Goal: Information Seeking & Learning: Learn about a topic

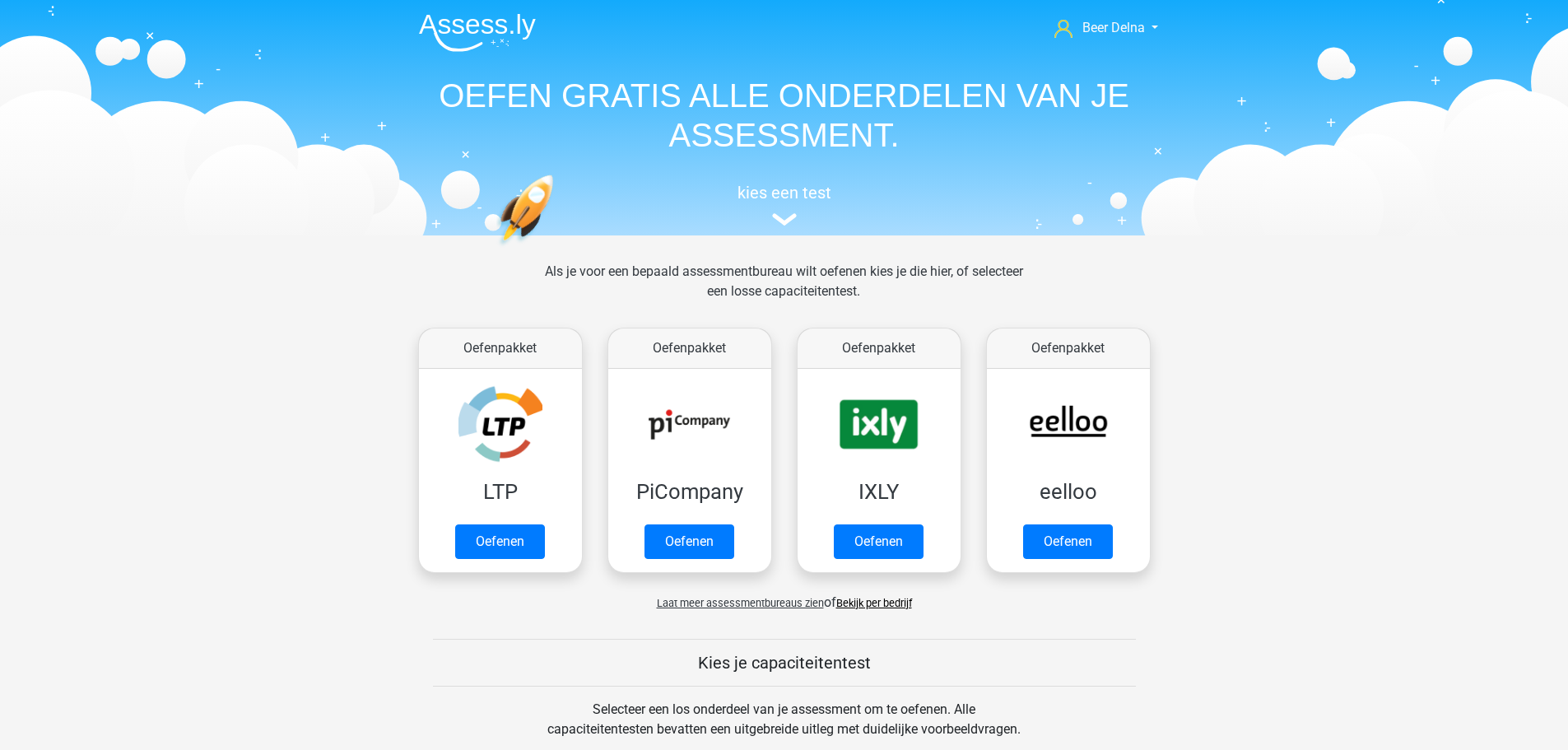
scroll to position [987, 0]
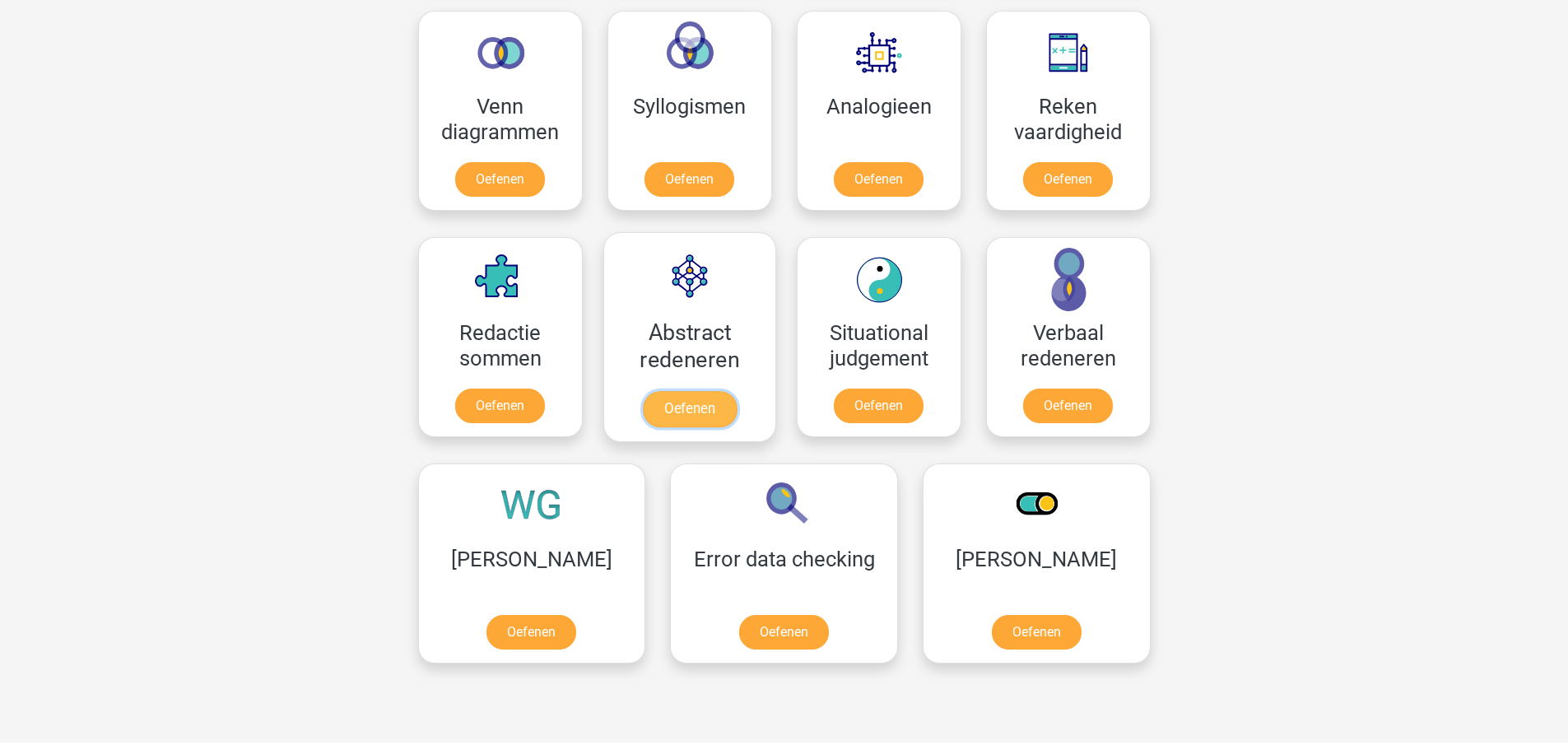
click at [707, 401] on link "Oefenen" at bounding box center [689, 409] width 94 height 36
click at [869, 180] on link "Oefenen" at bounding box center [879, 183] width 94 height 36
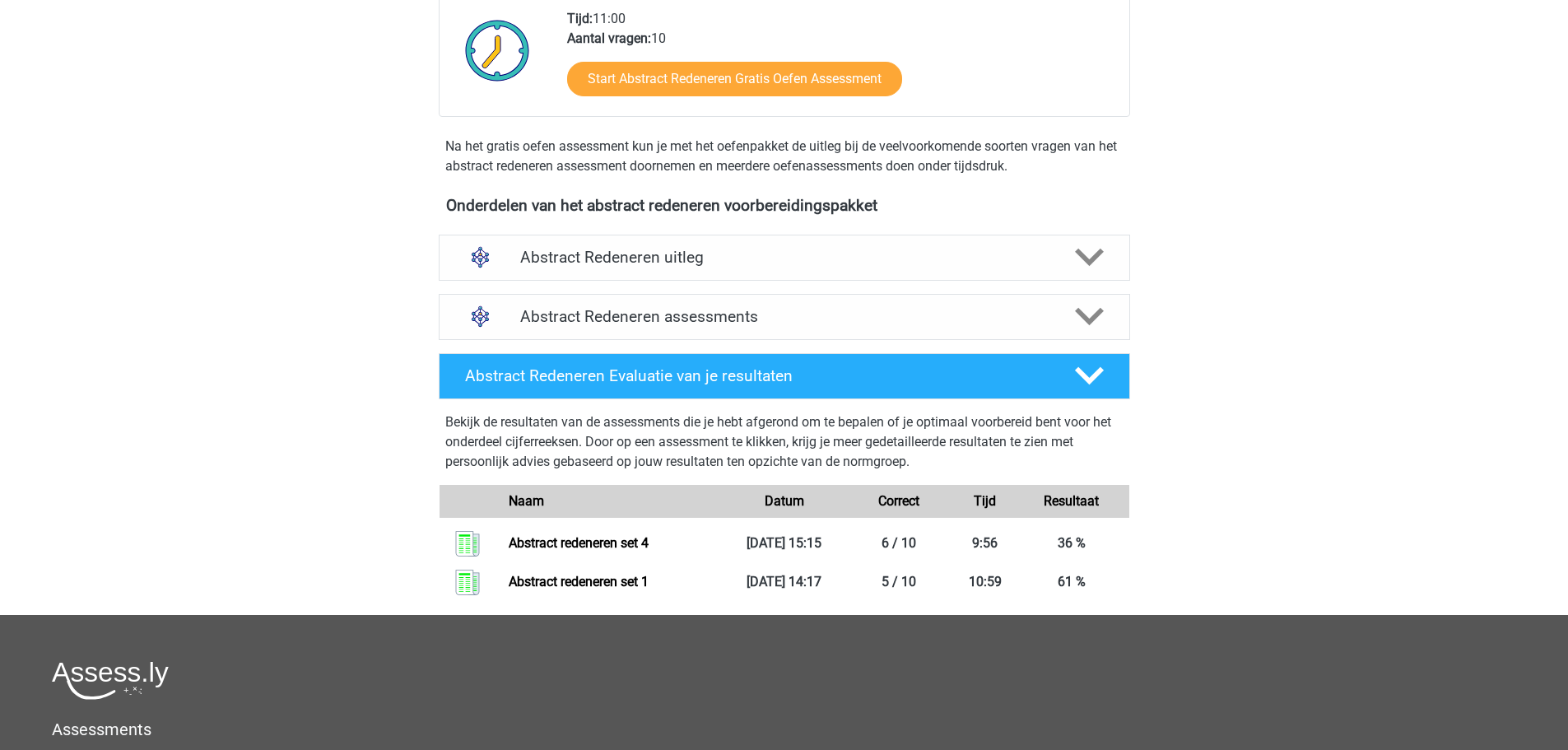
scroll to position [411, 0]
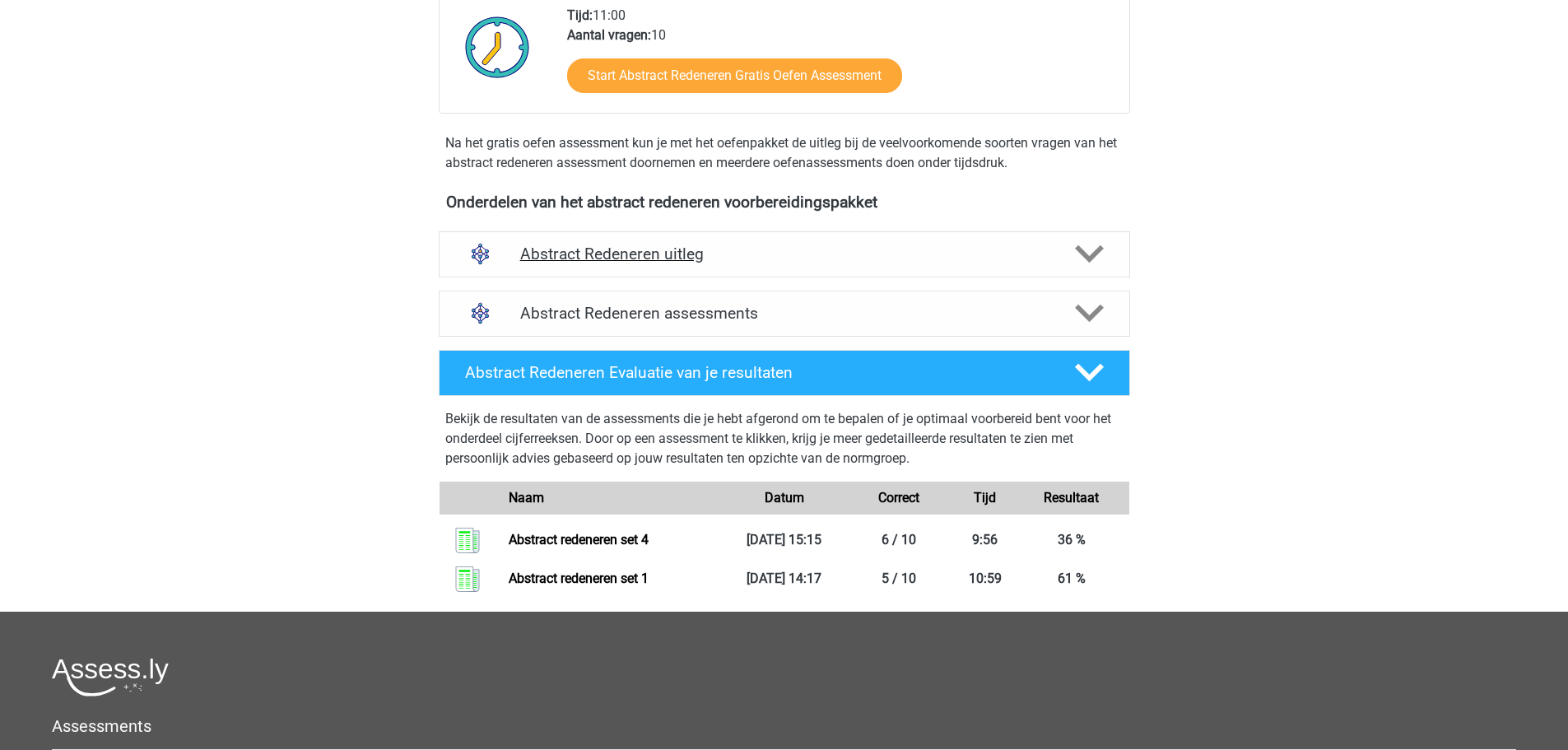
click at [750, 265] on div "Abstract Redeneren uitleg" at bounding box center [784, 254] width 691 height 46
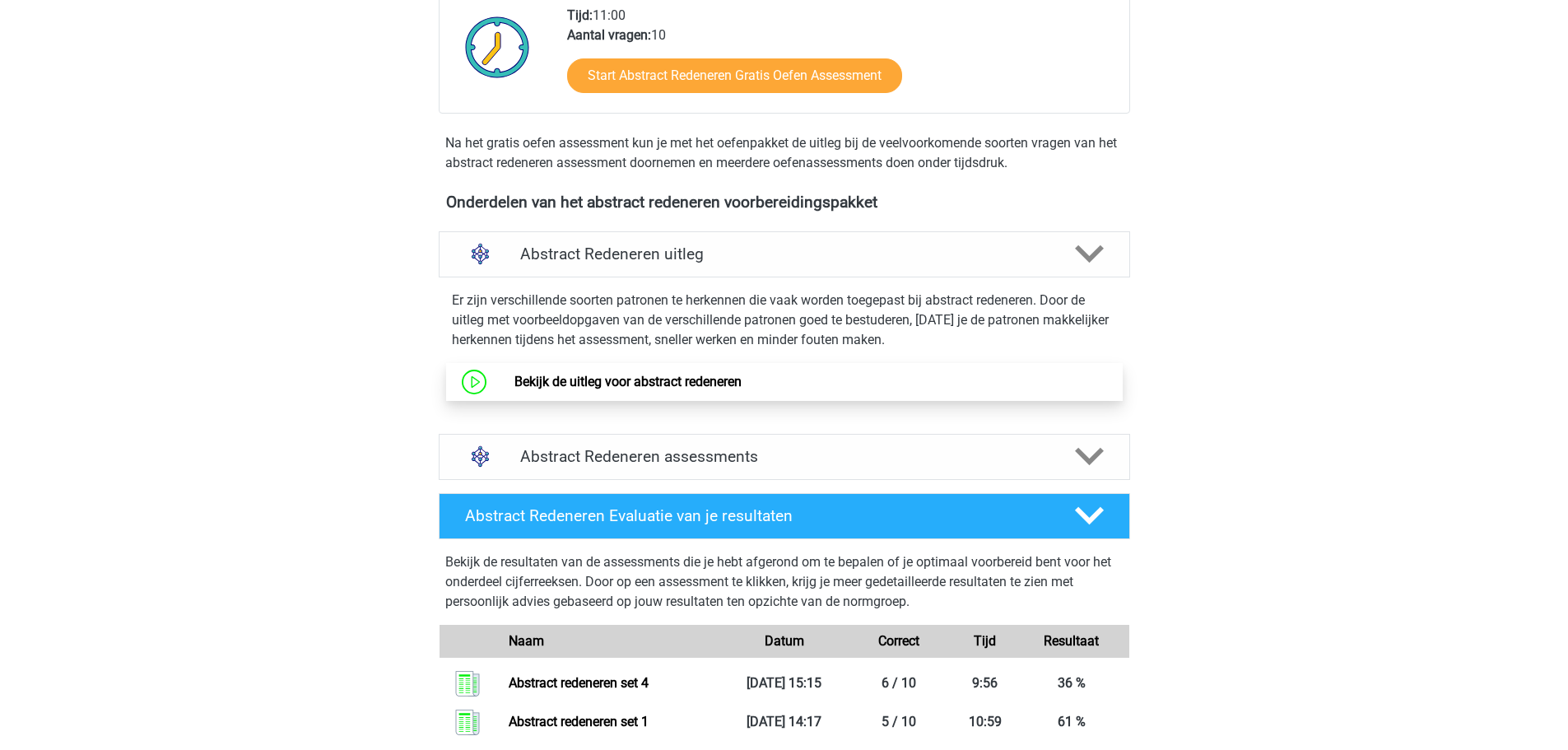
click at [659, 389] on link "Bekijk de uitleg voor abstract redeneren" at bounding box center [628, 381] width 227 height 15
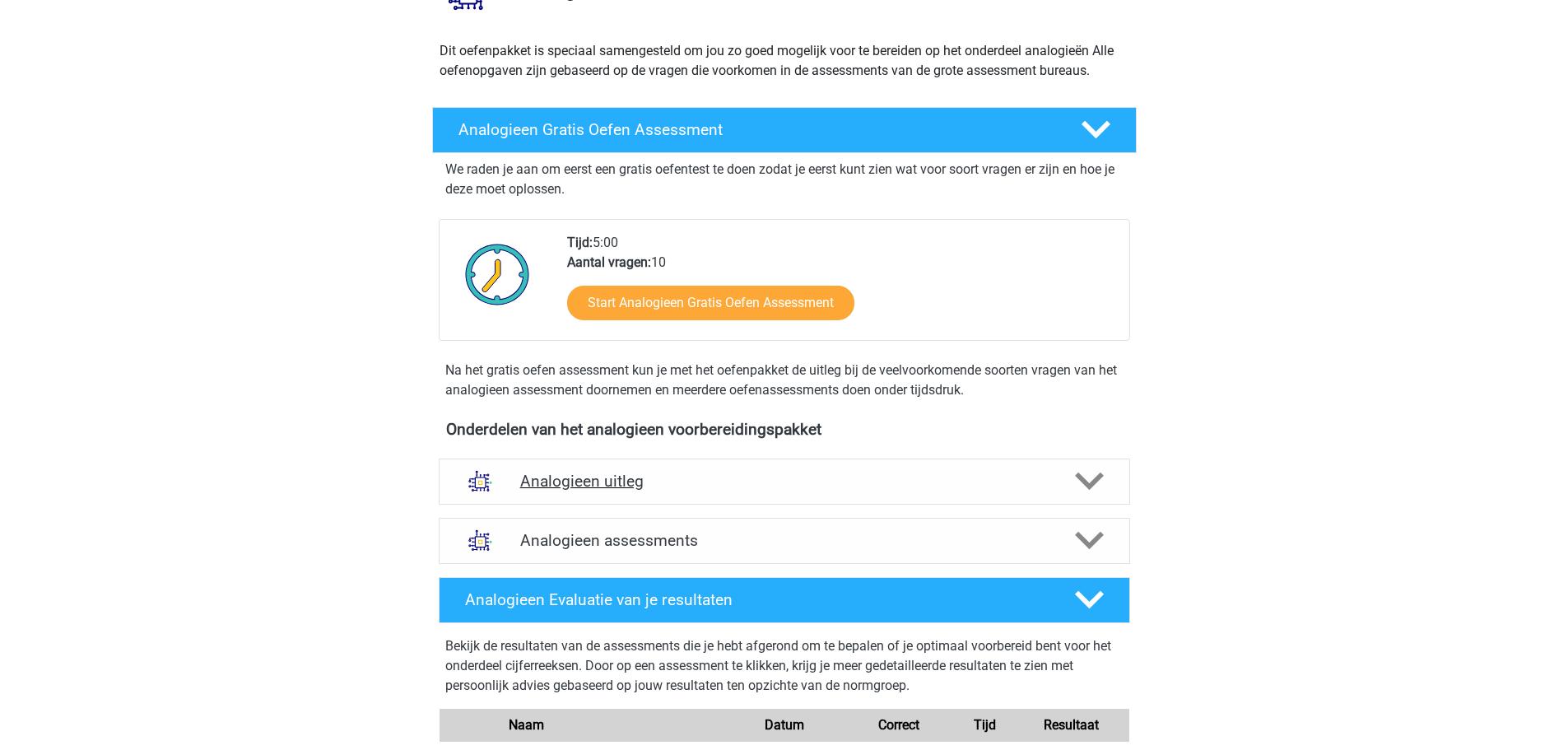
click at [627, 461] on div "Analogieen uitleg" at bounding box center [784, 481] width 691 height 46
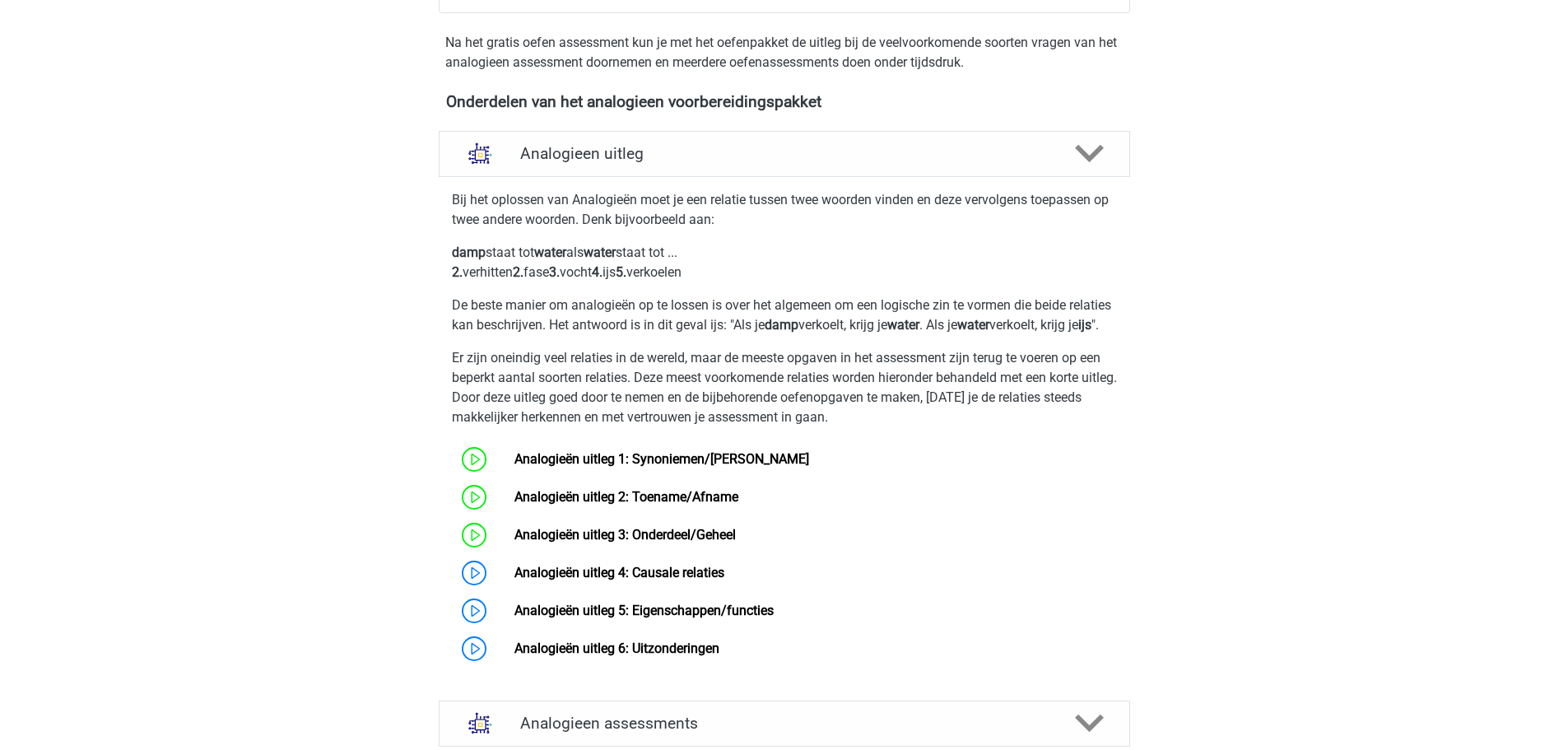
scroll to position [576, 0]
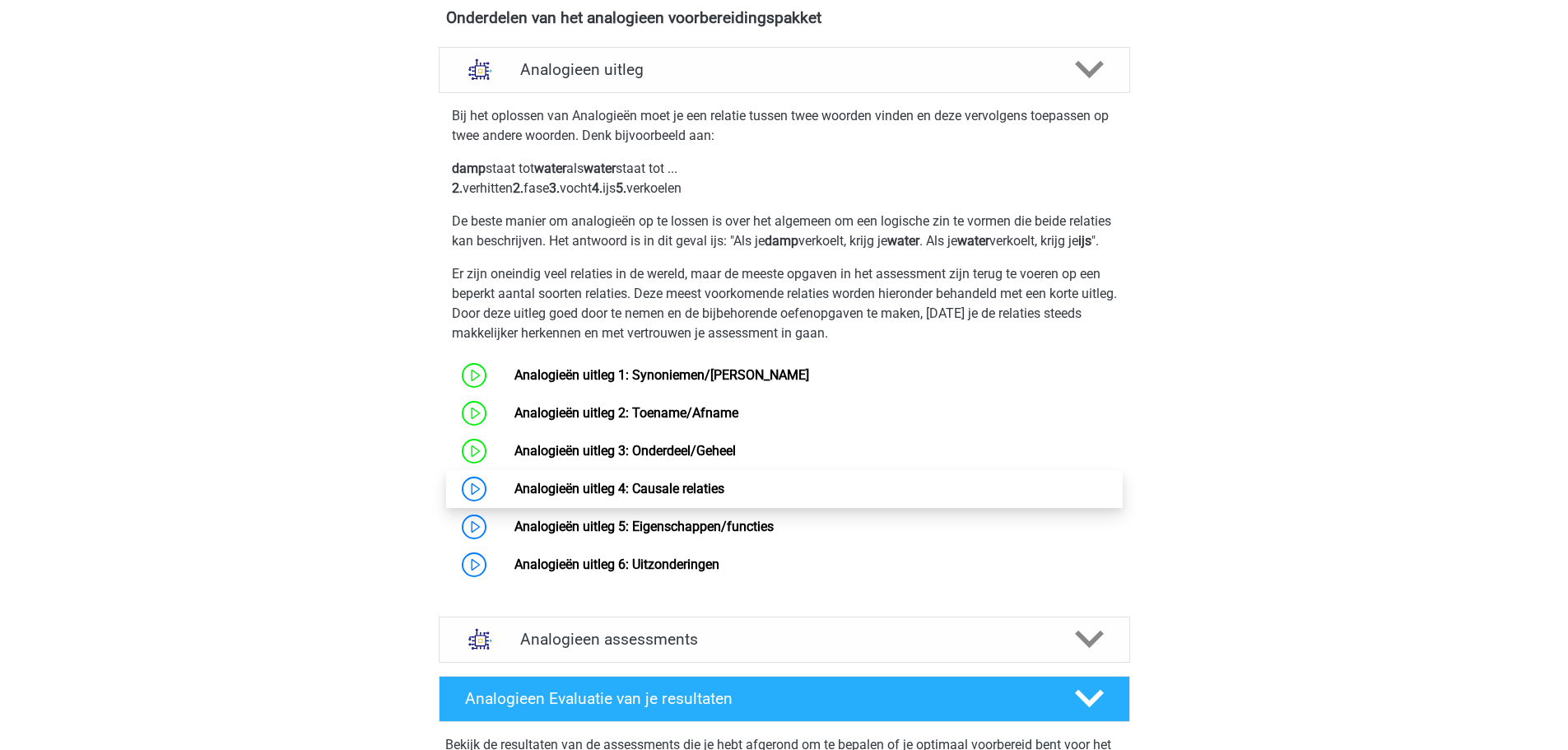
click at [601, 496] on link "Analogieën uitleg 4: Causale relaties" at bounding box center [620, 488] width 210 height 15
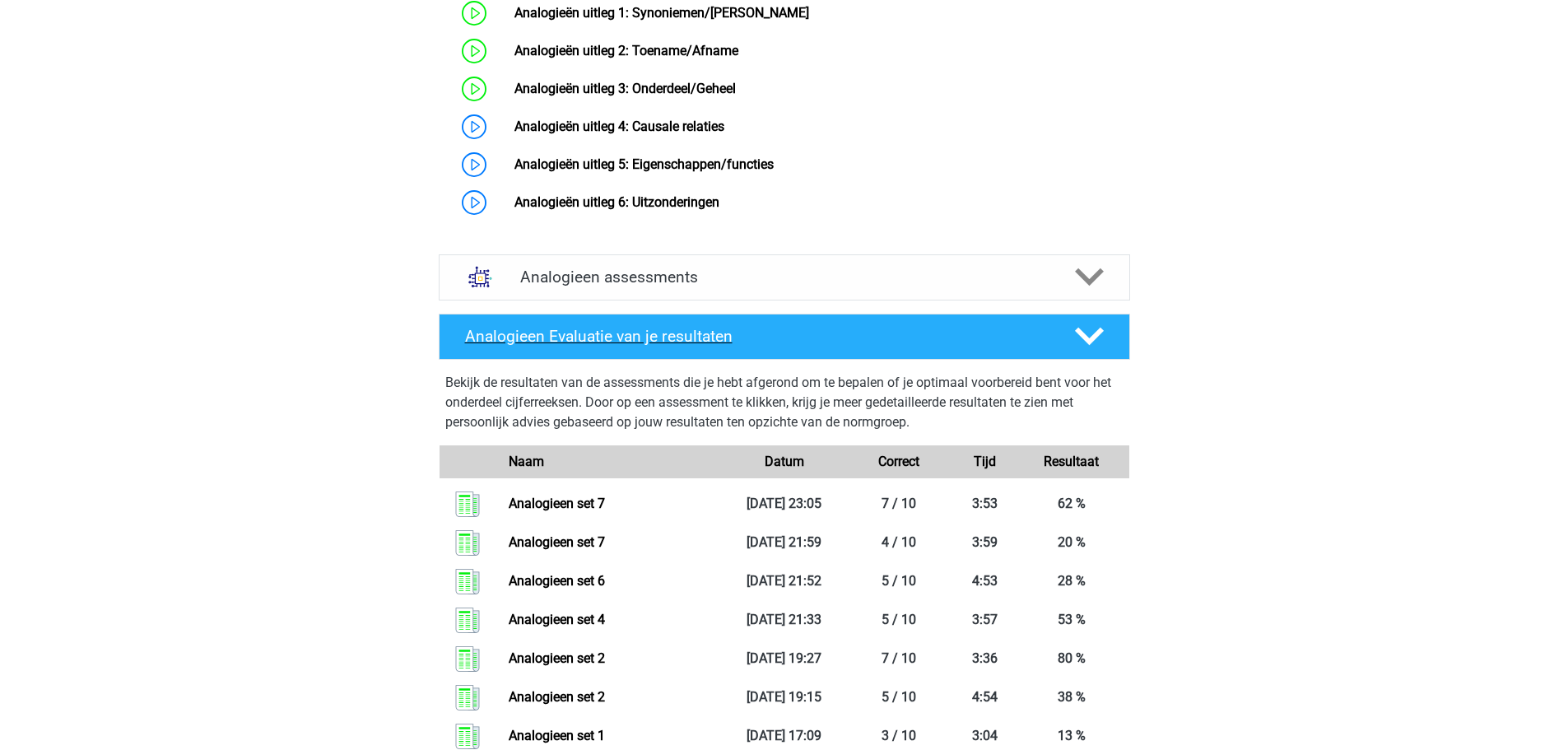
scroll to position [905, 0]
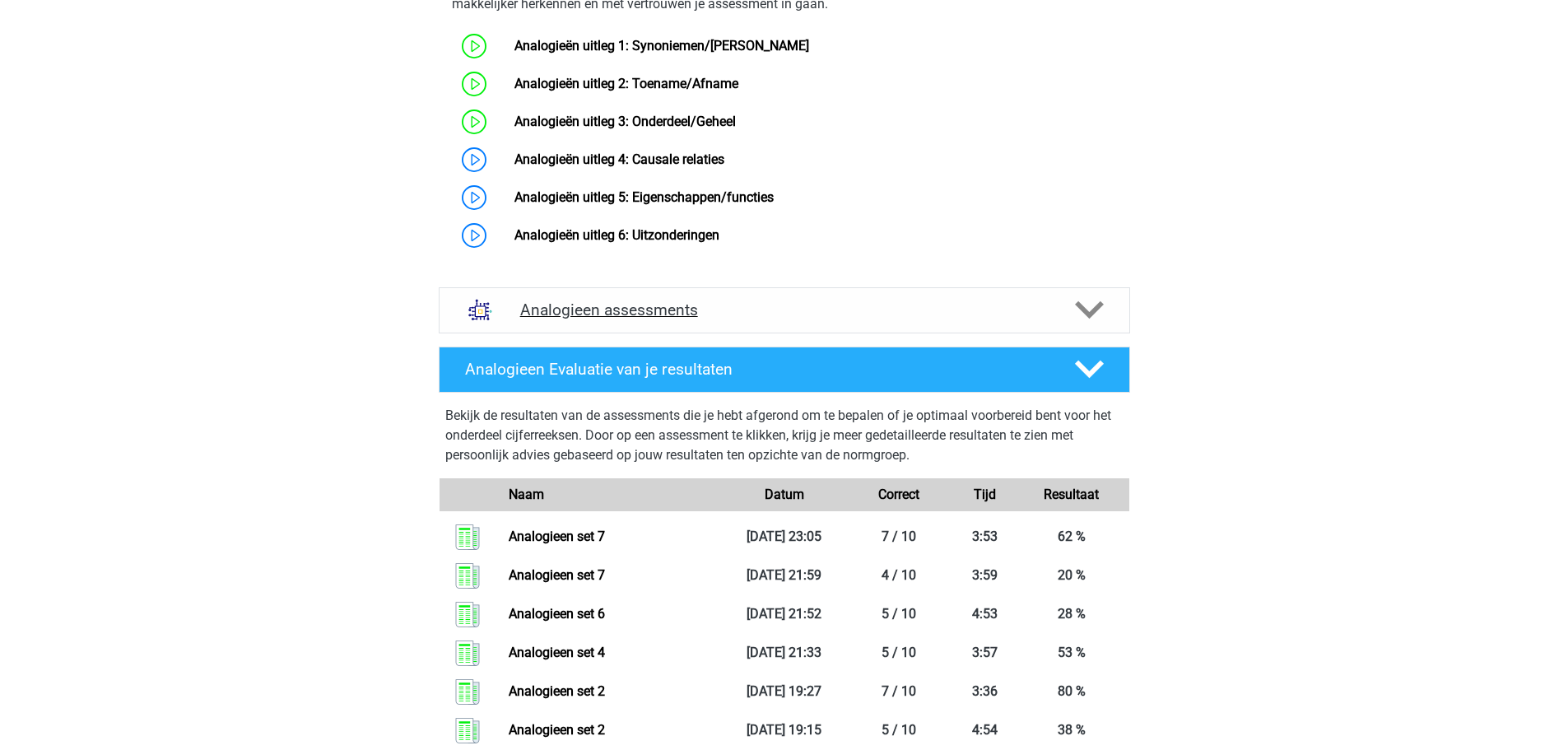
click at [672, 320] on h4 "Analogieen assessments" at bounding box center [784, 310] width 528 height 19
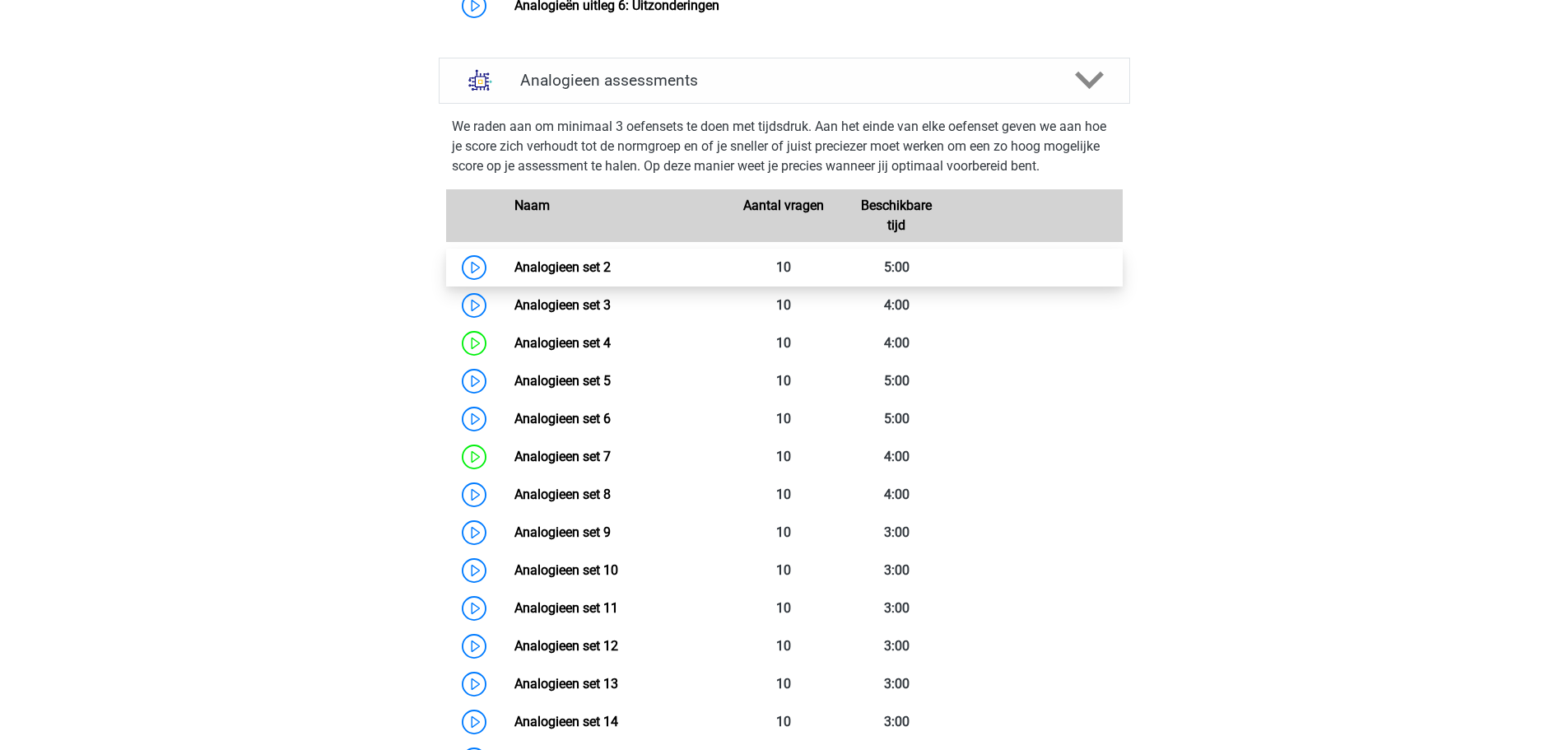
scroll to position [1152, 0]
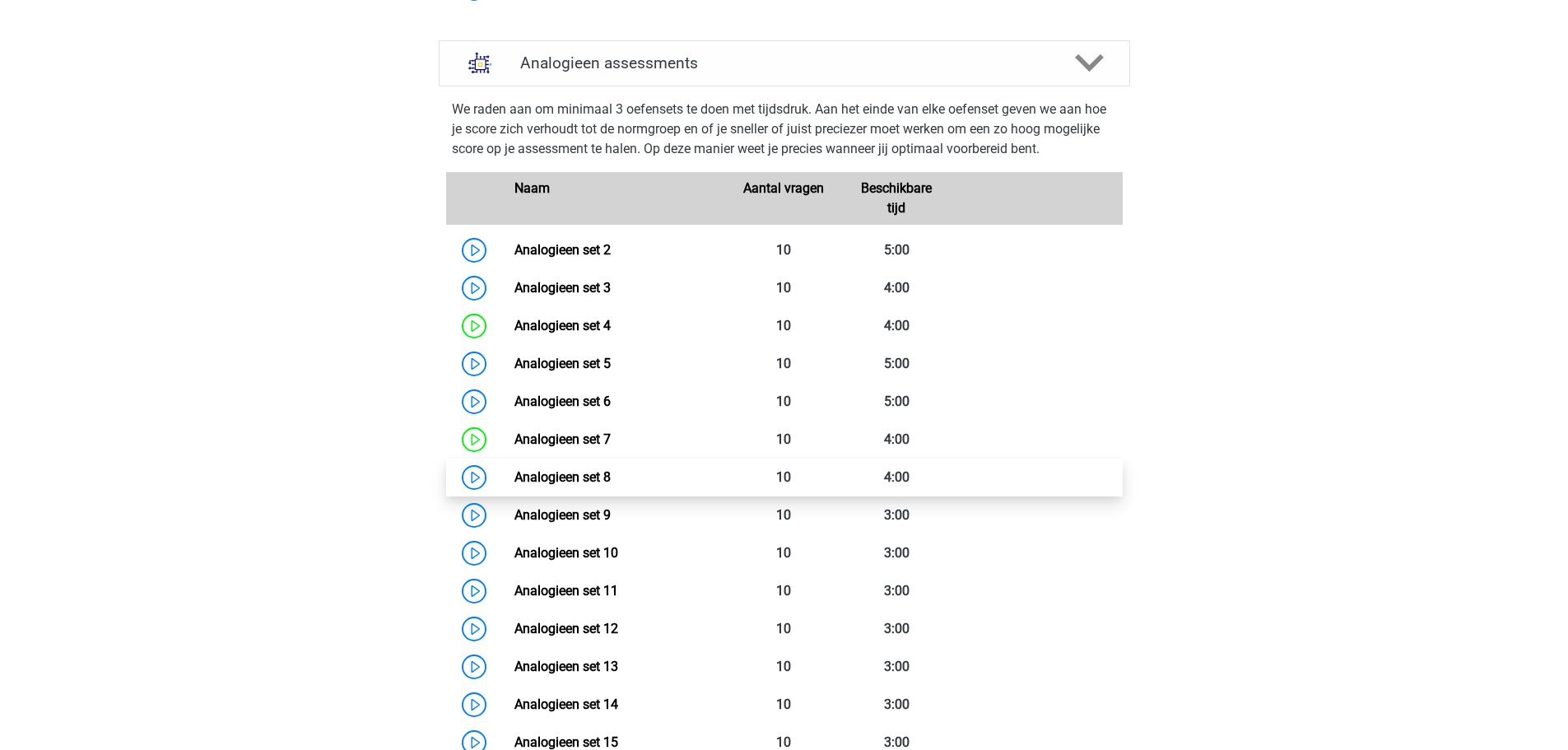
click at [563, 485] on link "Analogieen set 8" at bounding box center [563, 476] width 96 height 15
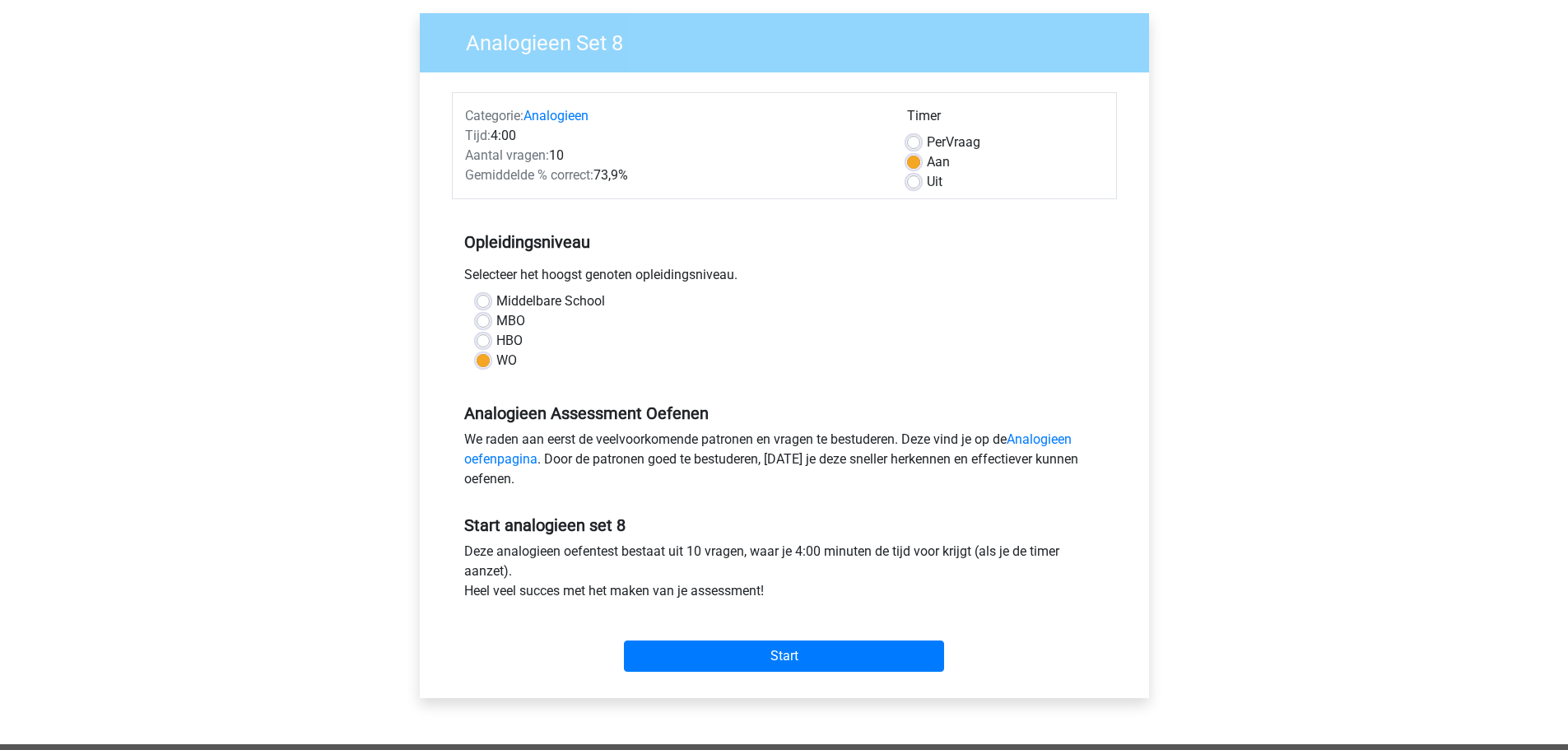
scroll to position [165, 0]
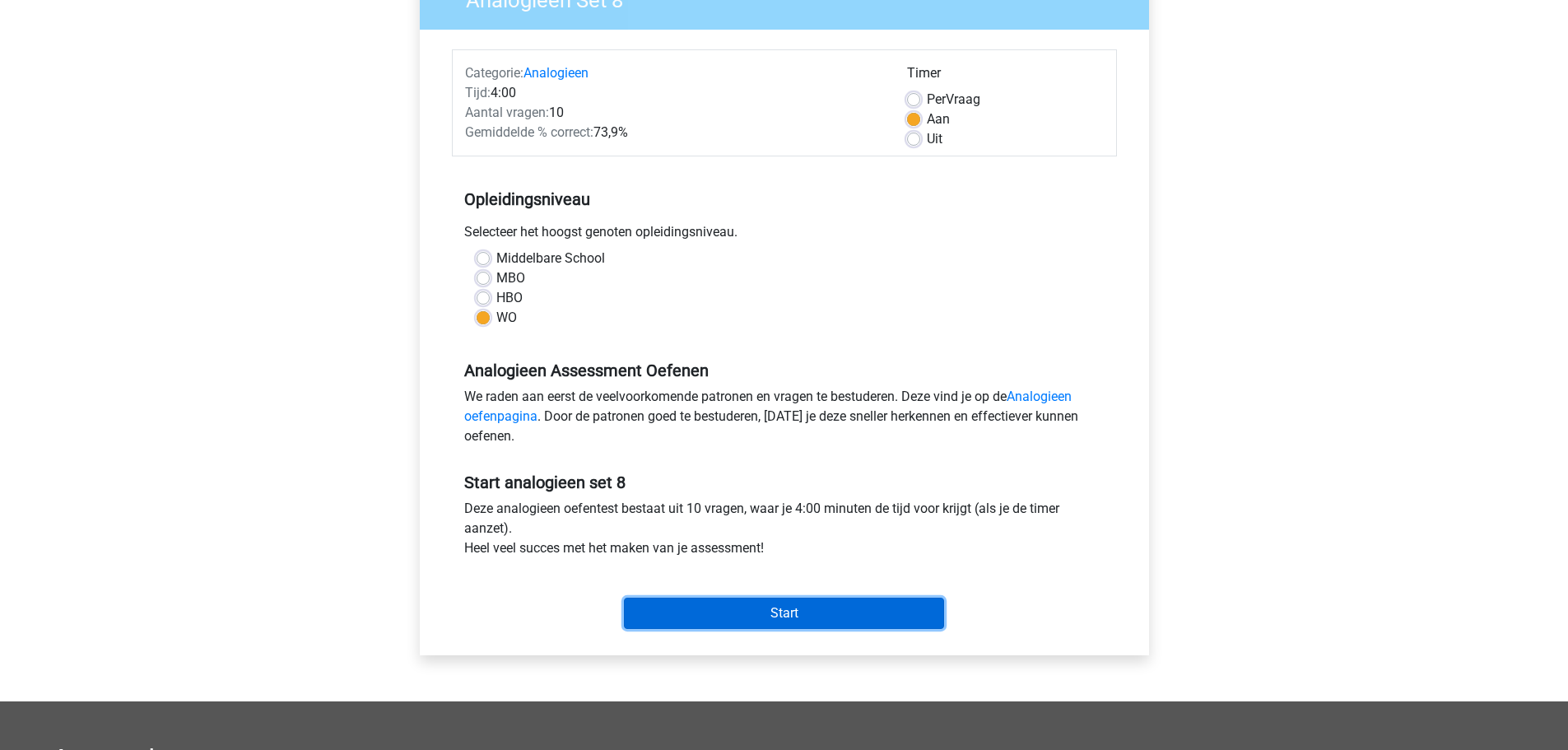
click at [796, 614] on input "Start" at bounding box center [784, 613] width 320 height 32
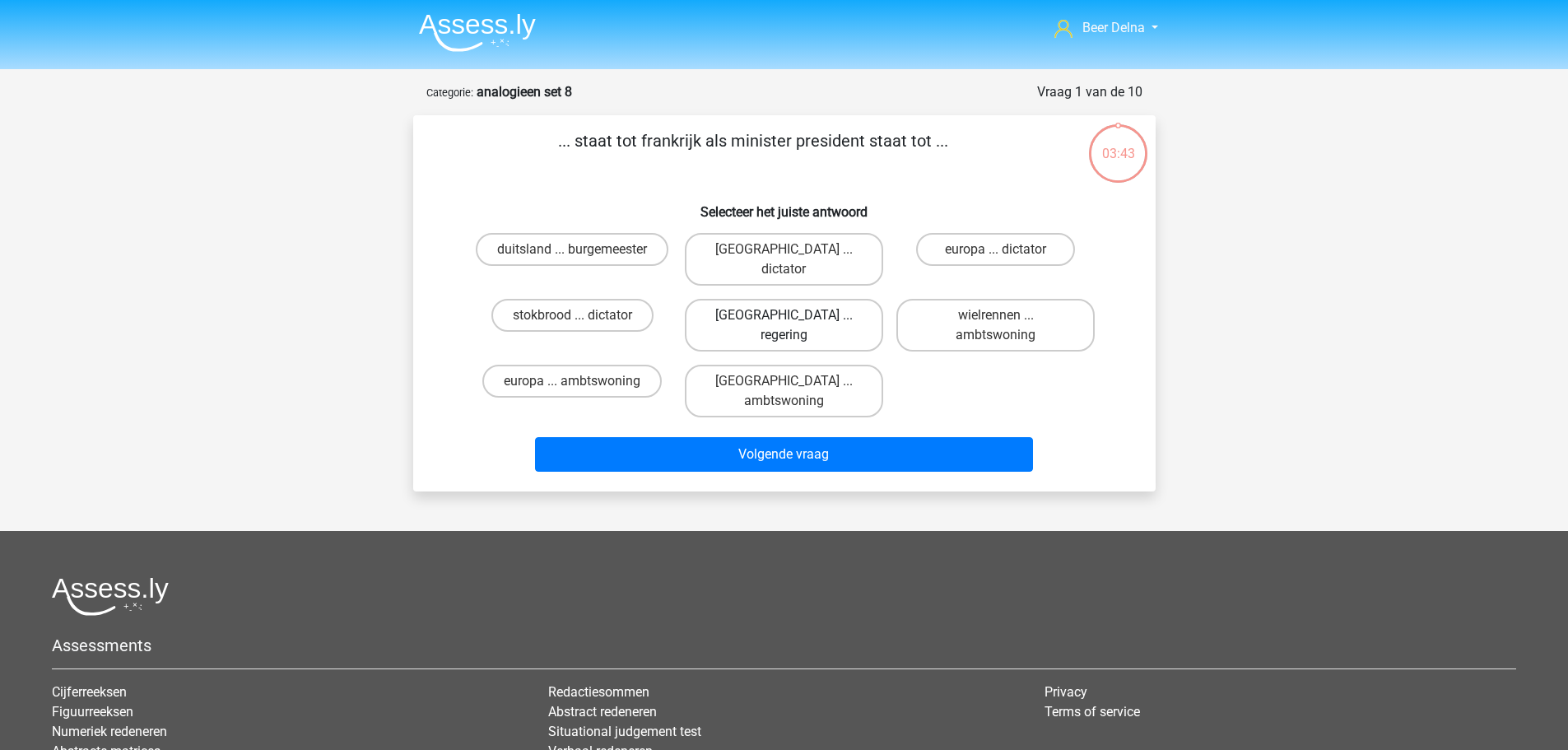
click at [832, 299] on label "parijs ... regering" at bounding box center [784, 325] width 198 height 53
click at [794, 315] on input "parijs ... regering" at bounding box center [789, 321] width 11 height 11
radio input "true"
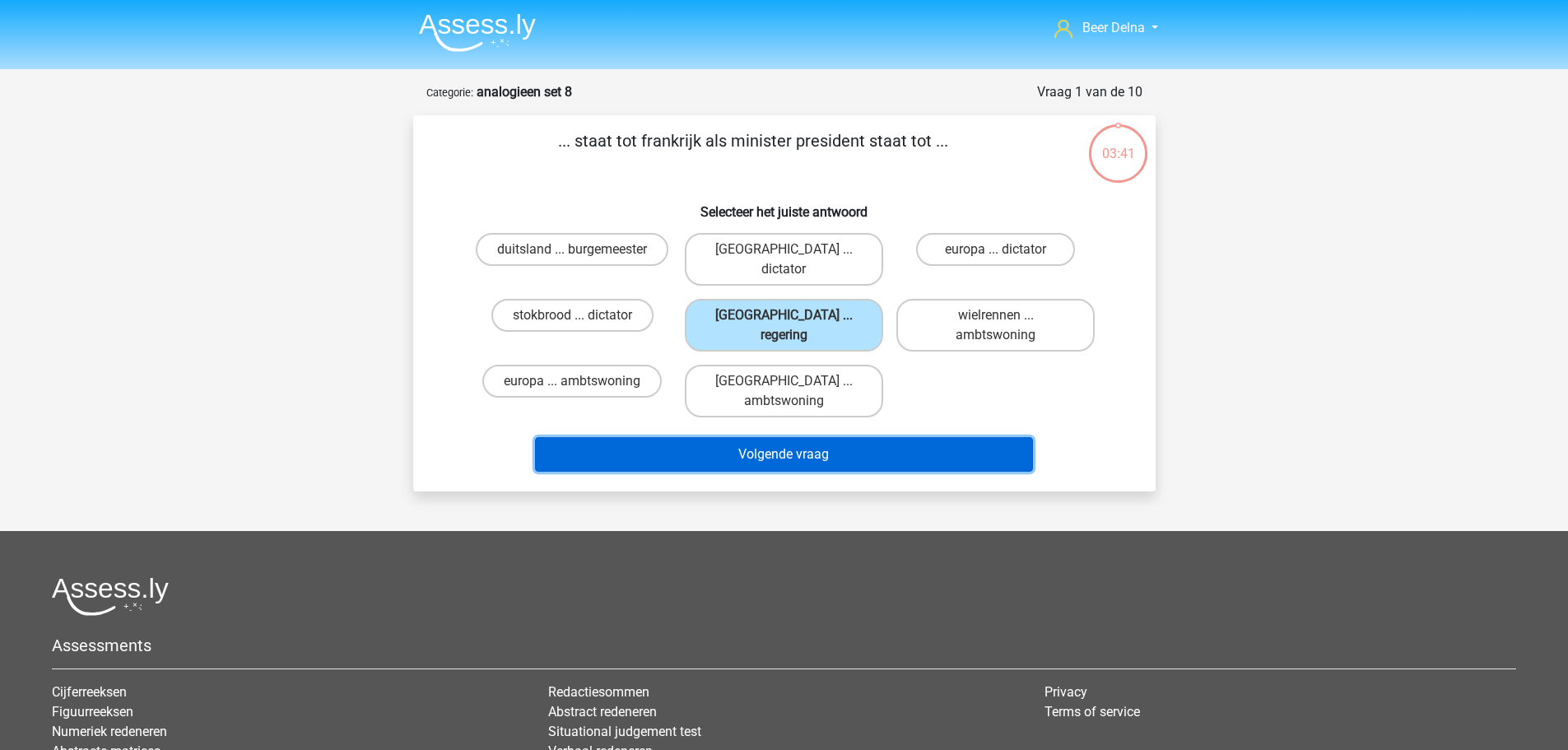
click at [676, 437] on button "Volgende vraag" at bounding box center [784, 454] width 498 height 34
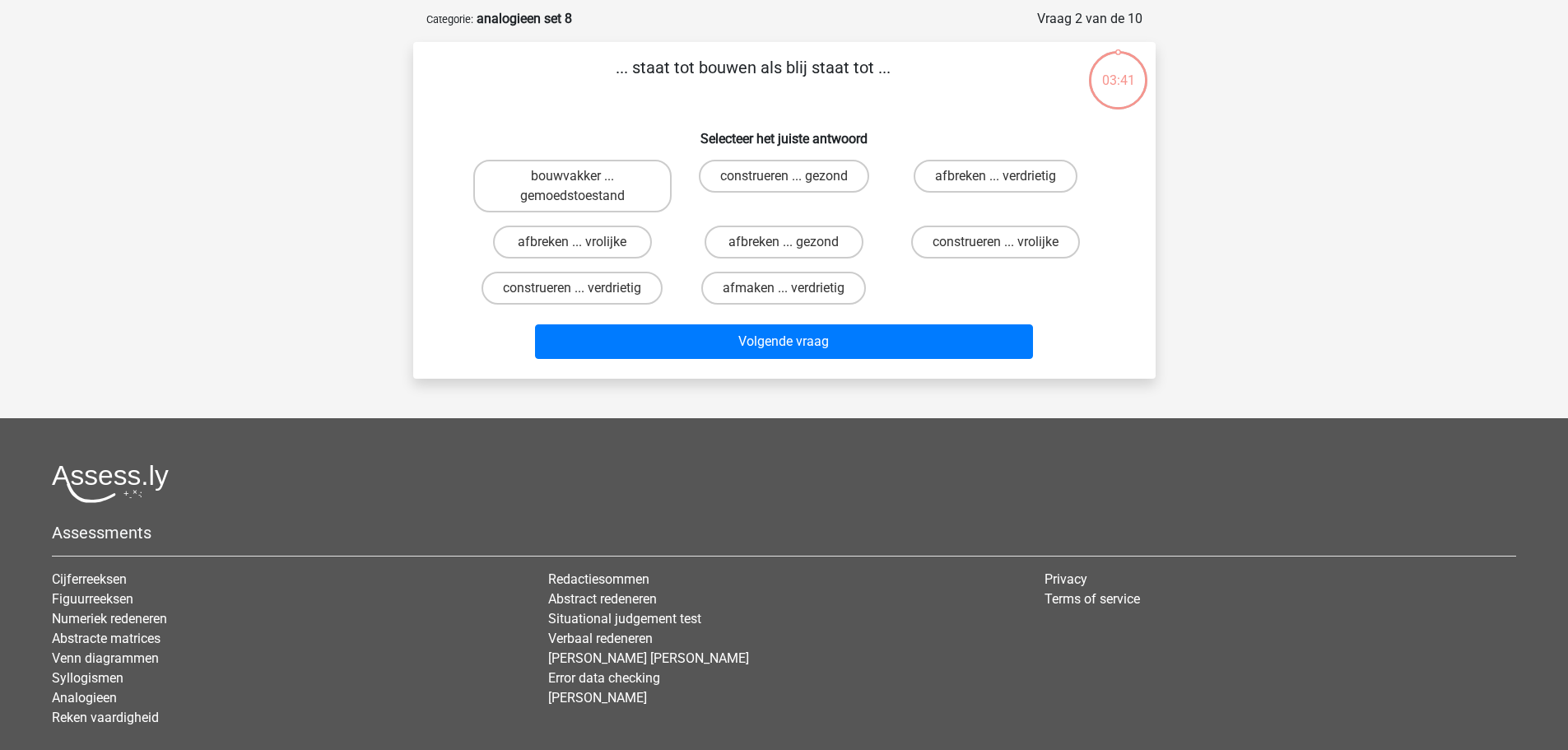
scroll to position [82, 0]
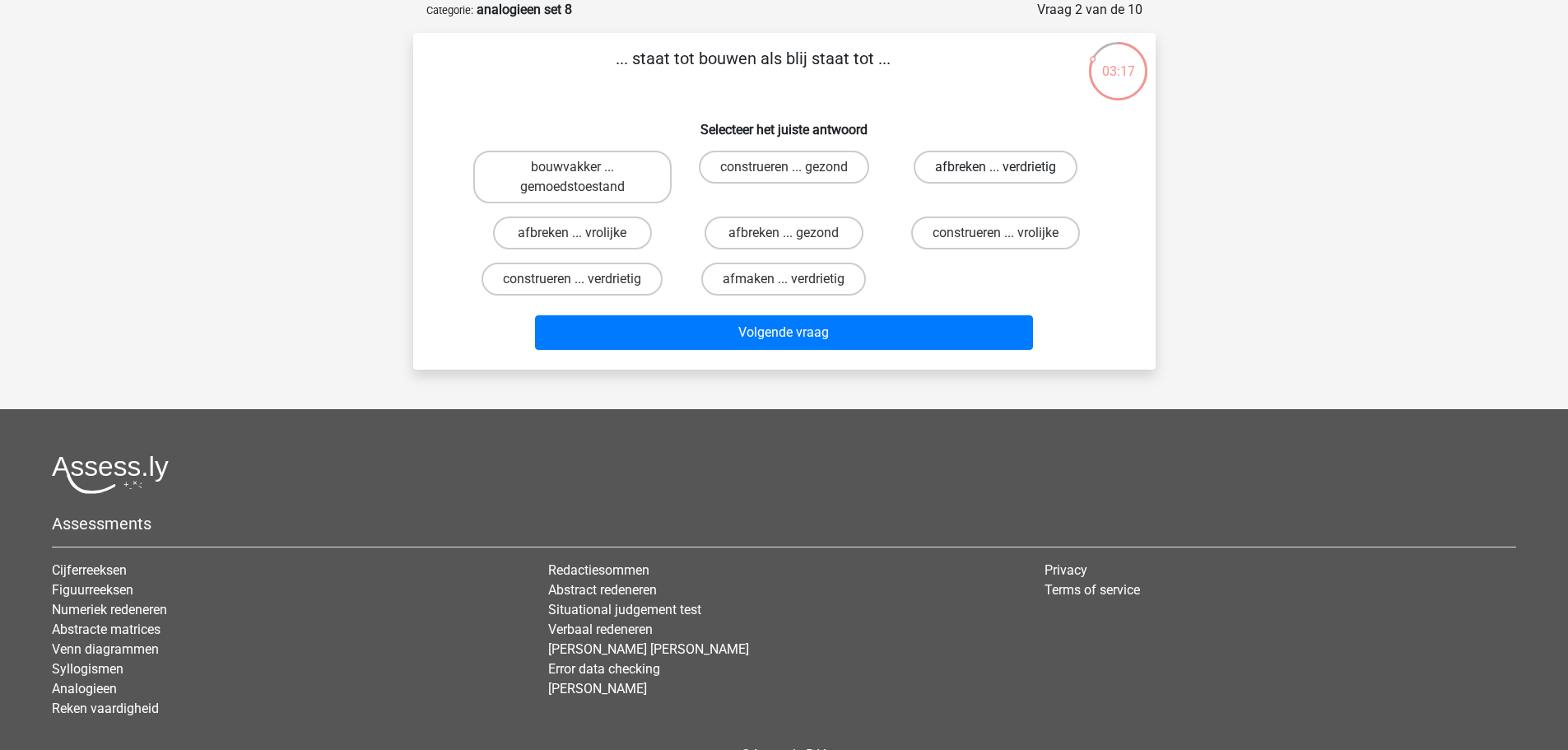
click at [1039, 179] on label "afbreken ... verdrietig" at bounding box center [996, 167] width 164 height 33
click at [1006, 178] on input "afbreken ... verdrietig" at bounding box center [1001, 172] width 11 height 11
radio input "true"
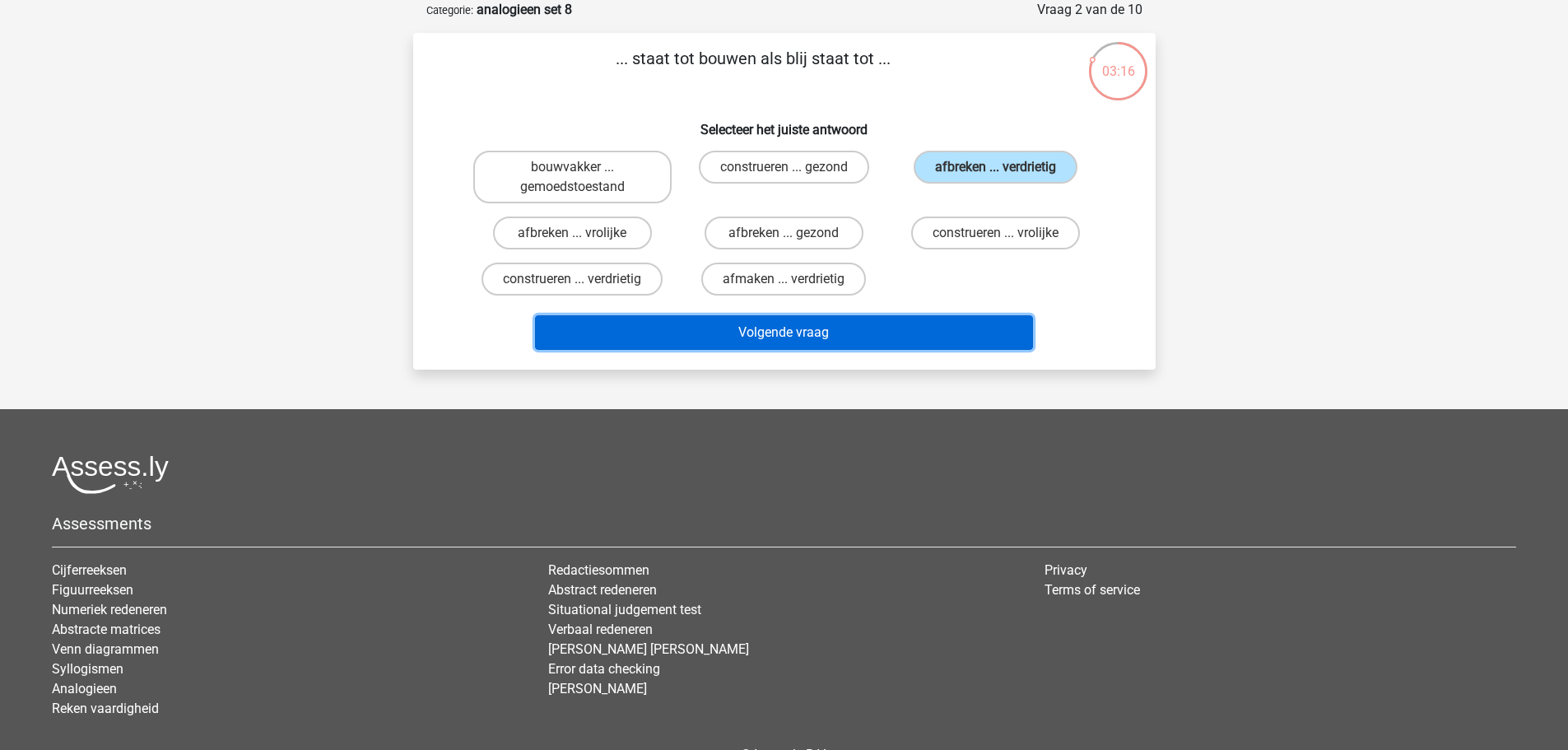
click at [951, 344] on button "Volgende vraag" at bounding box center [784, 332] width 498 height 34
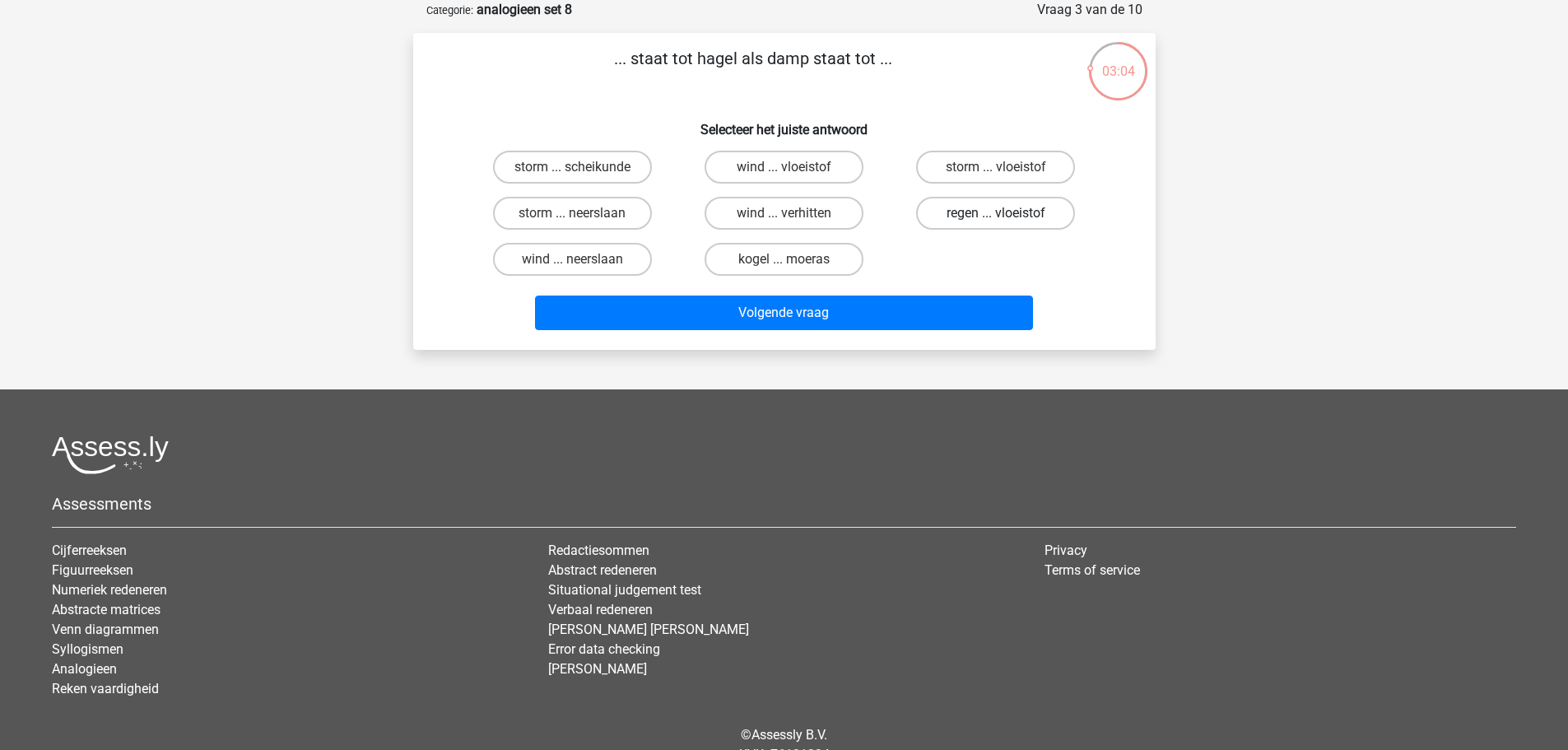
click at [948, 214] on label "regen ... vloeistof" at bounding box center [995, 213] width 159 height 33
click at [996, 214] on input "regen ... vloeistof" at bounding box center [1001, 218] width 11 height 11
radio input "true"
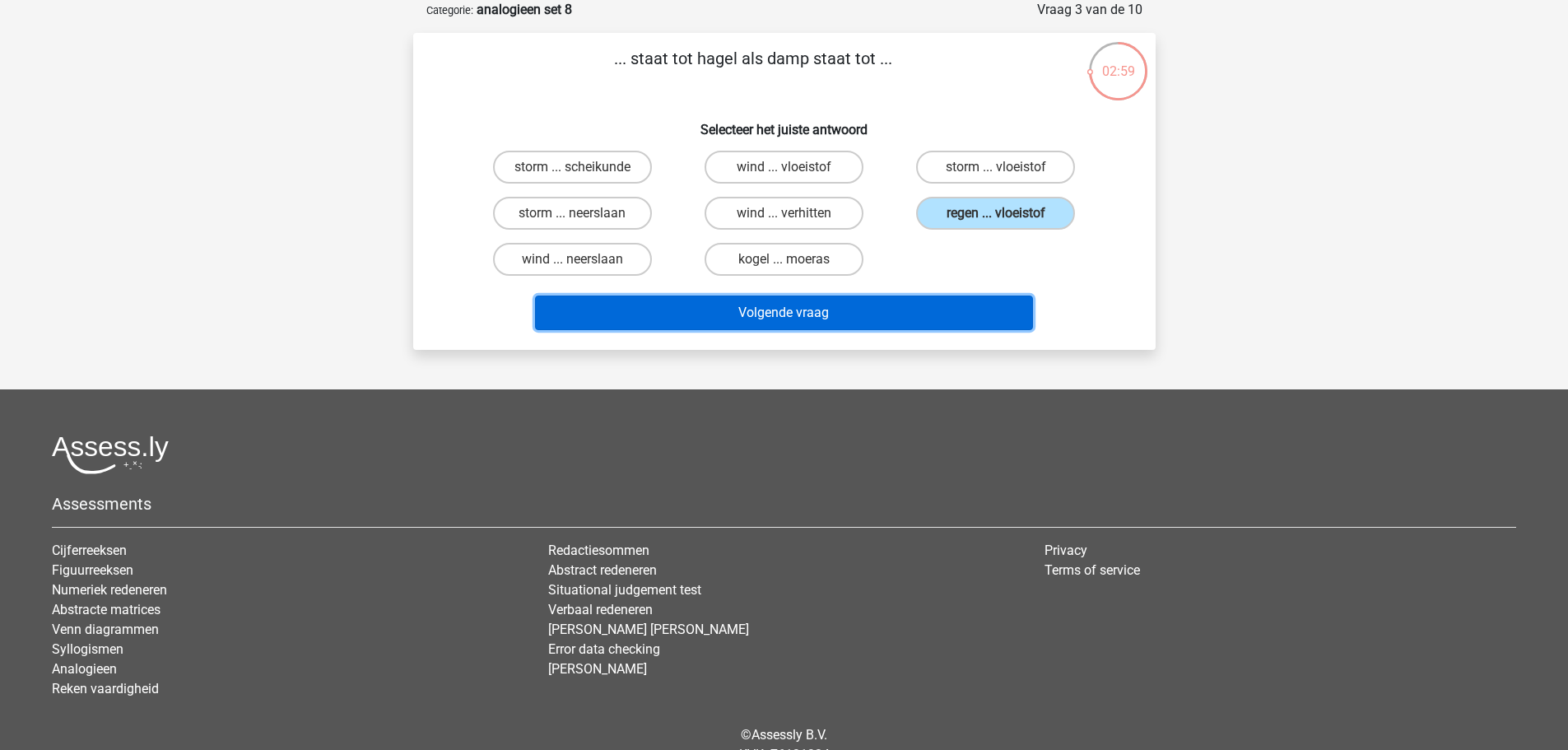
click at [831, 326] on button "Volgende vraag" at bounding box center [784, 312] width 498 height 34
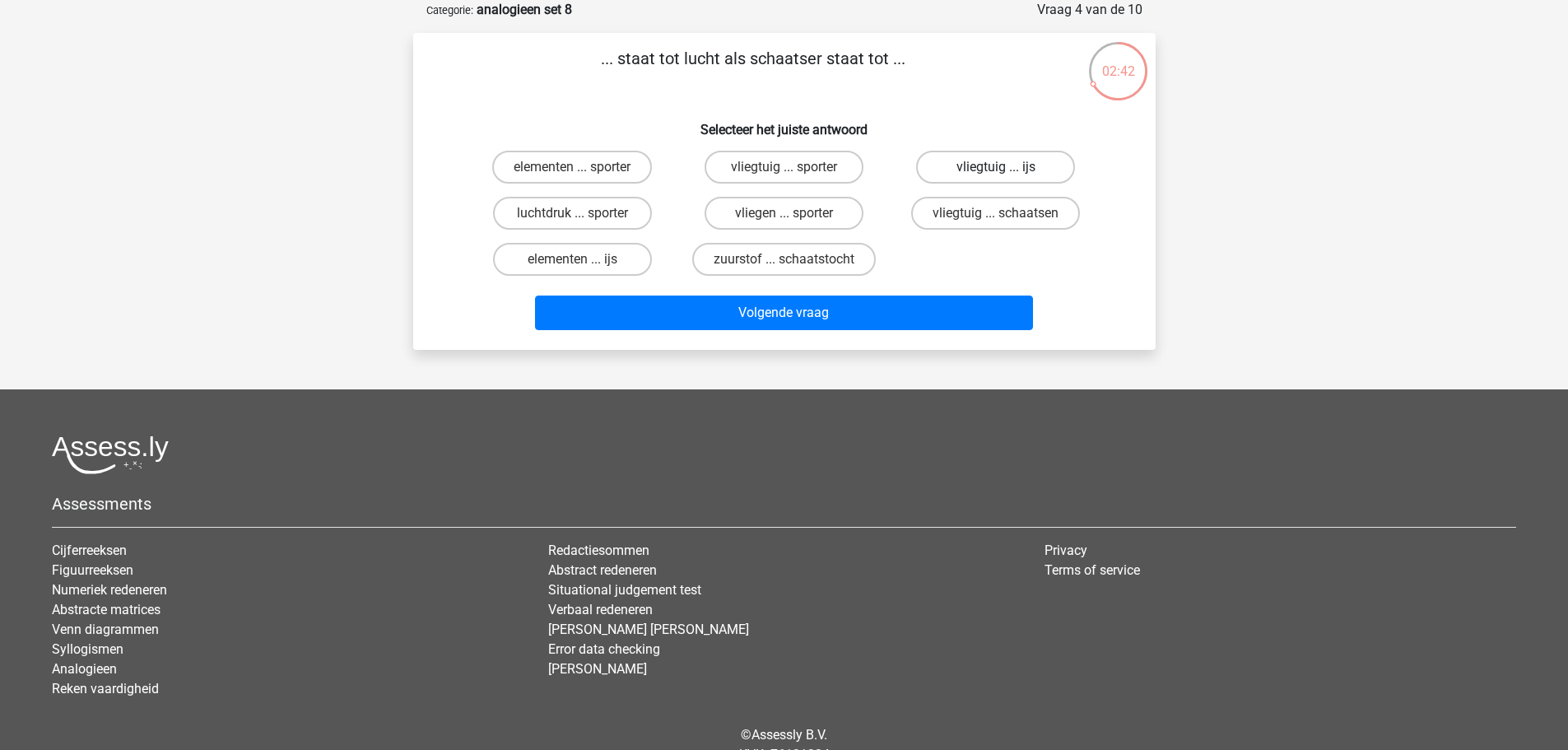
click at [1017, 178] on label "vliegtuig ... ijs" at bounding box center [995, 167] width 159 height 33
click at [1006, 178] on input "vliegtuig ... ijs" at bounding box center [1001, 172] width 11 height 11
radio input "true"
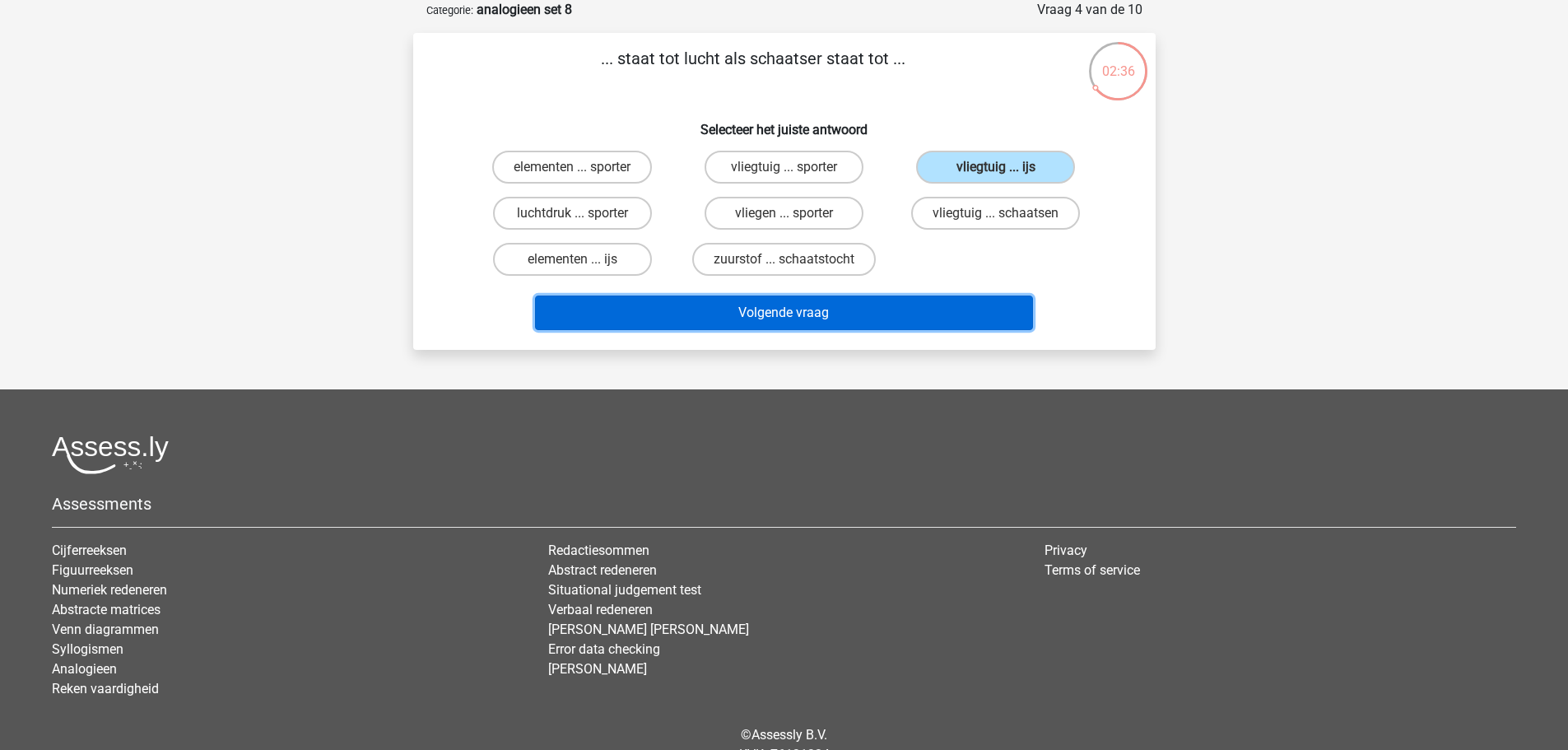
click at [880, 318] on button "Volgende vraag" at bounding box center [784, 312] width 498 height 34
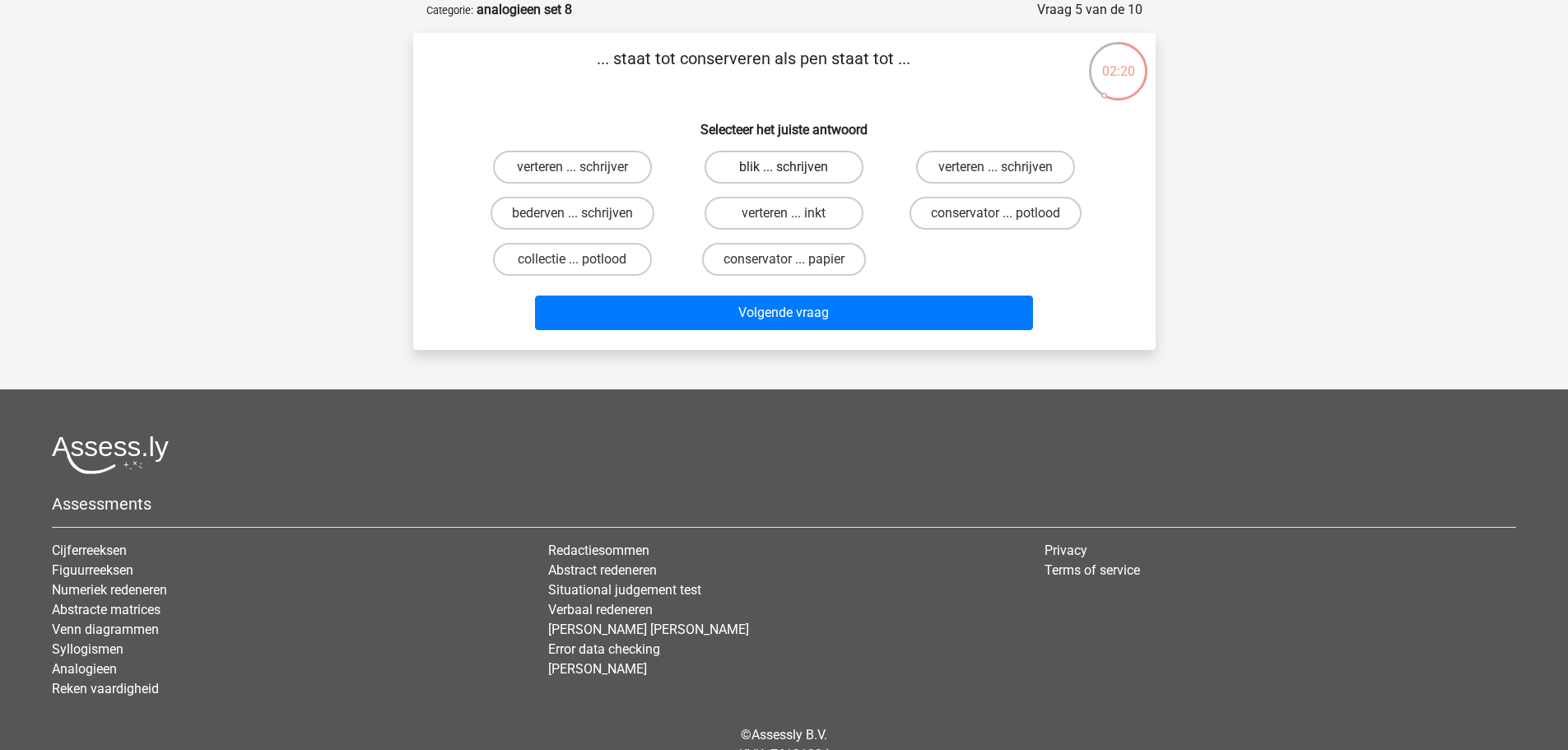
click at [815, 170] on label "blik ... schrijven" at bounding box center [784, 167] width 159 height 33
click at [794, 170] on input "blik ... schrijven" at bounding box center [789, 172] width 11 height 11
radio input "true"
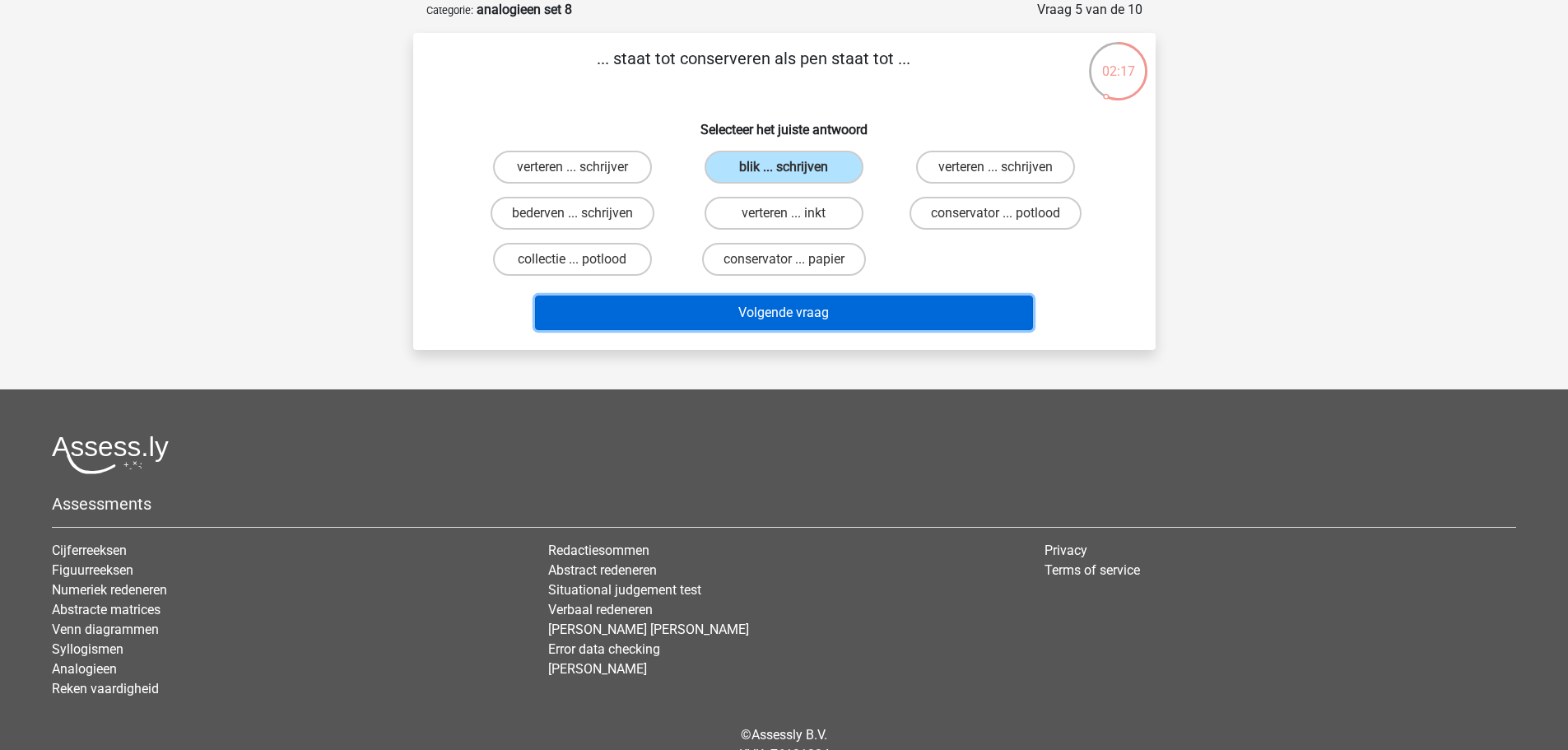
click at [822, 319] on button "Volgende vraag" at bounding box center [784, 312] width 498 height 34
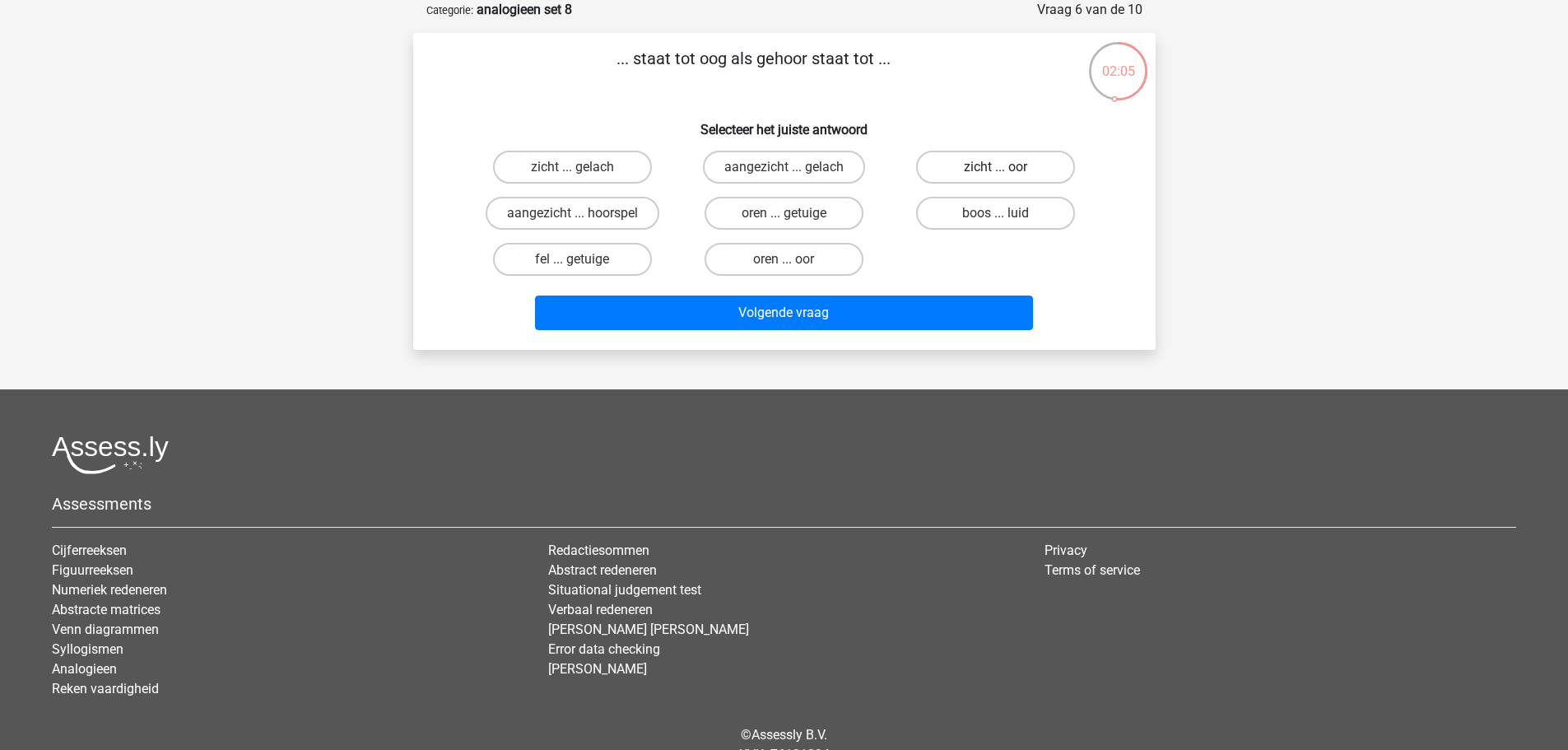
click at [959, 165] on label "zicht ... oor" at bounding box center [995, 167] width 159 height 33
click at [996, 167] on input "zicht ... oor" at bounding box center [1001, 172] width 11 height 11
radio input "true"
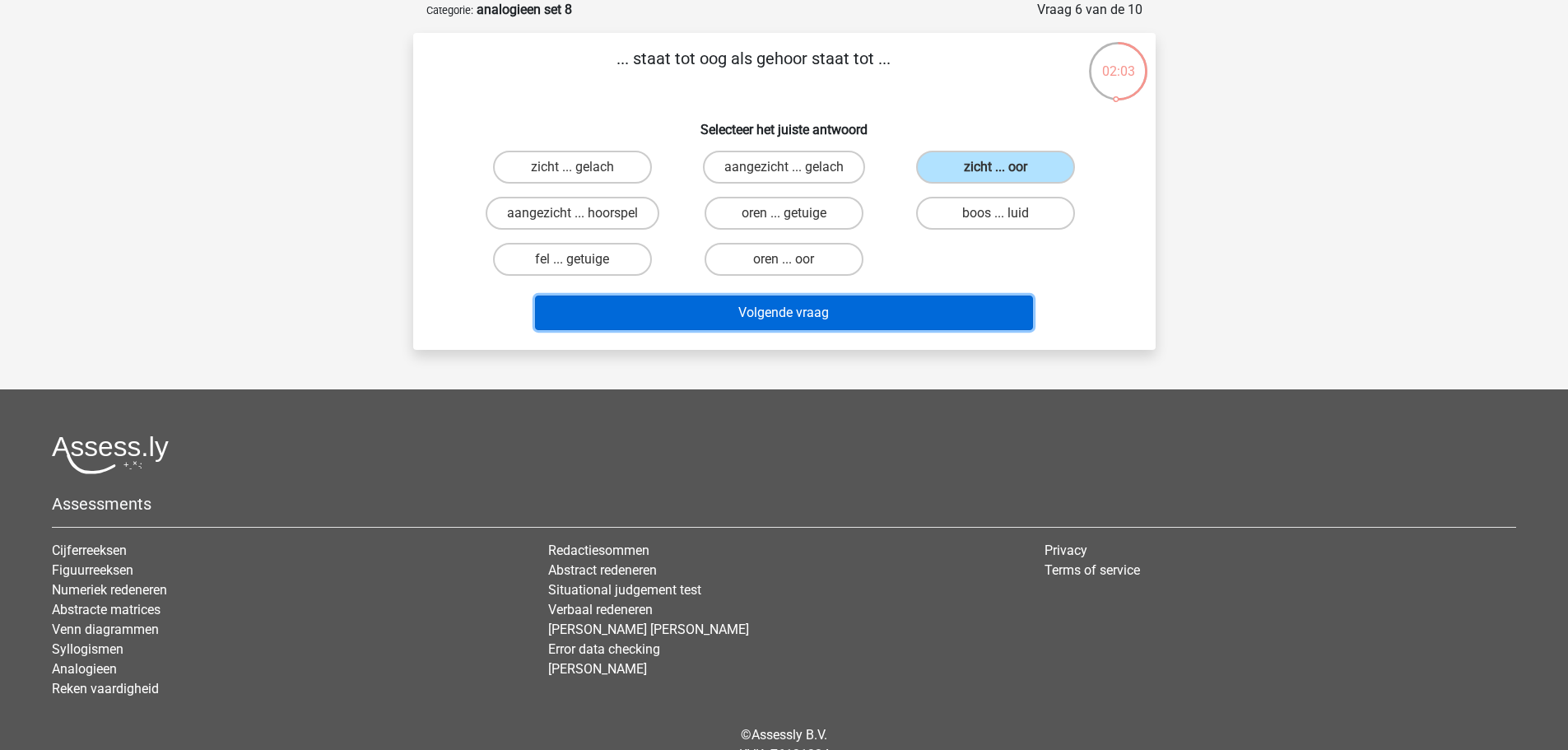
click at [916, 306] on button "Volgende vraag" at bounding box center [784, 312] width 498 height 34
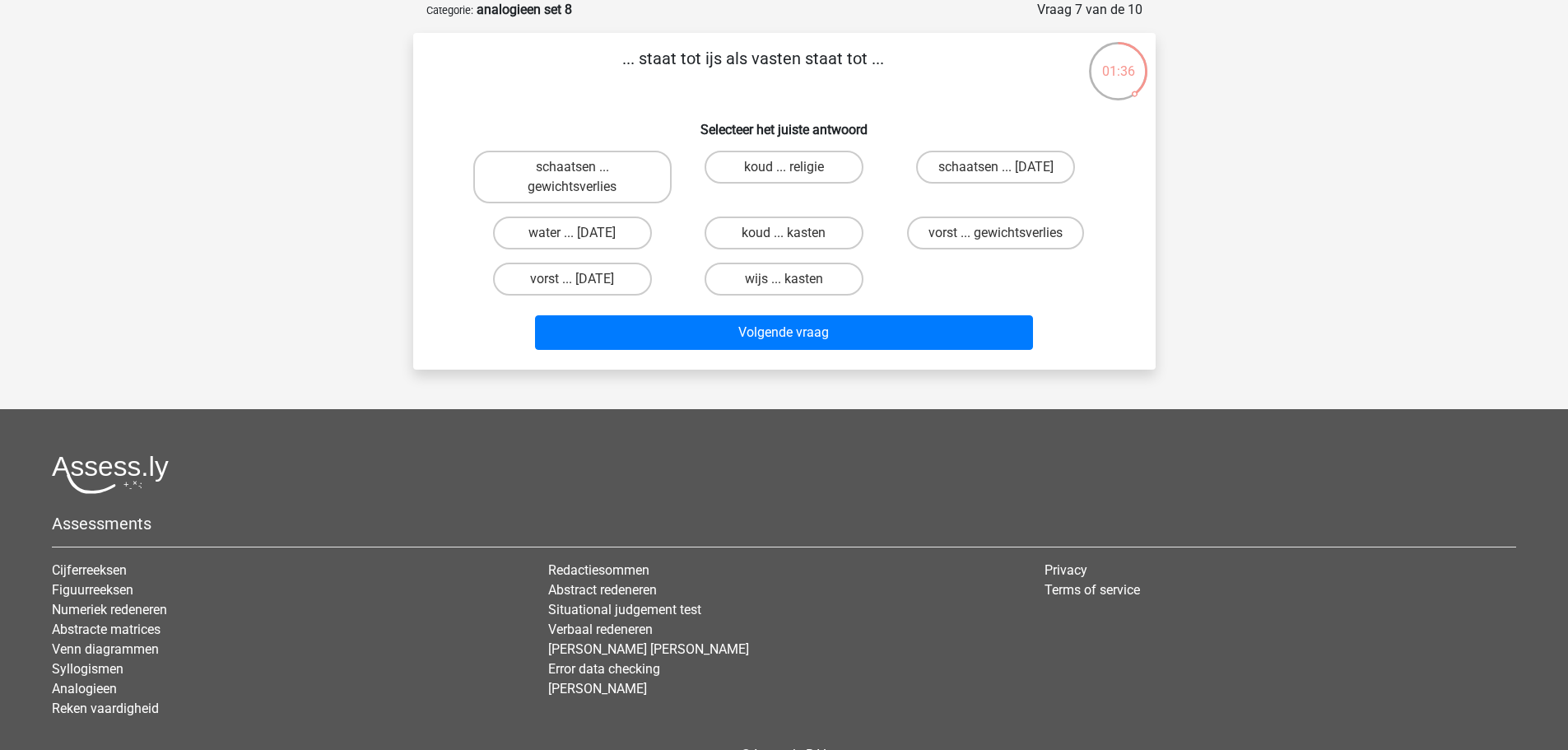
drag, startPoint x: 657, startPoint y: 433, endPoint x: 534, endPoint y: 450, distance: 124.2
click at [534, 450] on footer "Assessments Cijferreeksen Figuurreeksen Numeriek redeneren Abstracte matrices V…" at bounding box center [784, 627] width 1568 height 435
click at [941, 159] on label "schaatsen ... suikerfeest" at bounding box center [995, 167] width 159 height 33
click at [996, 167] on input "schaatsen ... suikerfeest" at bounding box center [1001, 172] width 11 height 11
radio input "true"
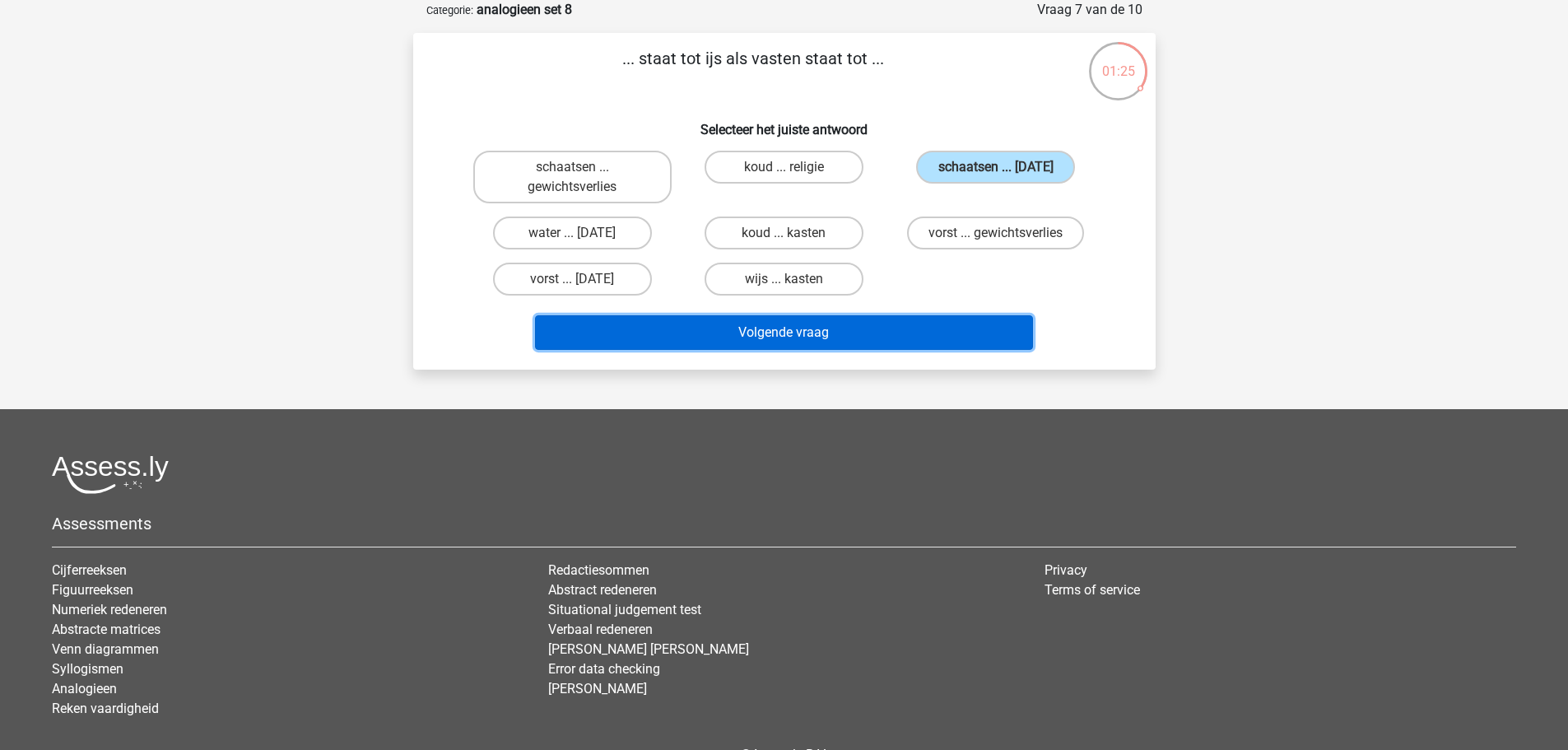
click at [830, 338] on button "Volgende vraag" at bounding box center [784, 332] width 498 height 34
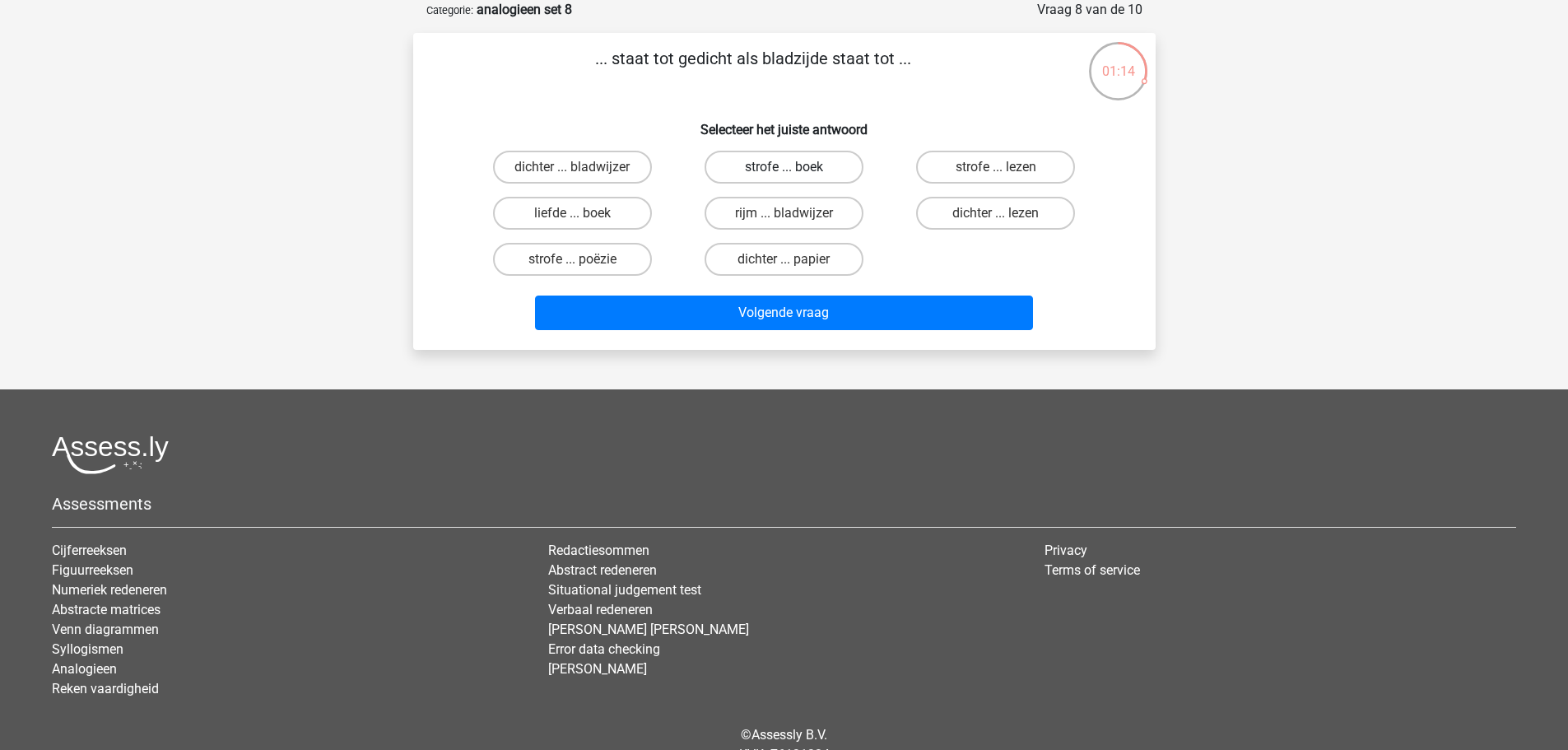
click at [731, 167] on label "strofe ... boek" at bounding box center [784, 167] width 159 height 33
click at [784, 167] on input "strofe ... boek" at bounding box center [789, 172] width 11 height 11
radio input "true"
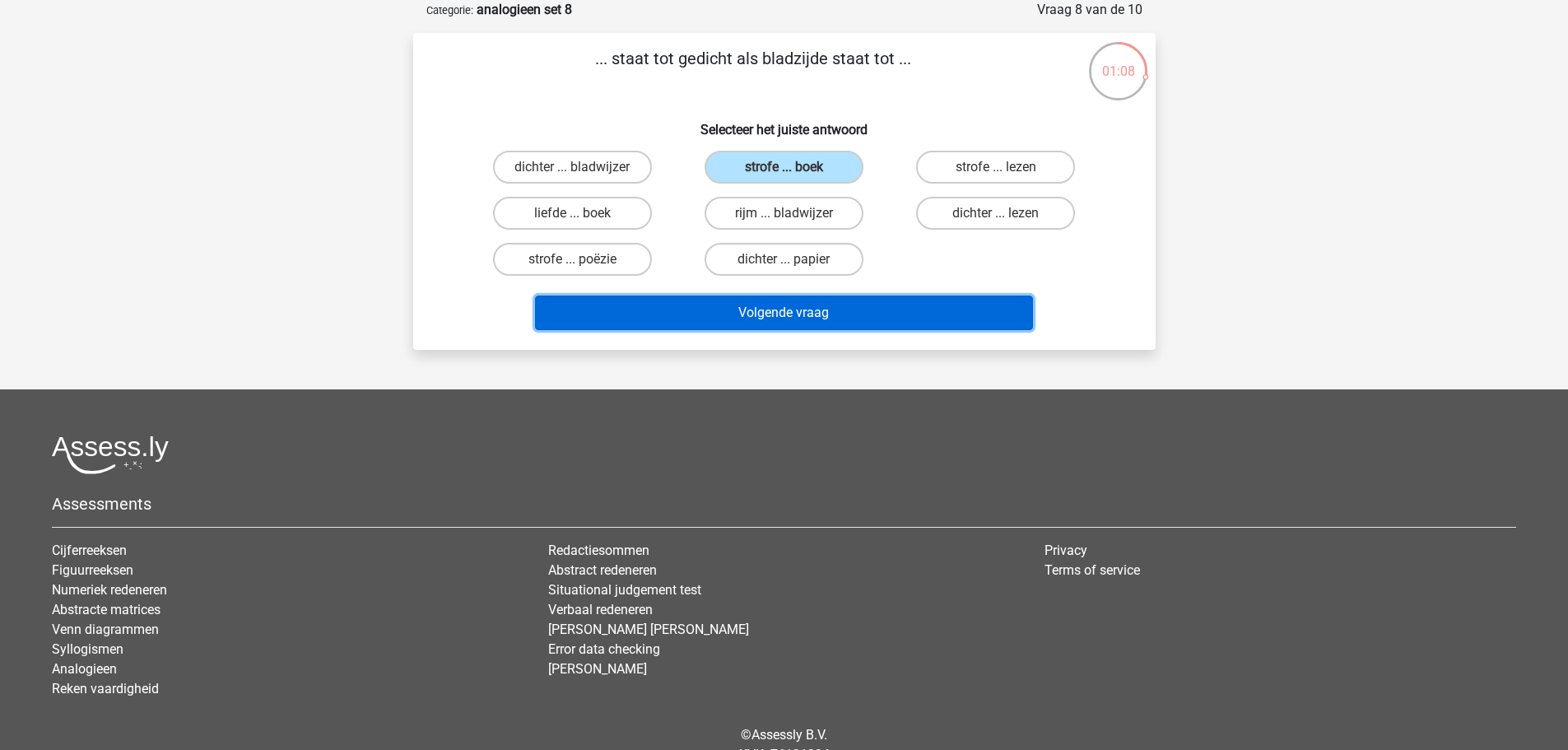
click at [671, 303] on button "Volgende vraag" at bounding box center [784, 312] width 498 height 34
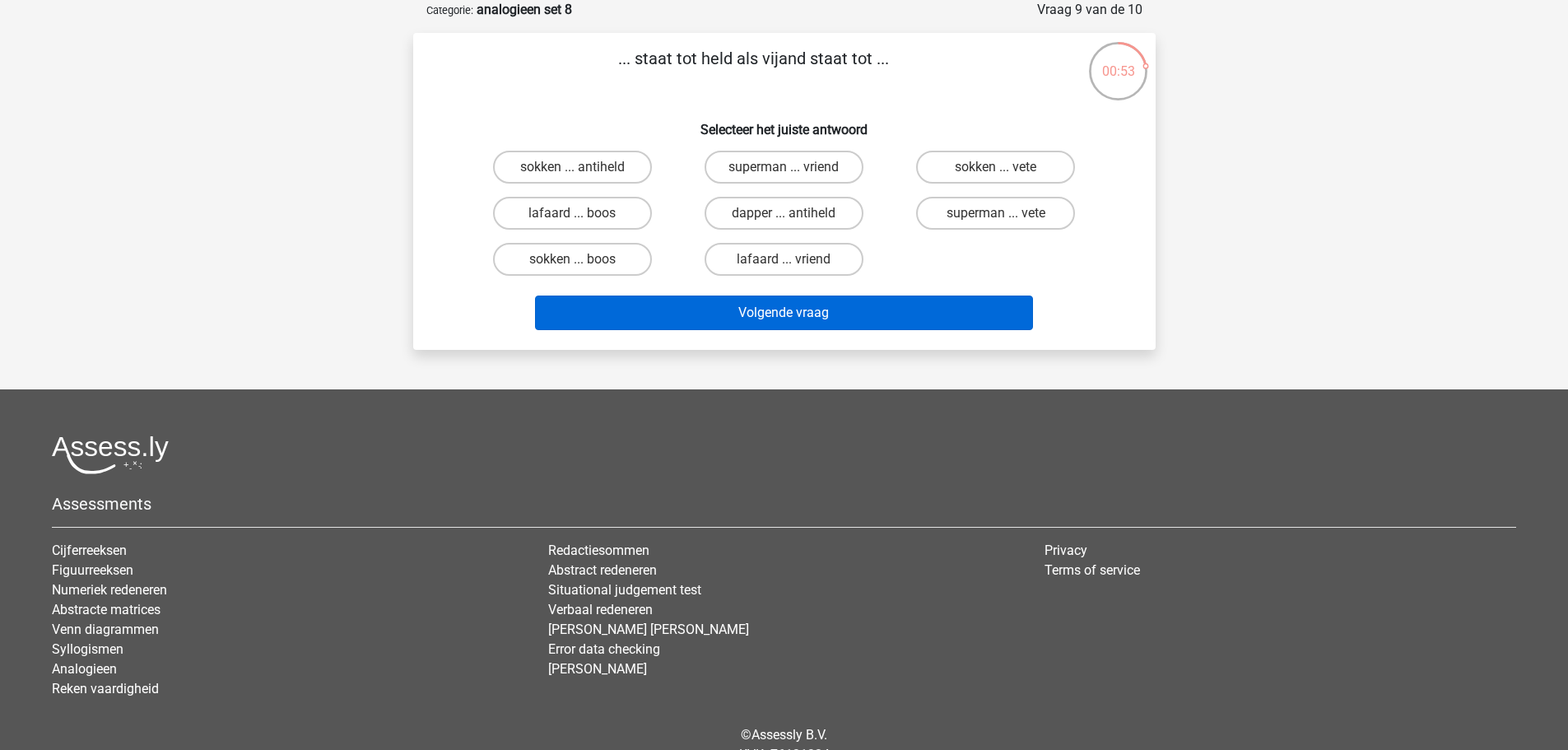
drag, startPoint x: 838, startPoint y: 259, endPoint x: 799, endPoint y: 297, distance: 54.5
click at [836, 261] on label "lafaard ... vriend" at bounding box center [784, 259] width 159 height 33
click at [794, 261] on input "lafaard ... vriend" at bounding box center [789, 264] width 11 height 11
radio input "true"
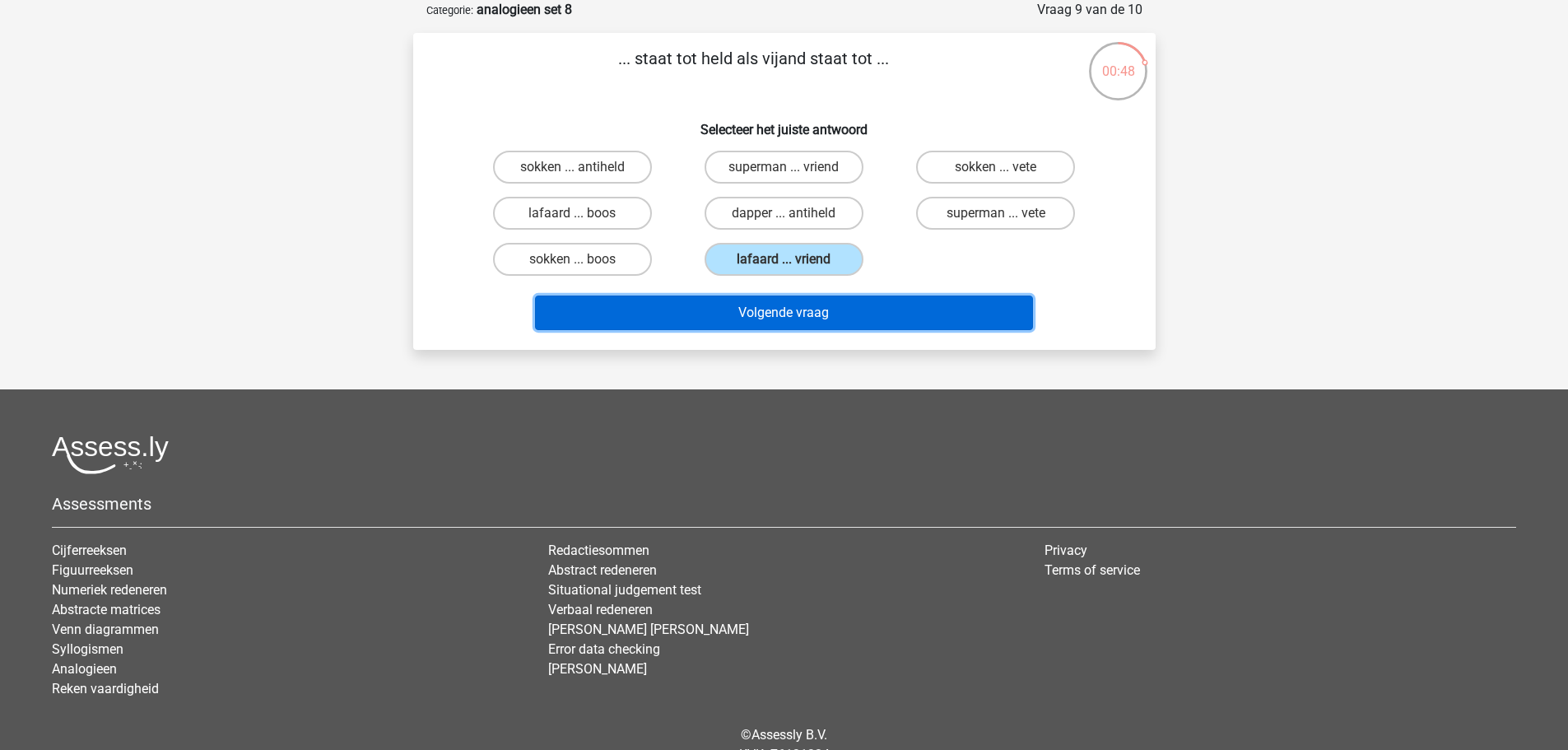
click at [752, 309] on button "Volgende vraag" at bounding box center [784, 312] width 498 height 34
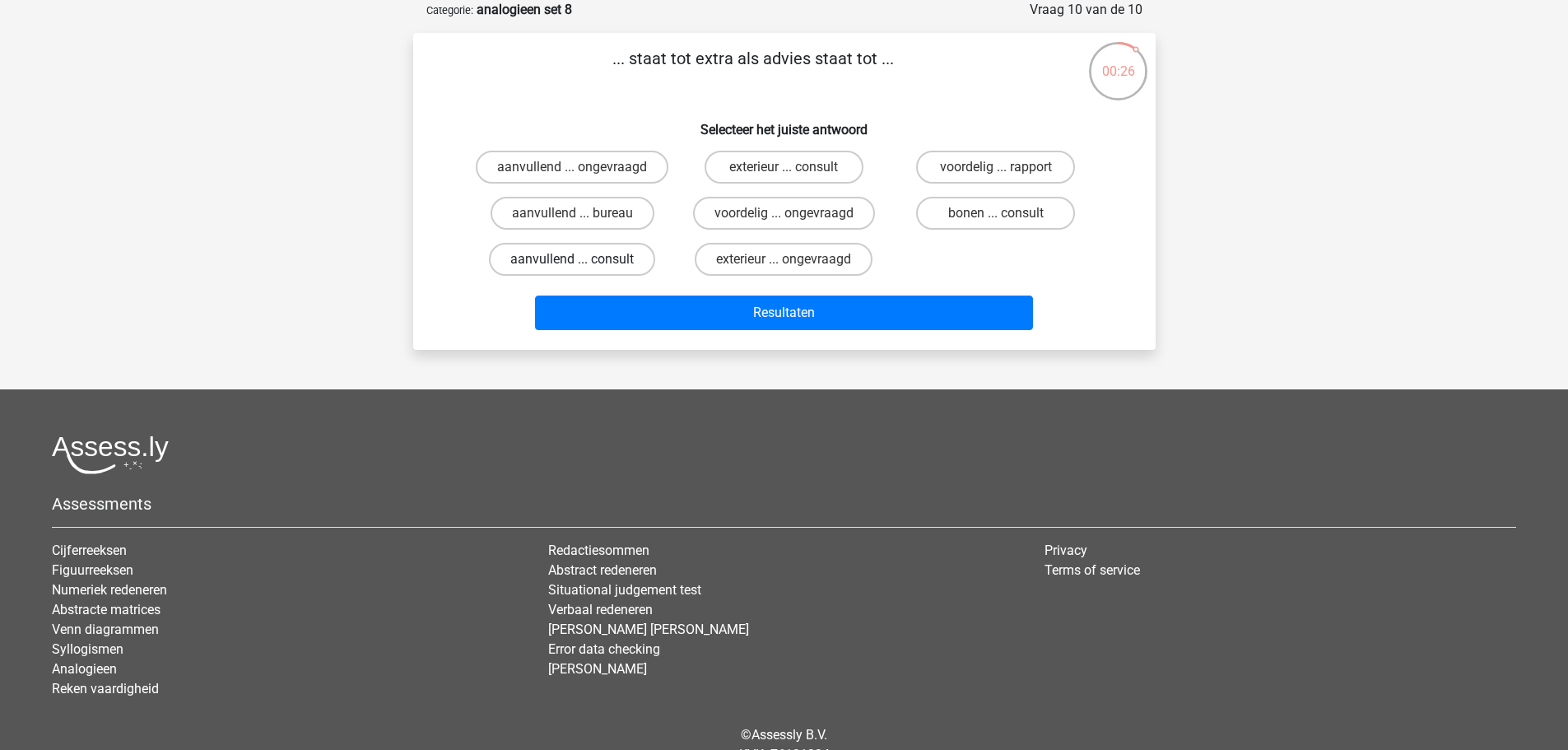
click at [631, 246] on label "aanvullend ... consult" at bounding box center [572, 259] width 167 height 33
click at [582, 259] on input "aanvullend ... consult" at bounding box center [577, 264] width 11 height 11
radio input "true"
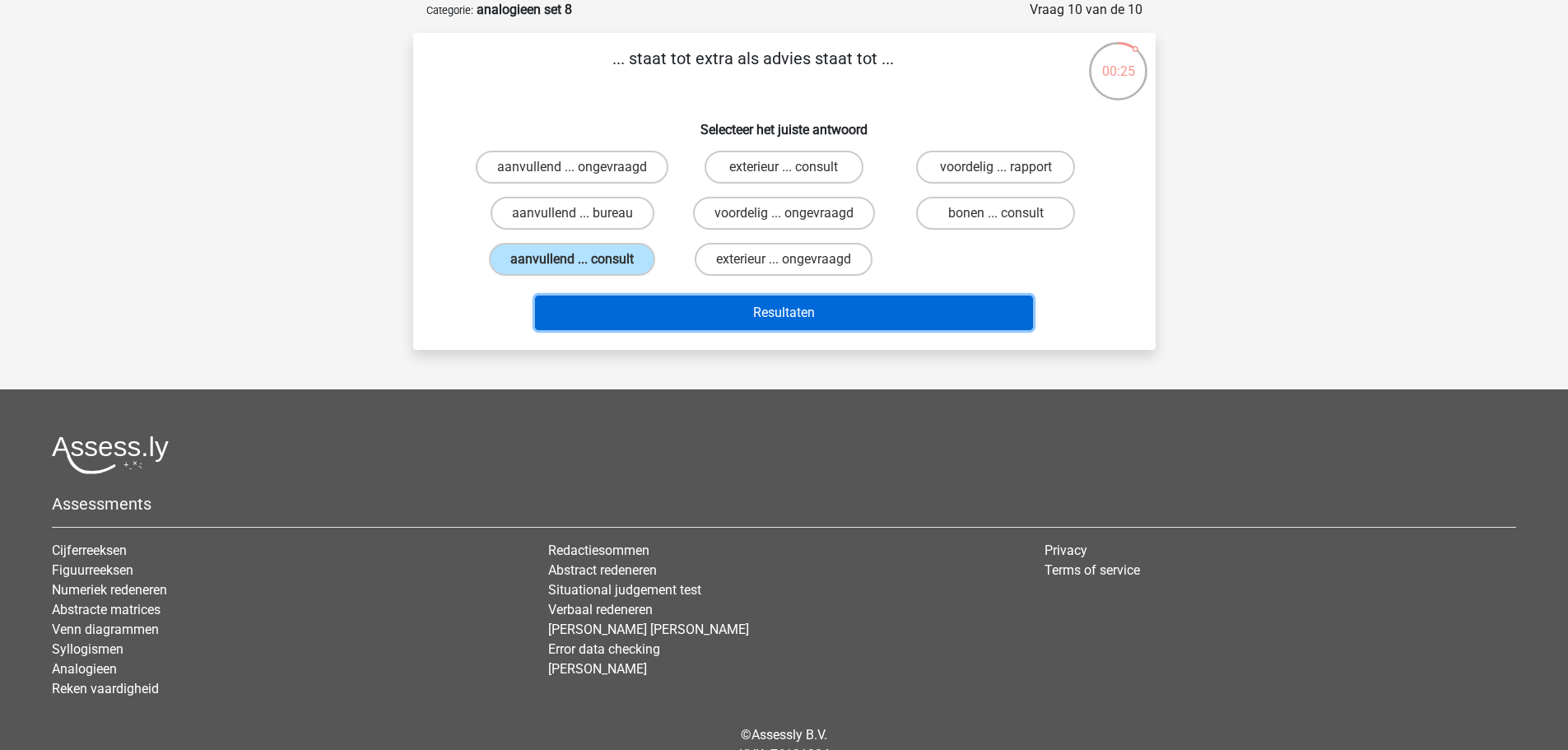
click at [644, 297] on button "Resultaten" at bounding box center [784, 312] width 498 height 34
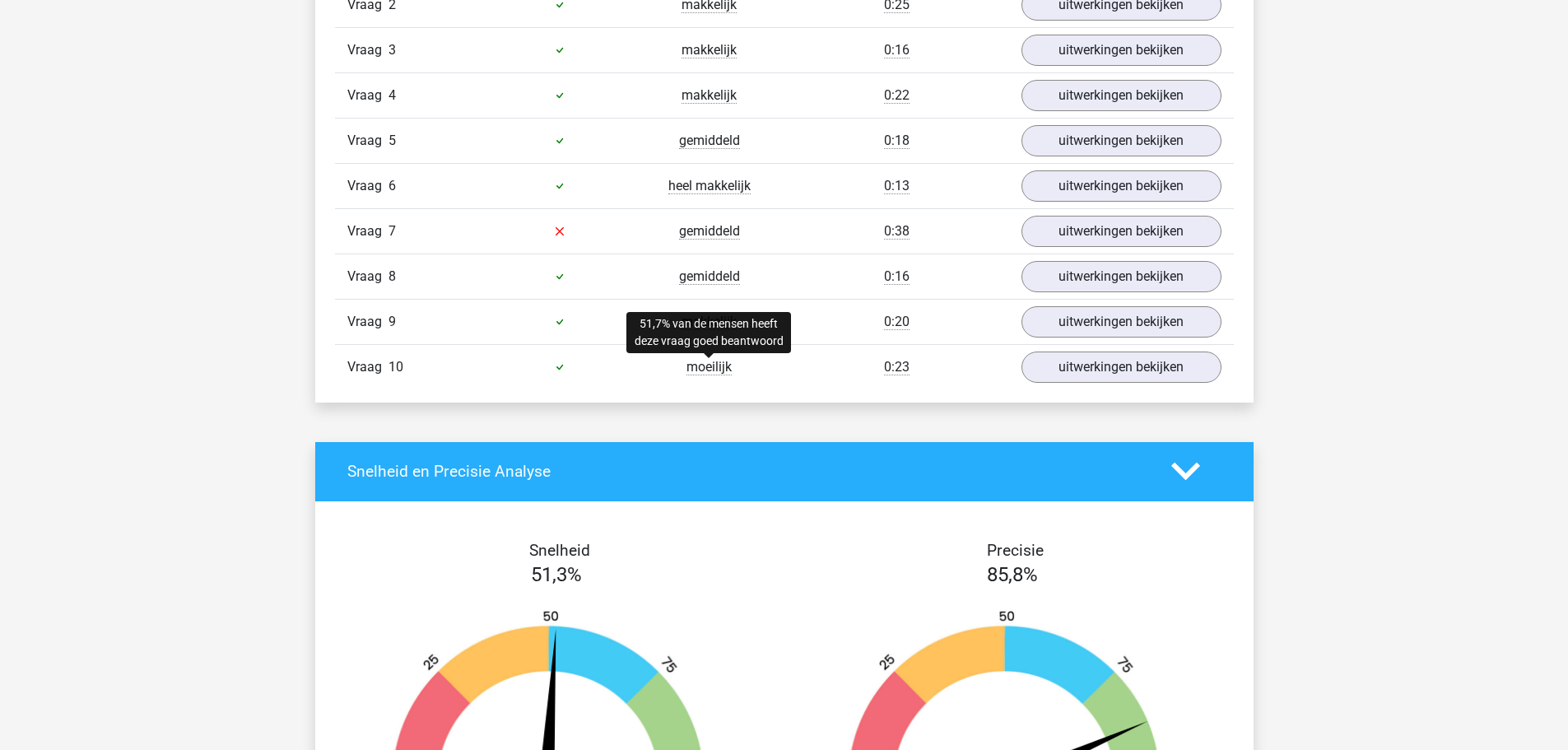
scroll to position [1070, 0]
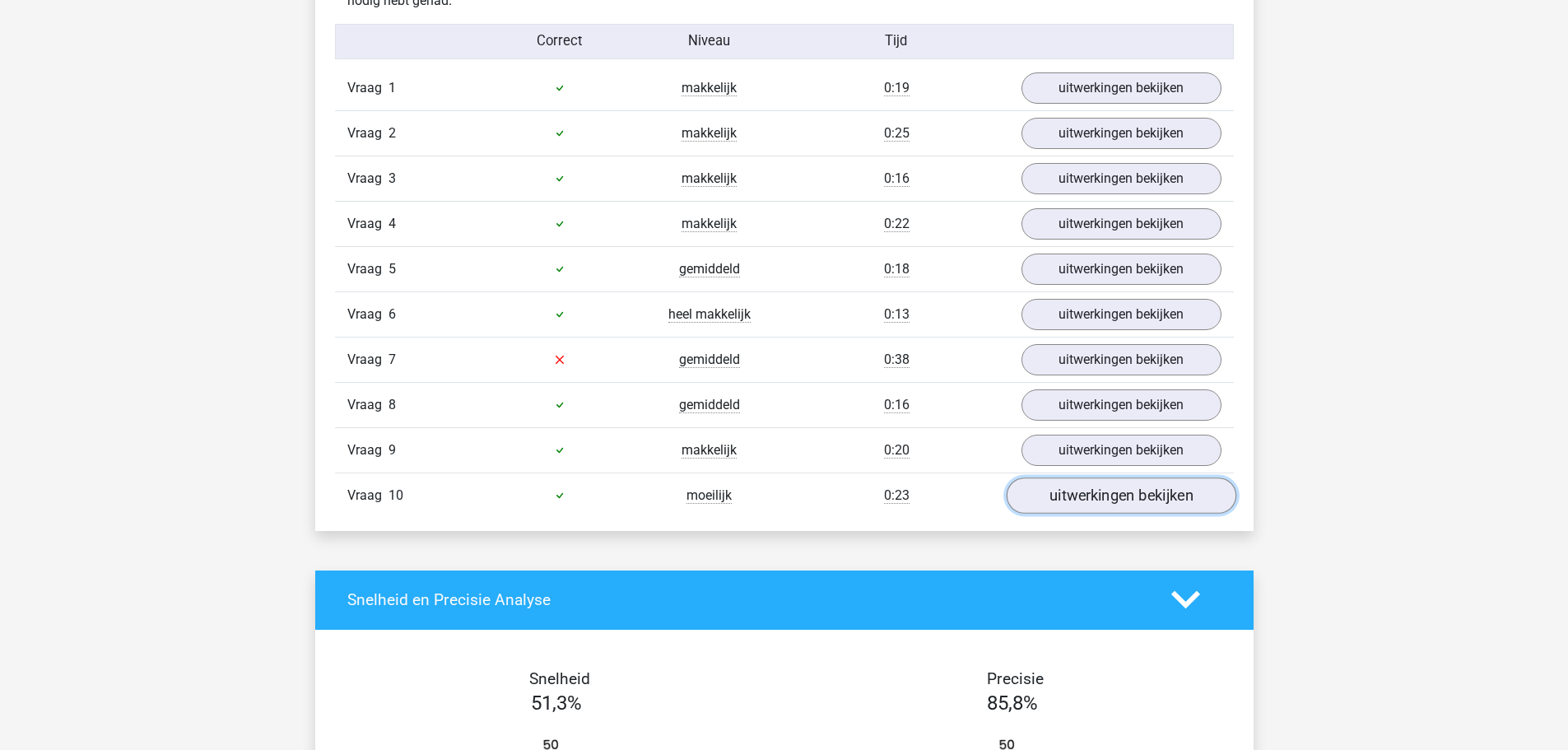
click at [1058, 487] on link "uitwerkingen bekijken" at bounding box center [1120, 495] width 229 height 36
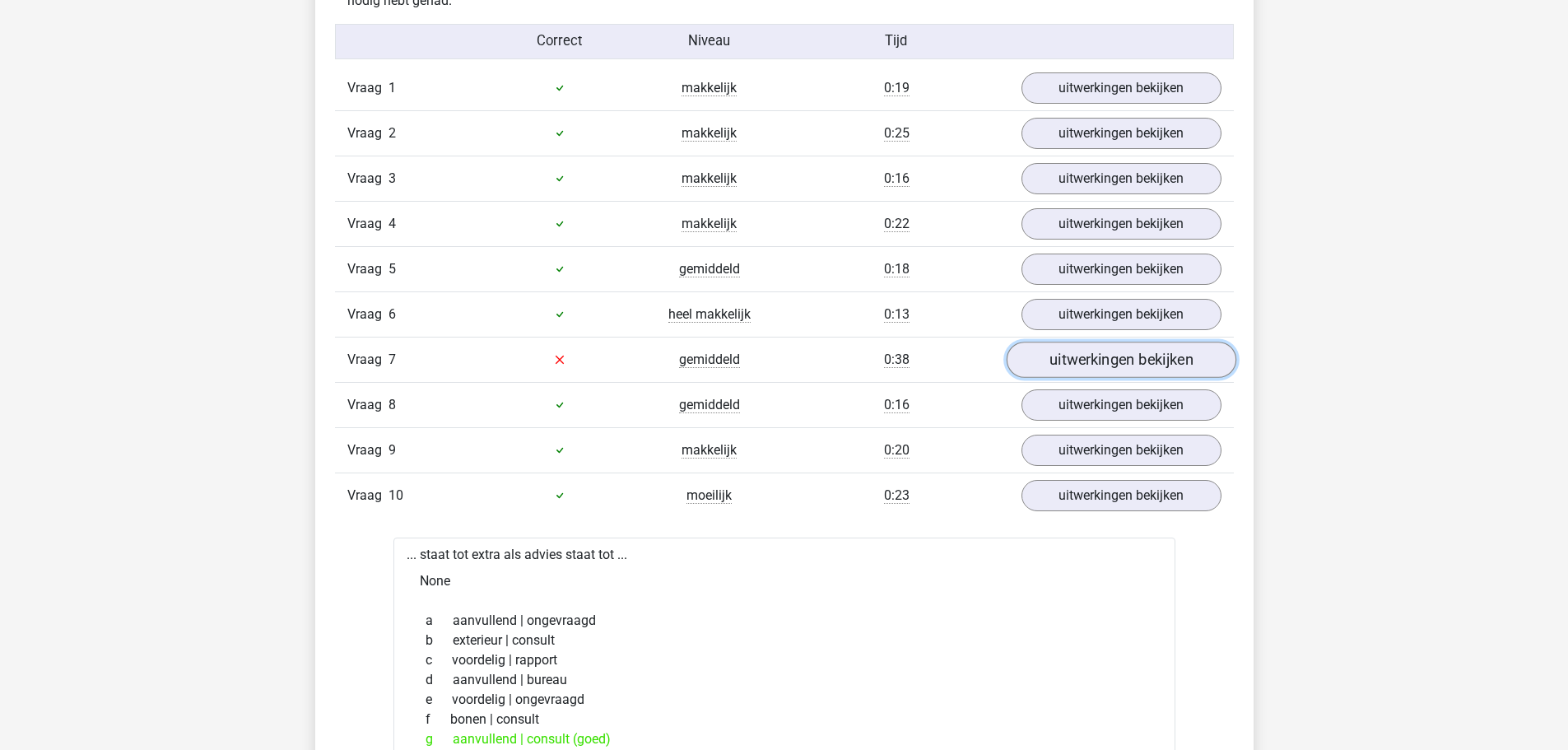
click at [1058, 351] on link "uitwerkingen bekijken" at bounding box center [1120, 360] width 229 height 36
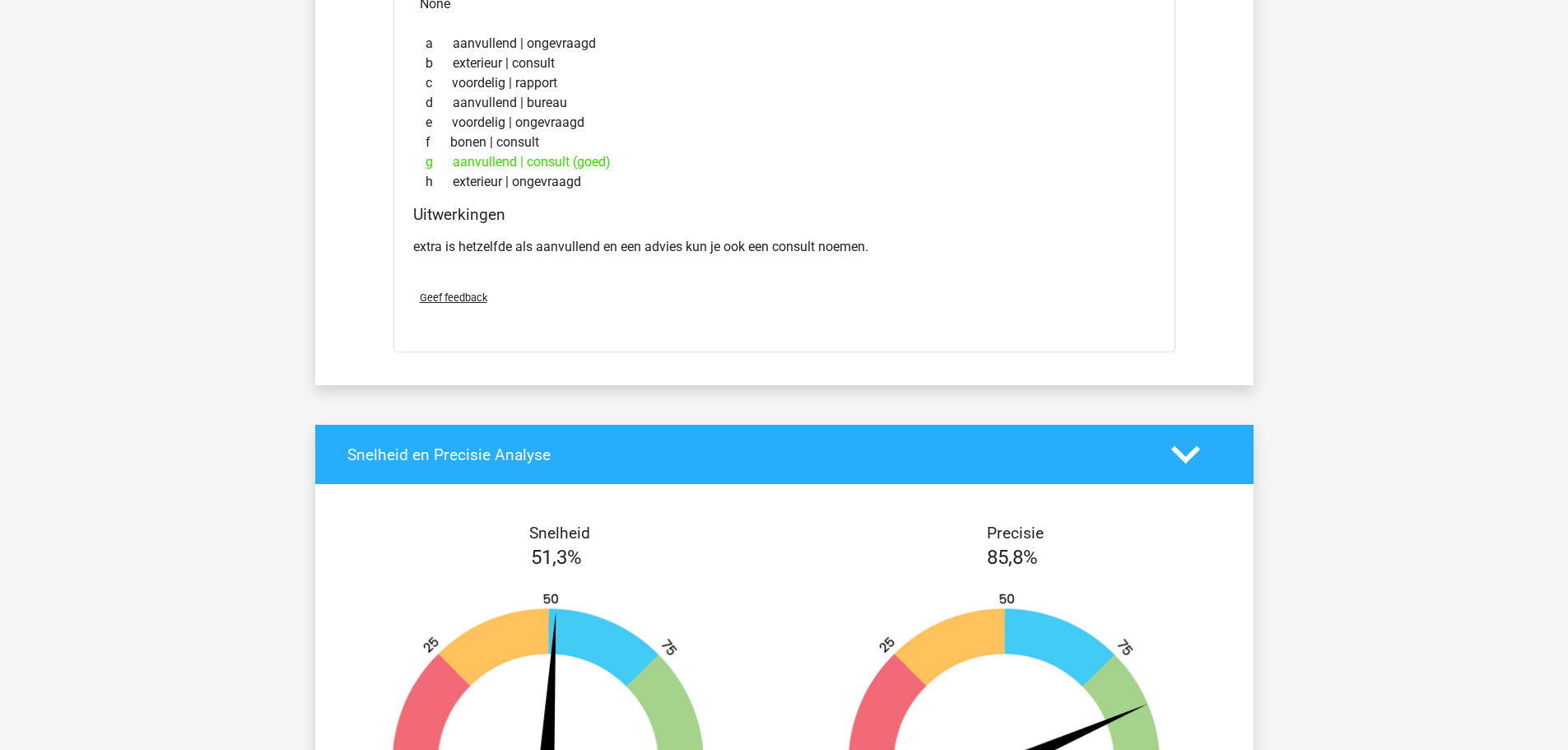
scroll to position [3045, 0]
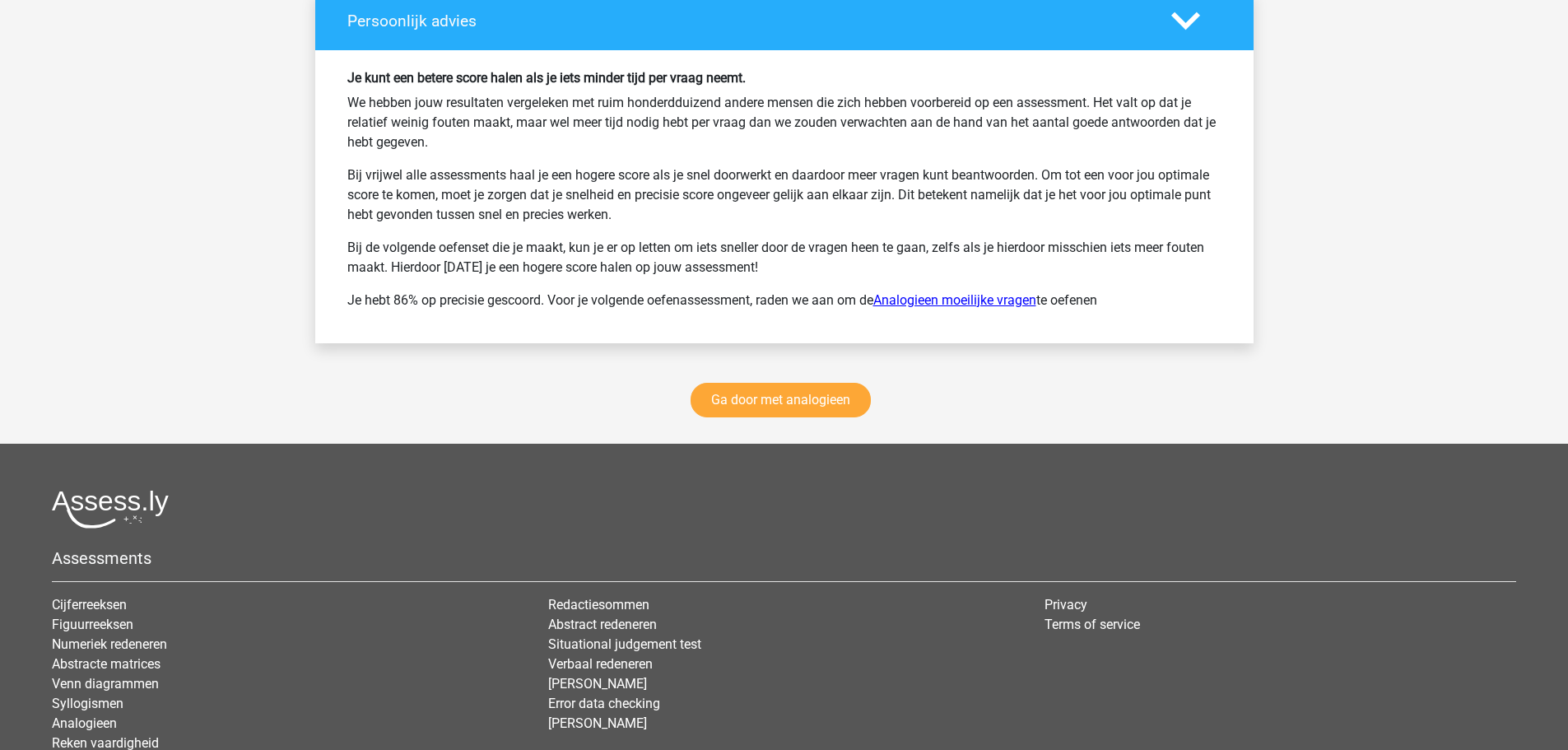
click at [962, 298] on link "Analogieen moeilijke vragen" at bounding box center [955, 300] width 163 height 15
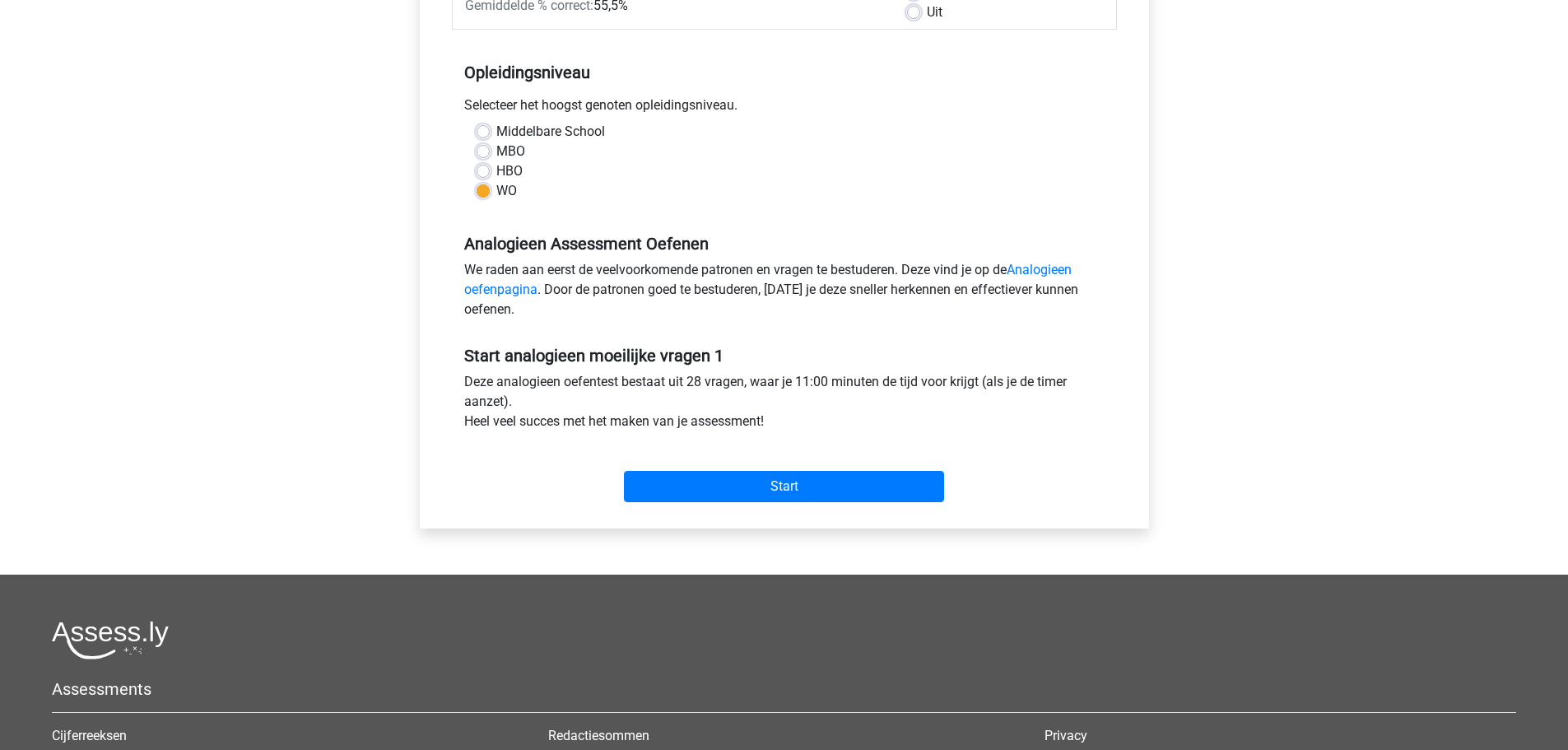
scroll to position [494, 0]
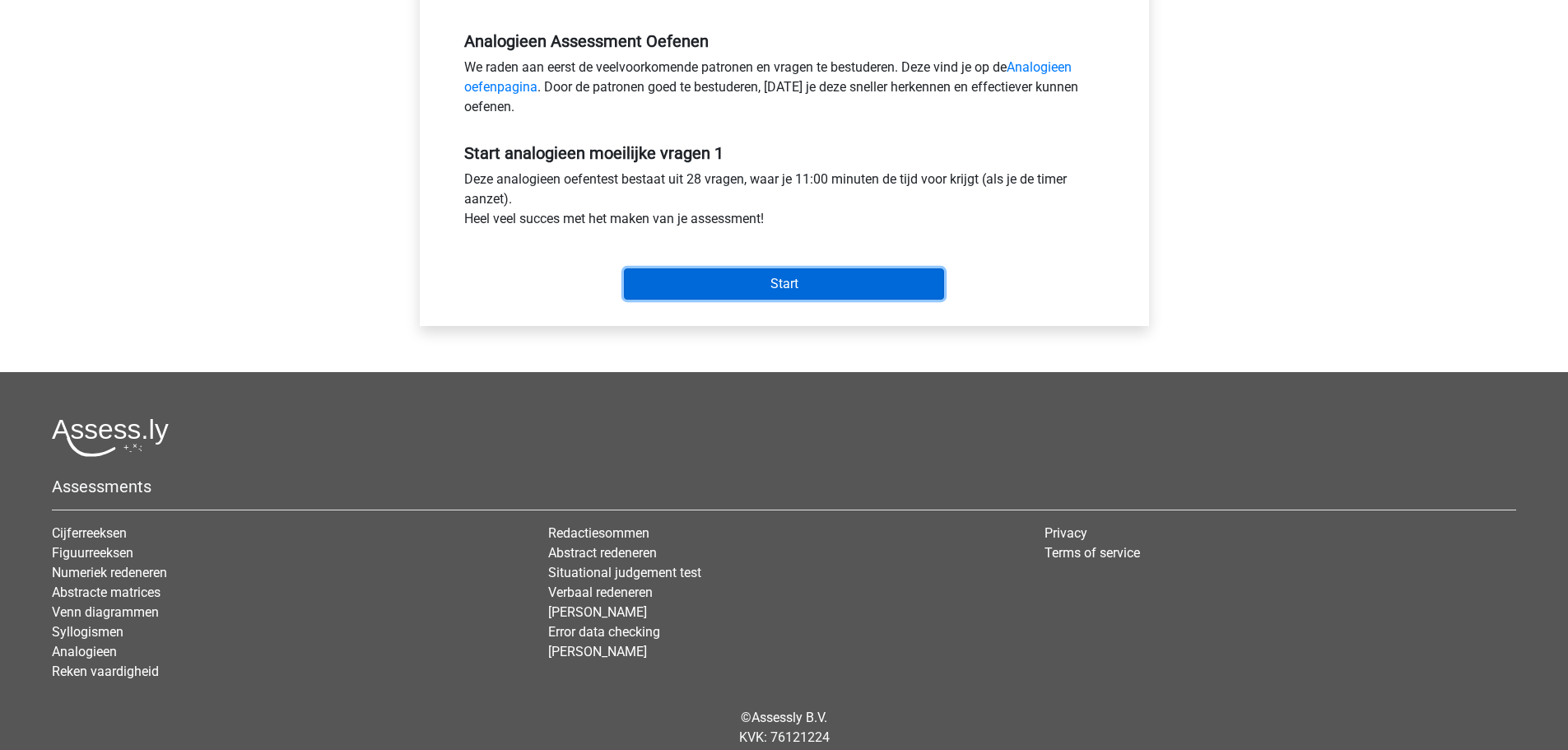
click at [872, 286] on input "Start" at bounding box center [784, 284] width 320 height 32
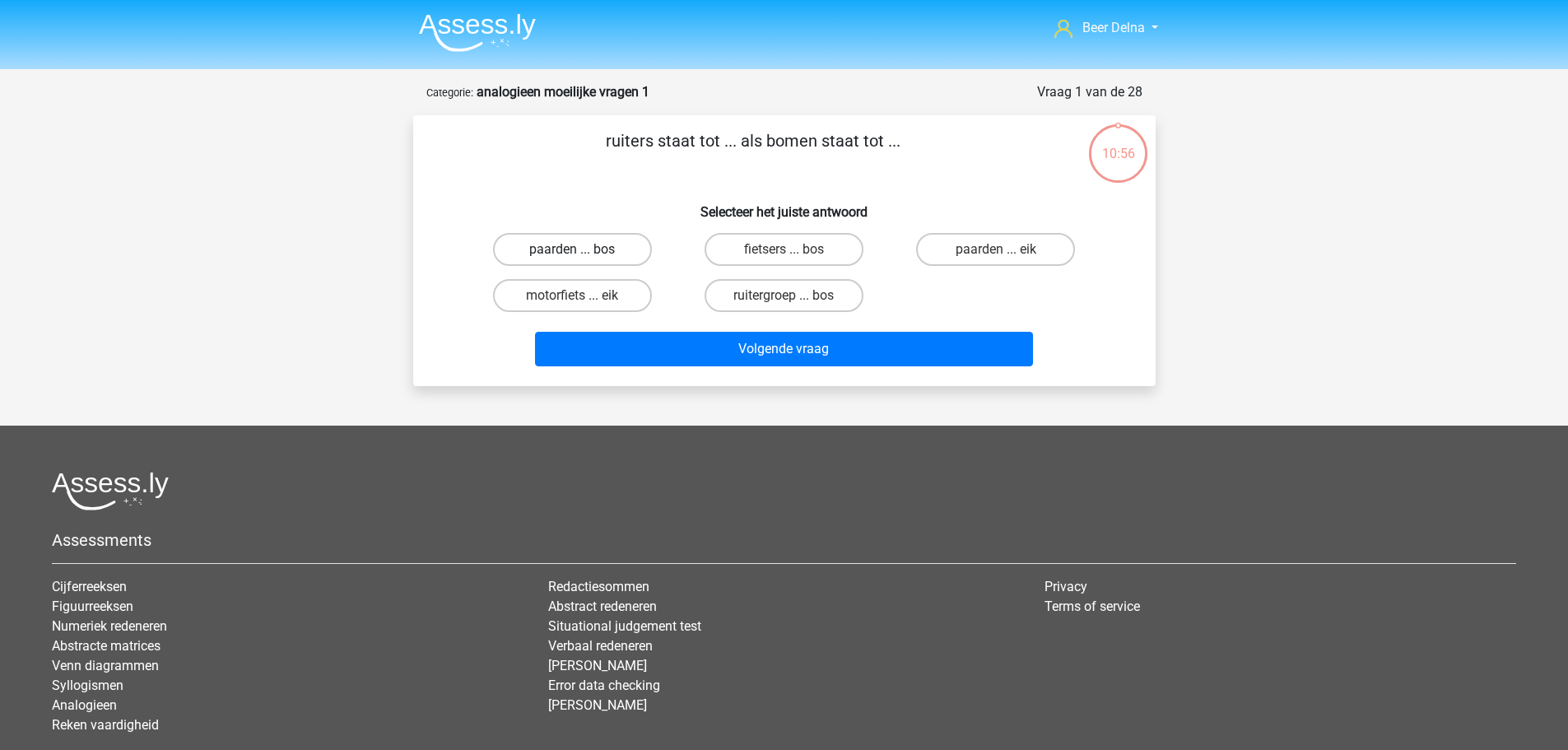
click at [612, 256] on label "paarden ... bos" at bounding box center [572, 249] width 159 height 33
click at [582, 256] on input "paarden ... bos" at bounding box center [577, 255] width 11 height 11
radio input "true"
click at [815, 296] on label "ruitergroep ... bos" at bounding box center [784, 295] width 159 height 33
click at [794, 296] on input "ruitergroep ... bos" at bounding box center [789, 301] width 11 height 11
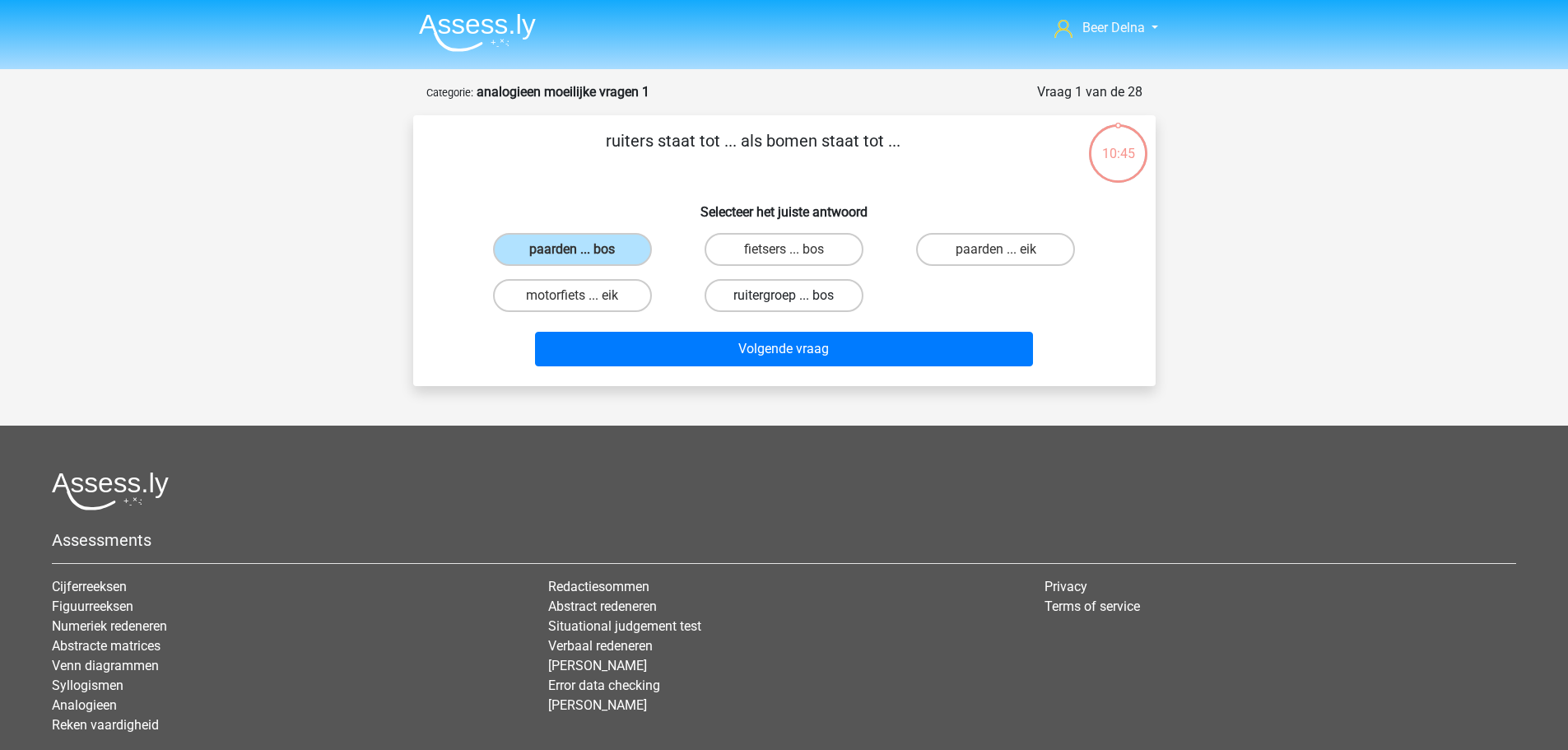
radio input "true"
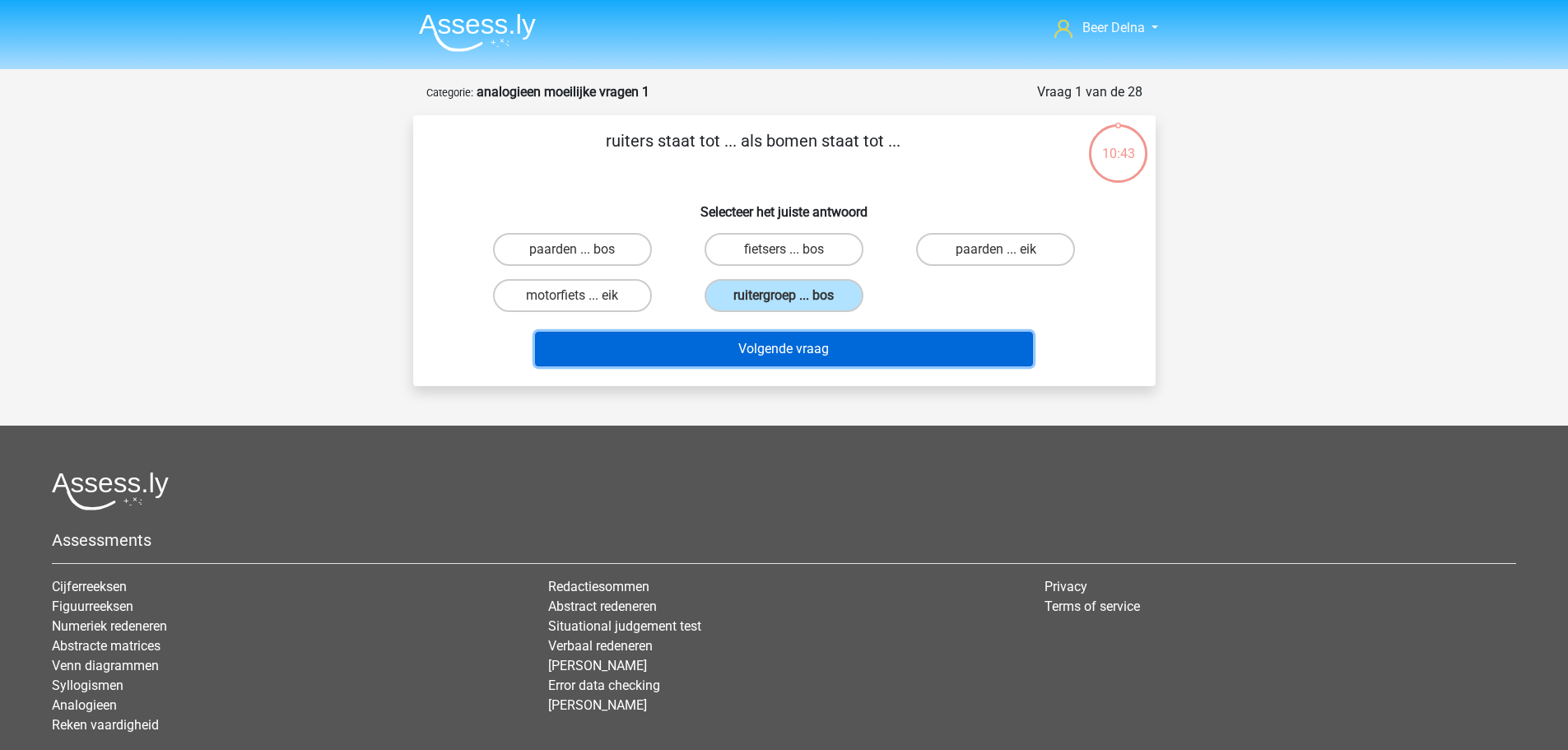
click at [871, 341] on button "Volgende vraag" at bounding box center [784, 349] width 498 height 34
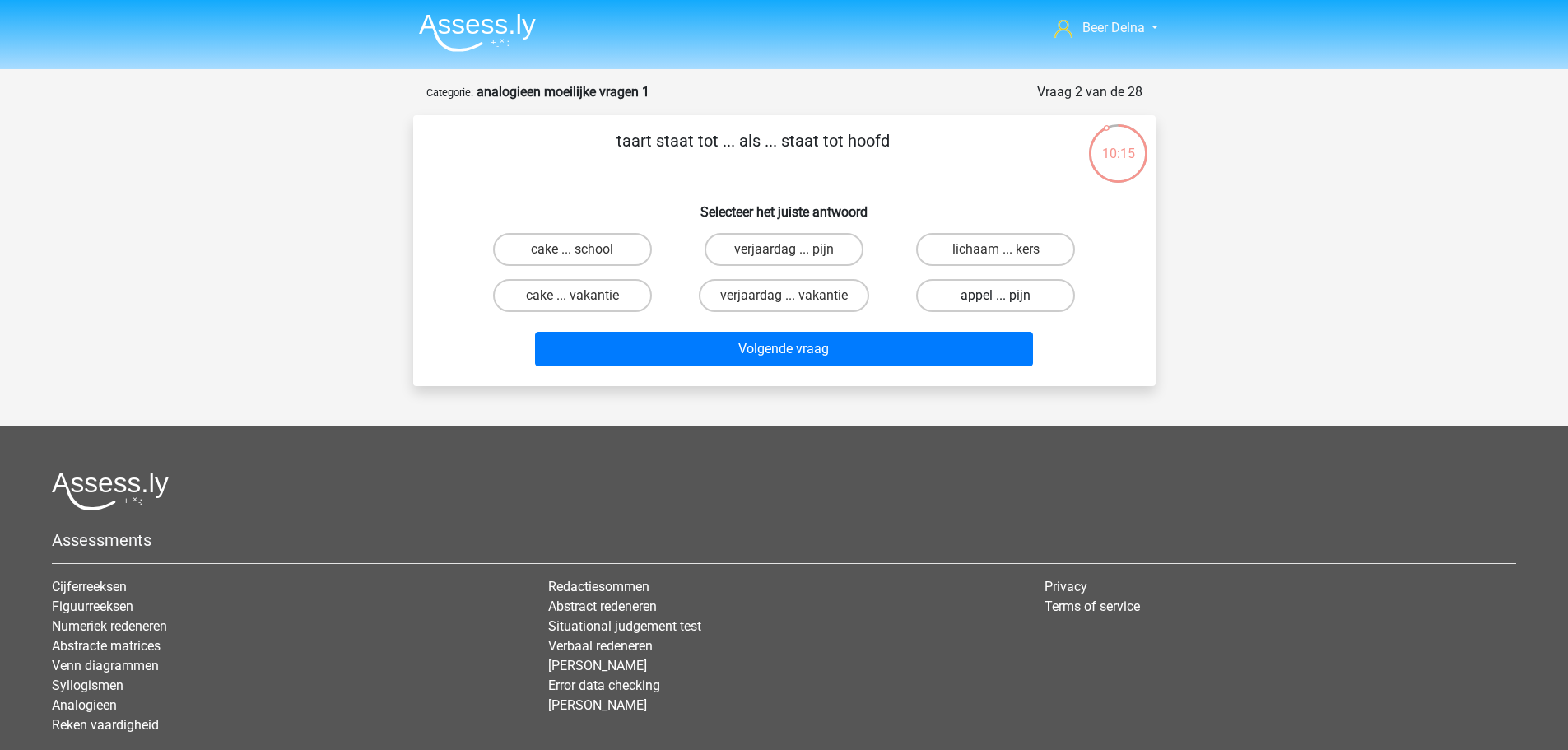
click at [992, 293] on label "appel ... pijn" at bounding box center [995, 295] width 159 height 33
click at [996, 295] on input "appel ... pijn" at bounding box center [1001, 301] width 11 height 11
radio input "true"
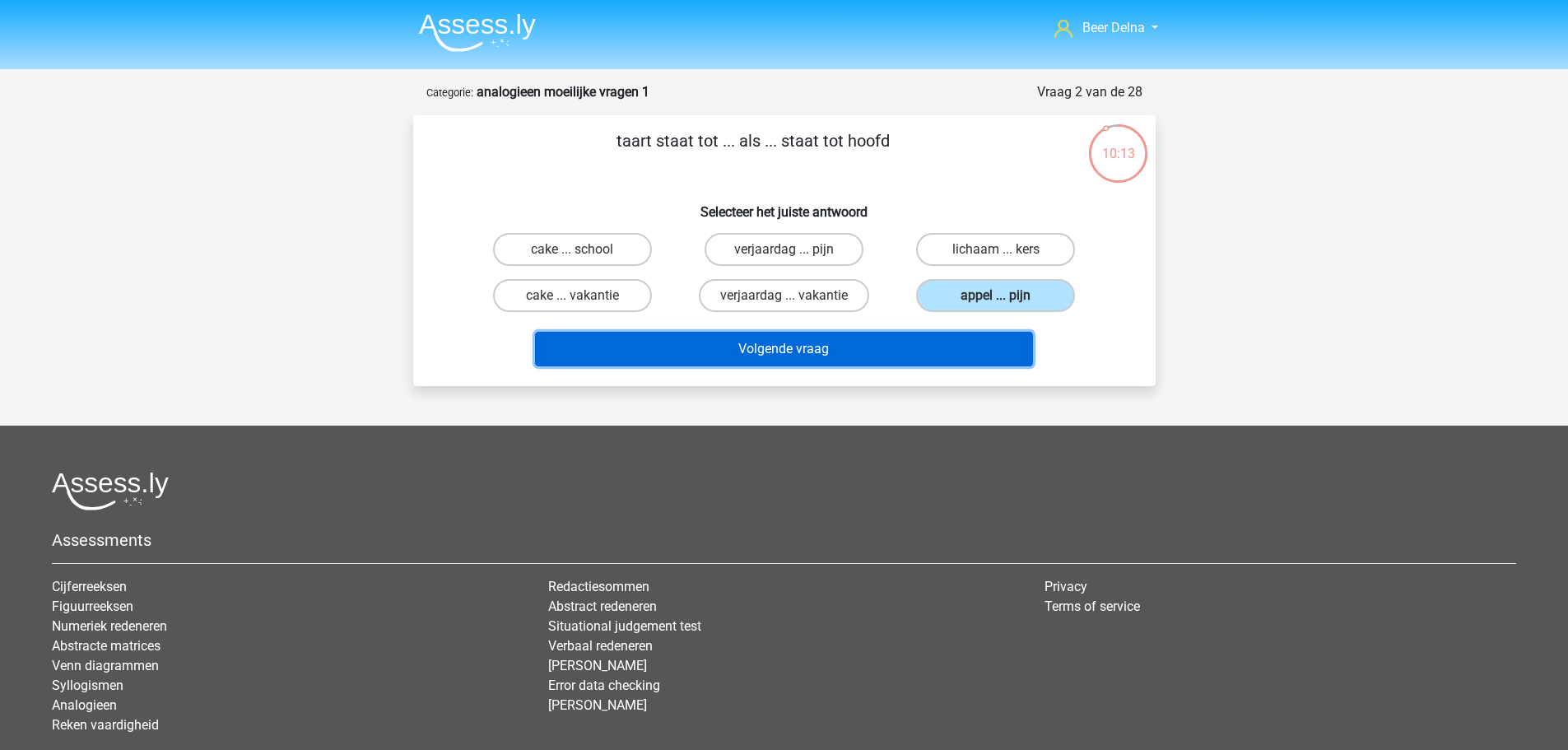
click at [916, 347] on button "Volgende vraag" at bounding box center [784, 349] width 498 height 34
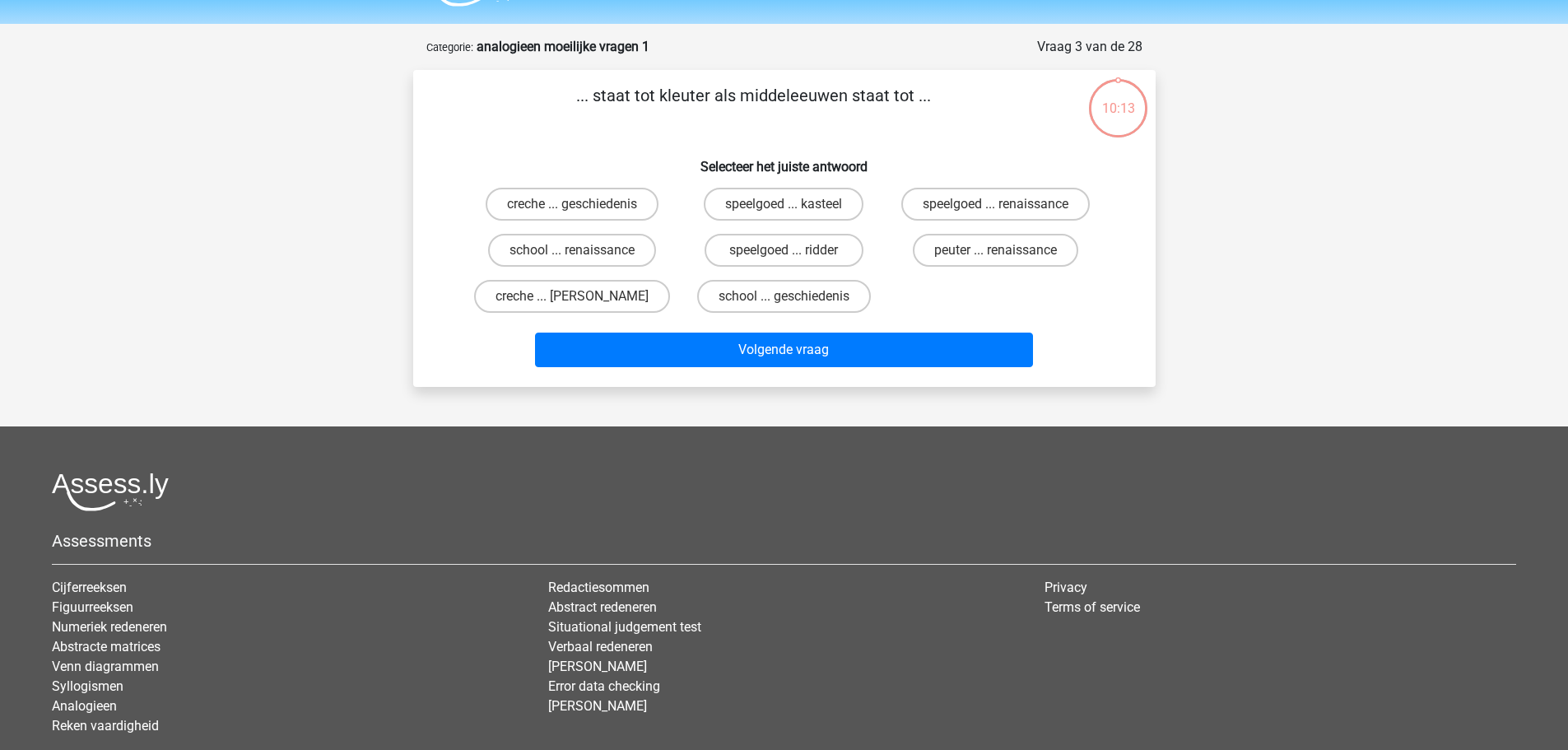
scroll to position [82, 0]
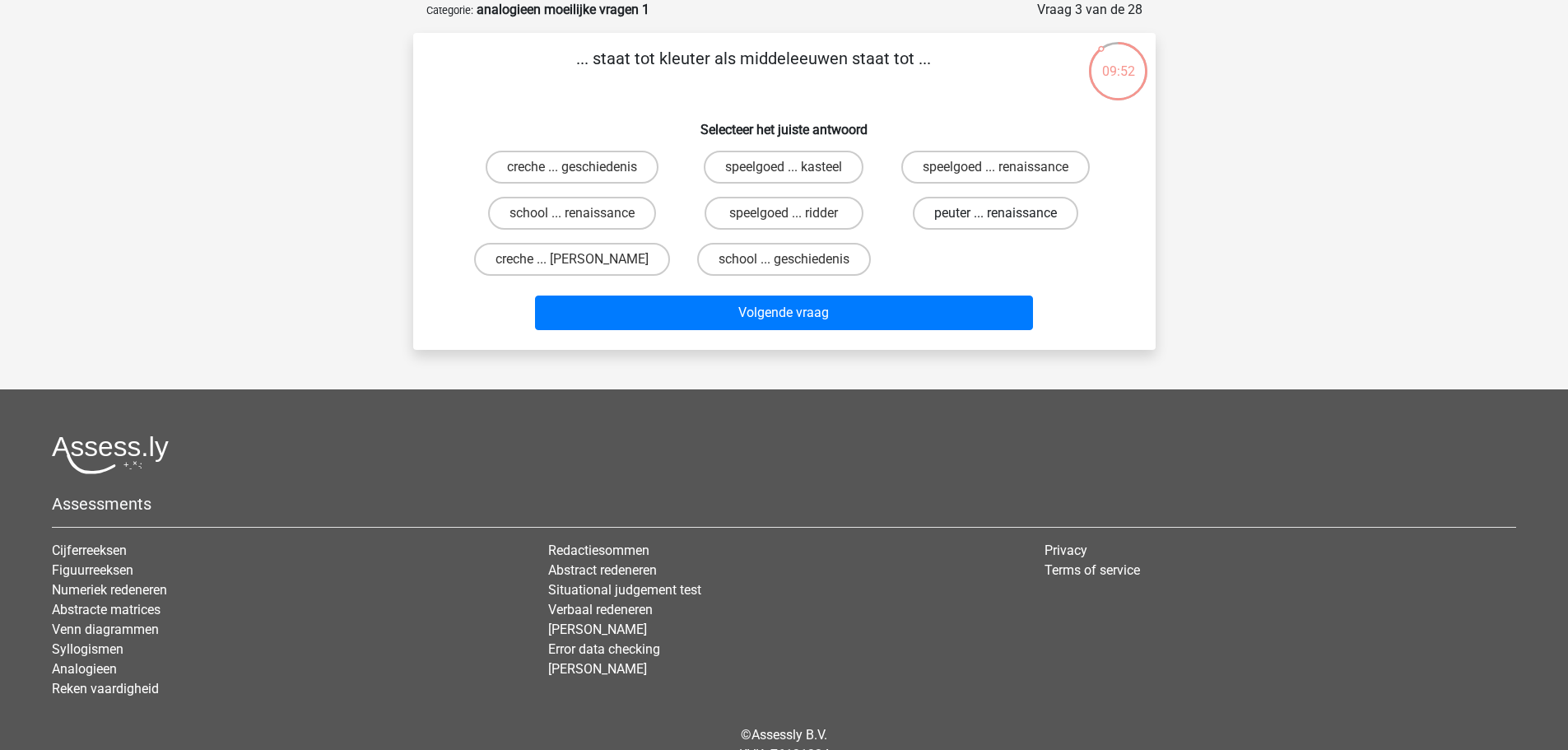
click at [970, 199] on label "peuter ... renaissance" at bounding box center [996, 213] width 166 height 33
click at [996, 213] on input "peuter ... renaissance" at bounding box center [1001, 218] width 11 height 11
radio input "true"
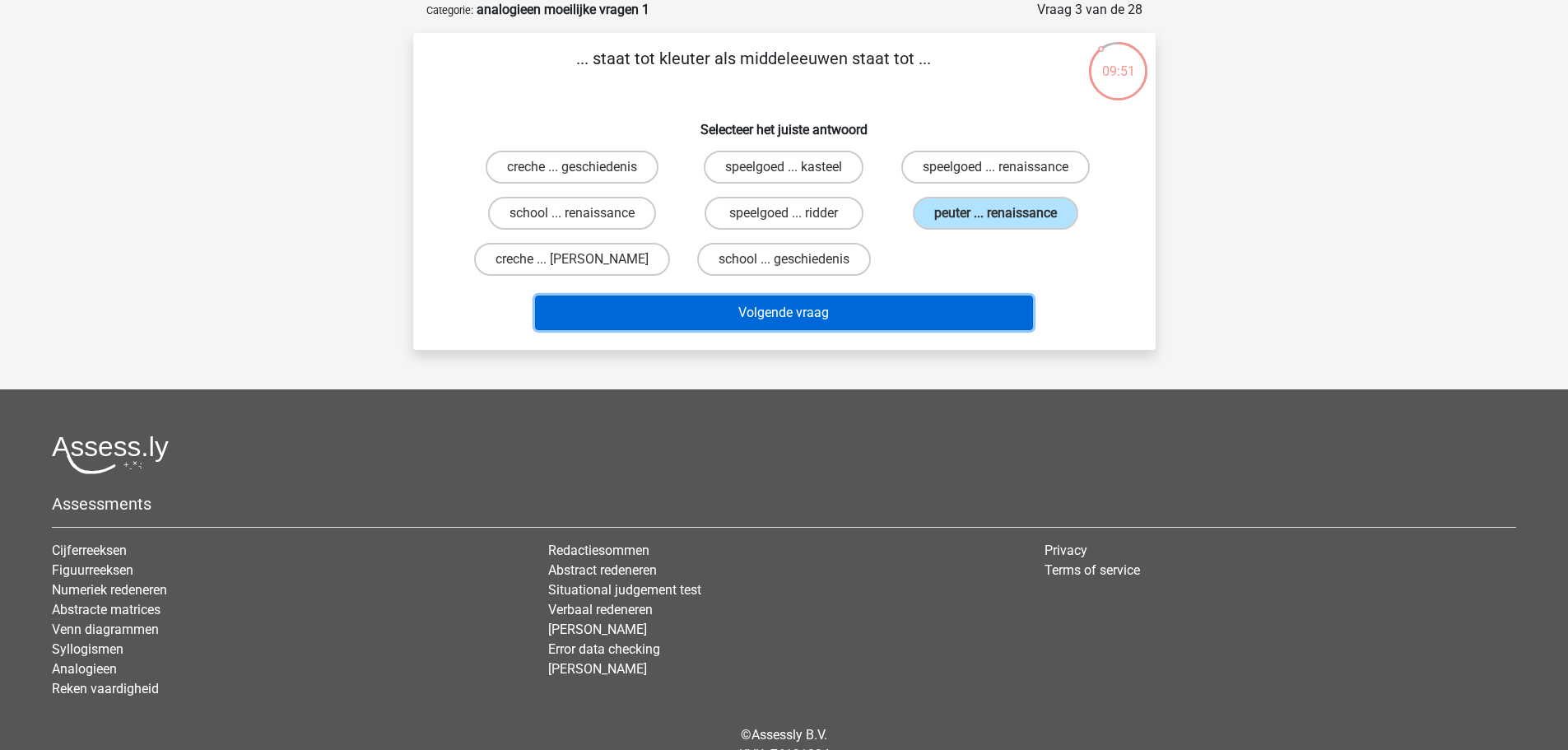
click at [941, 308] on button "Volgende vraag" at bounding box center [784, 312] width 498 height 34
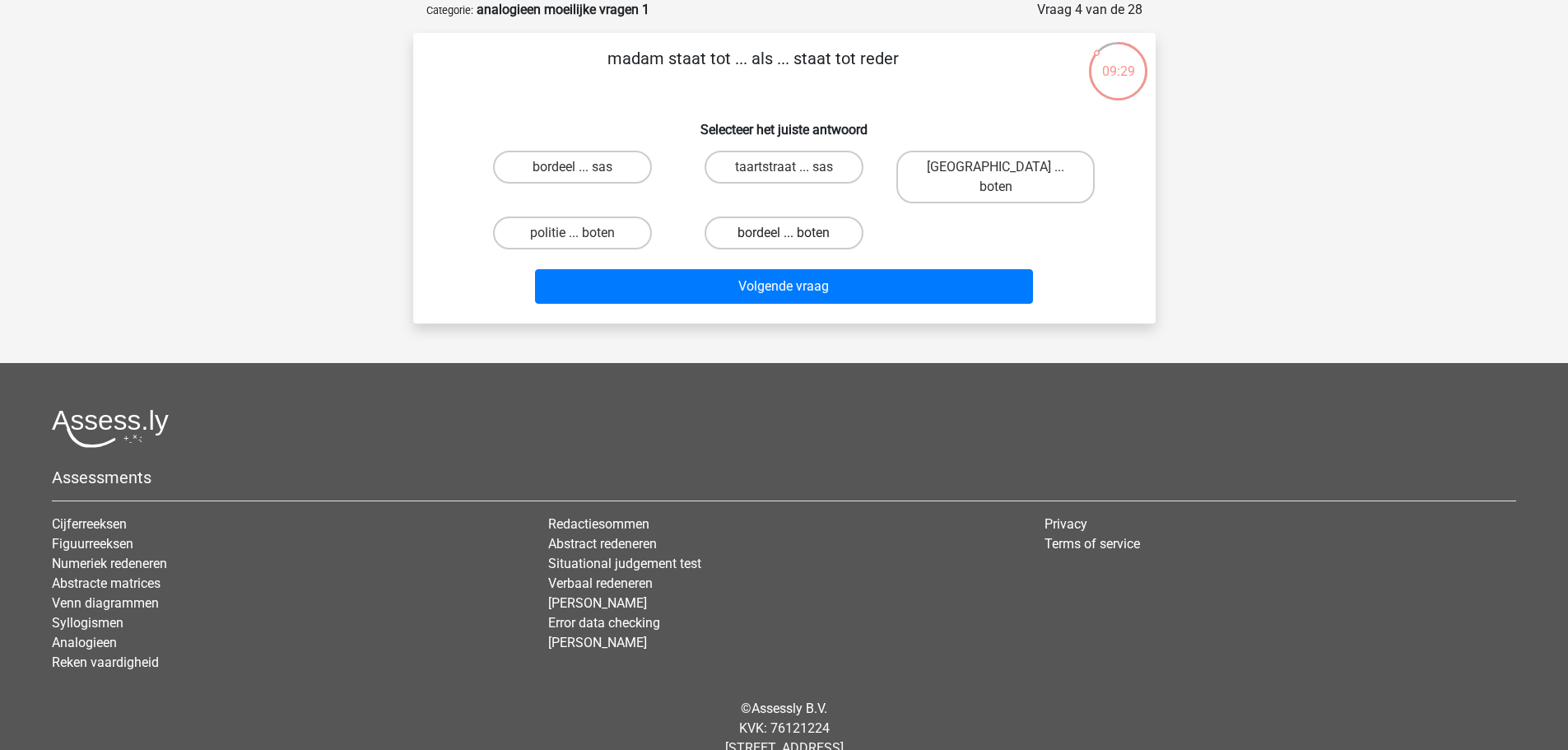
click at [811, 216] on label "bordeel ... boten" at bounding box center [784, 233] width 159 height 33
click at [794, 233] on input "bordeel ... boten" at bounding box center [789, 238] width 11 height 11
radio input "true"
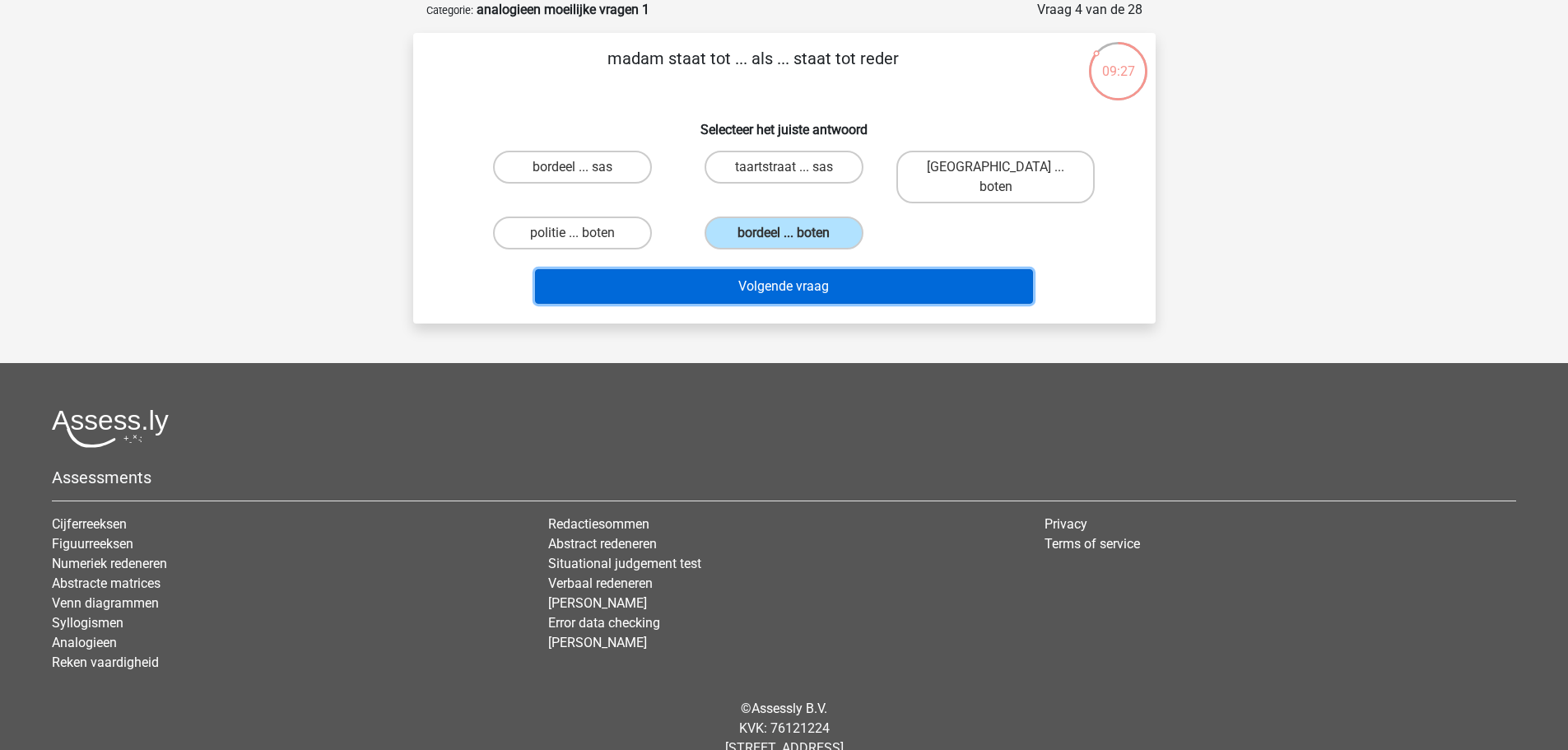
click at [851, 269] on button "Volgende vraag" at bounding box center [784, 286] width 498 height 34
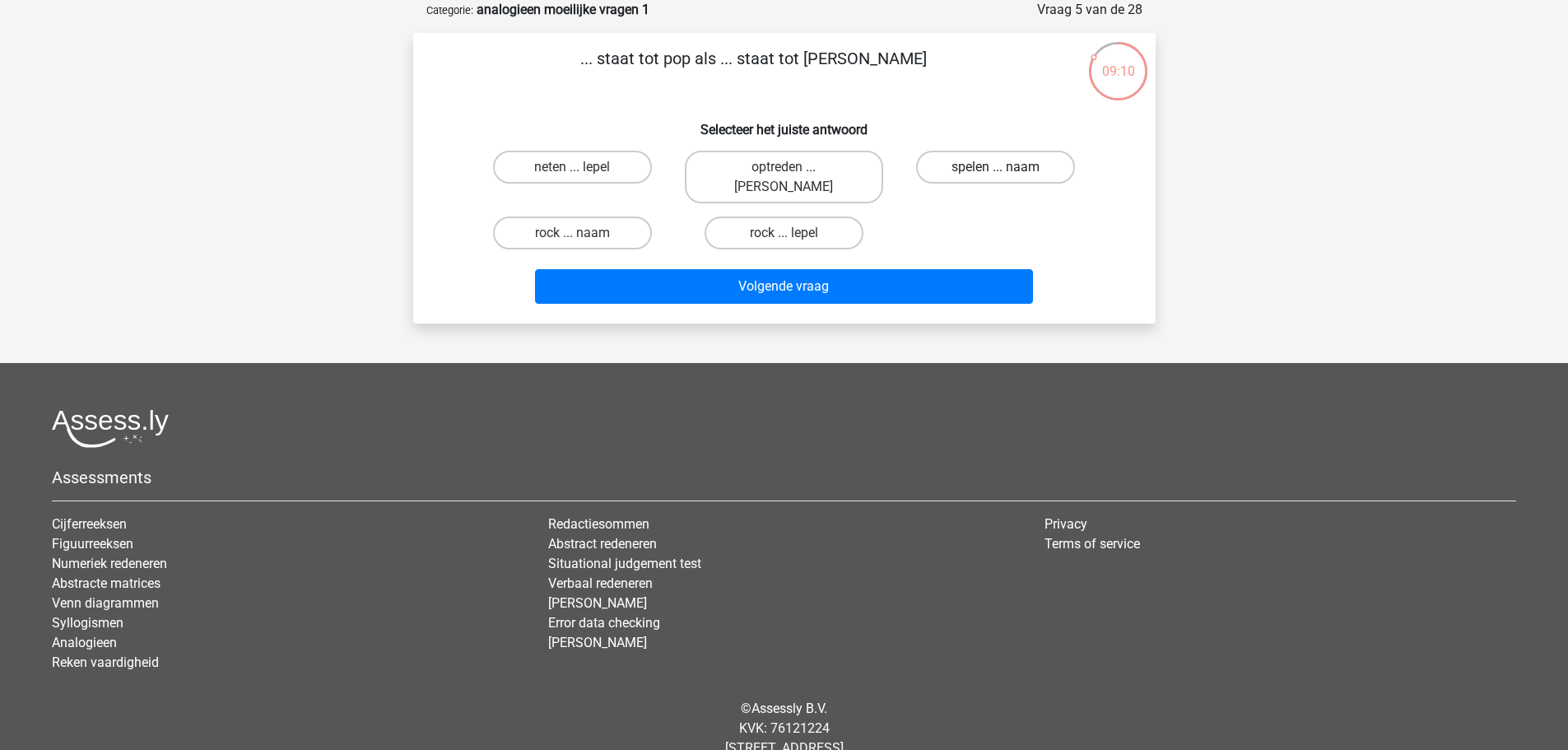
click at [990, 150] on label "spelen ... naam" at bounding box center [995, 167] width 159 height 33
click at [996, 167] on input "spelen ... naam" at bounding box center [1001, 172] width 11 height 11
radio input "true"
click at [990, 150] on label "spelen ... naam" at bounding box center [995, 167] width 159 height 33
click at [996, 167] on input "spelen ... naam" at bounding box center [1001, 172] width 11 height 11
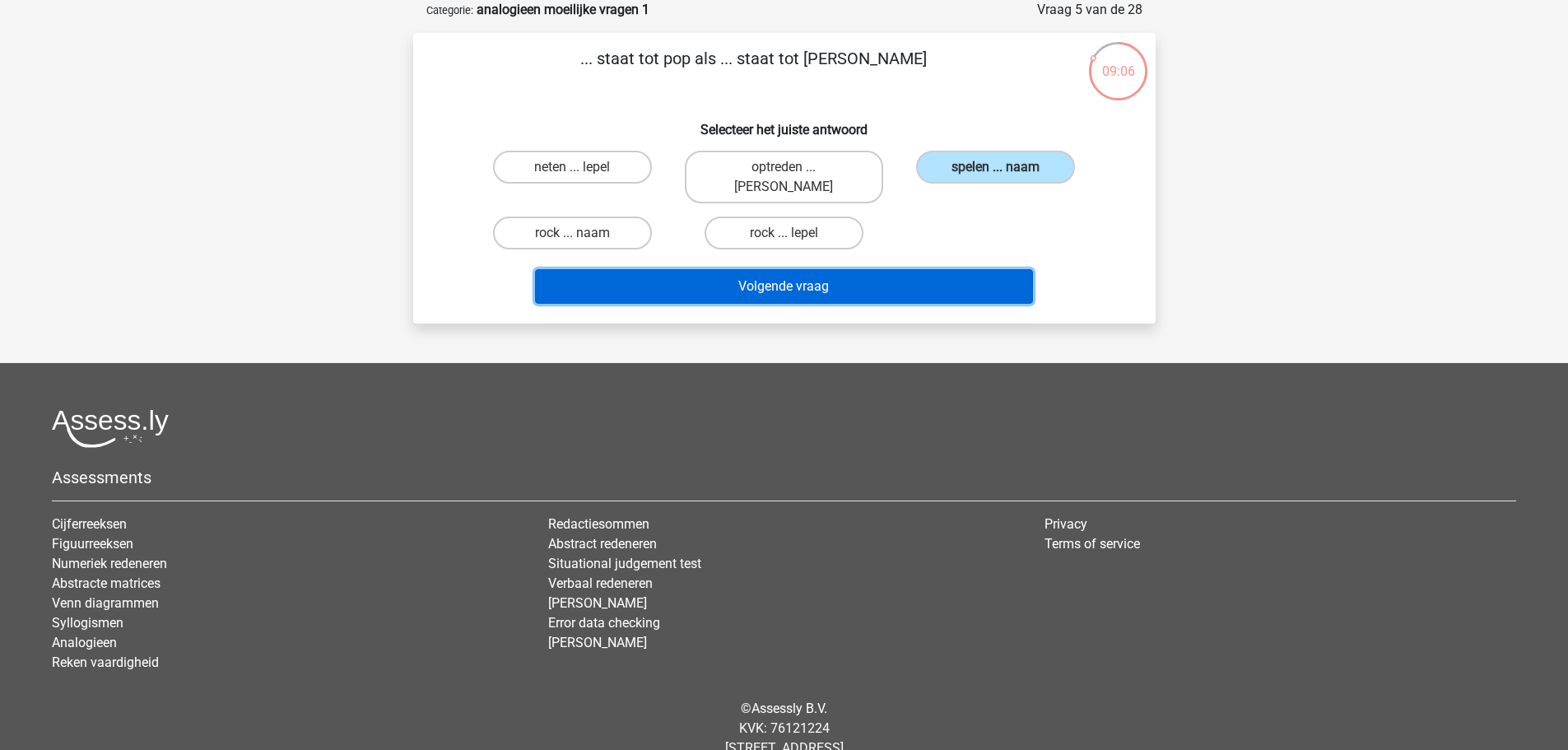
click at [771, 269] on button "Volgende vraag" at bounding box center [784, 286] width 498 height 34
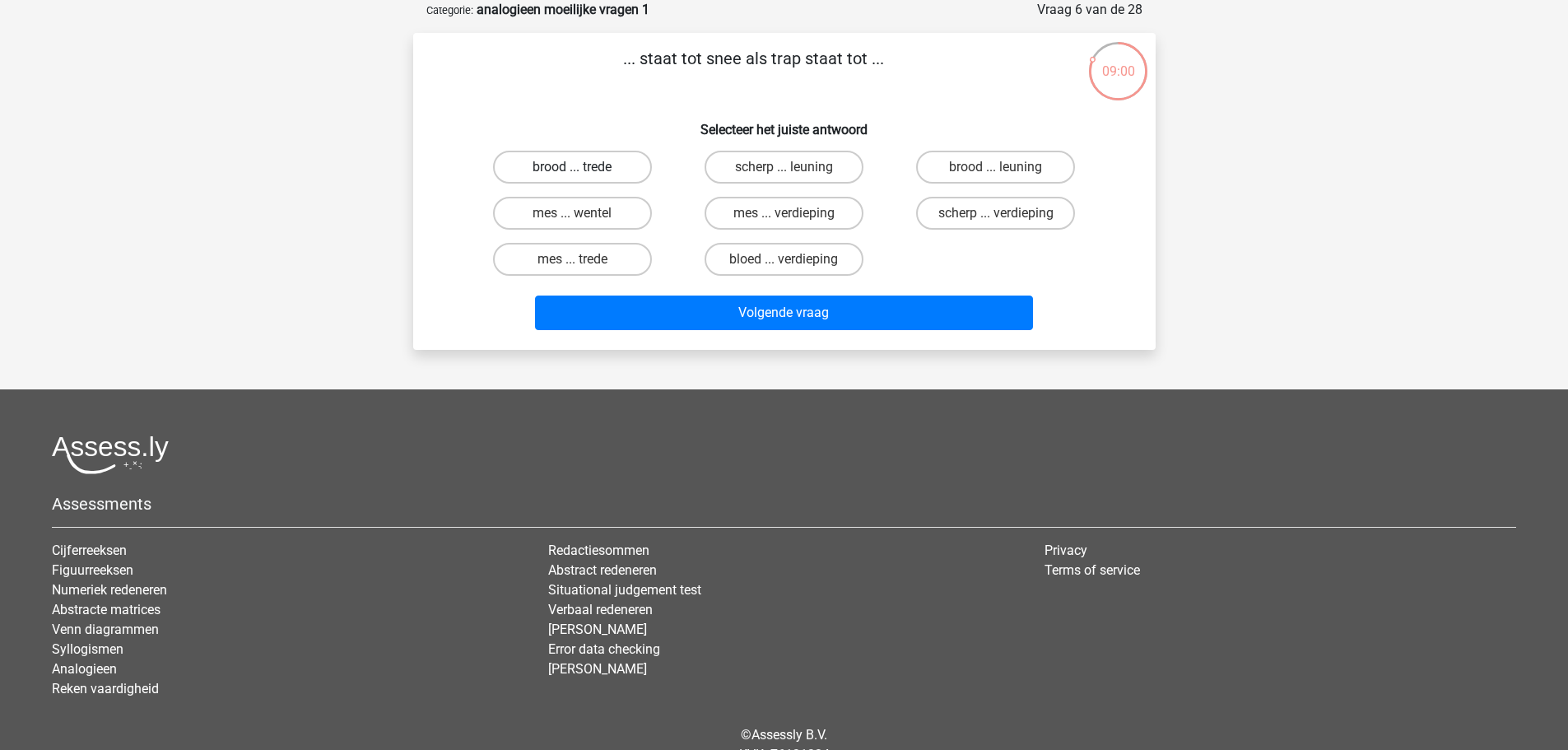
click at [612, 168] on label "brood ... trede" at bounding box center [572, 167] width 159 height 33
click at [582, 168] on input "brood ... trede" at bounding box center [577, 172] width 11 height 11
radio input "true"
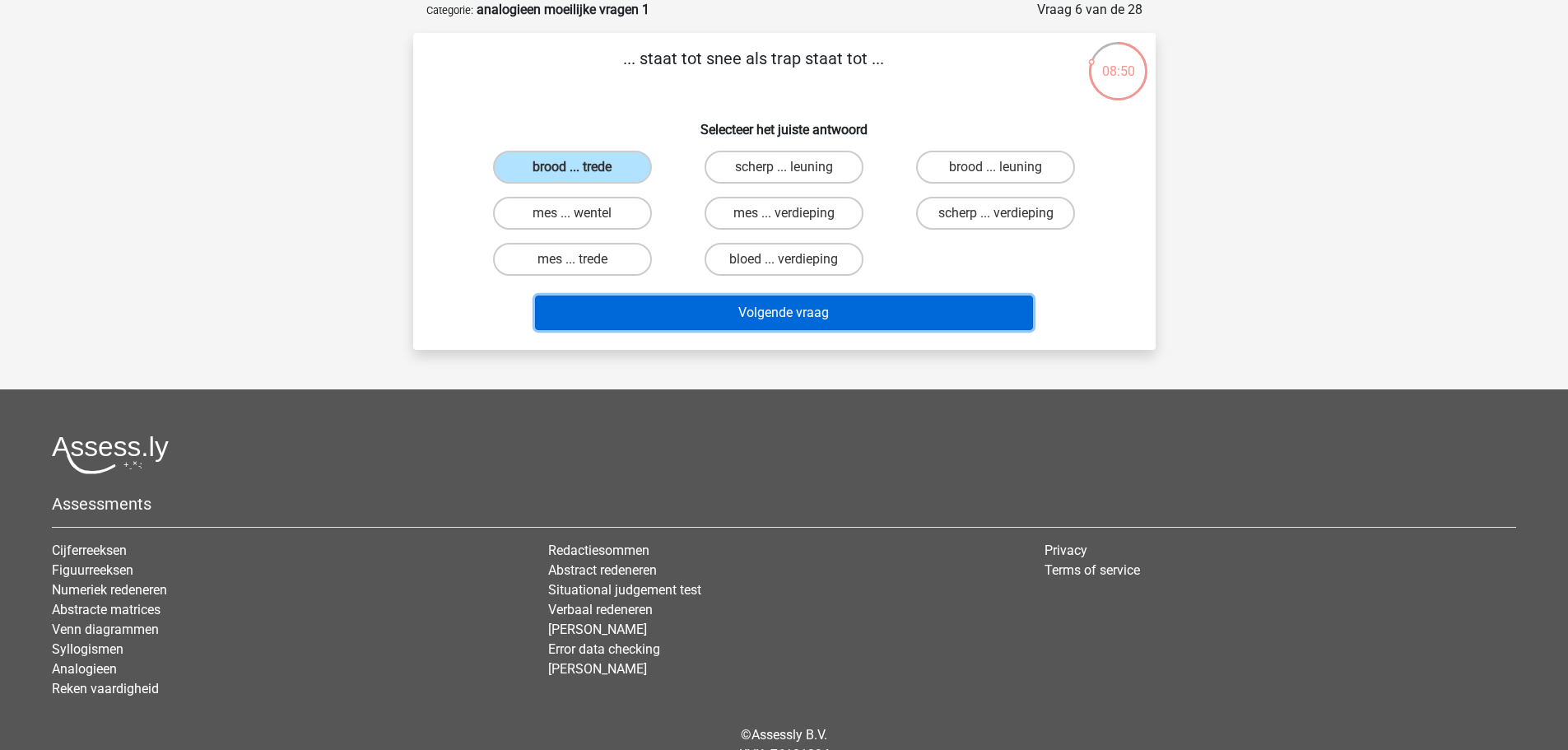
click at [811, 312] on button "Volgende vraag" at bounding box center [784, 312] width 498 height 34
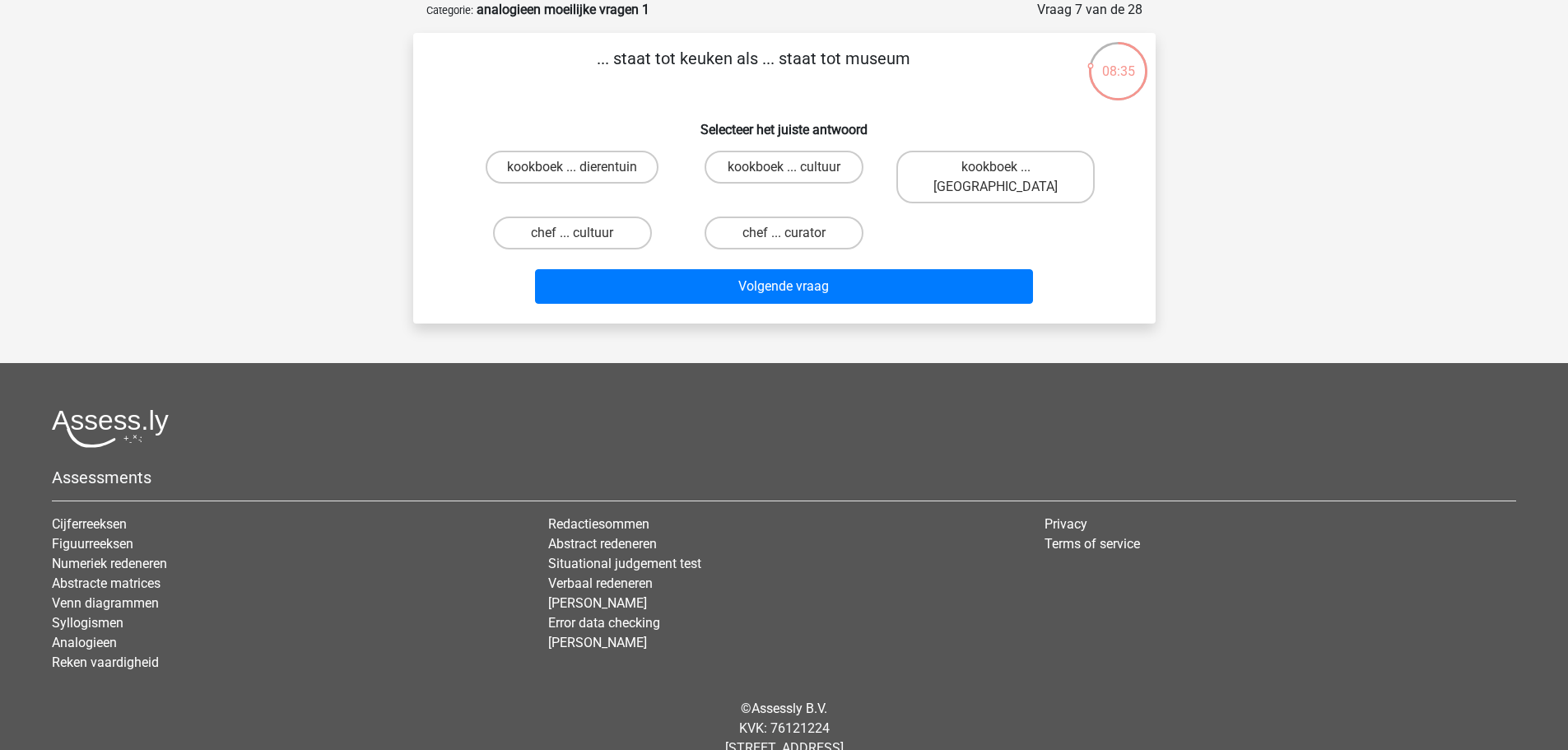
click at [788, 233] on input "chef ... curator" at bounding box center [789, 238] width 11 height 11
radio input "true"
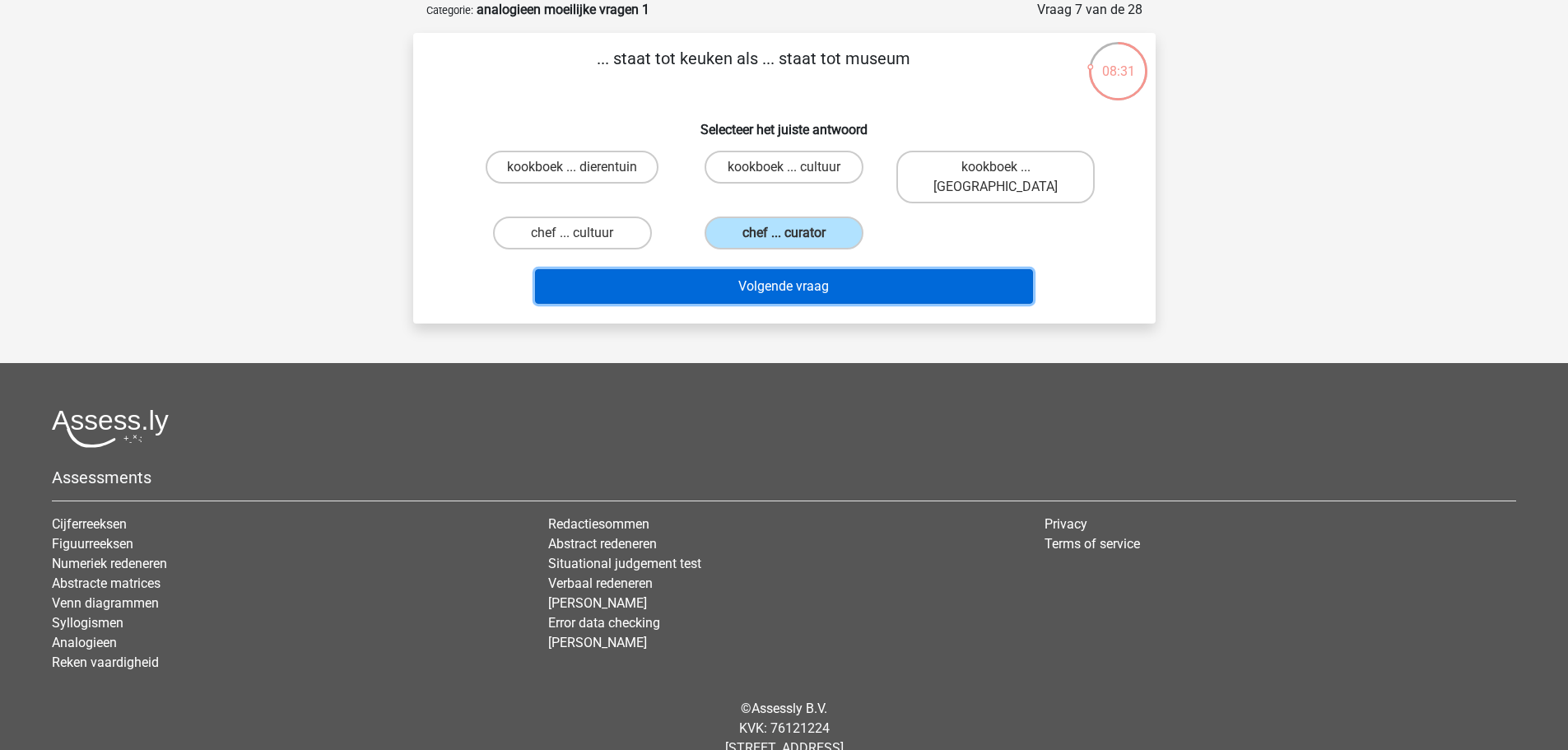
click at [736, 269] on button "Volgende vraag" at bounding box center [784, 286] width 498 height 34
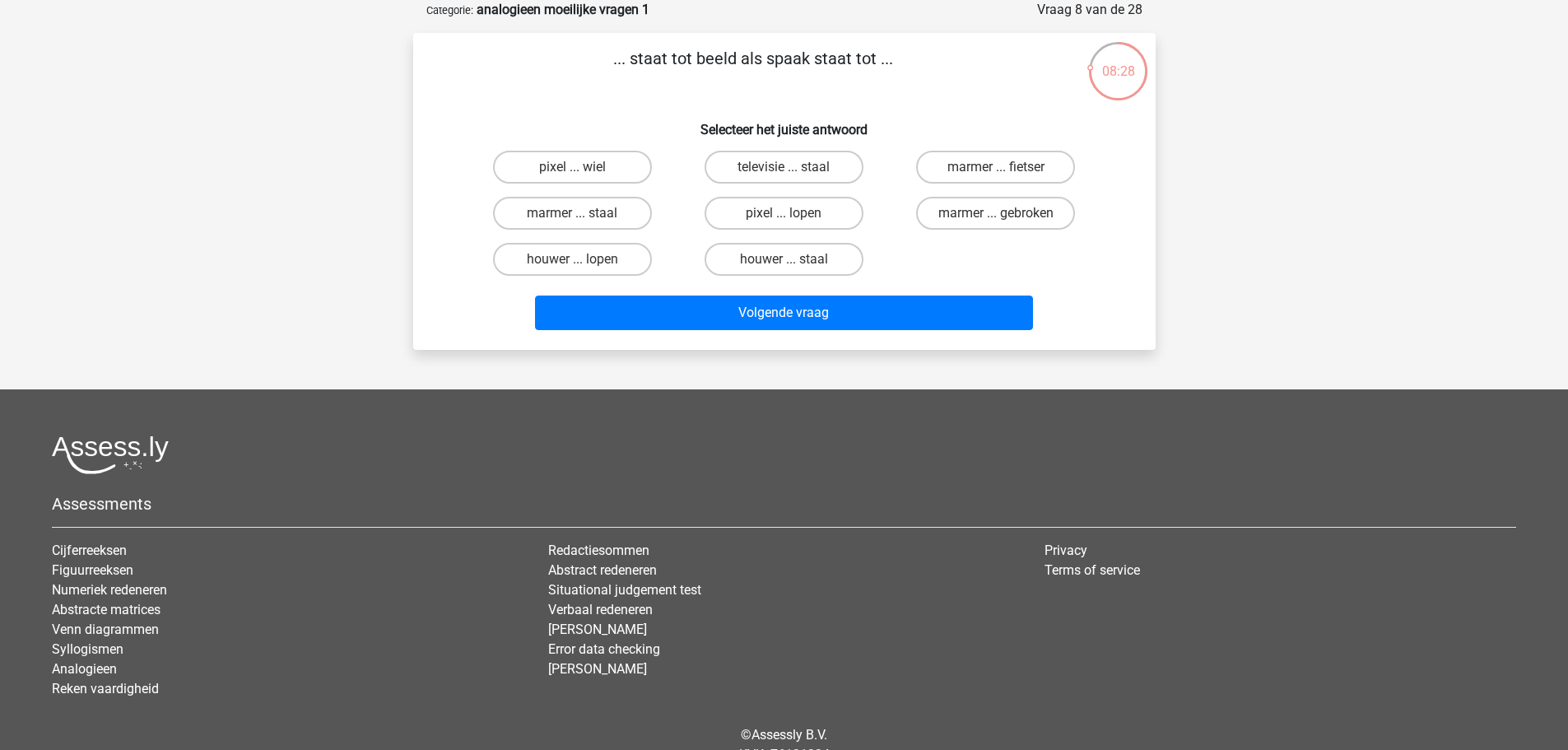
drag, startPoint x: 736, startPoint y: 261, endPoint x: 736, endPoint y: 240, distance: 21.0
click at [701, 237] on div "houwer ... staal" at bounding box center [784, 259] width 212 height 46
click at [699, 236] on div "houwer ... staal" at bounding box center [784, 259] width 212 height 46
click at [639, 169] on label "pixel ... wiel" at bounding box center [572, 167] width 159 height 33
click at [582, 169] on input "pixel ... wiel" at bounding box center [577, 172] width 11 height 11
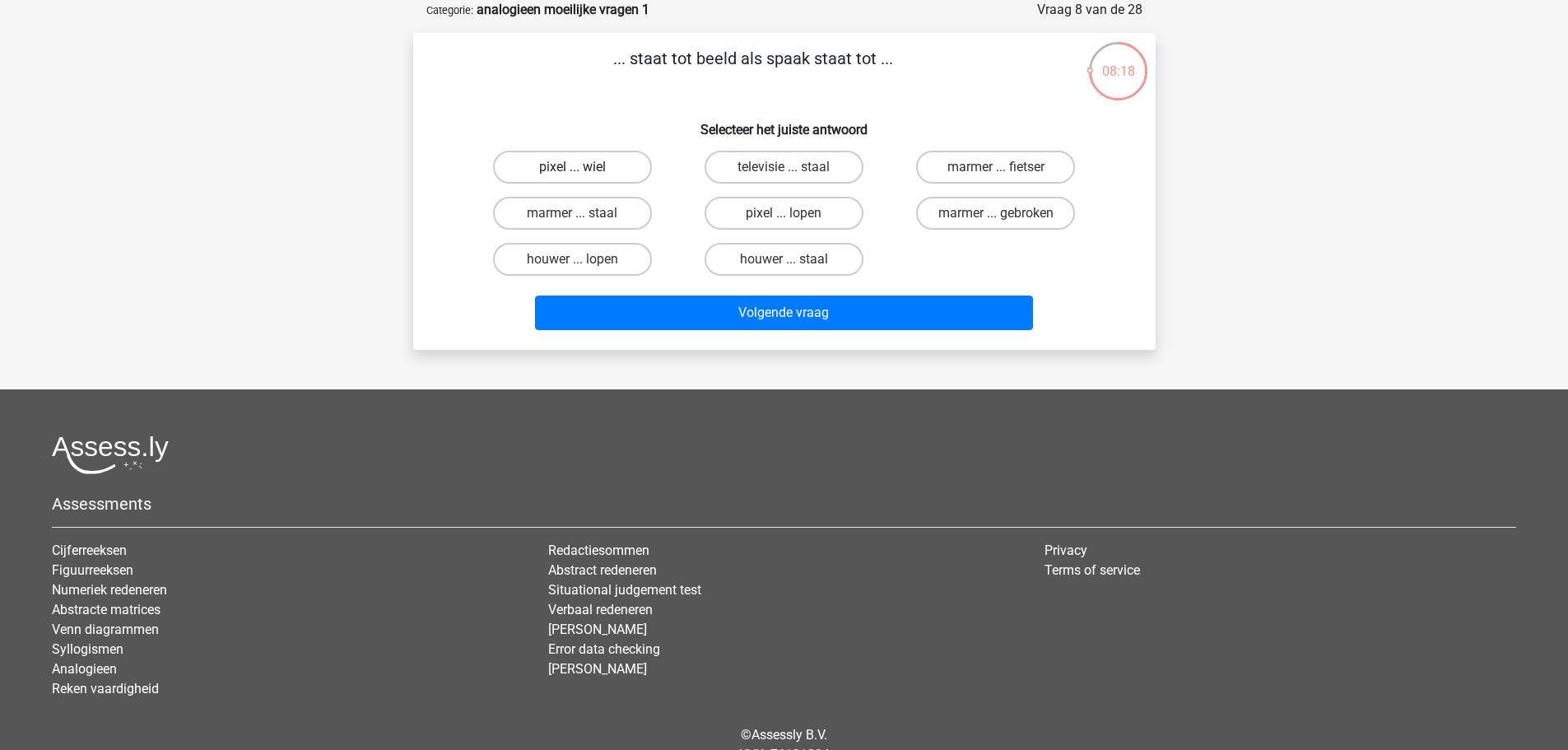
radio input "true"
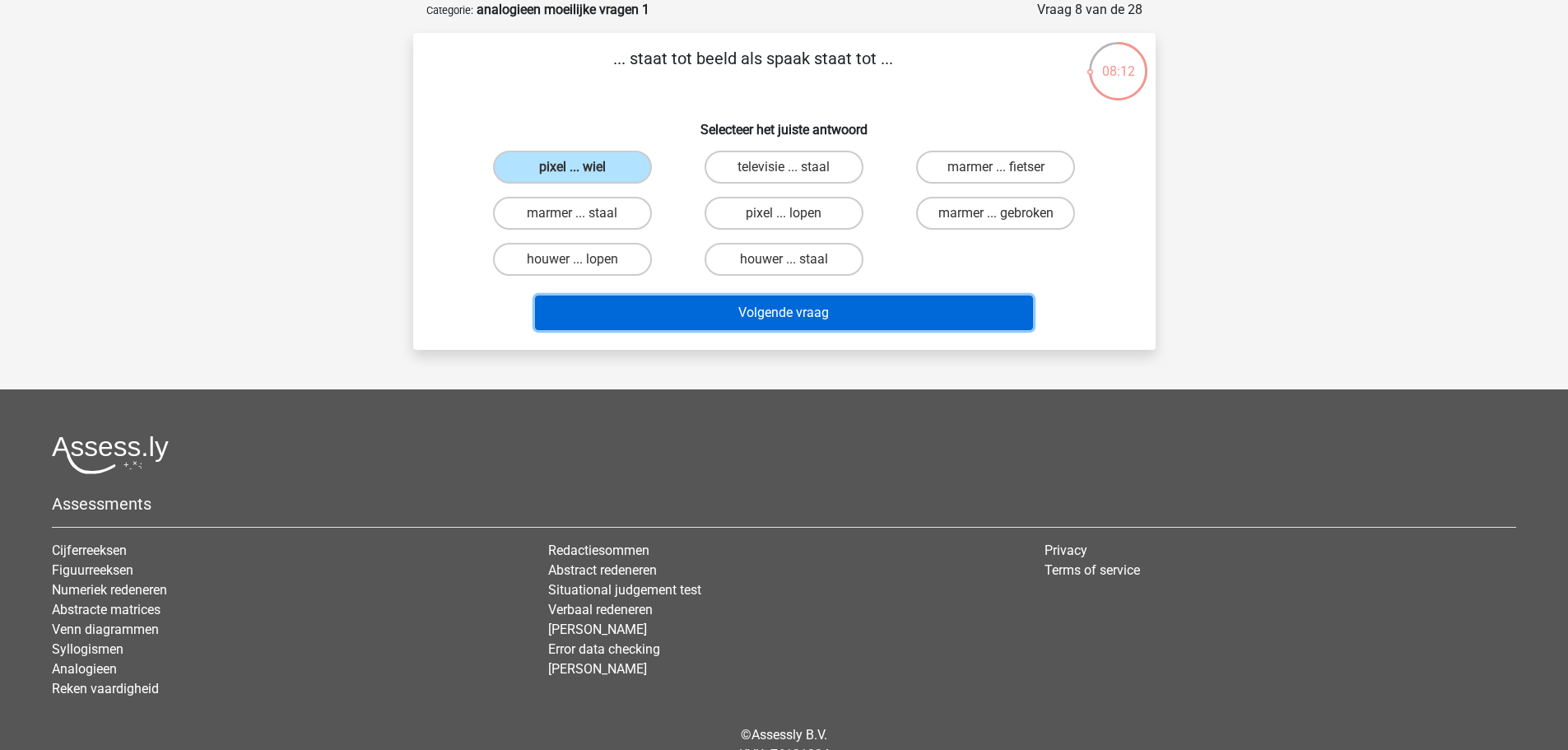
click at [941, 299] on button "Volgende vraag" at bounding box center [784, 312] width 498 height 34
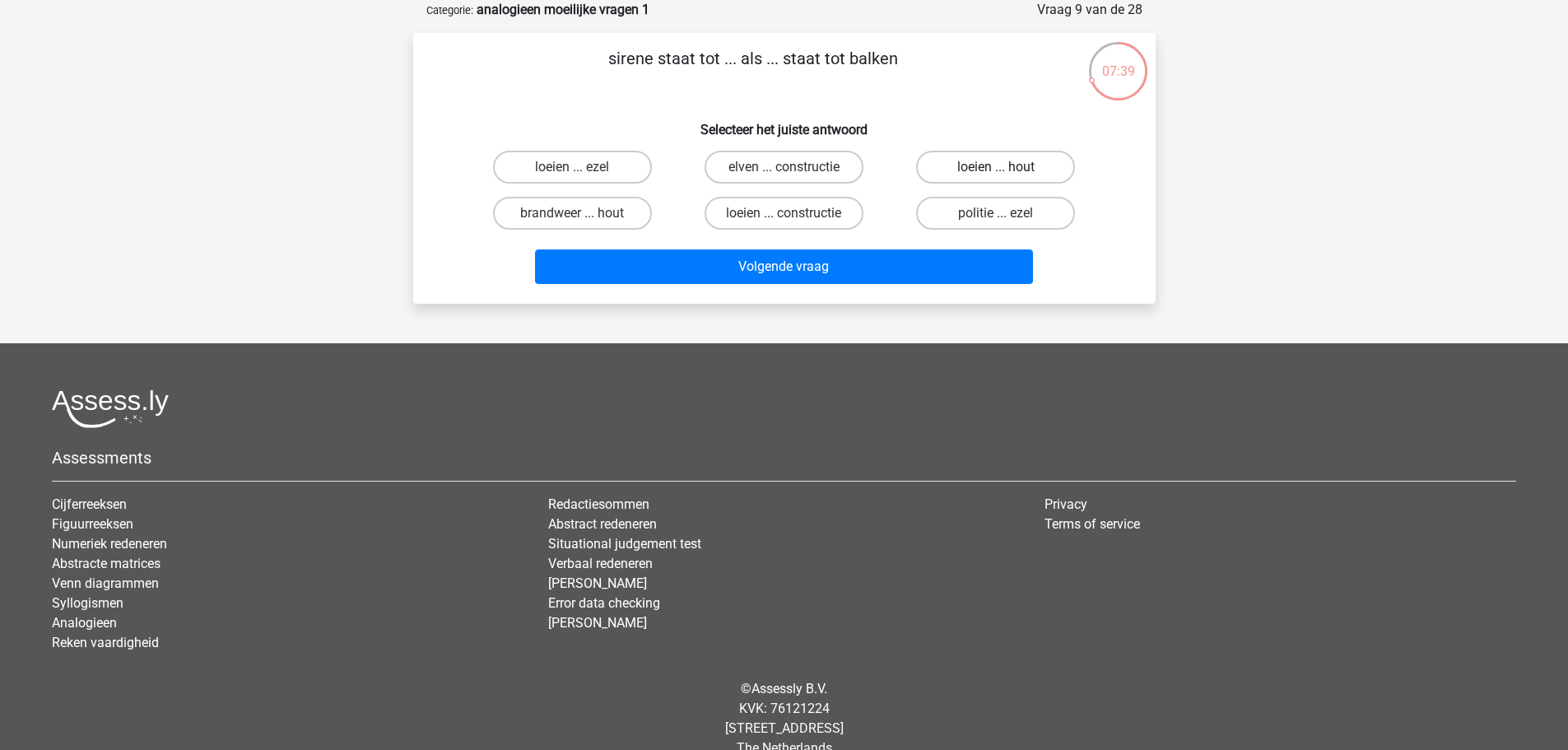
click at [992, 168] on label "loeien ... hout" at bounding box center [995, 167] width 159 height 33
click at [996, 168] on input "loeien ... hout" at bounding box center [1001, 172] width 11 height 11
radio input "true"
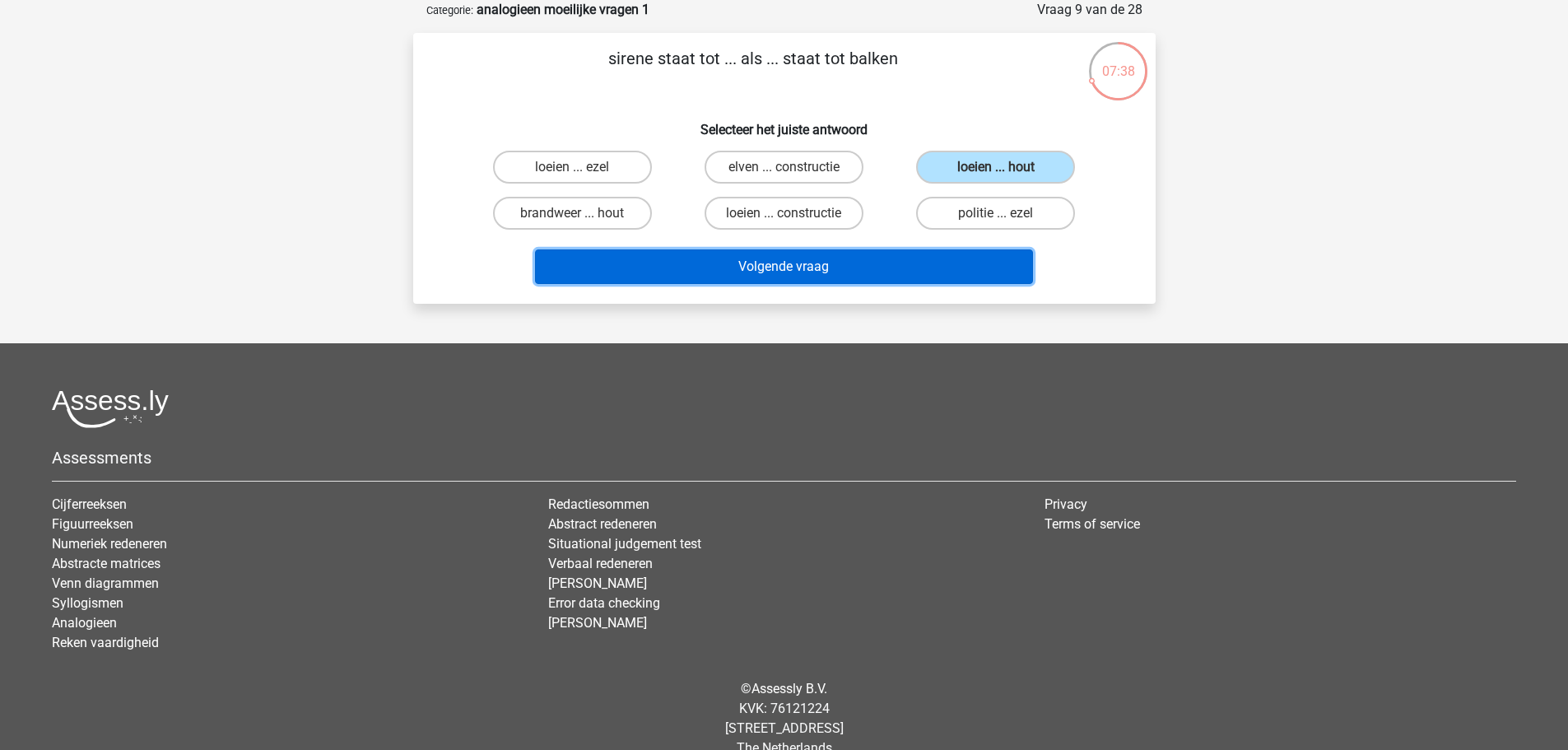
click at [891, 262] on button "Volgende vraag" at bounding box center [784, 266] width 498 height 34
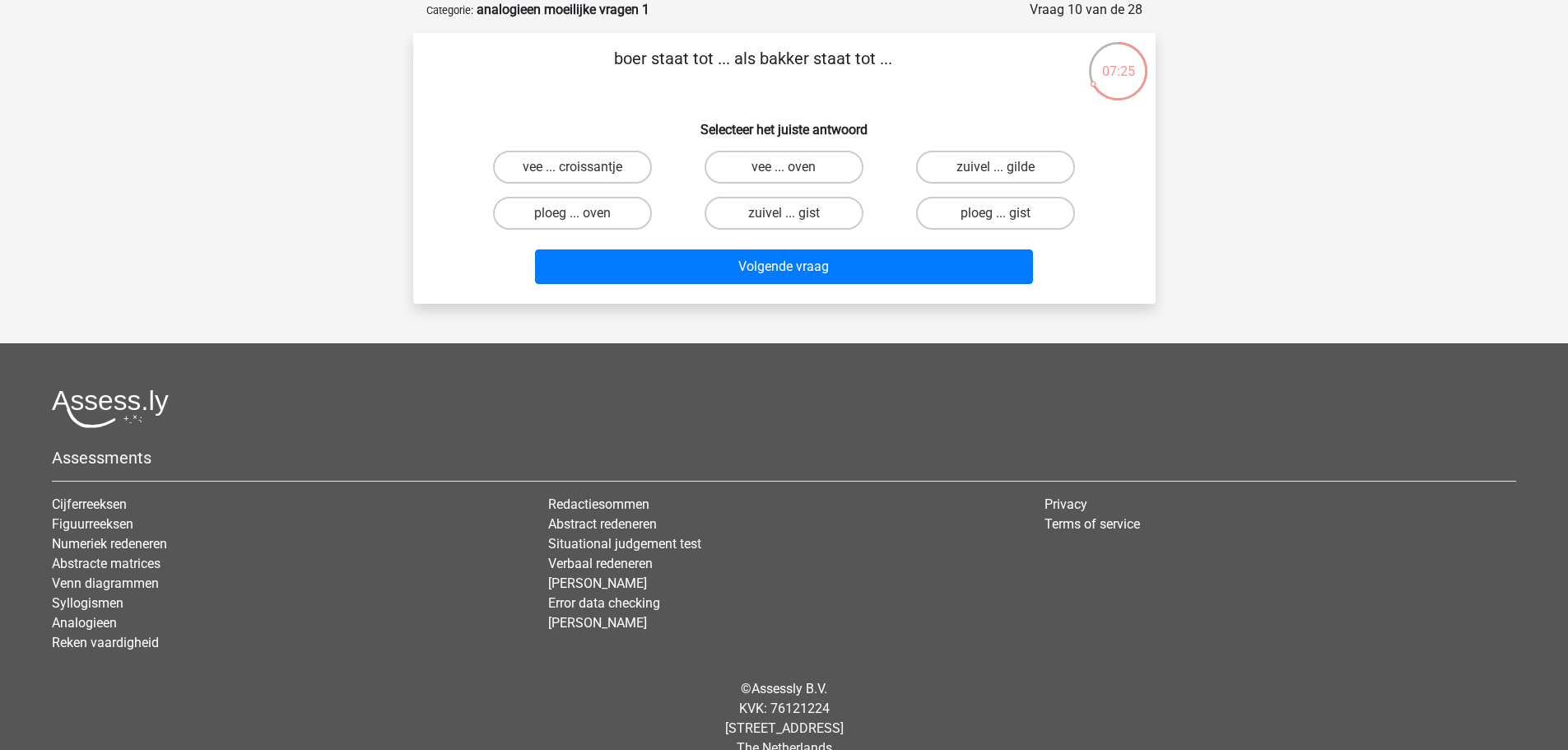
click at [791, 231] on div "zuivel ... gist" at bounding box center [784, 213] width 212 height 46
click at [780, 220] on label "zuivel ... gist" at bounding box center [784, 213] width 159 height 33
click at [784, 220] on input "zuivel ... gist" at bounding box center [789, 218] width 11 height 11
radio input "true"
click at [738, 164] on label "vee ... oven" at bounding box center [784, 167] width 159 height 33
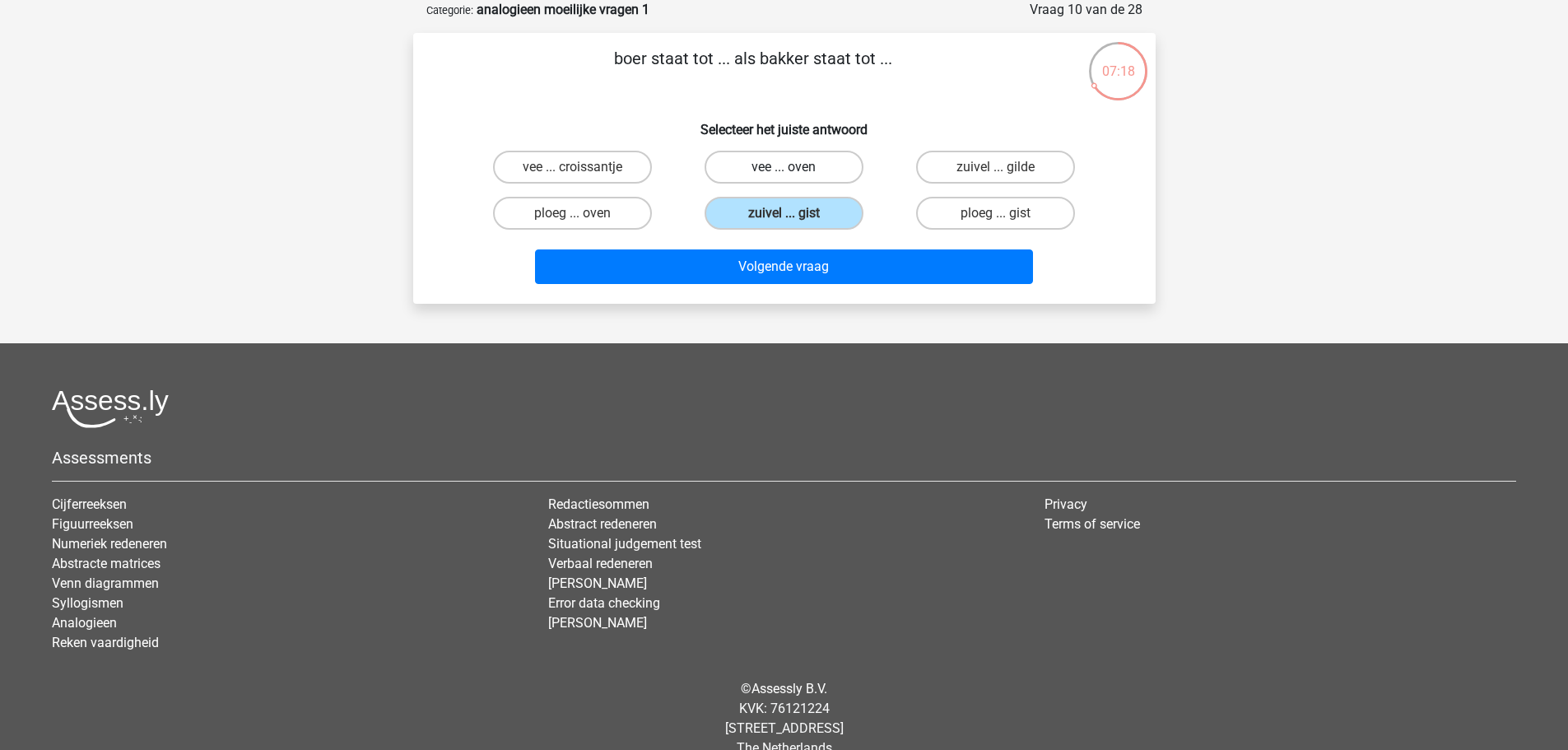
click at [784, 167] on input "vee ... oven" at bounding box center [789, 172] width 11 height 11
radio input "true"
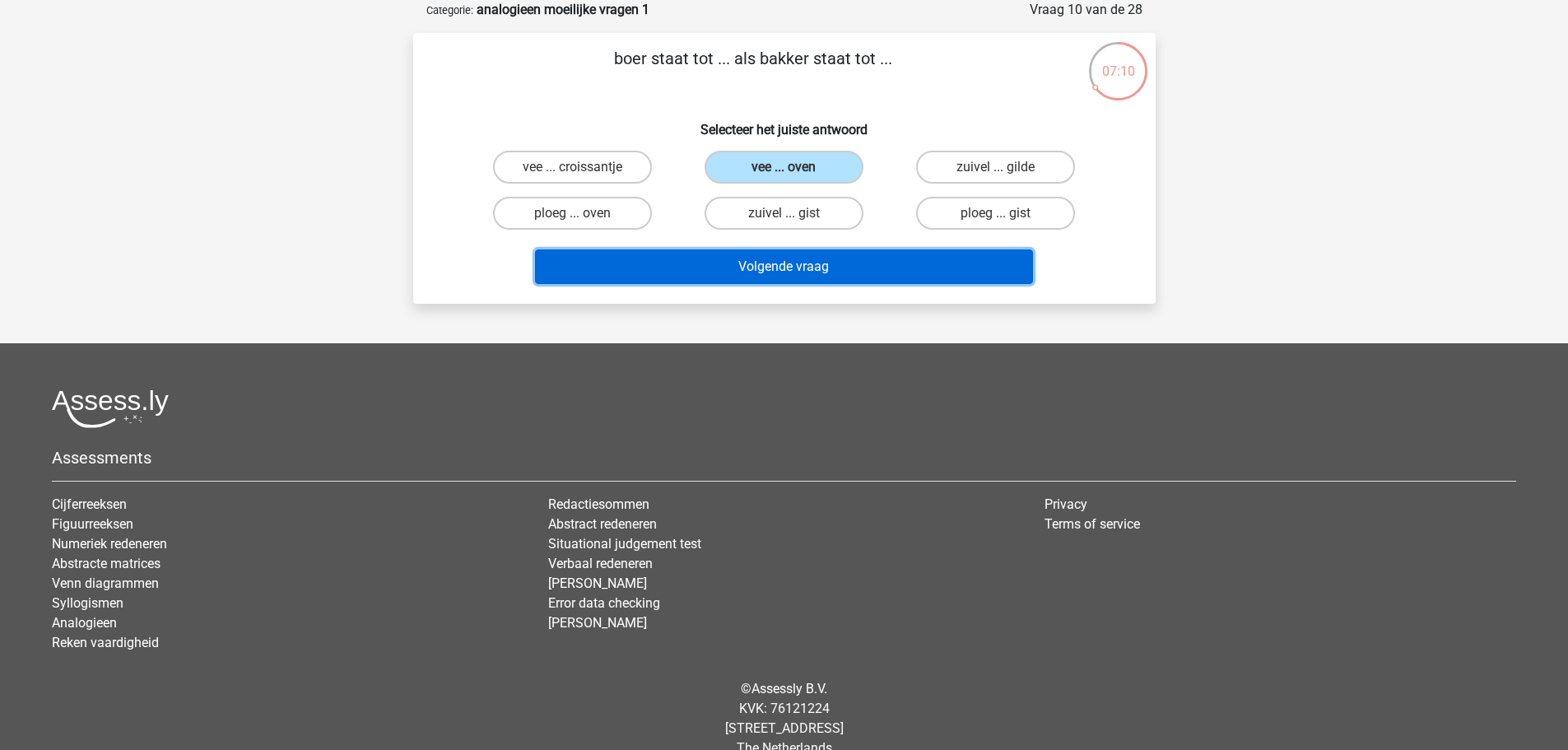
click at [689, 268] on button "Volgende vraag" at bounding box center [784, 266] width 498 height 34
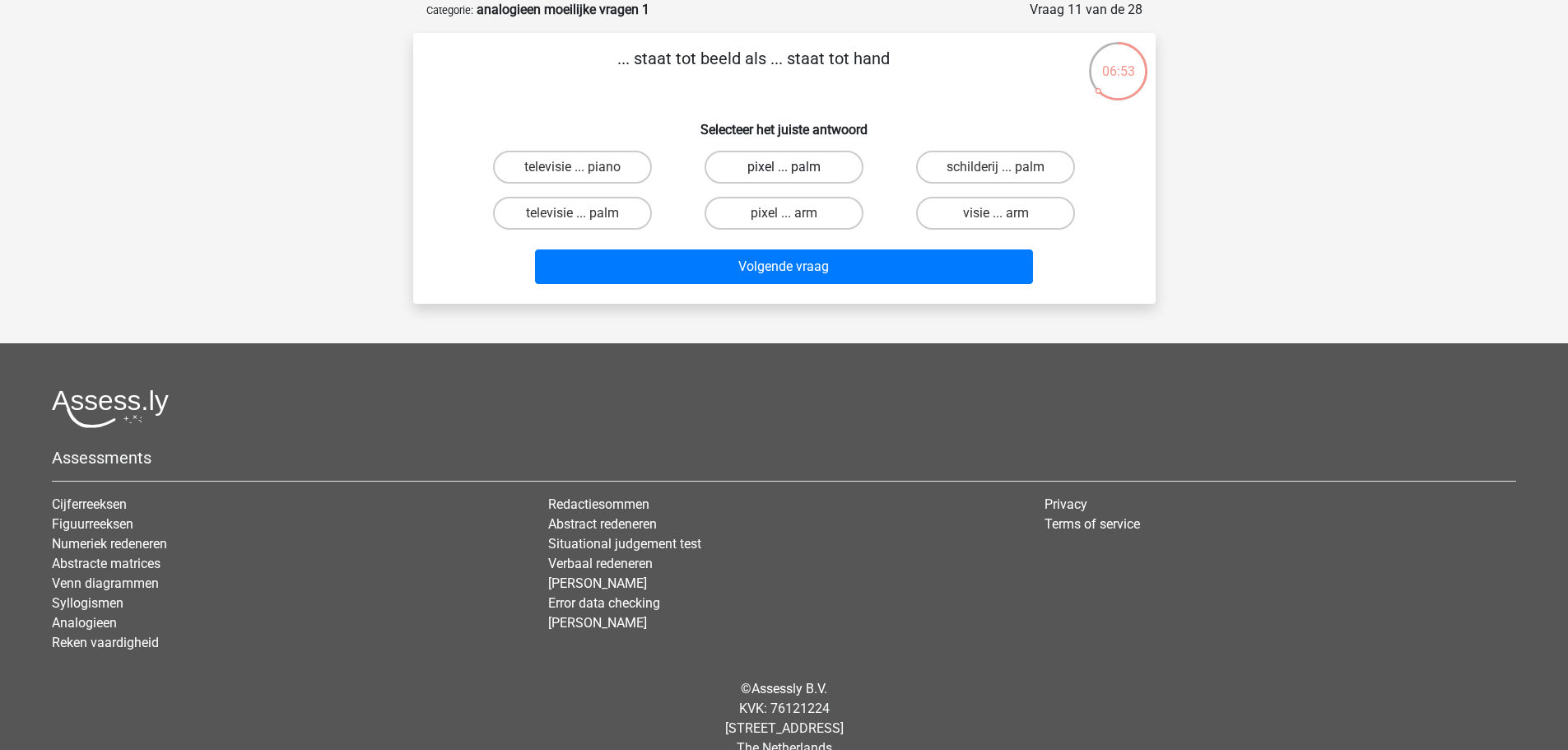
click at [808, 168] on label "pixel ... palm" at bounding box center [784, 167] width 159 height 33
click at [794, 168] on input "pixel ... palm" at bounding box center [789, 172] width 11 height 11
radio input "true"
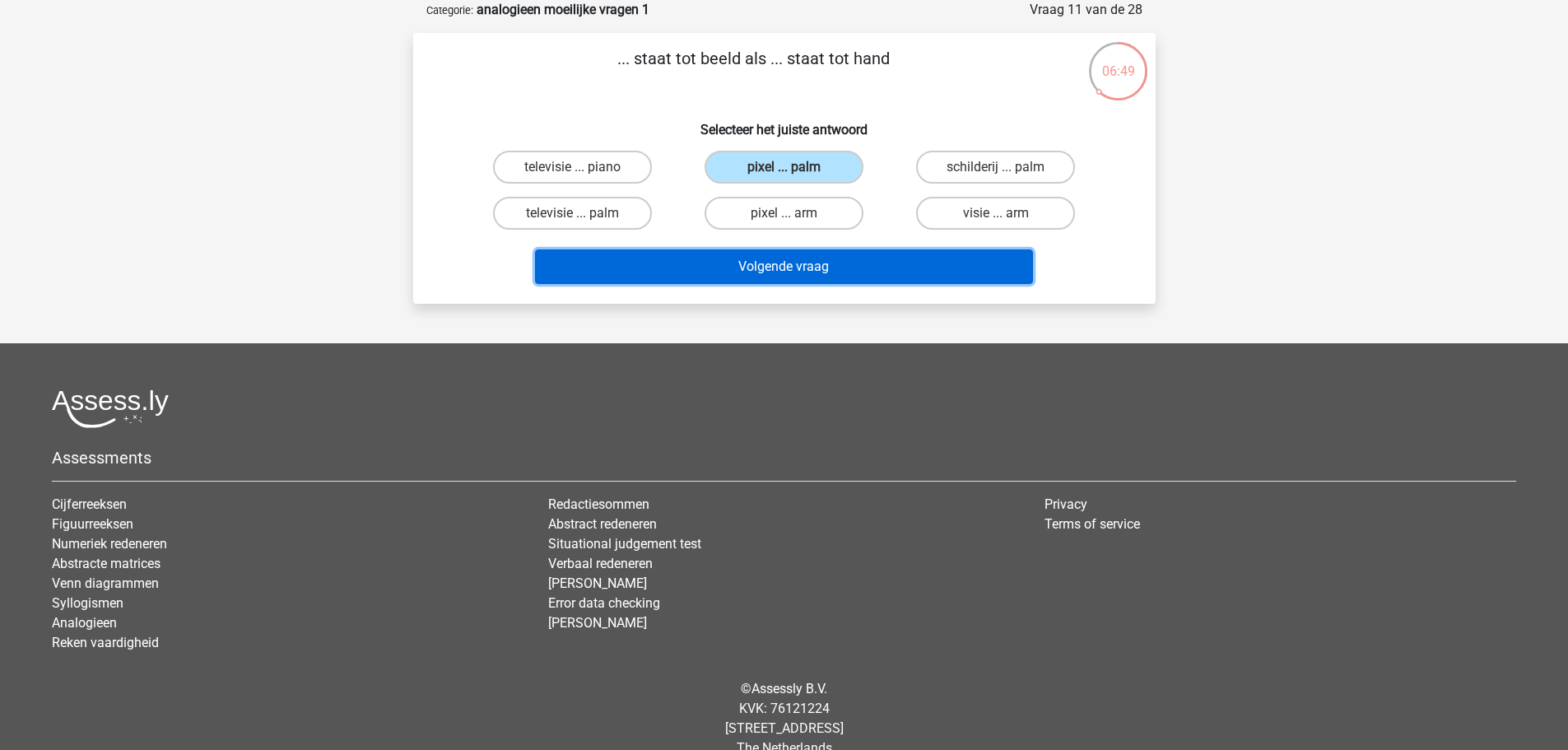
click at [752, 264] on button "Volgende vraag" at bounding box center [784, 266] width 498 height 34
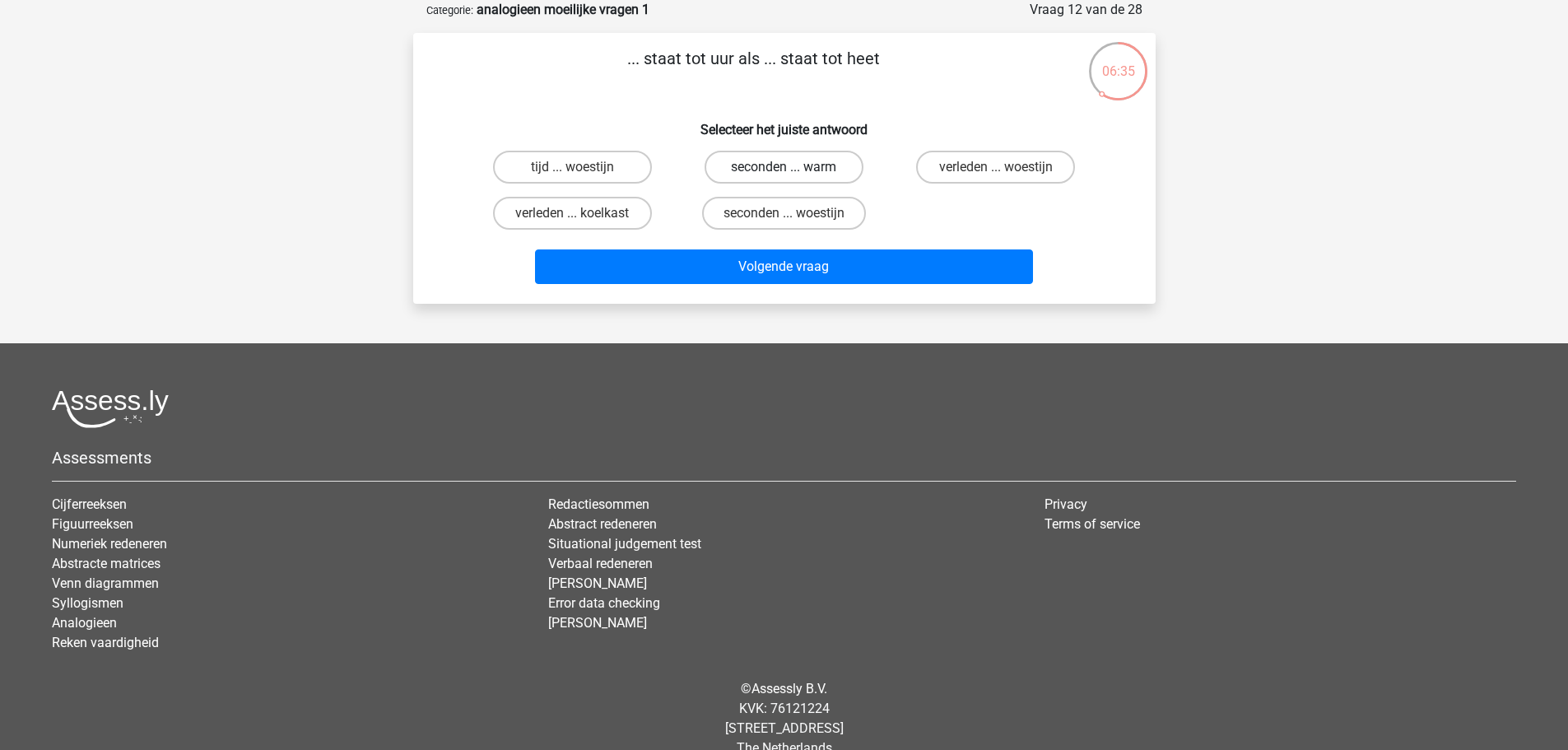
click at [754, 162] on label "seconden ... warm" at bounding box center [784, 167] width 159 height 33
click at [784, 167] on input "seconden ... warm" at bounding box center [789, 172] width 11 height 11
radio input "true"
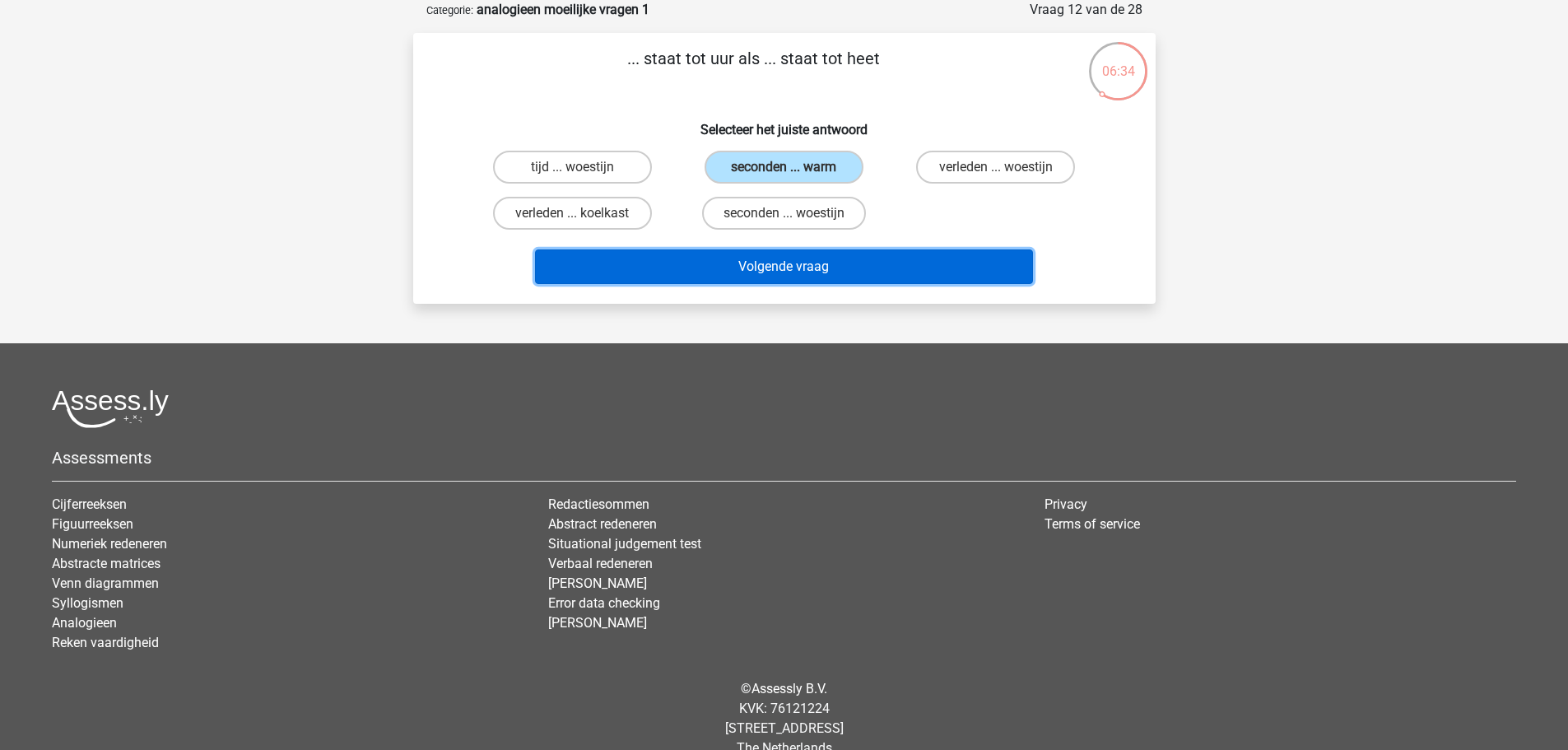
click at [764, 271] on button "Volgende vraag" at bounding box center [784, 266] width 498 height 34
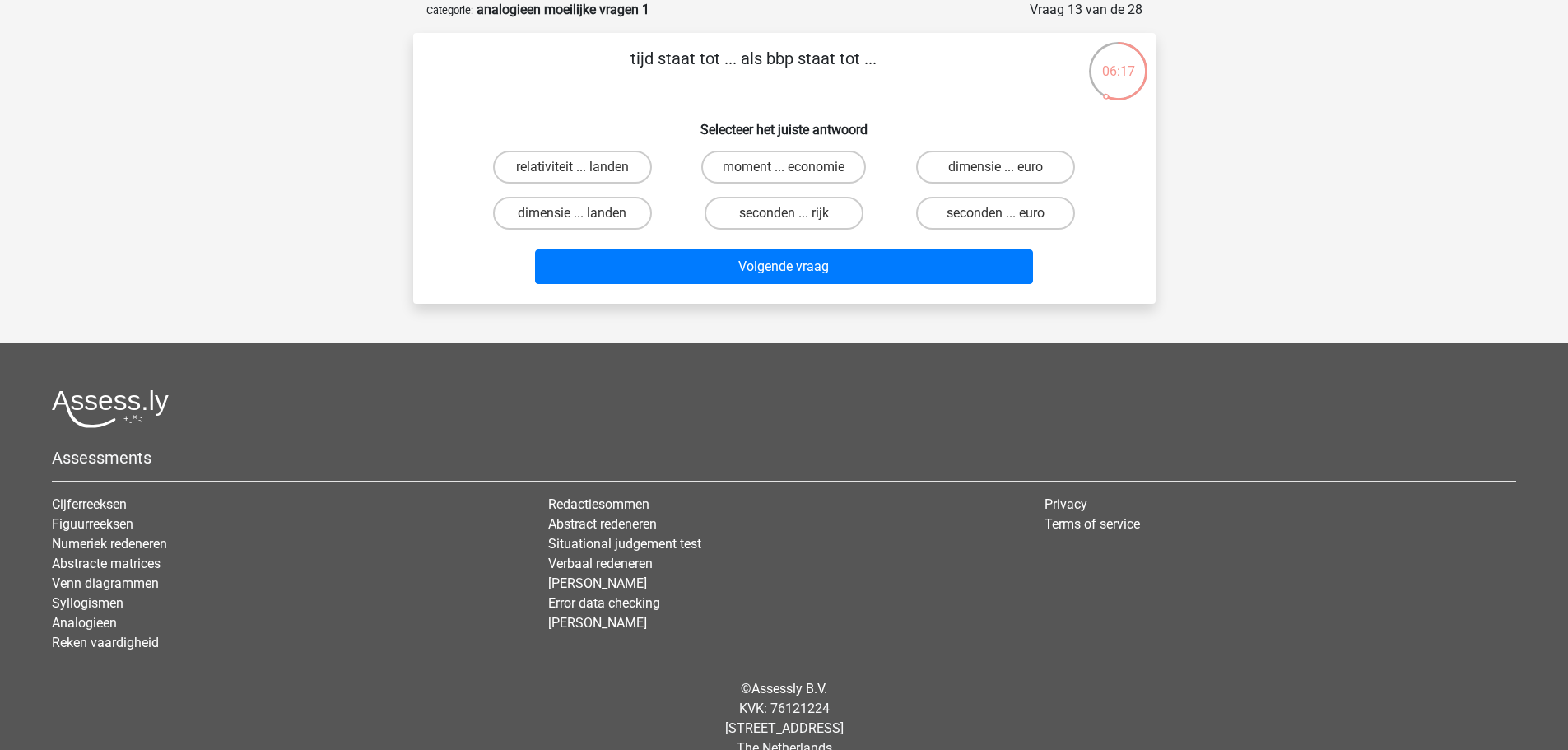
click at [646, 69] on p "tijd staat tot ... als bbp staat tot ..." at bounding box center [753, 71] width 628 height 50
click at [839, 154] on label "moment ... economie" at bounding box center [784, 167] width 165 height 33
click at [794, 167] on input "moment ... economie" at bounding box center [789, 172] width 11 height 11
radio input "true"
click at [976, 203] on label "seconden ... euro" at bounding box center [995, 213] width 159 height 33
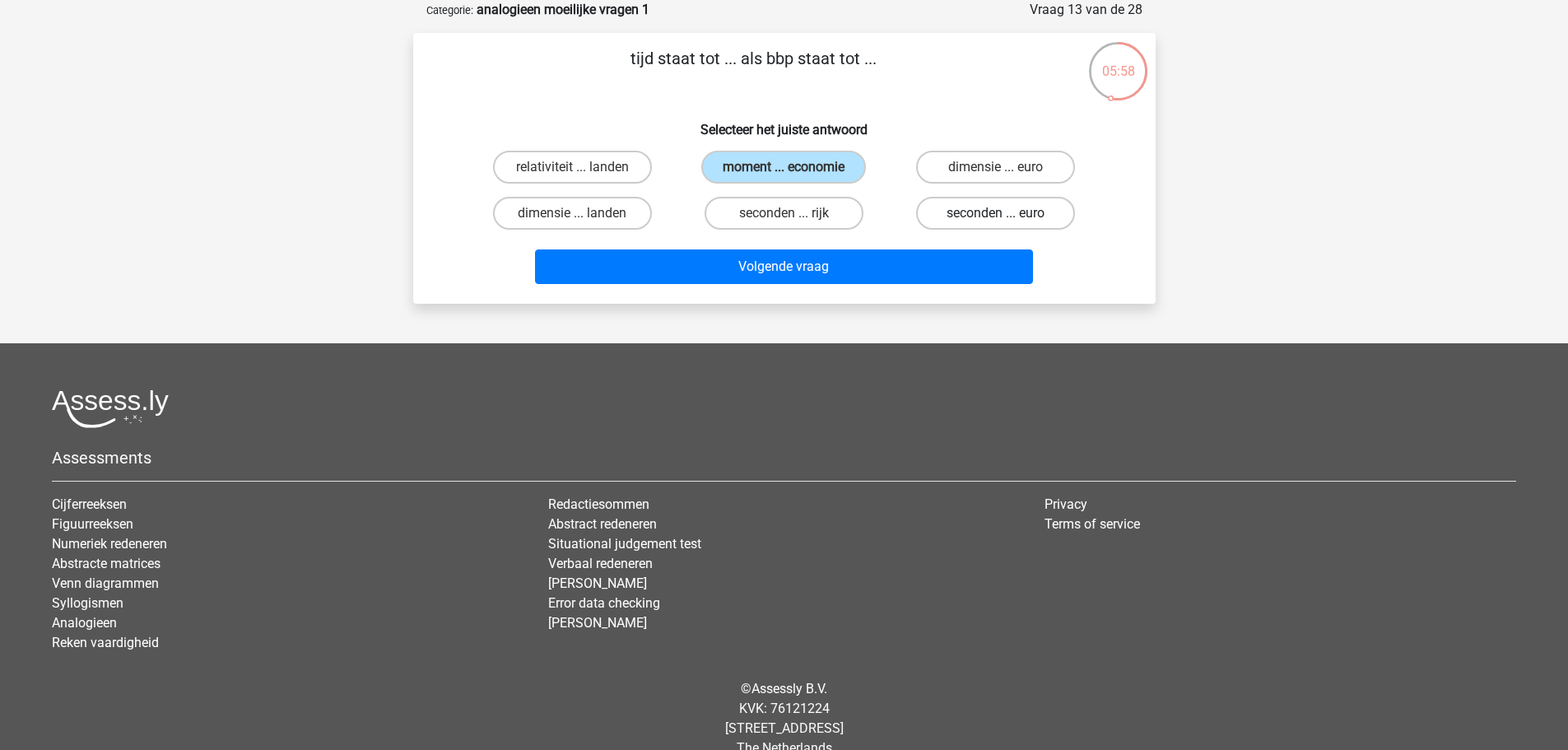
click at [996, 213] on input "seconden ... euro" at bounding box center [1001, 218] width 11 height 11
radio input "true"
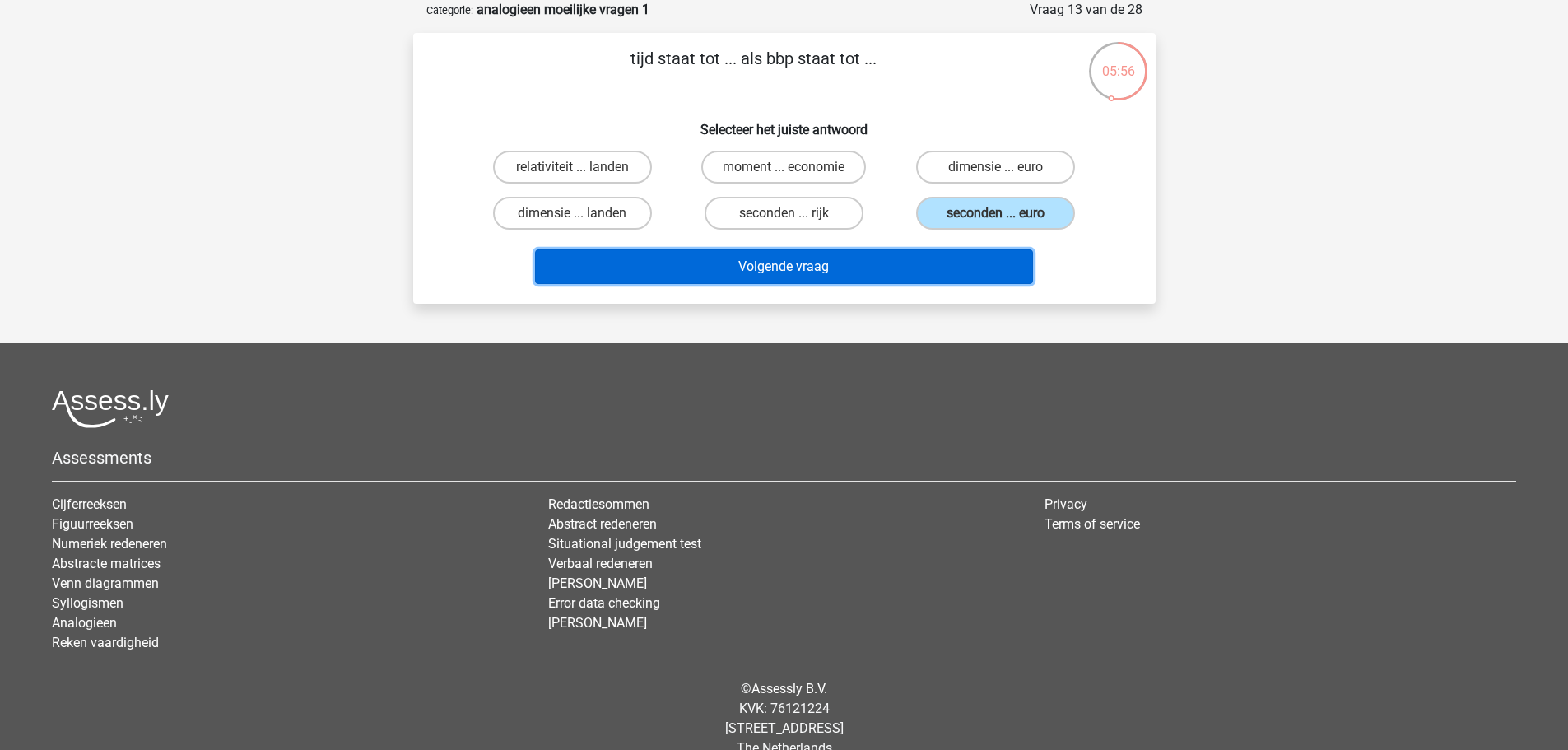
click at [911, 258] on button "Volgende vraag" at bounding box center [784, 266] width 498 height 34
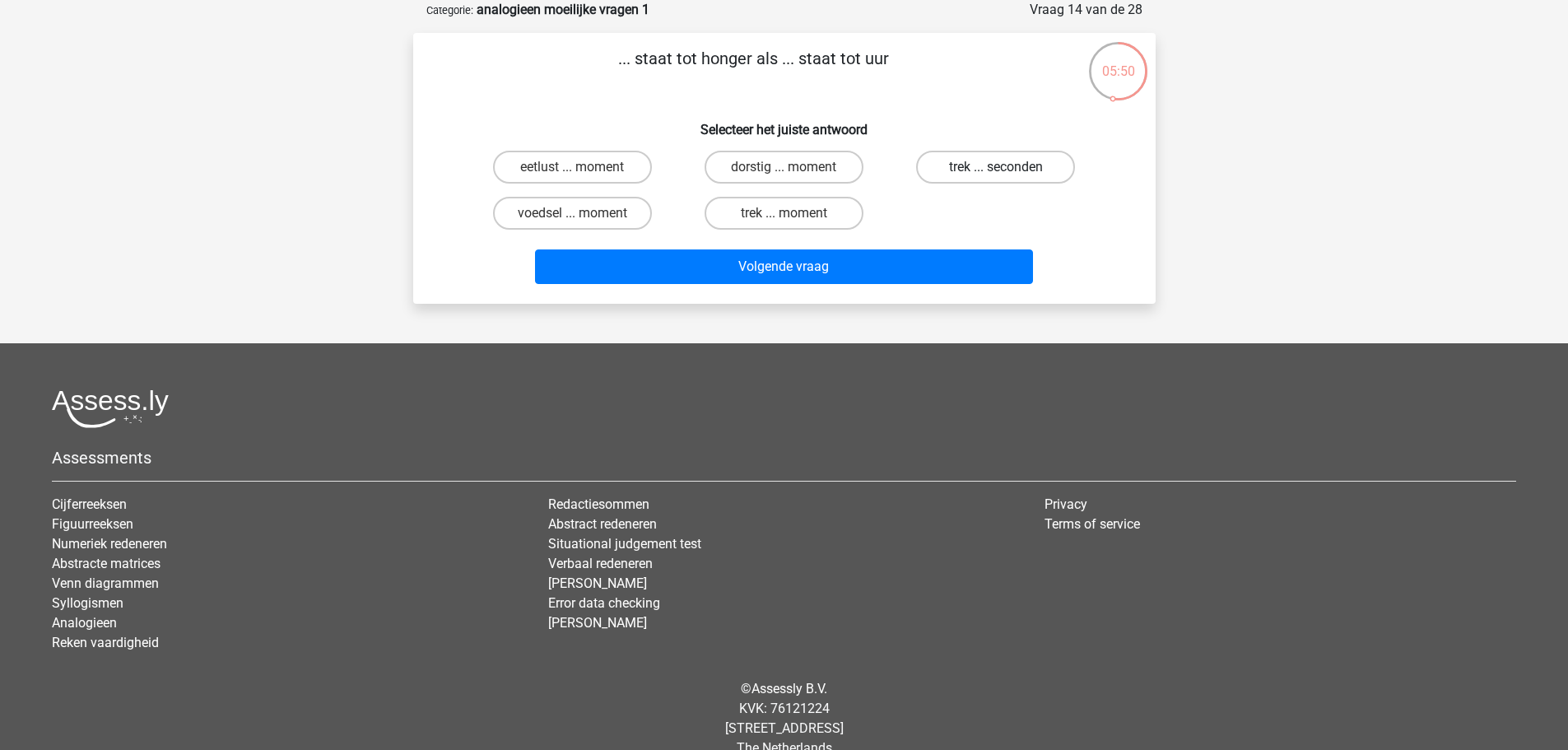
click at [933, 177] on label "trek ... seconden" at bounding box center [995, 167] width 159 height 33
click at [996, 177] on input "trek ... seconden" at bounding box center [1001, 172] width 11 height 11
radio input "true"
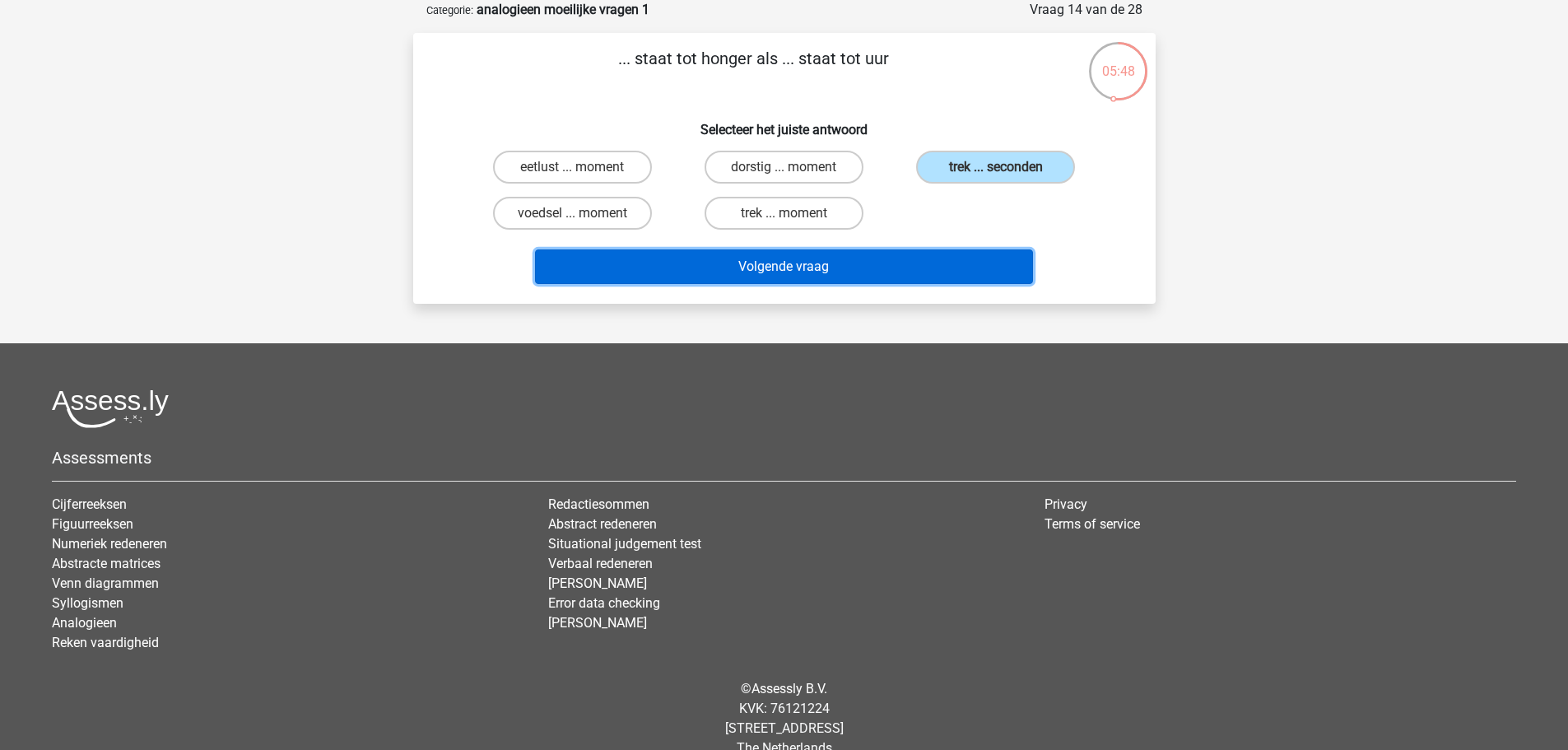
click at [833, 257] on button "Volgende vraag" at bounding box center [784, 266] width 498 height 34
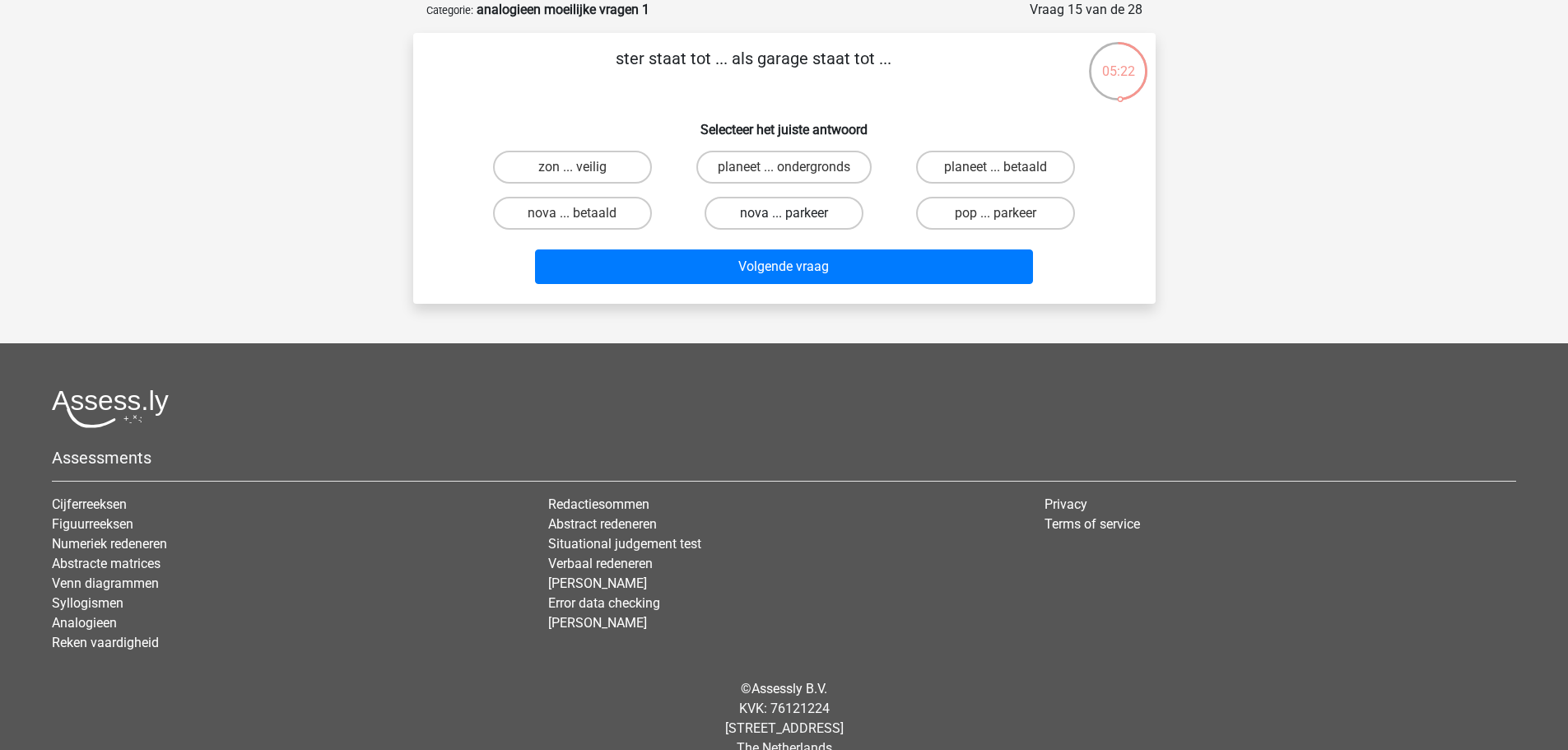
click at [705, 212] on label "nova ... parkeer" at bounding box center [784, 213] width 159 height 33
click at [784, 213] on input "nova ... parkeer" at bounding box center [789, 218] width 11 height 11
radio input "true"
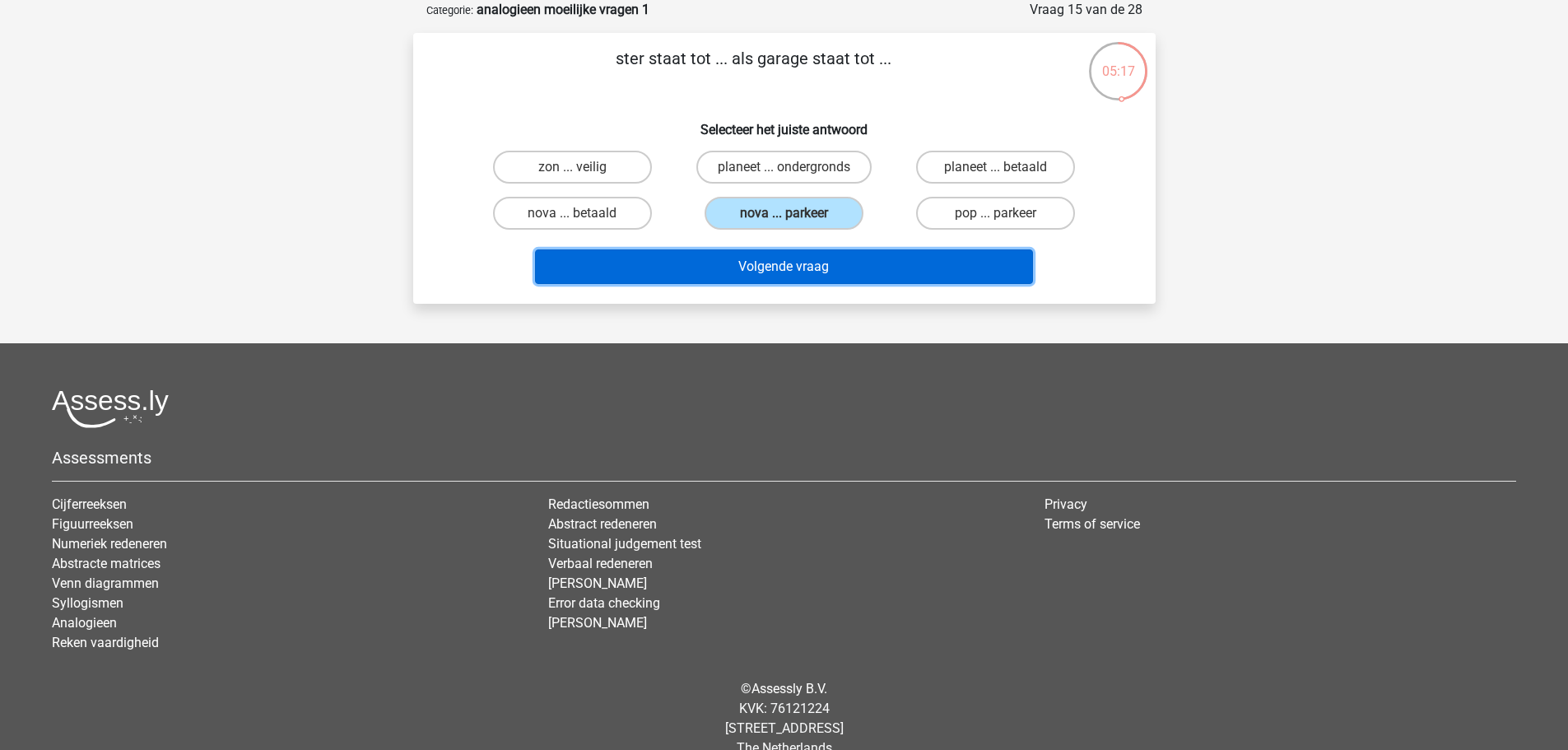
click at [618, 263] on button "Volgende vraag" at bounding box center [784, 266] width 498 height 34
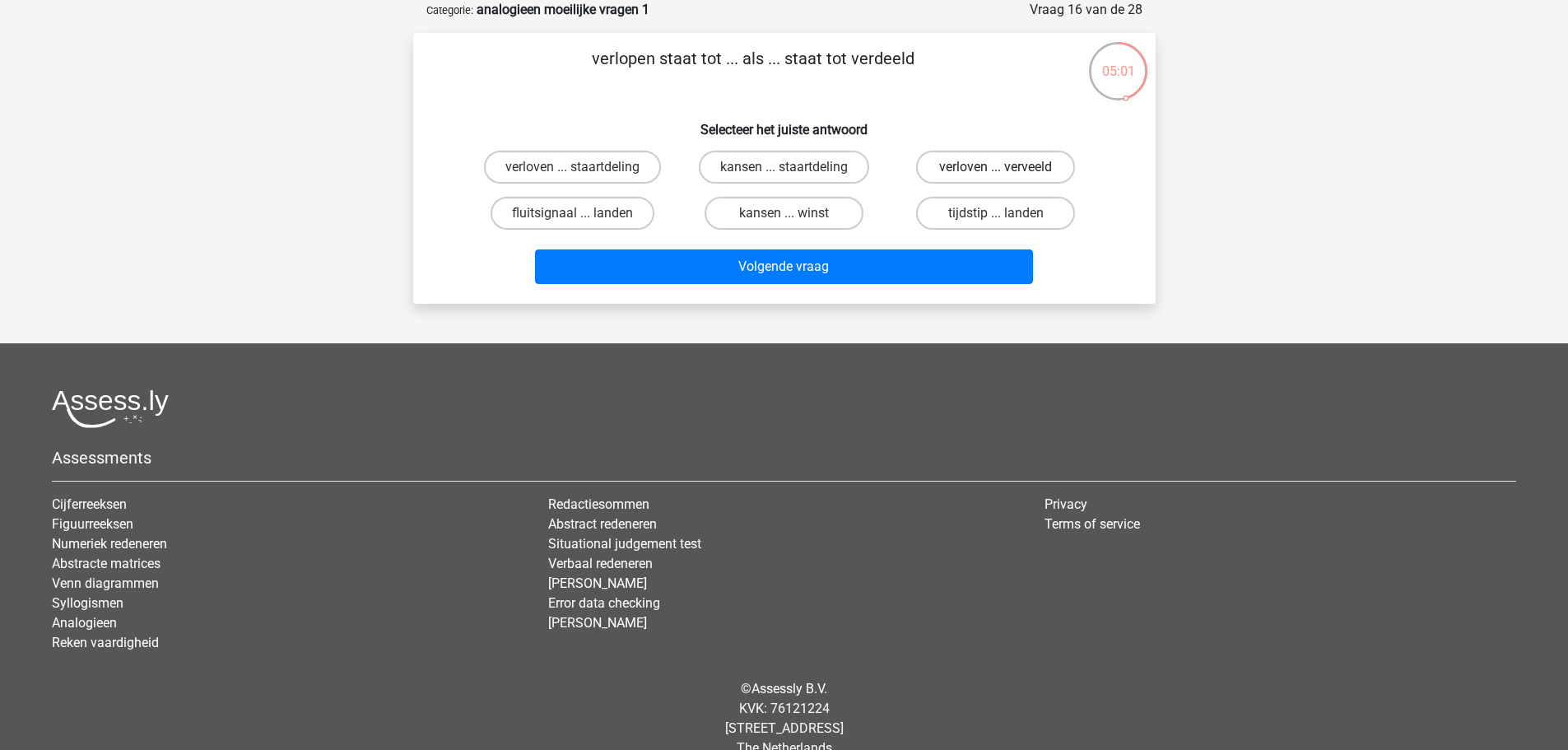
click at [1005, 160] on label "verloven ... verveeld" at bounding box center [995, 167] width 159 height 33
click at [1005, 167] on input "verloven ... verveeld" at bounding box center [1001, 172] width 11 height 11
radio input "true"
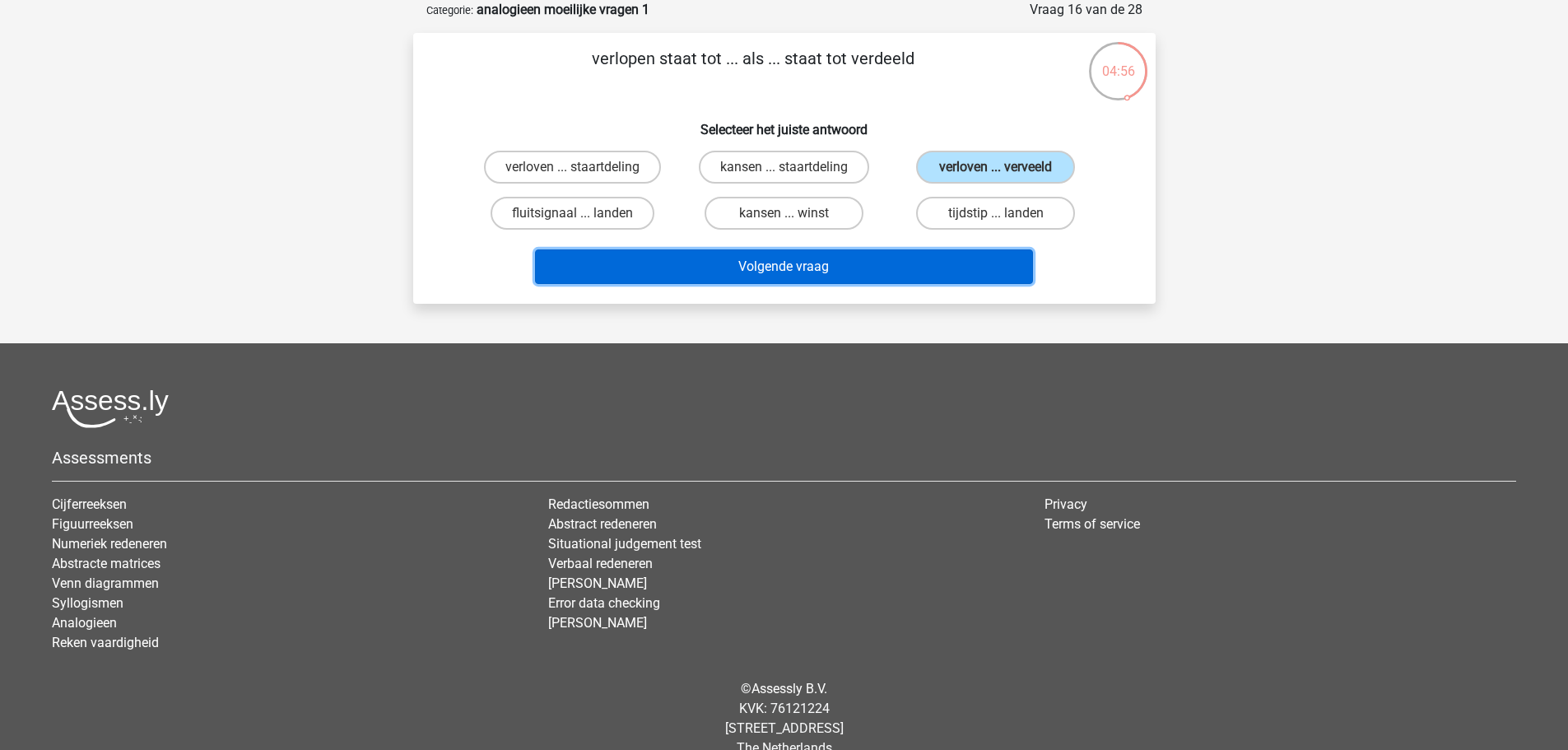
click at [862, 281] on button "Volgende vraag" at bounding box center [784, 266] width 498 height 34
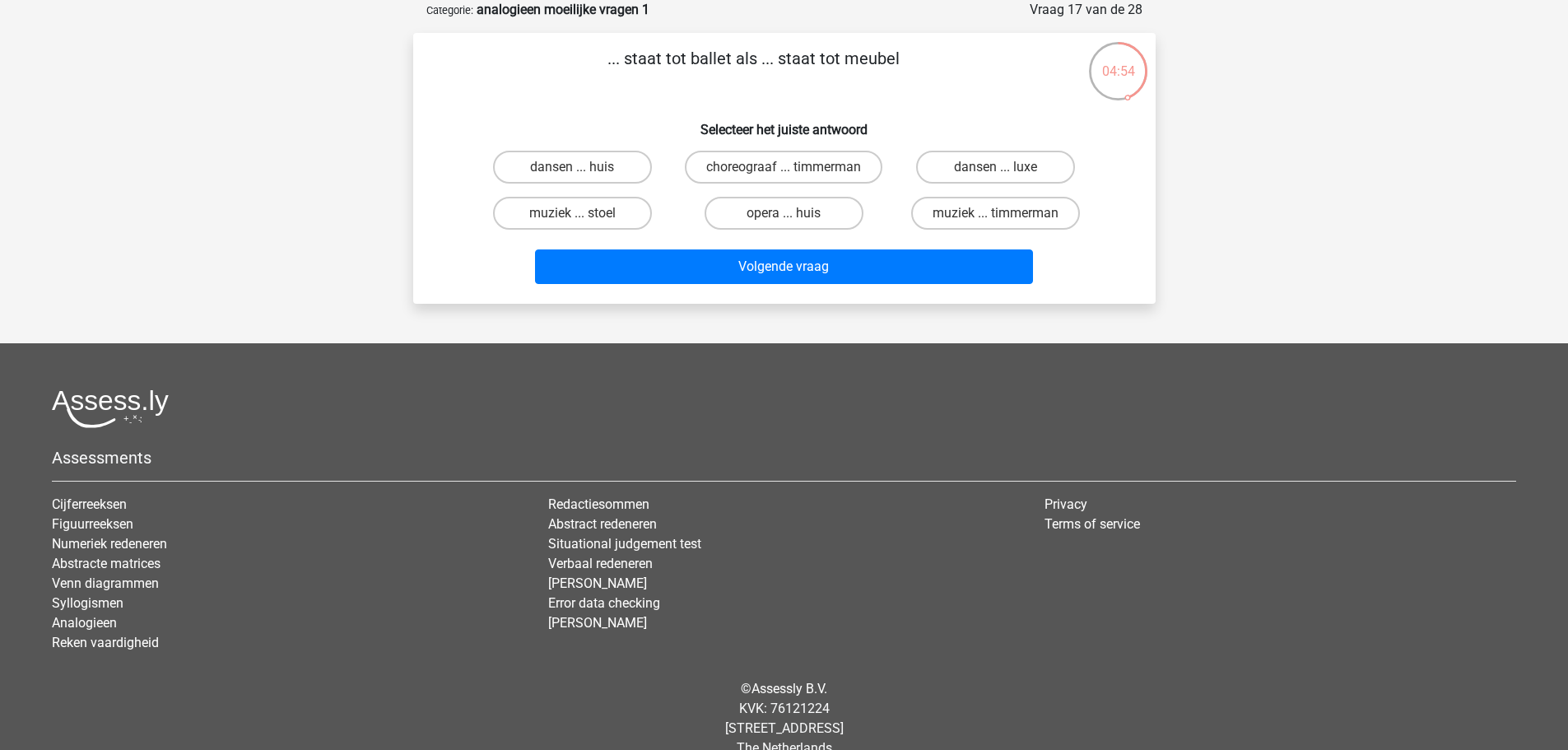
drag, startPoint x: 925, startPoint y: 71, endPoint x: 926, endPoint y: 80, distance: 9.1
click at [926, 80] on p "... staat tot ballet als ... staat tot meubel" at bounding box center [753, 71] width 628 height 50
click at [925, 79] on p "... staat tot ballet als ... staat tot meubel" at bounding box center [753, 71] width 628 height 50
click at [920, 76] on p "... staat tot ballet als ... staat tot meubel" at bounding box center [753, 71] width 628 height 50
click at [919, 77] on p "... staat tot ballet als ... staat tot meubel" at bounding box center [753, 71] width 628 height 50
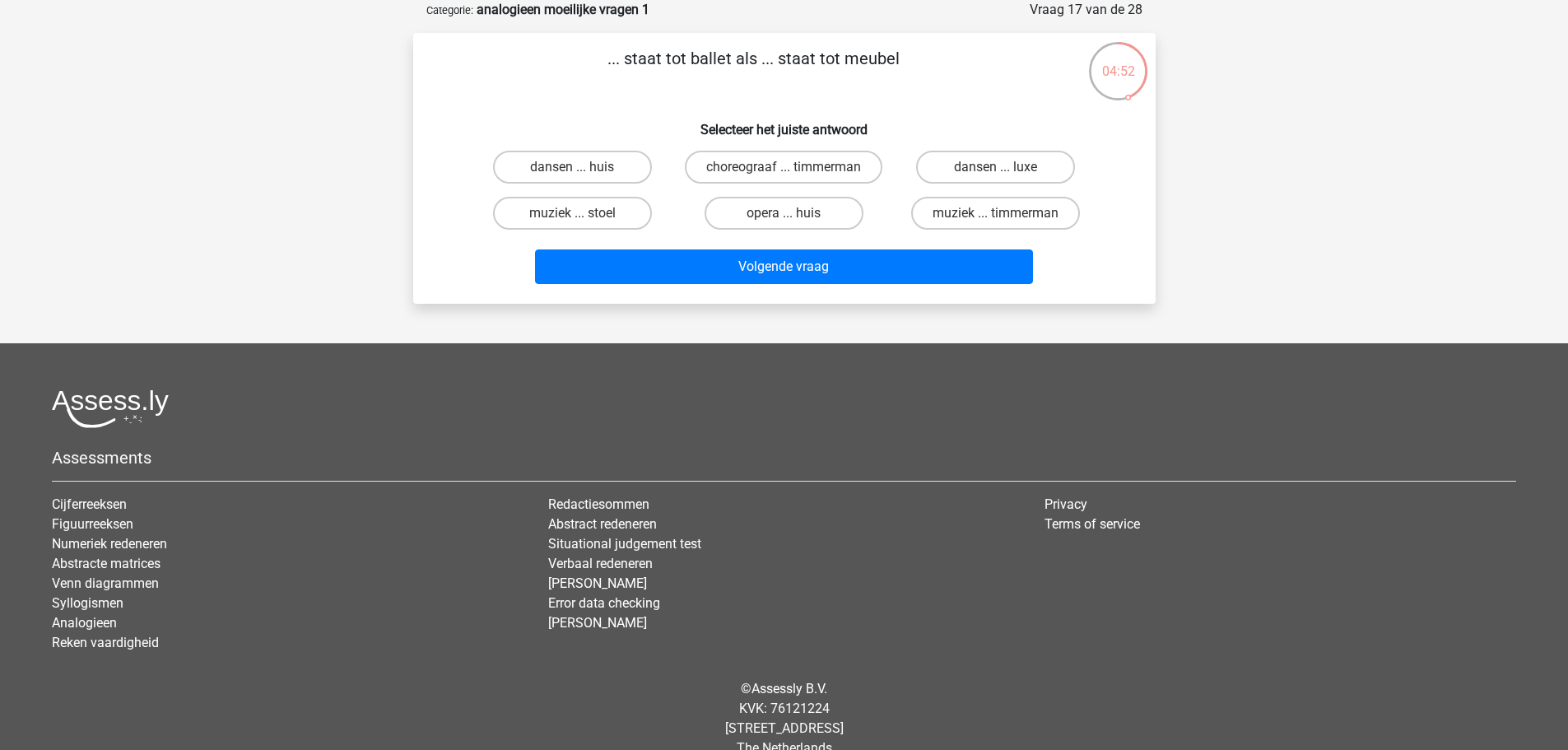
click at [919, 80] on p "... staat tot ballet als ... staat tot meubel" at bounding box center [753, 71] width 628 height 50
click at [920, 81] on p "... staat tot ballet als ... staat tot meubel" at bounding box center [753, 71] width 628 height 50
click at [915, 83] on p "... staat tot ballet als ... staat tot meubel" at bounding box center [753, 71] width 628 height 50
click at [555, 180] on label "dansen ... huis" at bounding box center [572, 167] width 159 height 33
click at [572, 178] on input "dansen ... huis" at bounding box center [577, 172] width 11 height 11
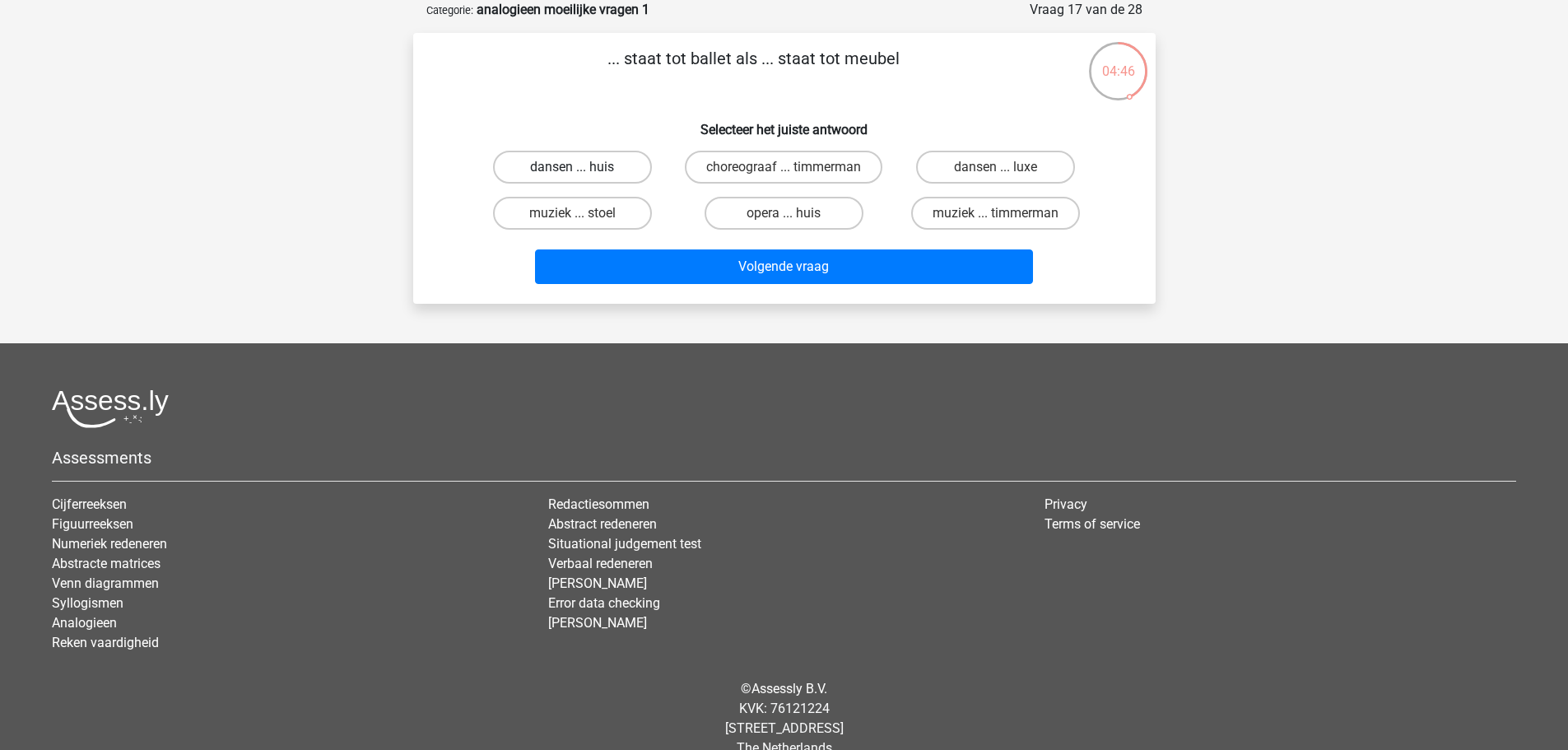
radio input "true"
drag, startPoint x: 524, startPoint y: 194, endPoint x: 517, endPoint y: 199, distance: 8.6
click at [517, 184] on div "dansen ... huis" at bounding box center [572, 167] width 198 height 33
drag, startPoint x: 535, startPoint y: 204, endPoint x: 518, endPoint y: 203, distance: 17.0
click at [518, 184] on div "dansen ... huis" at bounding box center [572, 167] width 198 height 33
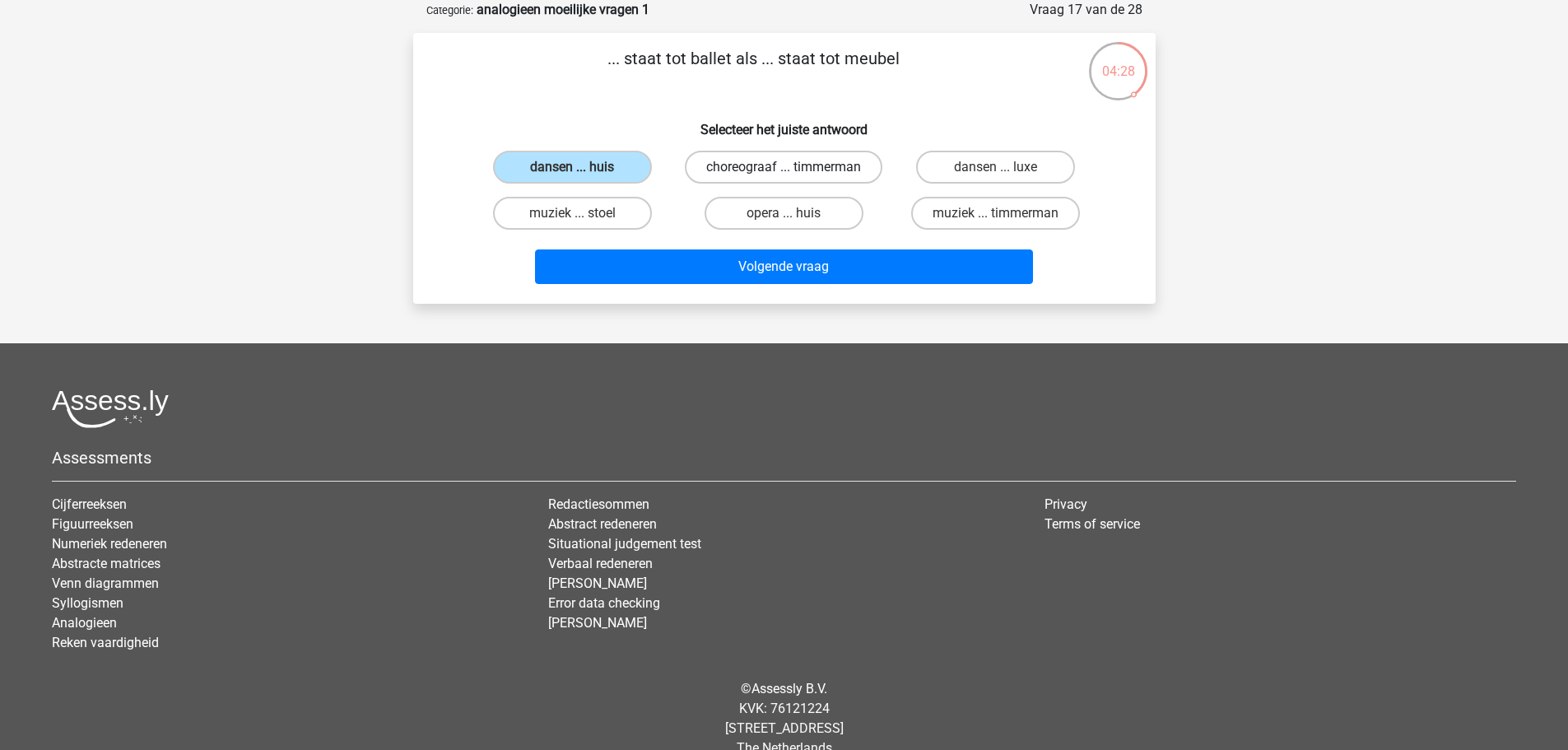
click at [733, 184] on label "choreograaf ... timmerman" at bounding box center [784, 167] width 197 height 33
click at [784, 178] on input "choreograaf ... timmerman" at bounding box center [789, 172] width 11 height 11
radio input "true"
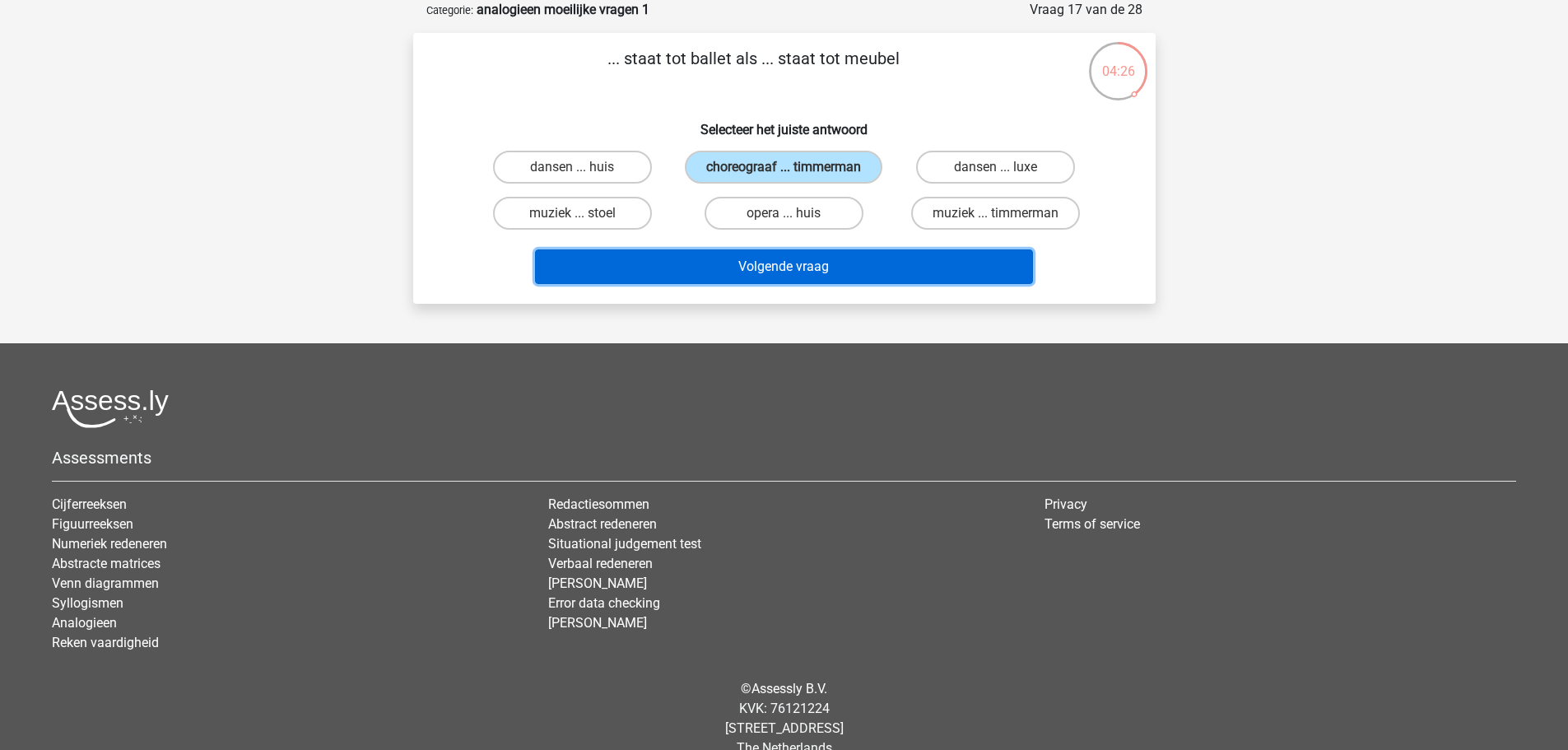
click at [657, 283] on button "Volgende vraag" at bounding box center [784, 266] width 498 height 34
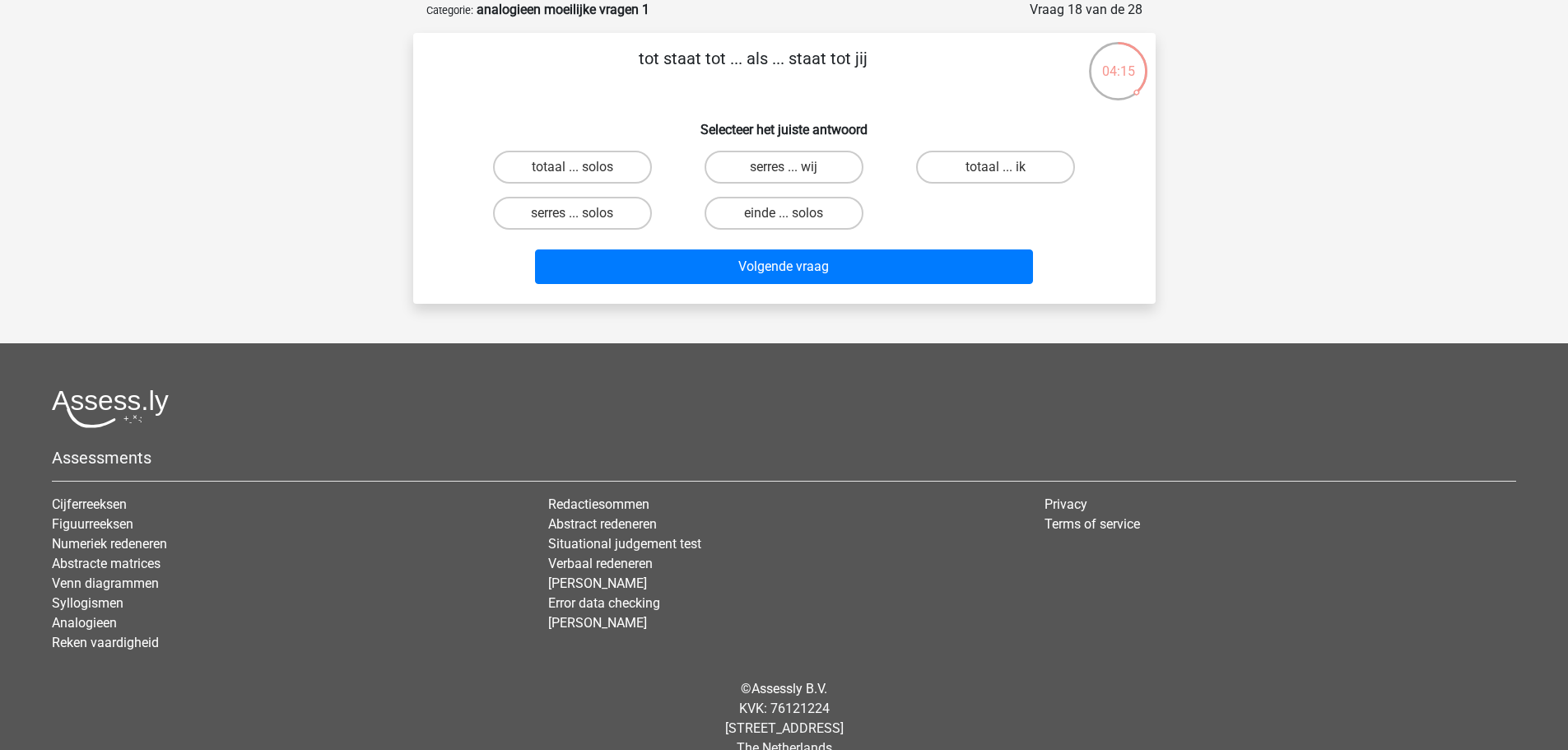
drag, startPoint x: 554, startPoint y: 265, endPoint x: 493, endPoint y: 276, distance: 62.0
click at [493, 276] on div "Volgende vraag" at bounding box center [784, 269] width 635 height 41
click at [711, 203] on label "einde ... solos" at bounding box center [784, 213] width 159 height 33
click at [784, 213] on input "einde ... solos" at bounding box center [789, 218] width 11 height 11
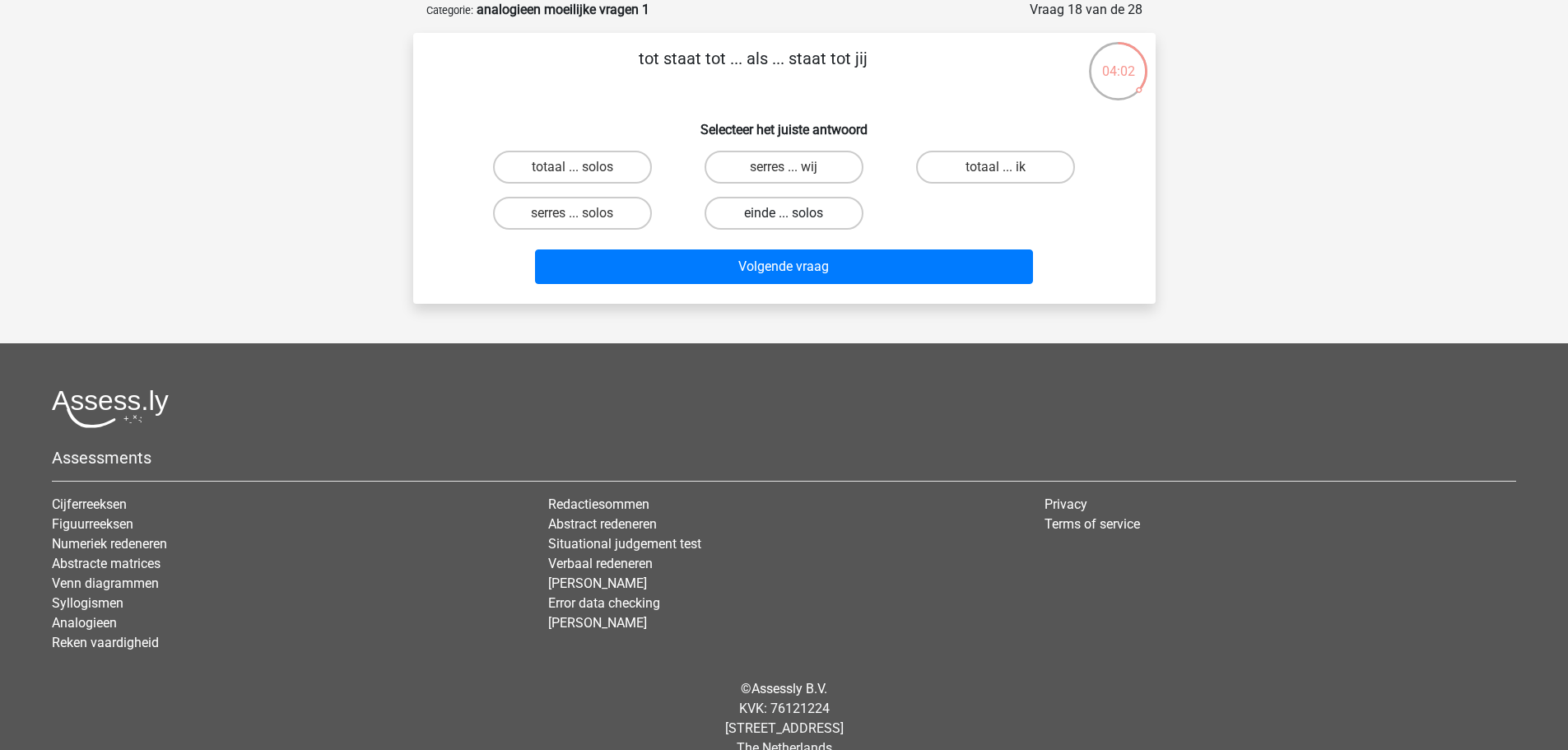
radio input "true"
click at [570, 226] on label "serres ... solos" at bounding box center [572, 213] width 159 height 33
click at [572, 224] on input "serres ... solos" at bounding box center [577, 218] width 11 height 11
radio input "true"
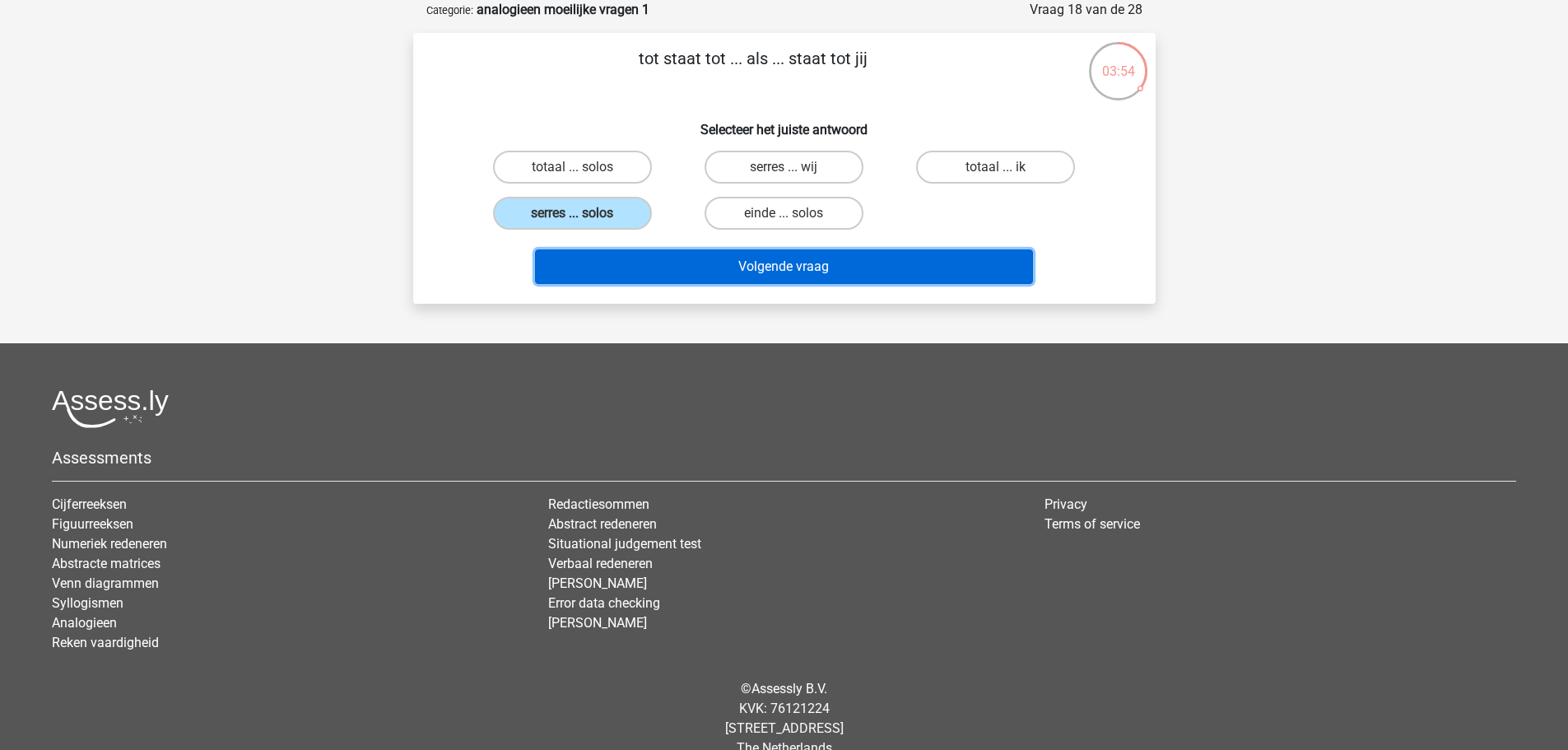
click at [604, 256] on button "Volgende vraag" at bounding box center [784, 266] width 498 height 34
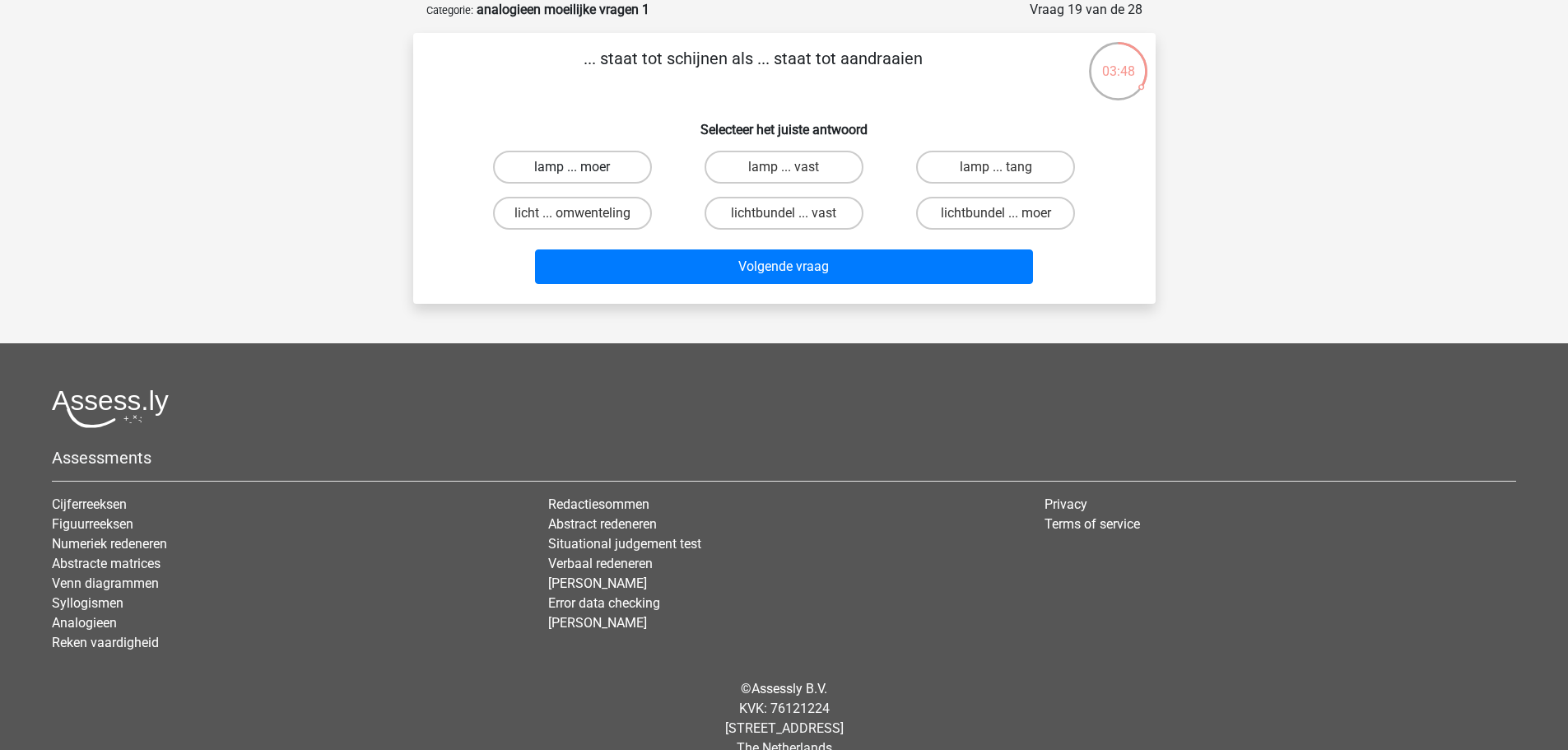
click at [567, 167] on label "lamp ... moer" at bounding box center [572, 167] width 159 height 33
click at [572, 167] on input "lamp ... moer" at bounding box center [577, 172] width 11 height 11
radio input "true"
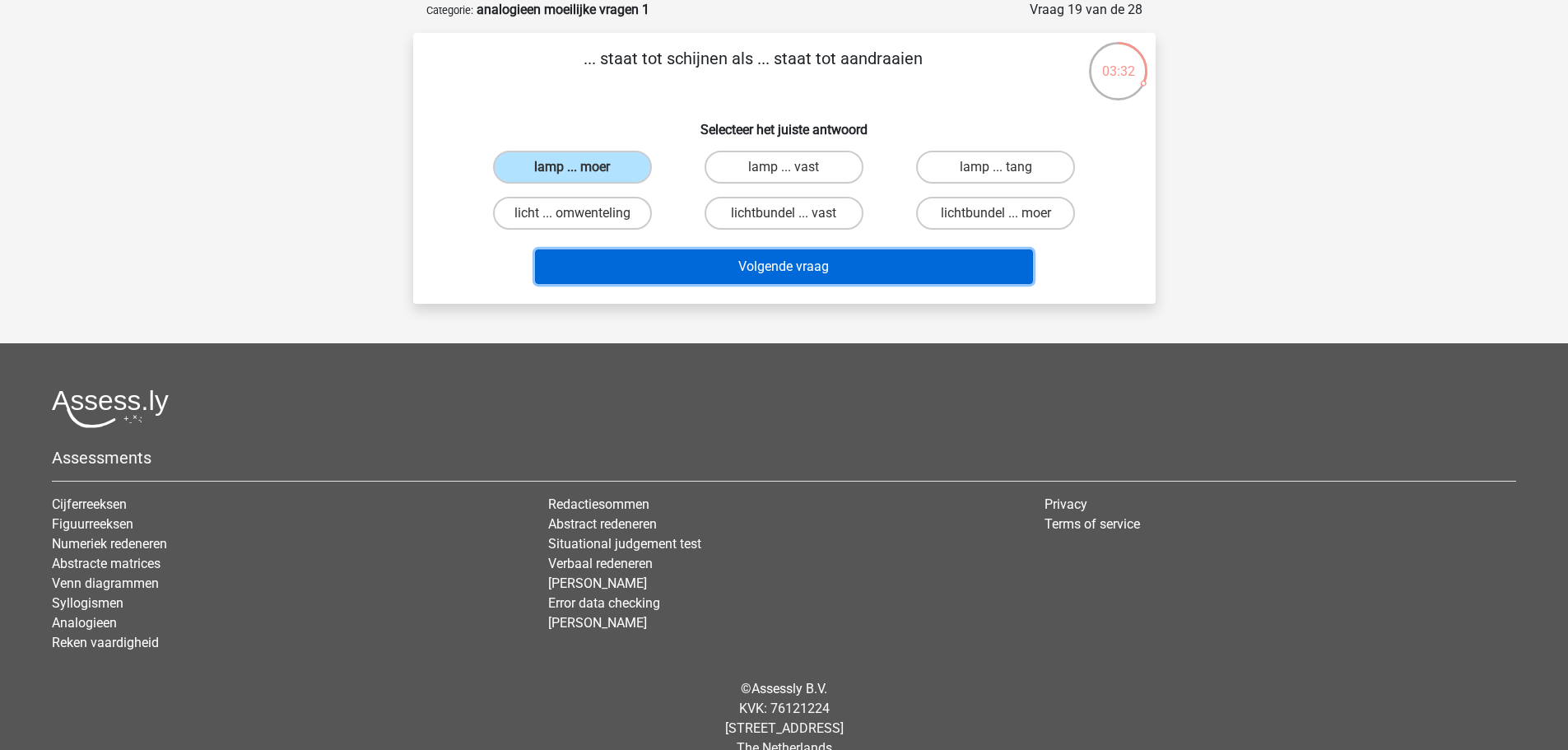
click at [776, 278] on button "Volgende vraag" at bounding box center [784, 266] width 498 height 34
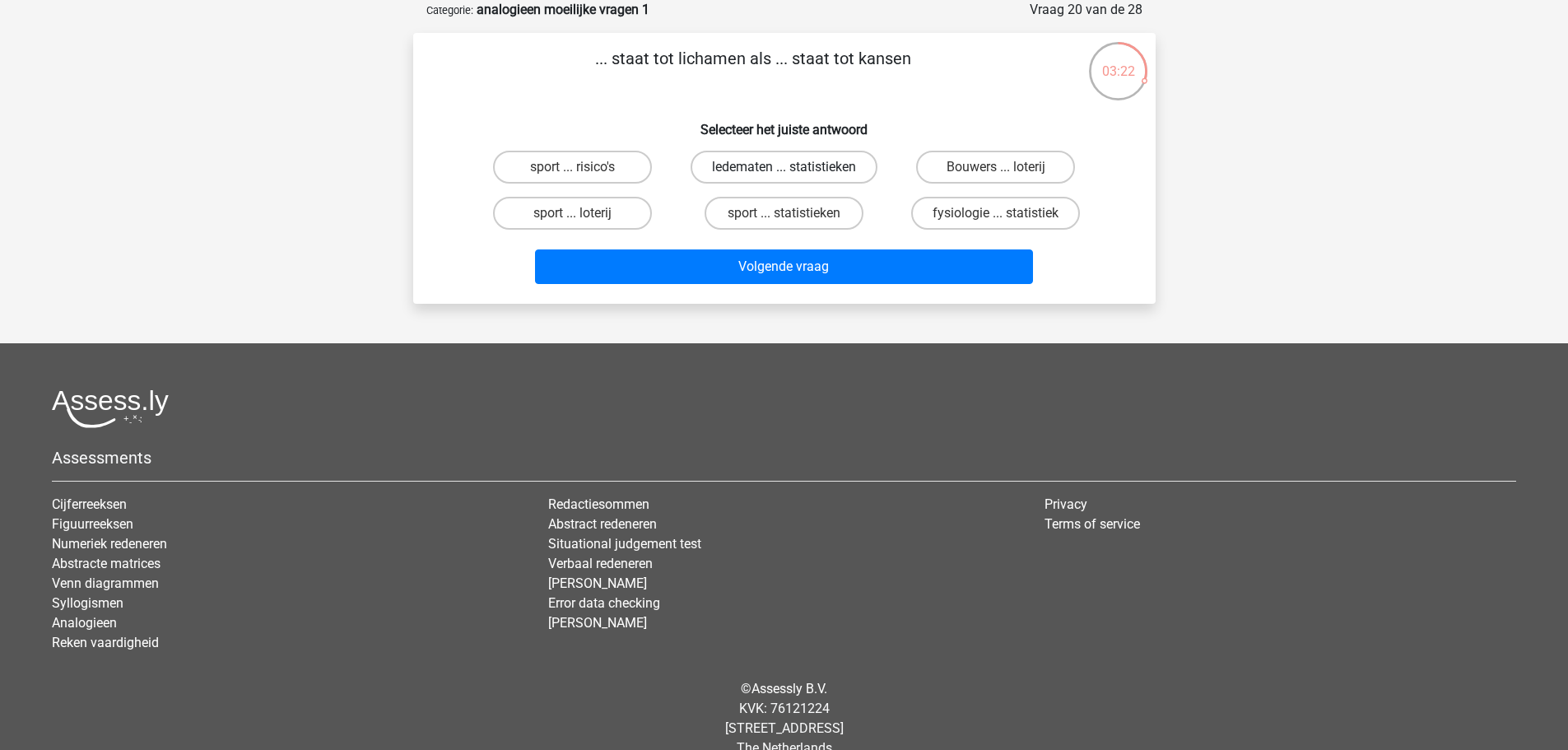
click at [814, 162] on label "ledematen ... statistieken" at bounding box center [784, 167] width 187 height 33
click at [794, 167] on input "ledematen ... statistieken" at bounding box center [789, 172] width 11 height 11
radio input "true"
click at [923, 208] on label "fysiologie ... statistiek" at bounding box center [996, 213] width 168 height 33
click at [996, 213] on input "fysiologie ... statistiek" at bounding box center [1001, 218] width 11 height 11
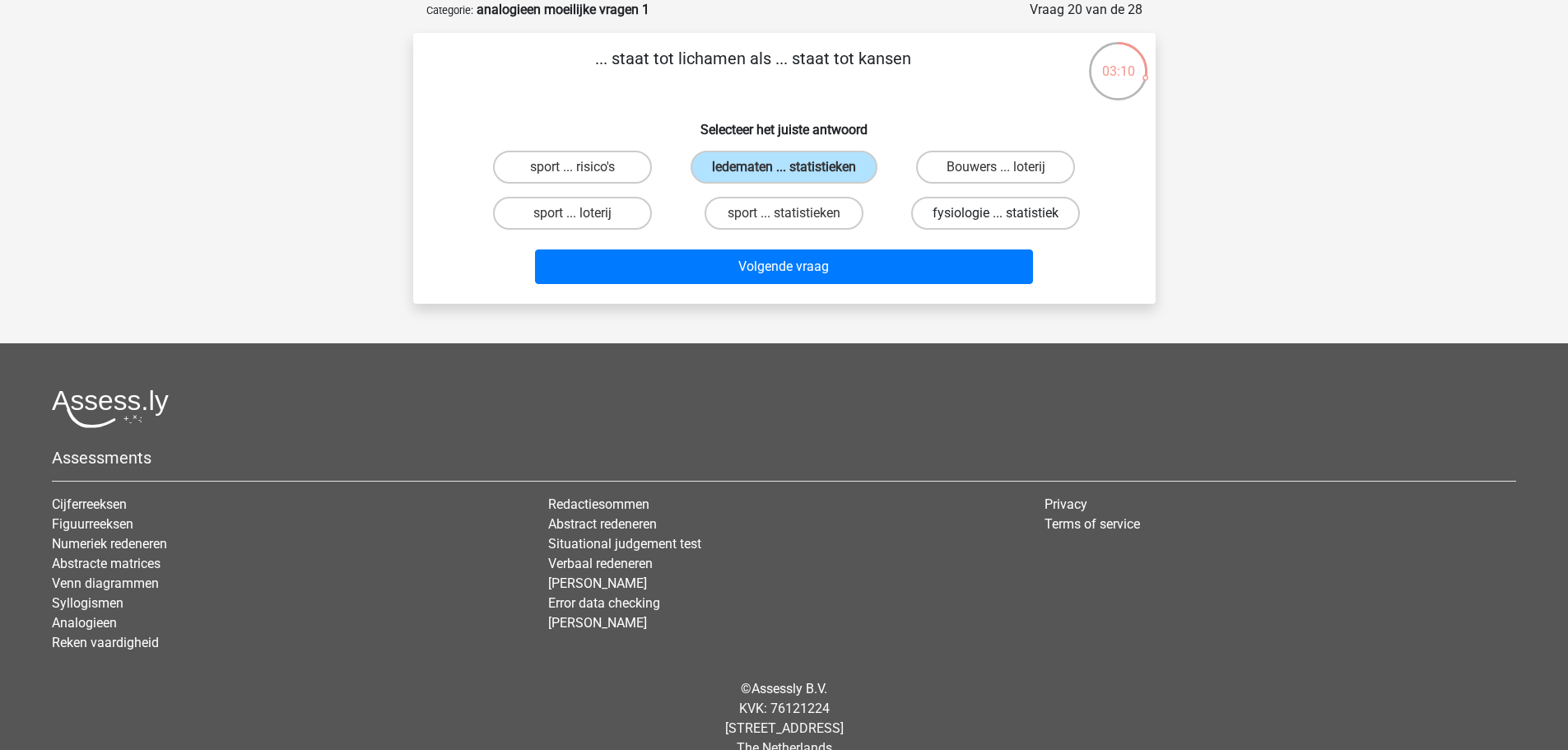
radio input "true"
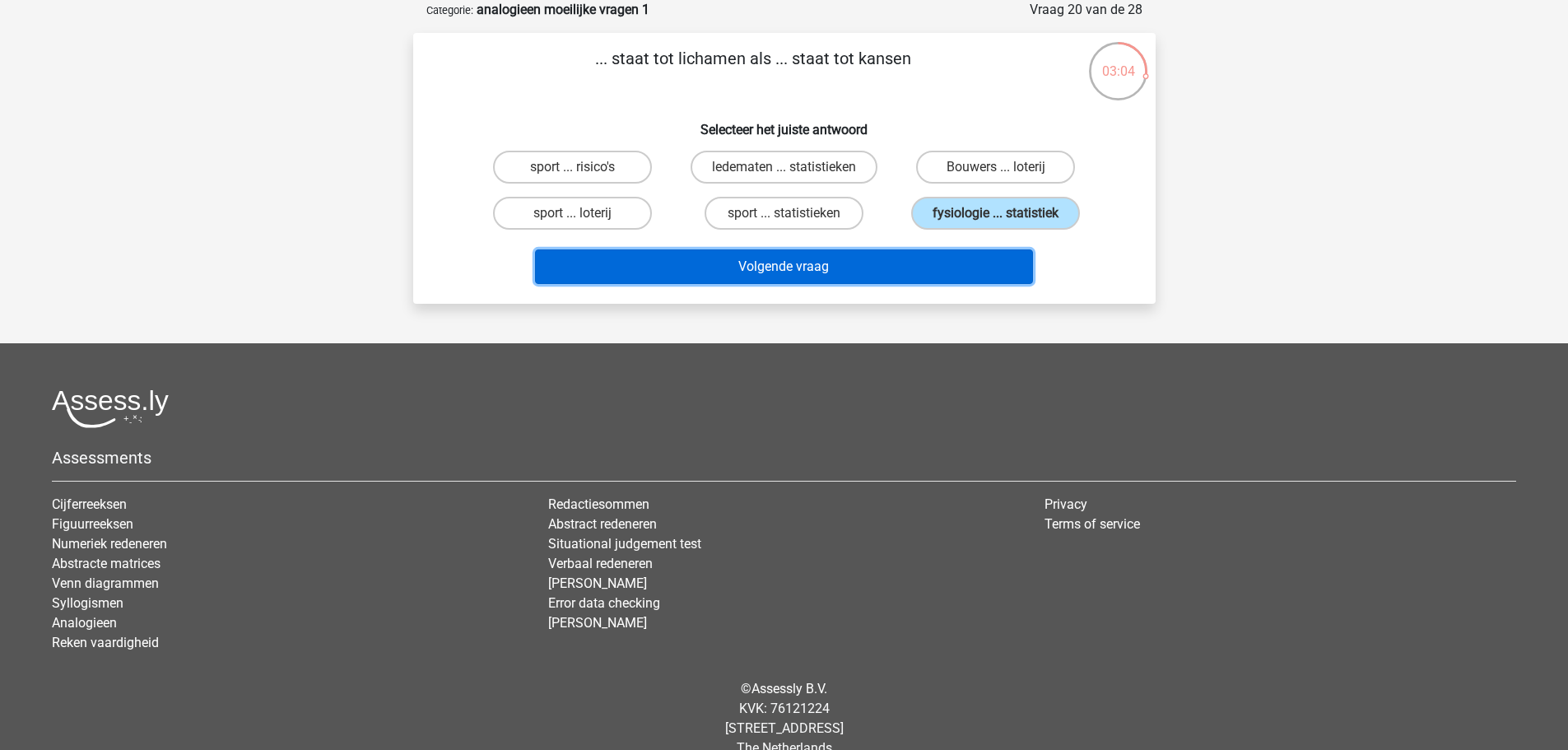
click at [856, 263] on button "Volgende vraag" at bounding box center [784, 266] width 498 height 34
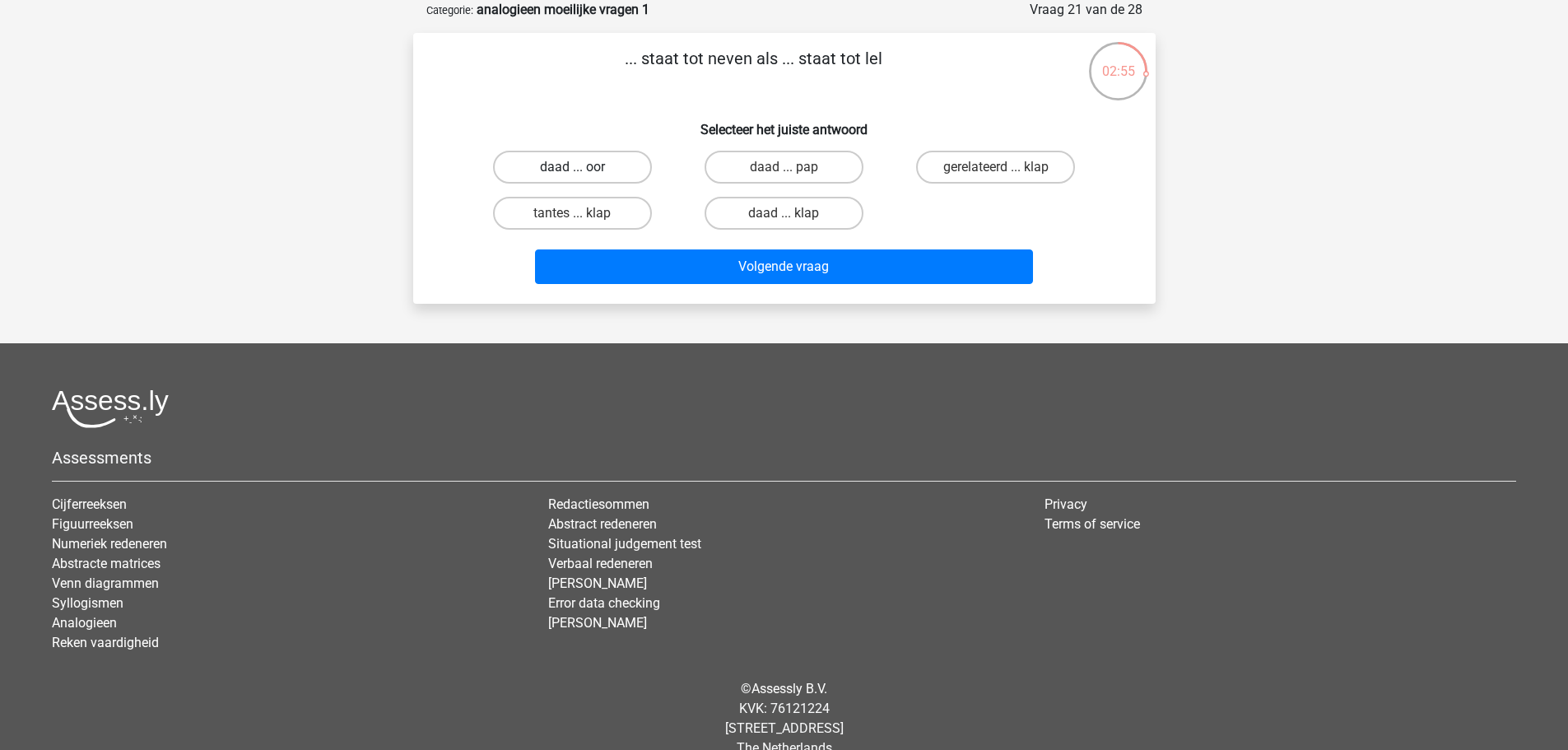
click at [611, 167] on label "daad ... oor" at bounding box center [572, 167] width 159 height 33
click at [582, 167] on input "daad ... oor" at bounding box center [577, 172] width 11 height 11
radio input "true"
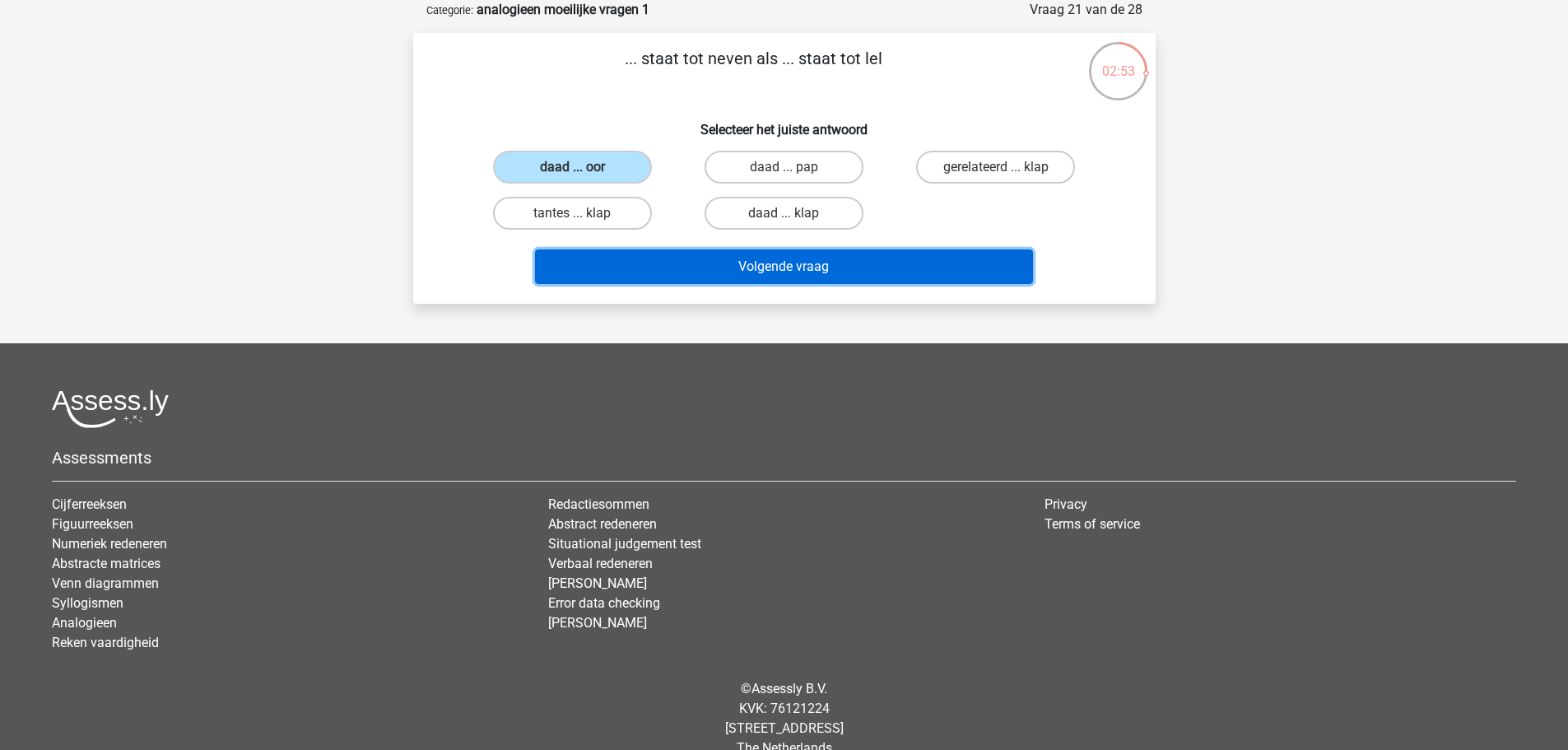
click at [713, 261] on button "Volgende vraag" at bounding box center [784, 266] width 498 height 34
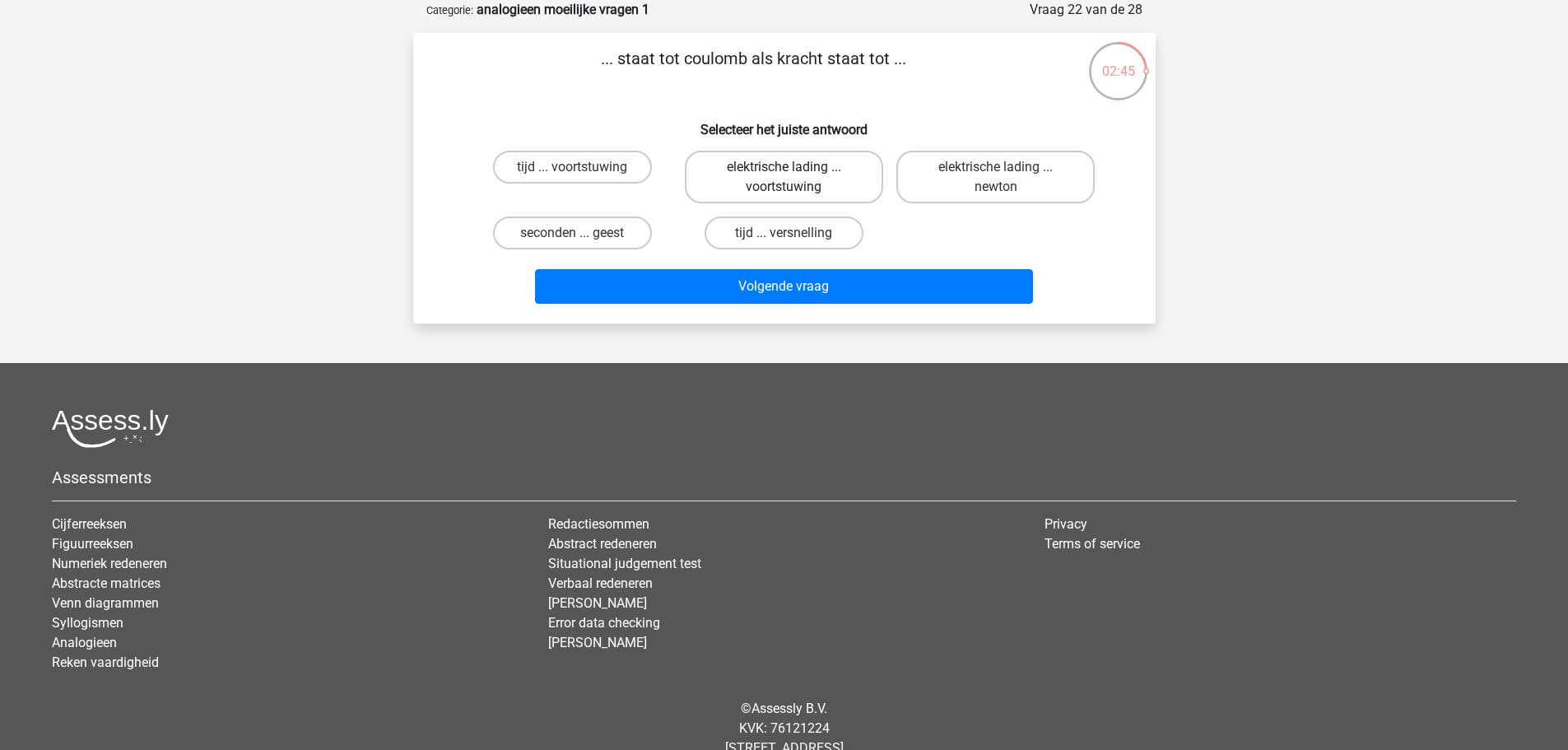
click at [835, 188] on label "elektrische lading ... voortstuwing" at bounding box center [784, 177] width 198 height 53
click at [794, 178] on input "elektrische lading ... voortstuwing" at bounding box center [789, 172] width 11 height 11
radio input "true"
click at [941, 191] on label "elektrische lading ... newton" at bounding box center [995, 177] width 198 height 53
click at [996, 178] on input "elektrische lading ... newton" at bounding box center [1001, 172] width 11 height 11
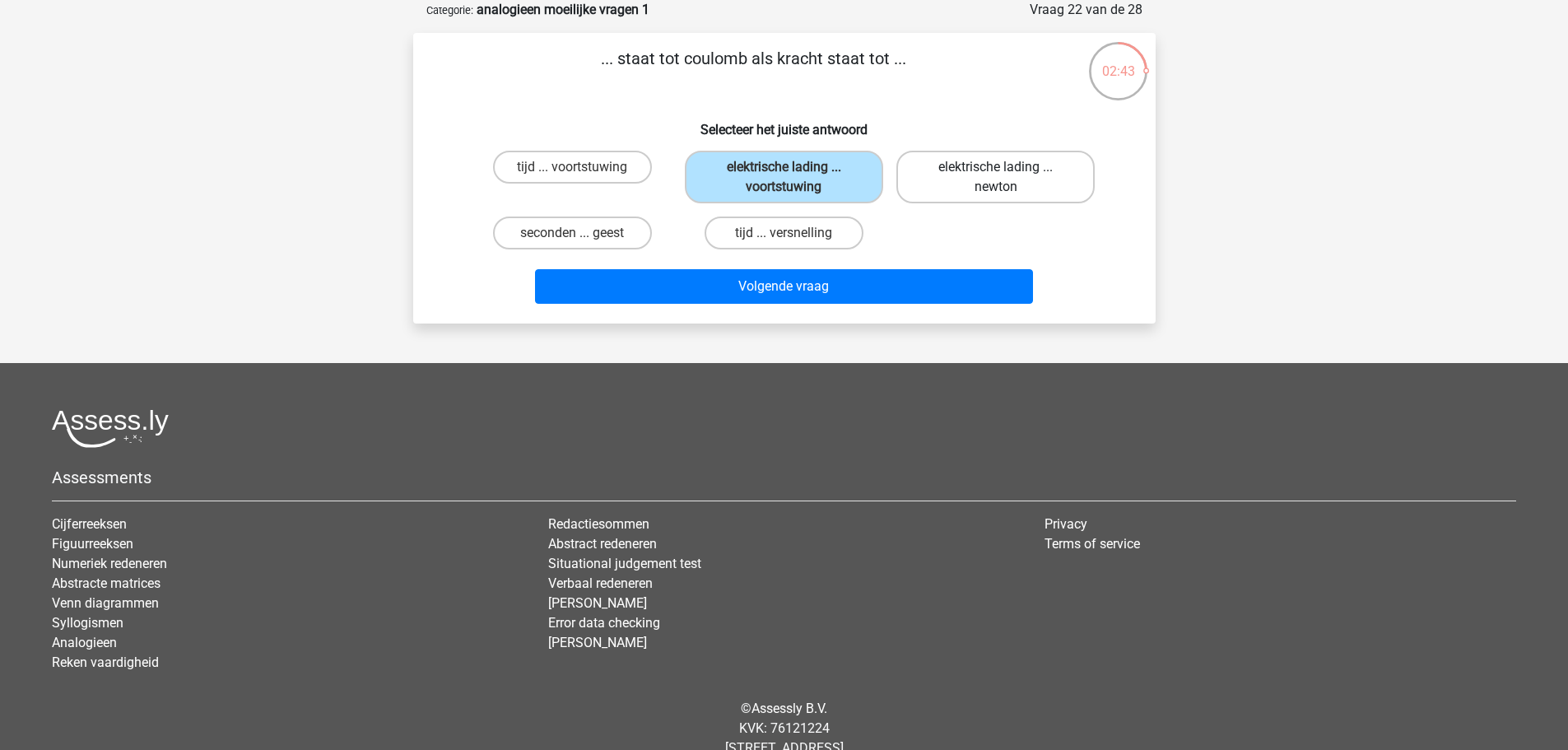
radio input "true"
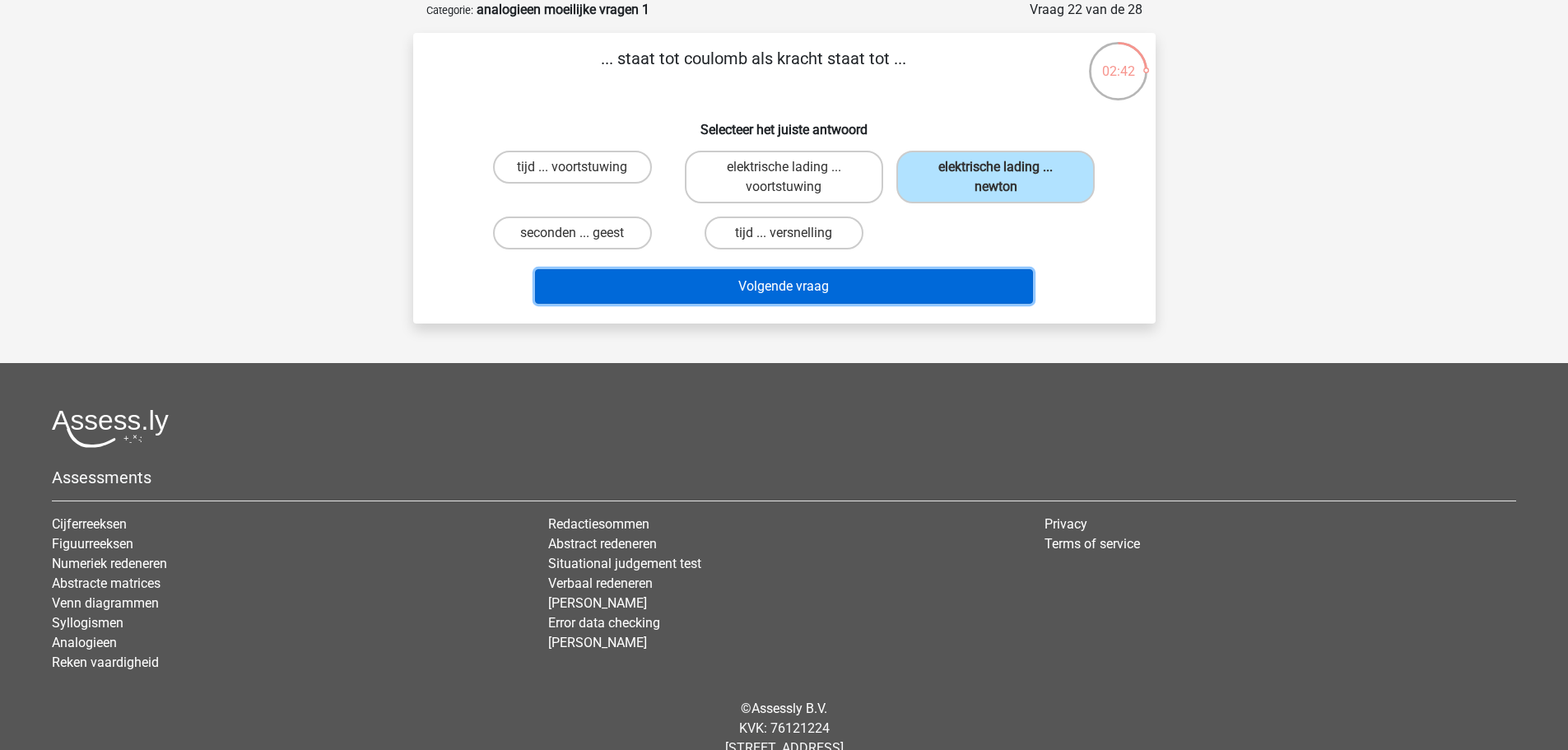
click at [939, 275] on button "Volgende vraag" at bounding box center [784, 286] width 498 height 34
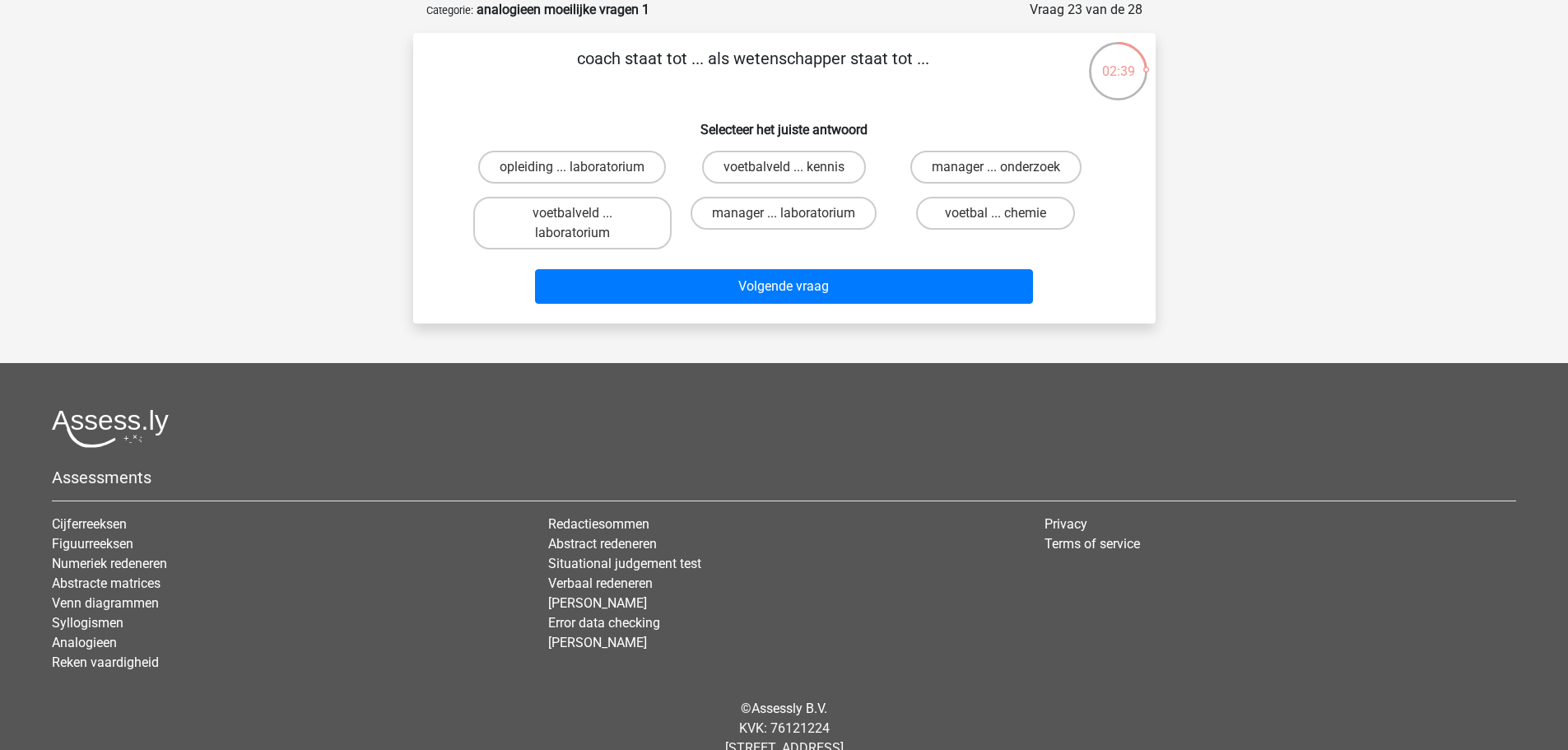
click at [722, 59] on p "coach staat tot ... als wetenschapper staat tot ..." at bounding box center [753, 71] width 628 height 50
click at [587, 114] on h6 "Selecteer het juiste antwoord" at bounding box center [784, 123] width 689 height 29
click at [604, 67] on p "coach staat tot ... als wetenschapper staat tot ..." at bounding box center [753, 71] width 628 height 50
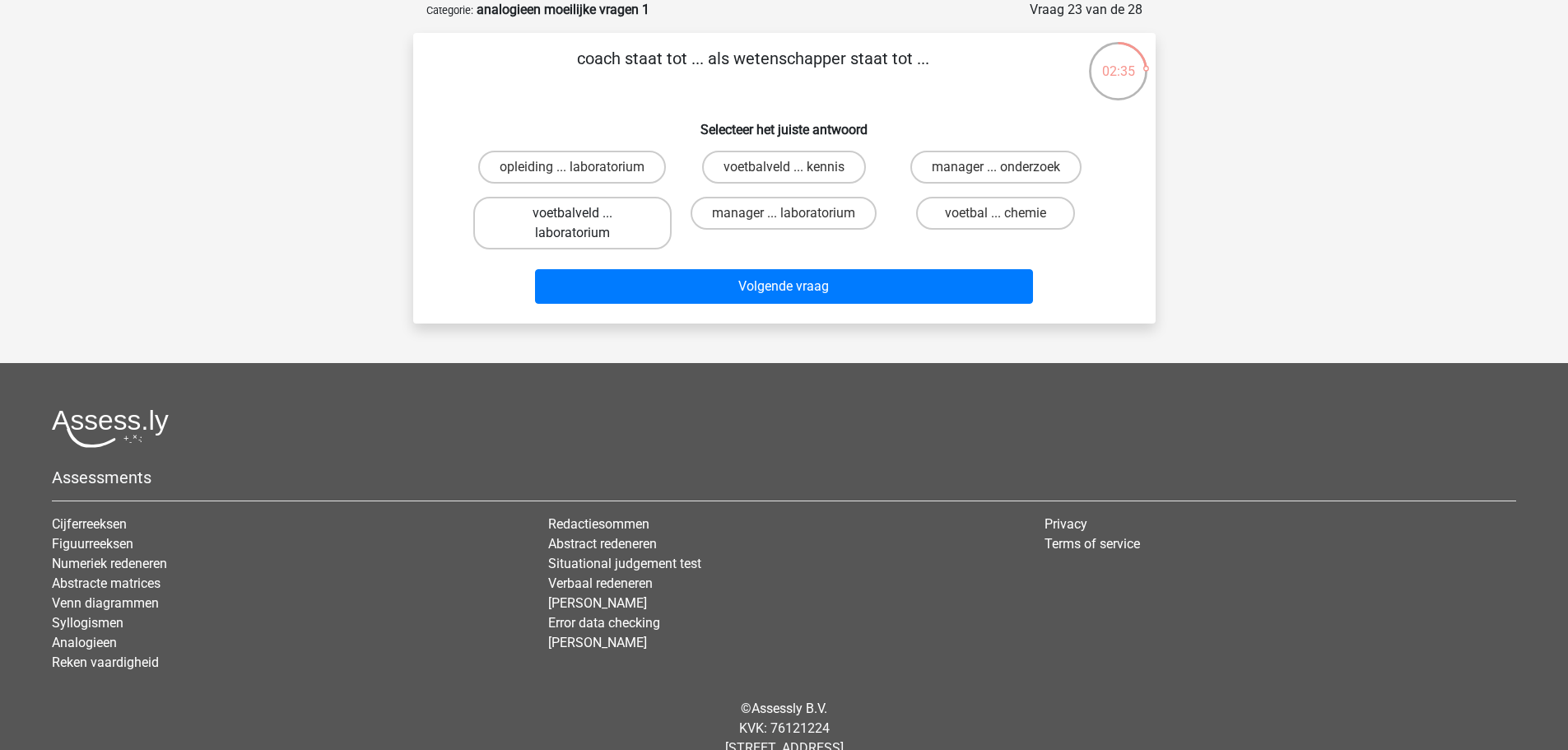
click at [572, 226] on label "voetbalveld ... laboratorium" at bounding box center [572, 223] width 198 height 53
click at [572, 224] on input "voetbalveld ... laboratorium" at bounding box center [577, 218] width 11 height 11
radio input "true"
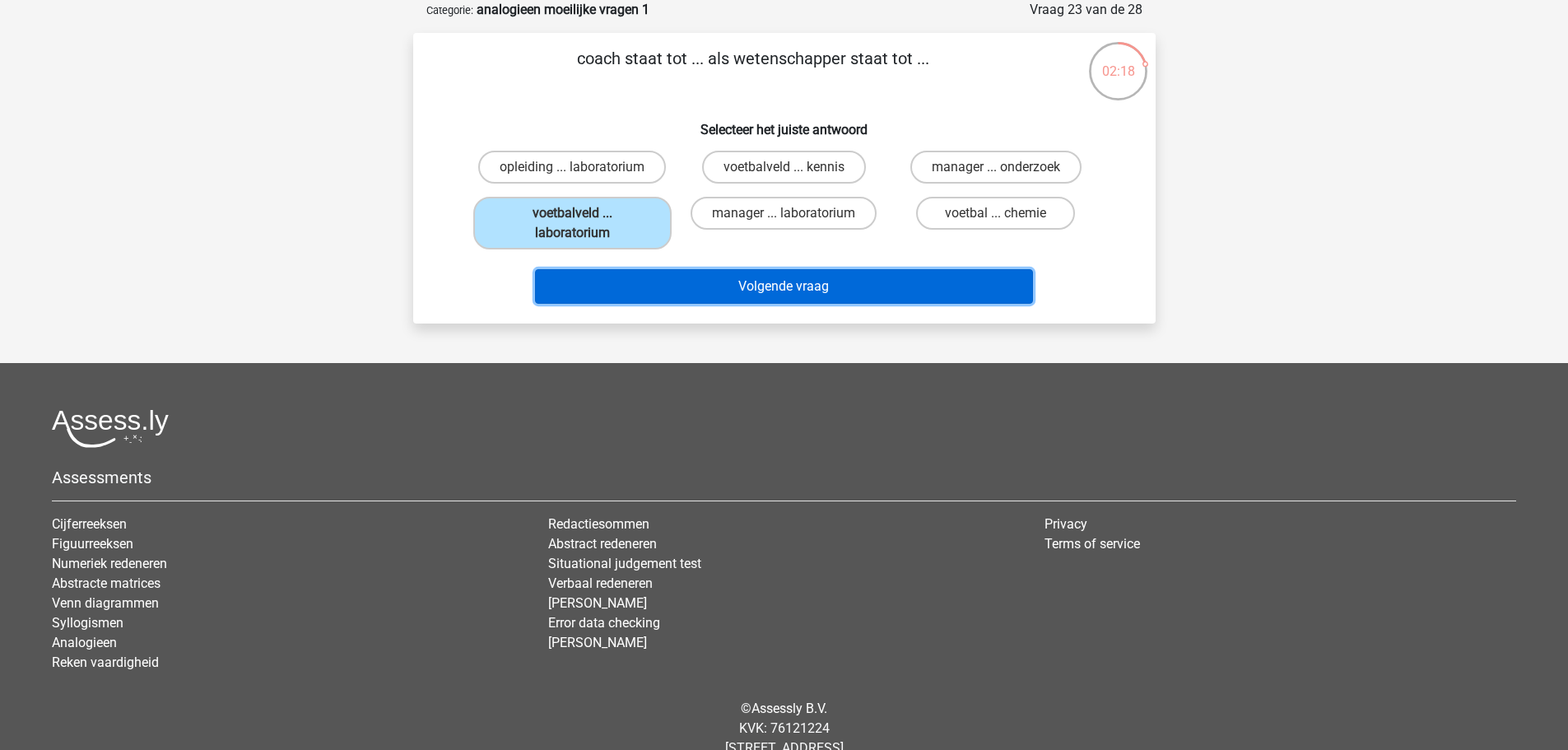
click at [680, 277] on button "Volgende vraag" at bounding box center [784, 286] width 498 height 34
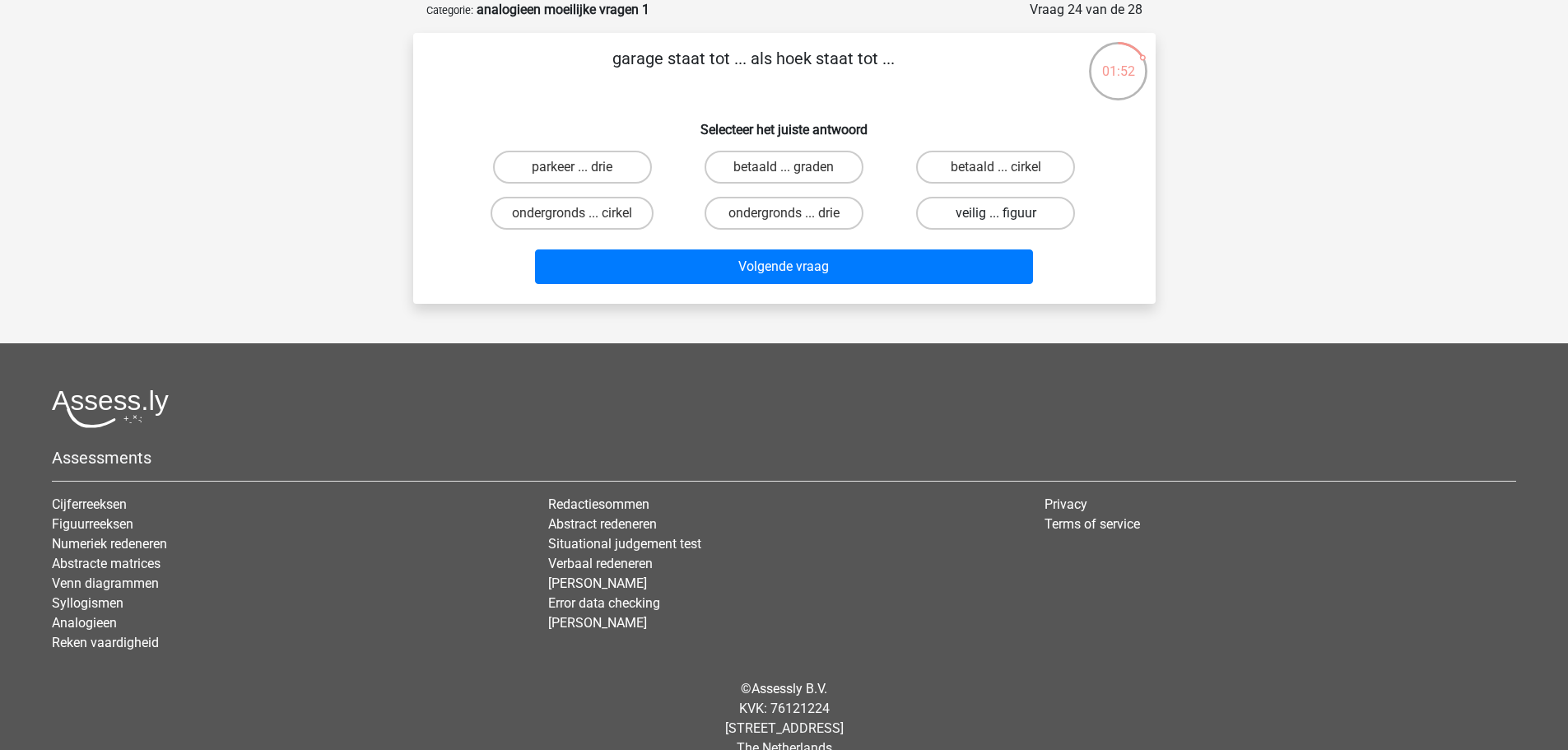
click at [953, 221] on label "veilig ... figuur" at bounding box center [995, 213] width 159 height 33
click at [996, 221] on input "veilig ... figuur" at bounding box center [1001, 218] width 11 height 11
radio input "true"
drag, startPoint x: 640, startPoint y: 214, endPoint x: 650, endPoint y: 212, distance: 10.2
drag, startPoint x: 650, startPoint y: 212, endPoint x: 867, endPoint y: 119, distance: 236.1
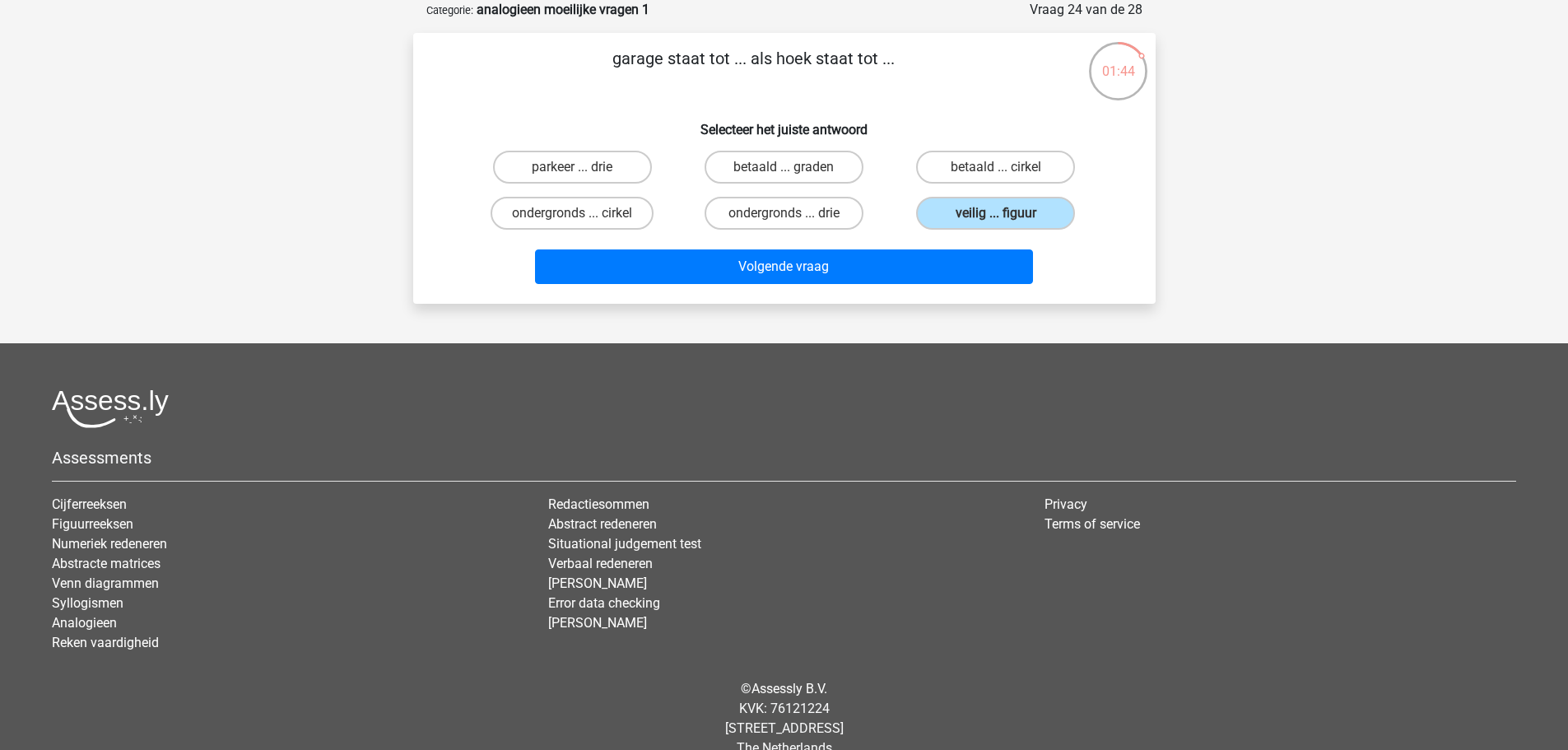
click at [867, 119] on h6 "Selecteer het juiste antwoord" at bounding box center [784, 123] width 689 height 29
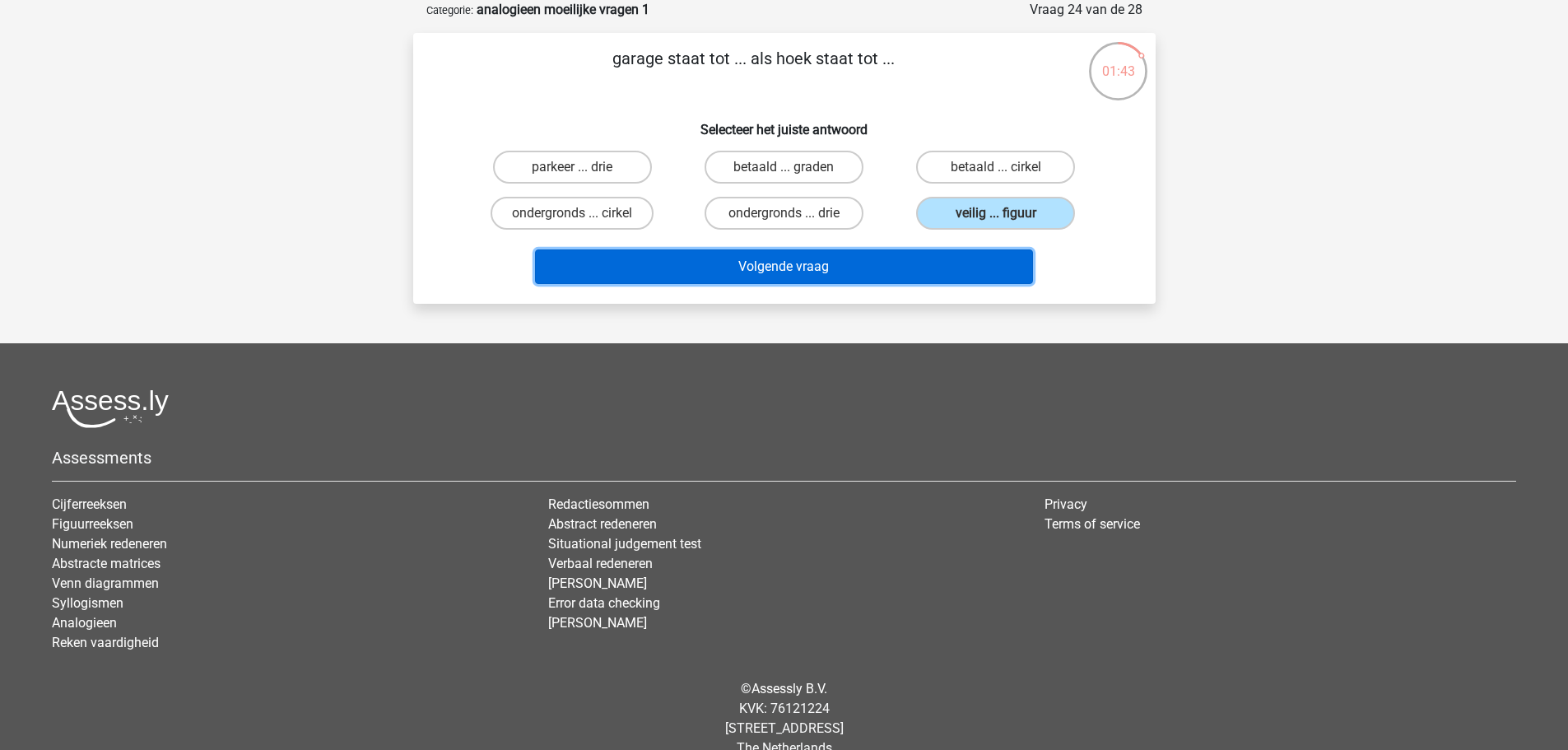
click at [850, 270] on button "Volgende vraag" at bounding box center [784, 266] width 498 height 34
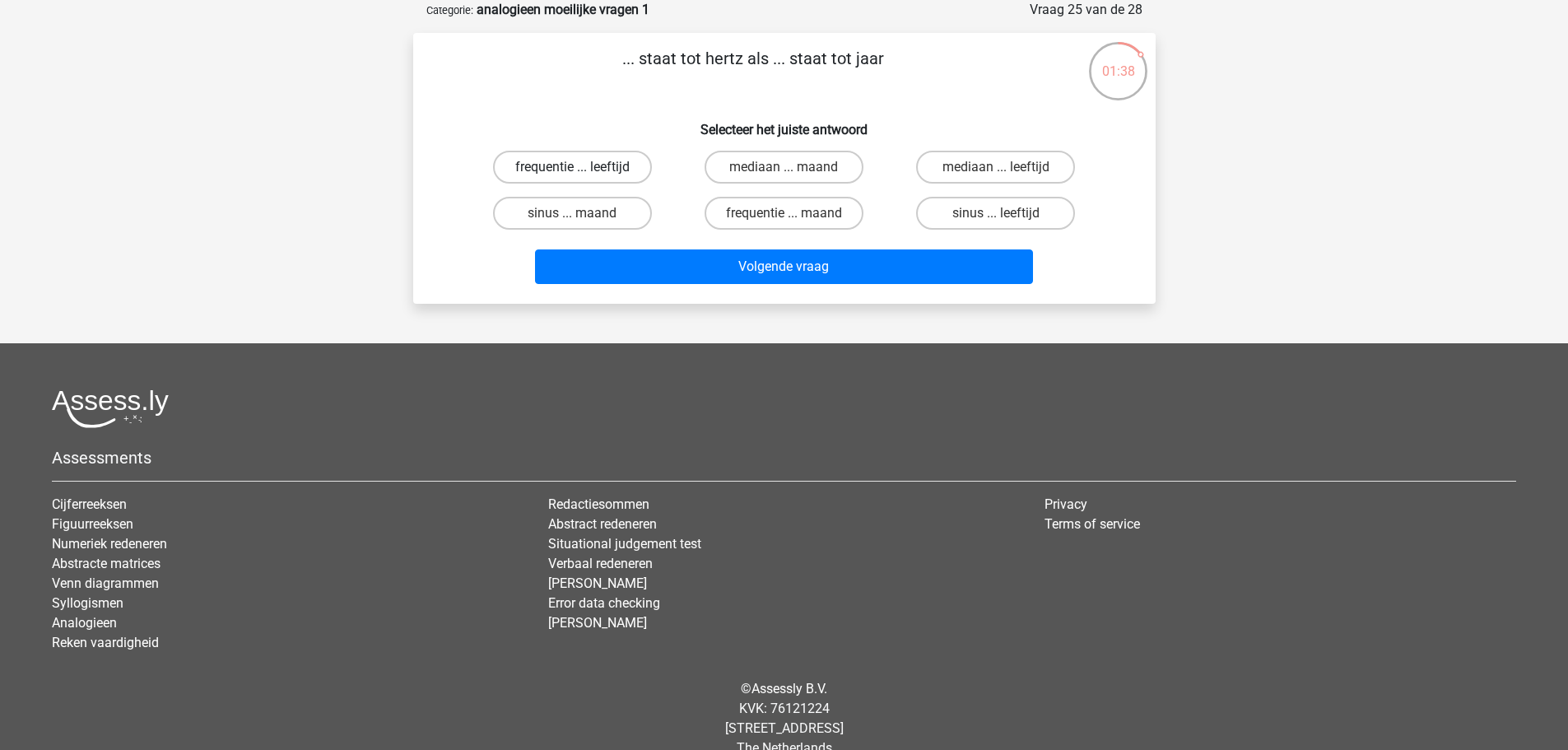
click at [635, 173] on label "frequentie ... leeftijd" at bounding box center [572, 167] width 159 height 33
click at [582, 173] on input "frequentie ... leeftijd" at bounding box center [577, 172] width 11 height 11
radio input "true"
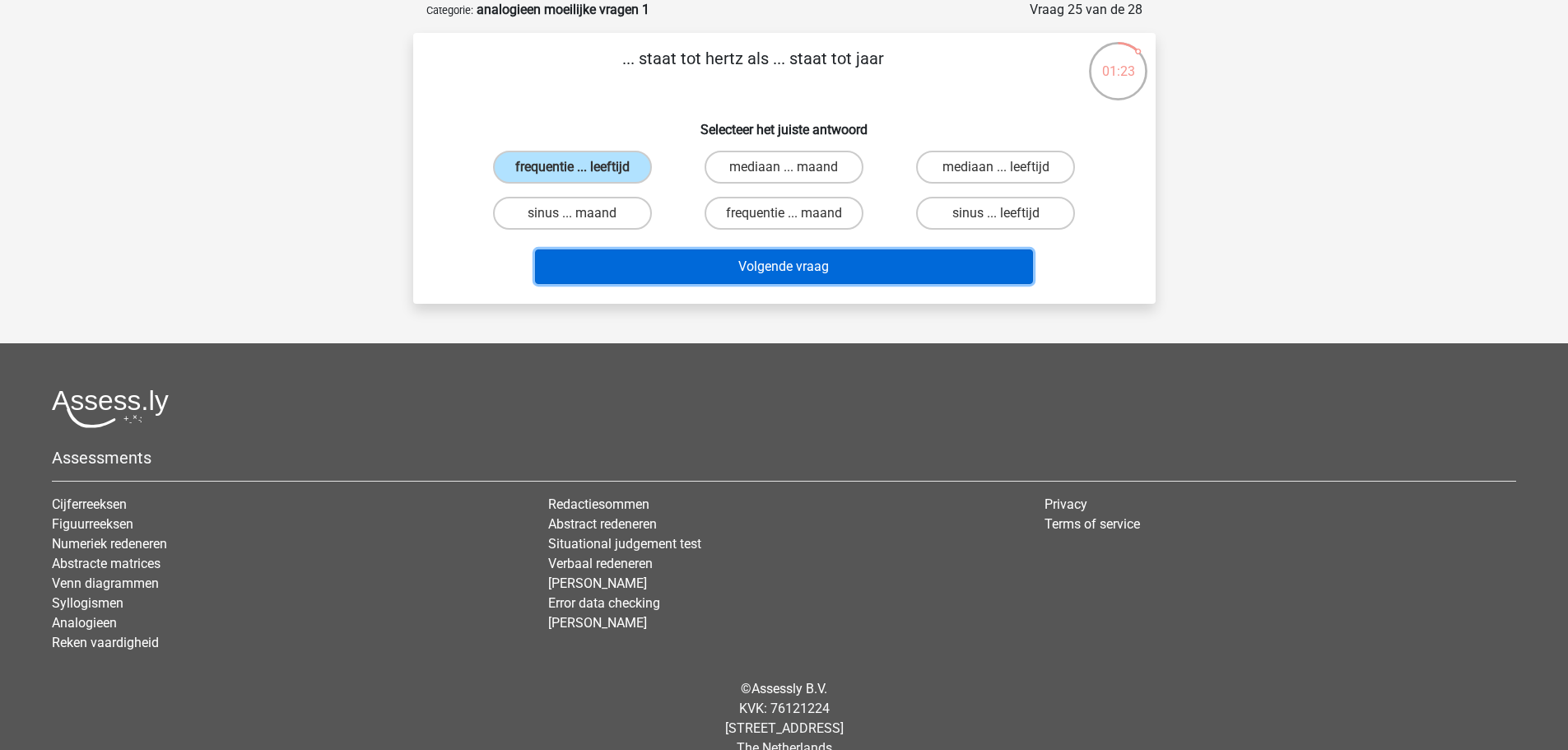
drag, startPoint x: 678, startPoint y: 255, endPoint x: 644, endPoint y: 251, distance: 34.2
click at [644, 251] on button "Volgende vraag" at bounding box center [784, 266] width 498 height 34
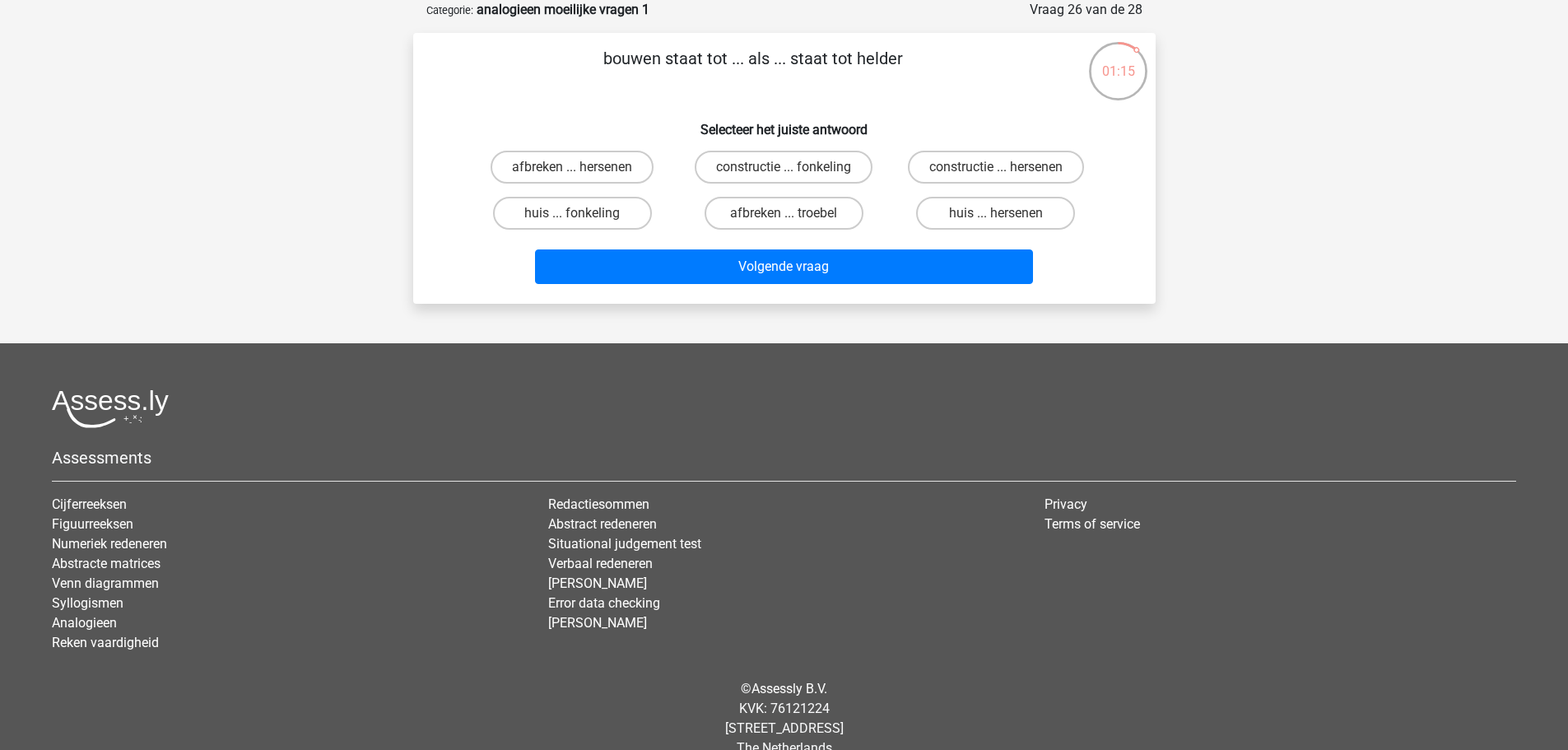
drag, startPoint x: 564, startPoint y: 242, endPoint x: 548, endPoint y: 238, distance: 16.5
drag, startPoint x: 548, startPoint y: 238, endPoint x: 491, endPoint y: 256, distance: 59.8
click at [491, 256] on div "Volgende vraag" at bounding box center [784, 269] width 635 height 41
click at [818, 212] on label "afbreken ... troebel" at bounding box center [784, 213] width 159 height 33
click at [794, 213] on input "afbreken ... troebel" at bounding box center [789, 218] width 11 height 11
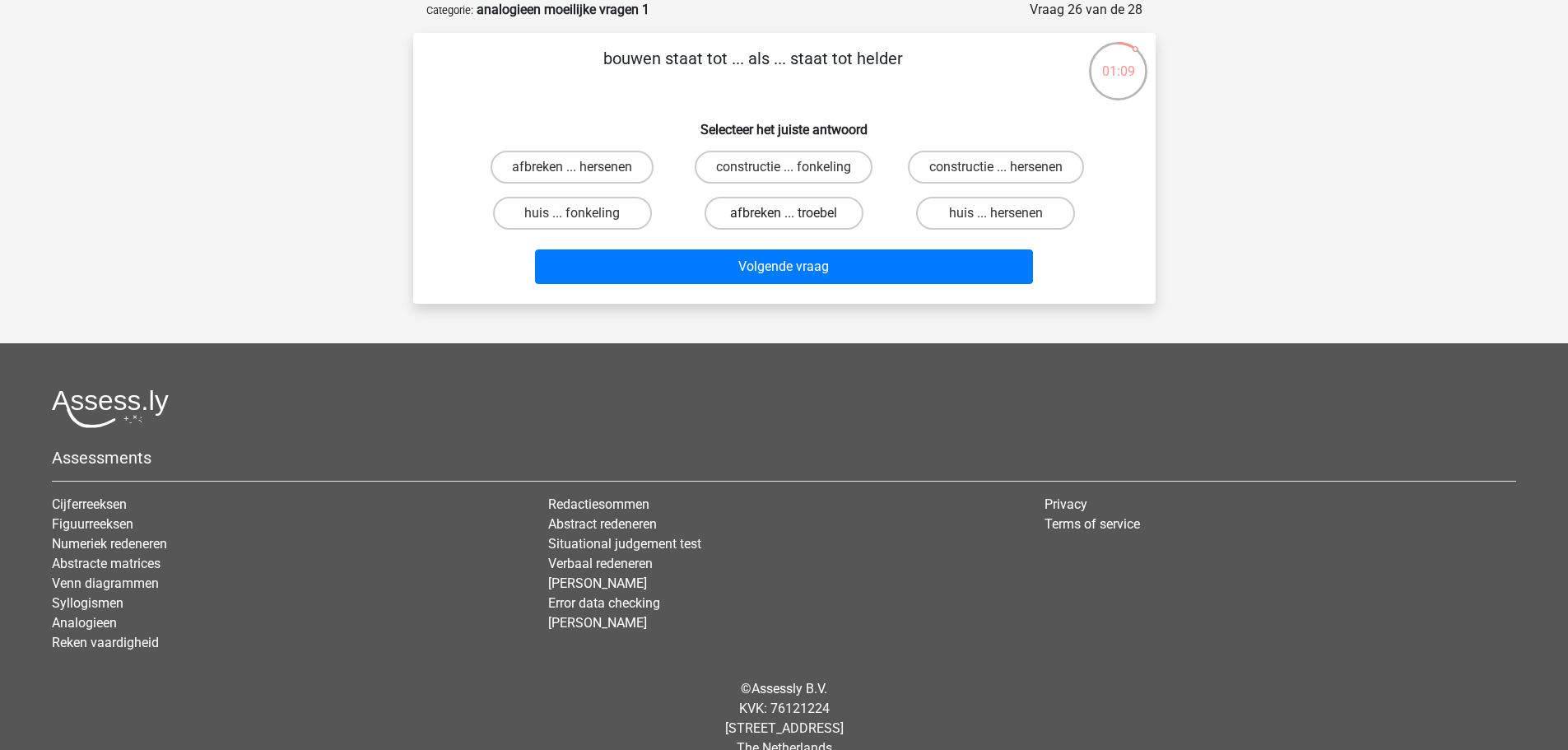
radio input "true"
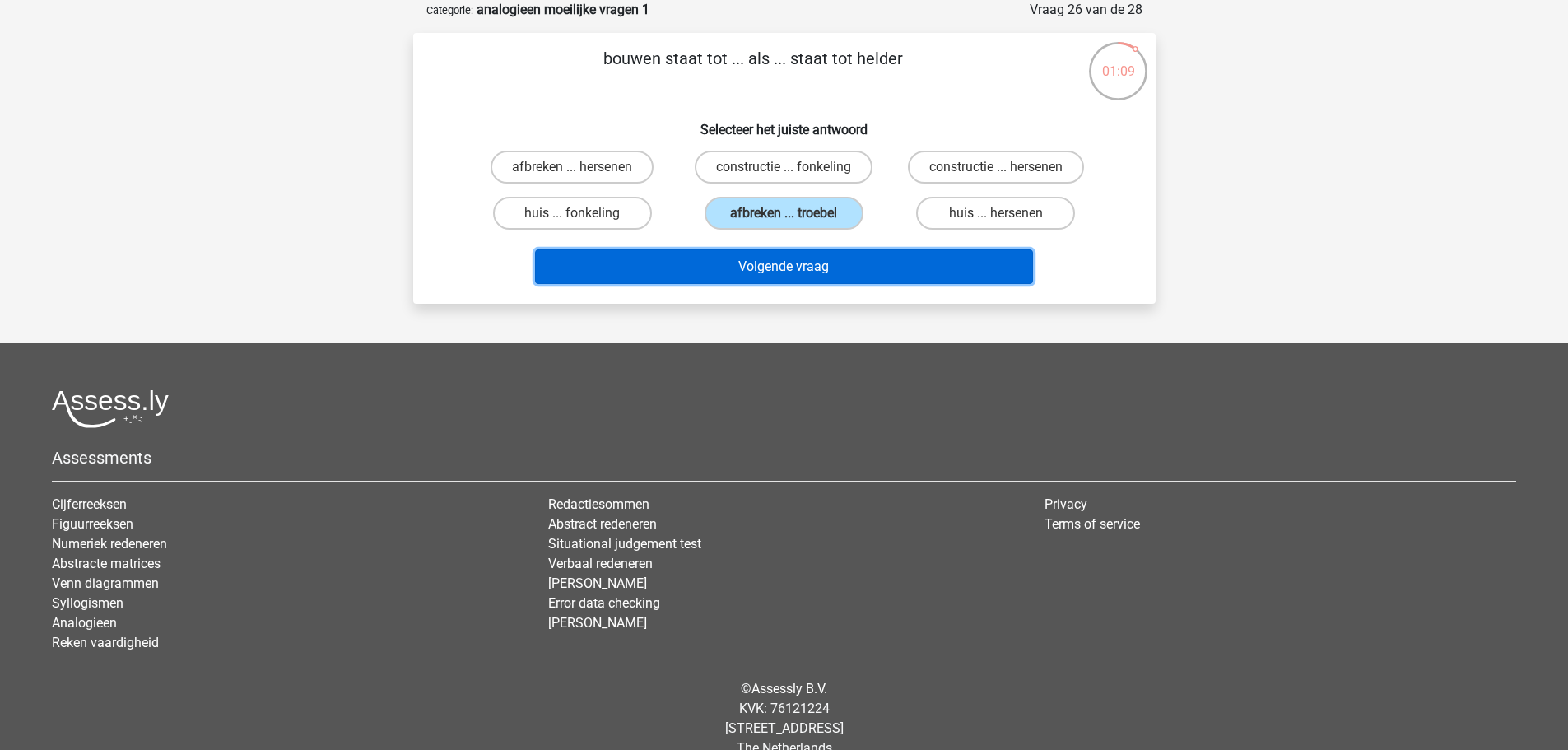
click at [822, 263] on button "Volgende vraag" at bounding box center [784, 266] width 498 height 34
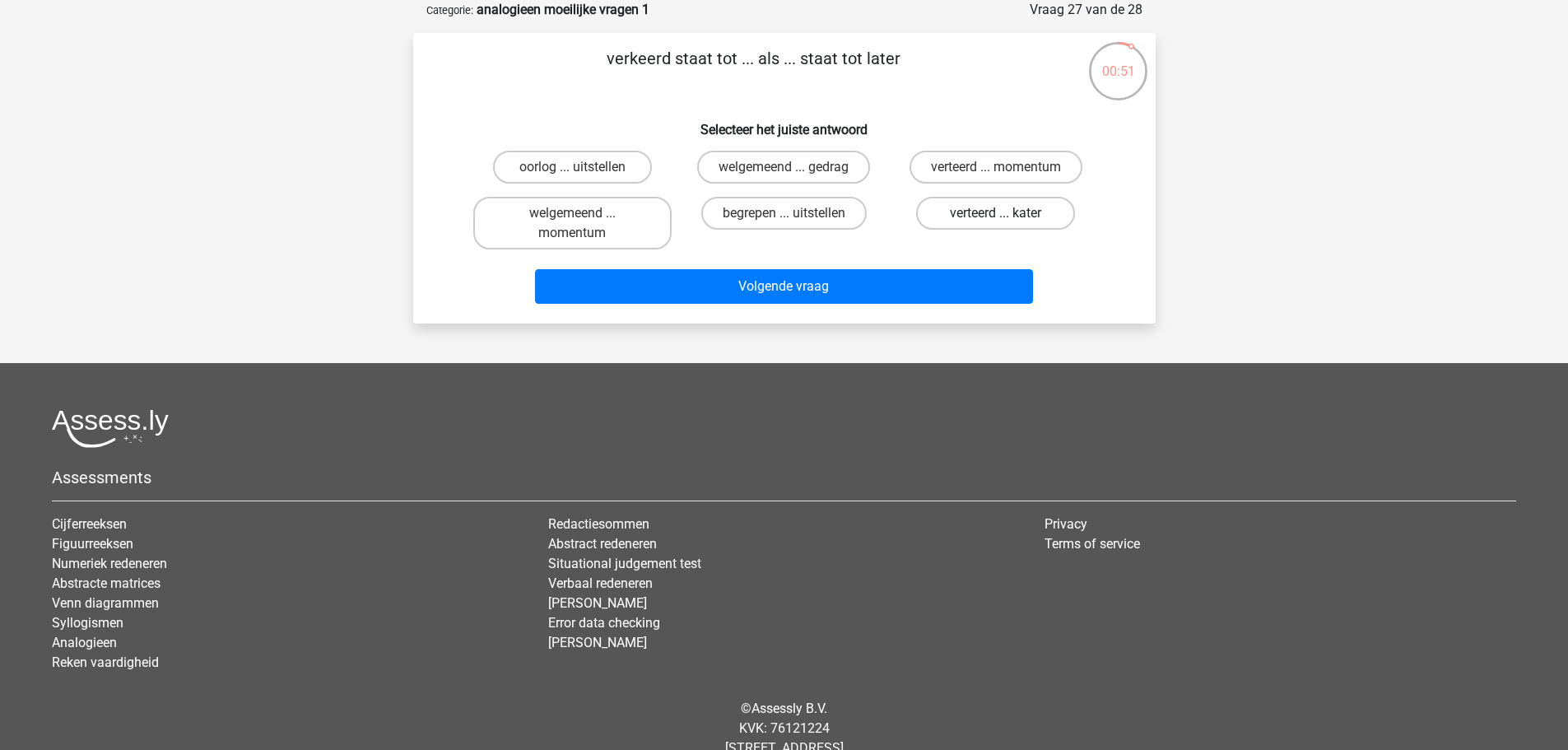
click at [977, 203] on label "verteerd ... kater" at bounding box center [995, 213] width 159 height 33
click at [996, 213] on input "verteerd ... kater" at bounding box center [1001, 218] width 11 height 11
radio input "true"
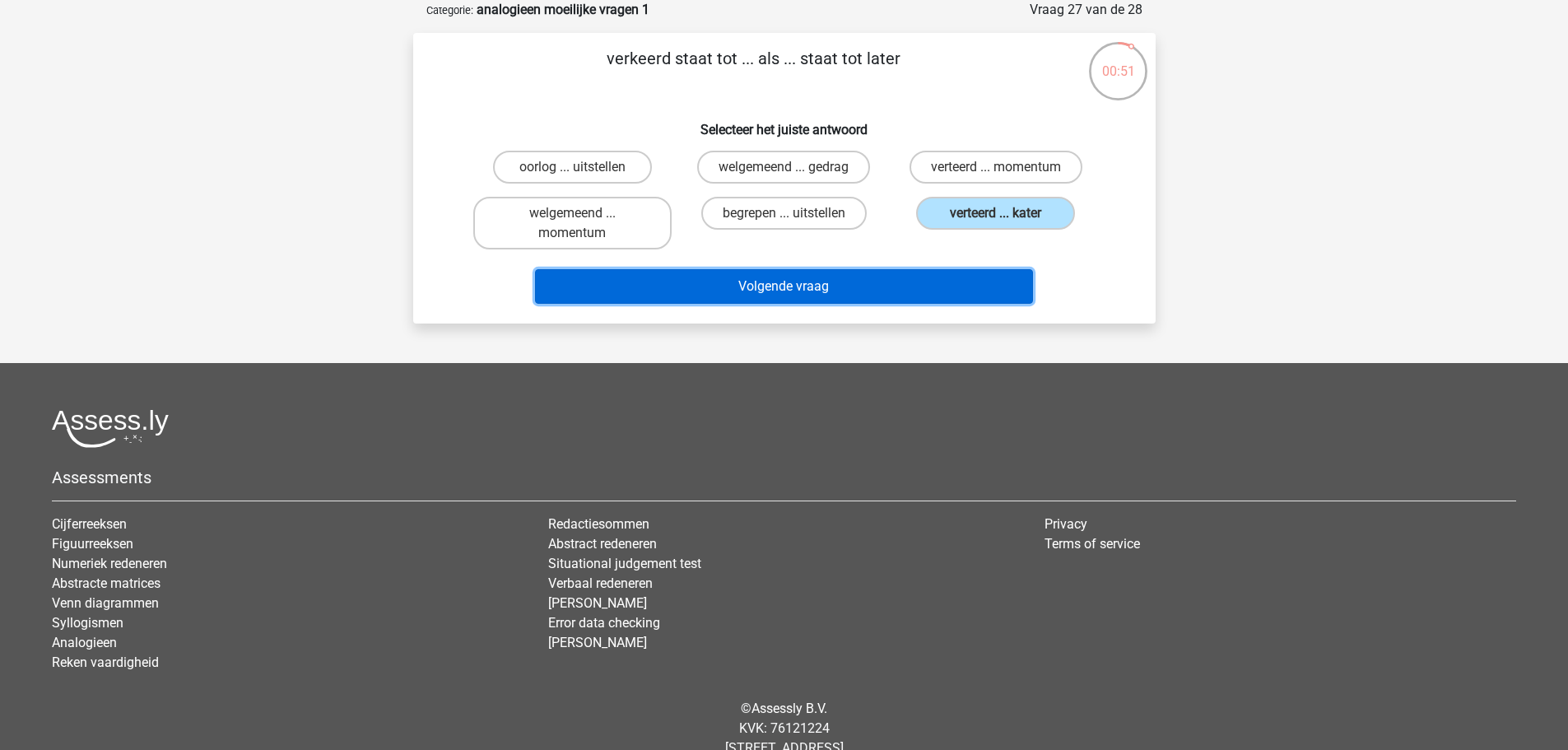
click at [973, 299] on button "Volgende vraag" at bounding box center [784, 286] width 498 height 34
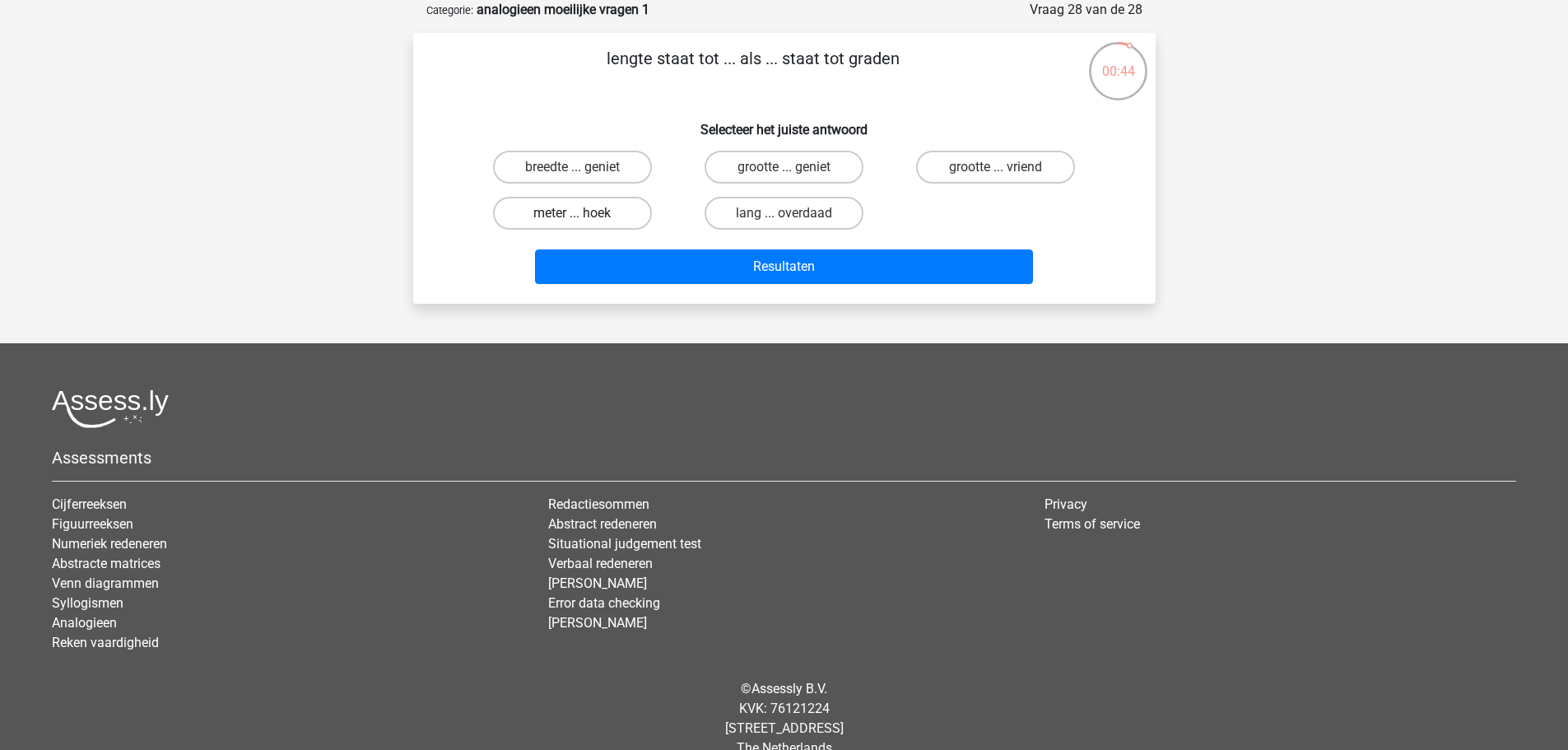
click at [620, 216] on label "meter ... hoek" at bounding box center [572, 213] width 159 height 33
click at [582, 216] on input "meter ... hoek" at bounding box center [577, 218] width 11 height 11
radio input "true"
click at [705, 289] on div "Resultaten" at bounding box center [784, 269] width 635 height 41
click at [706, 288] on div "Resultaten" at bounding box center [784, 269] width 635 height 41
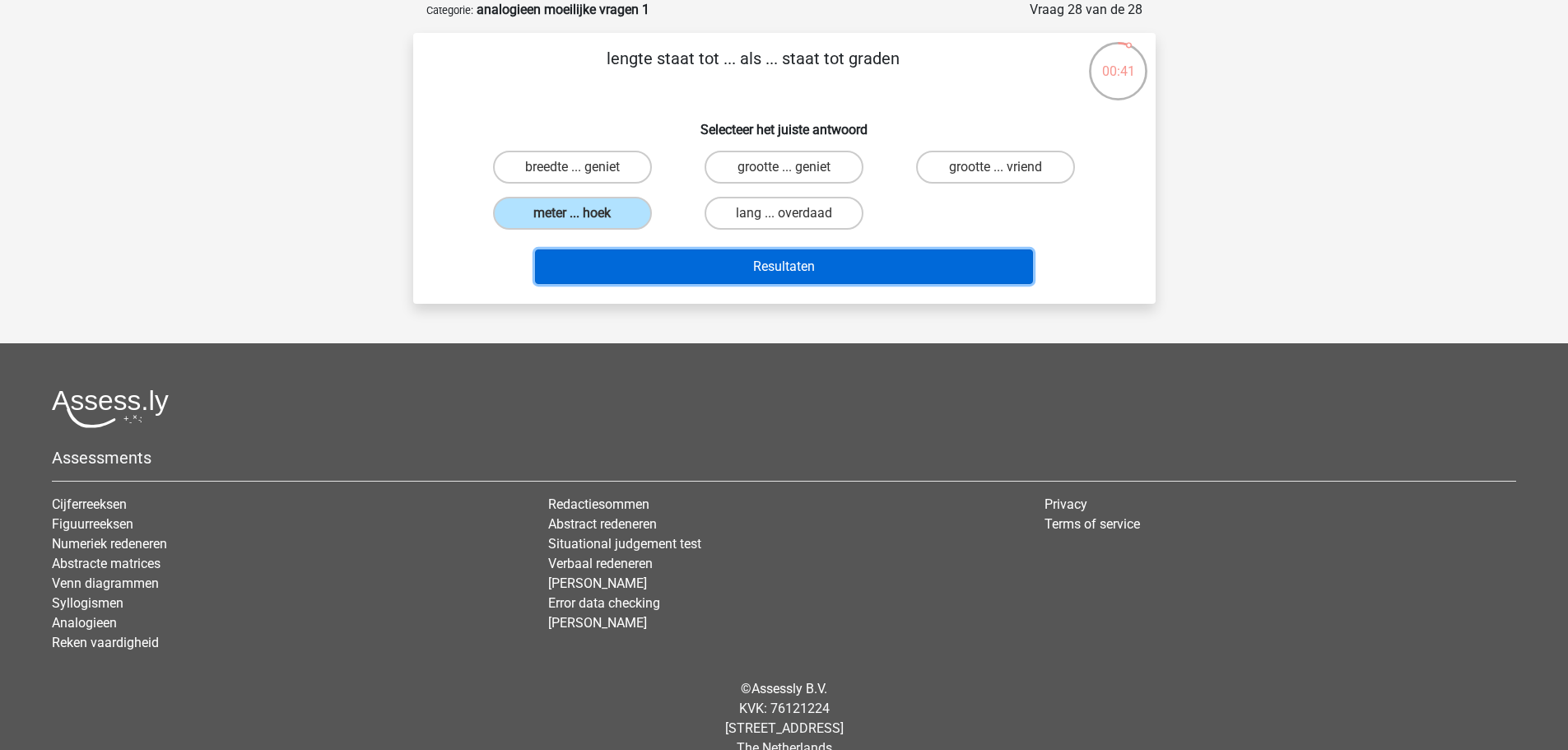
click at [707, 280] on button "Resultaten" at bounding box center [784, 266] width 498 height 34
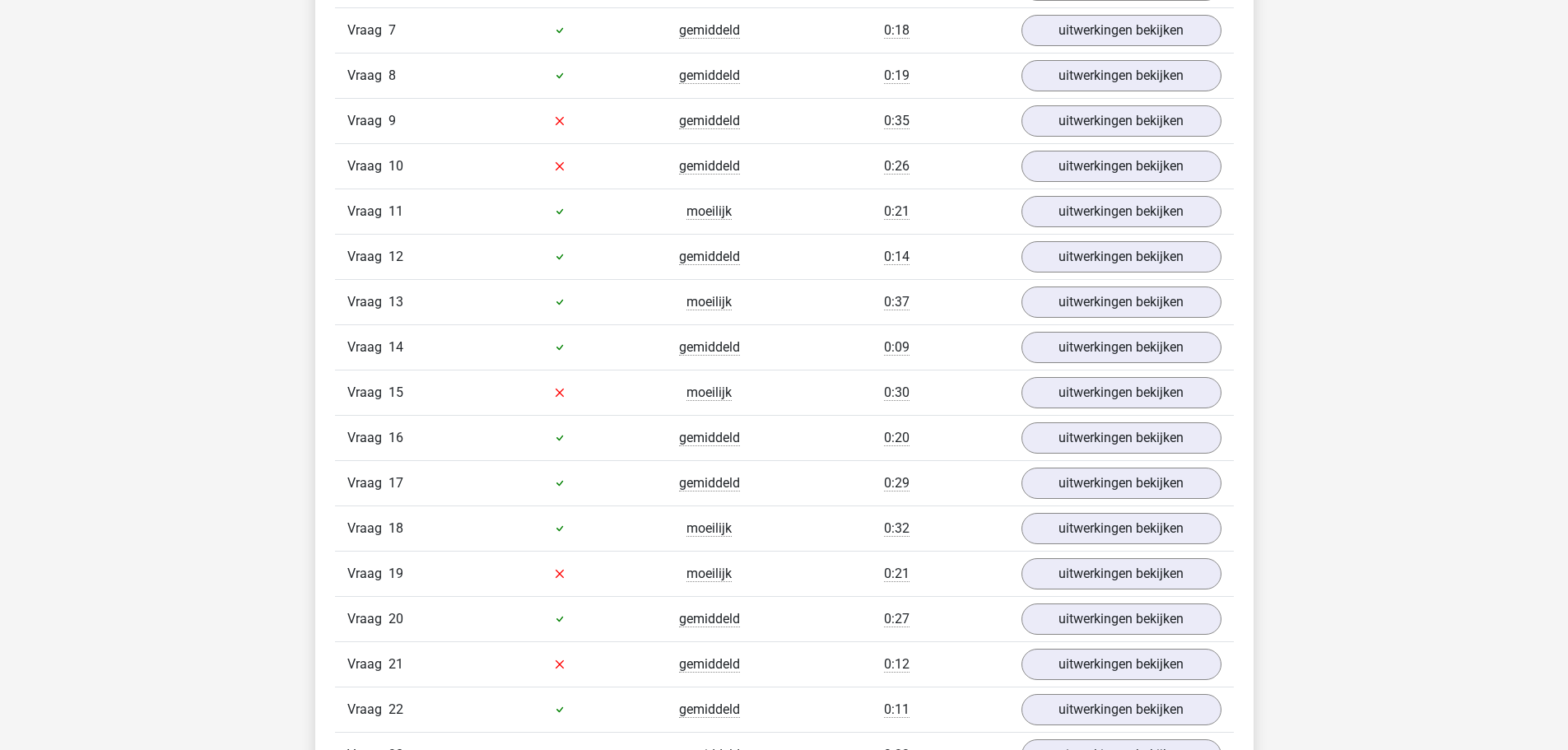
scroll to position [1811, 0]
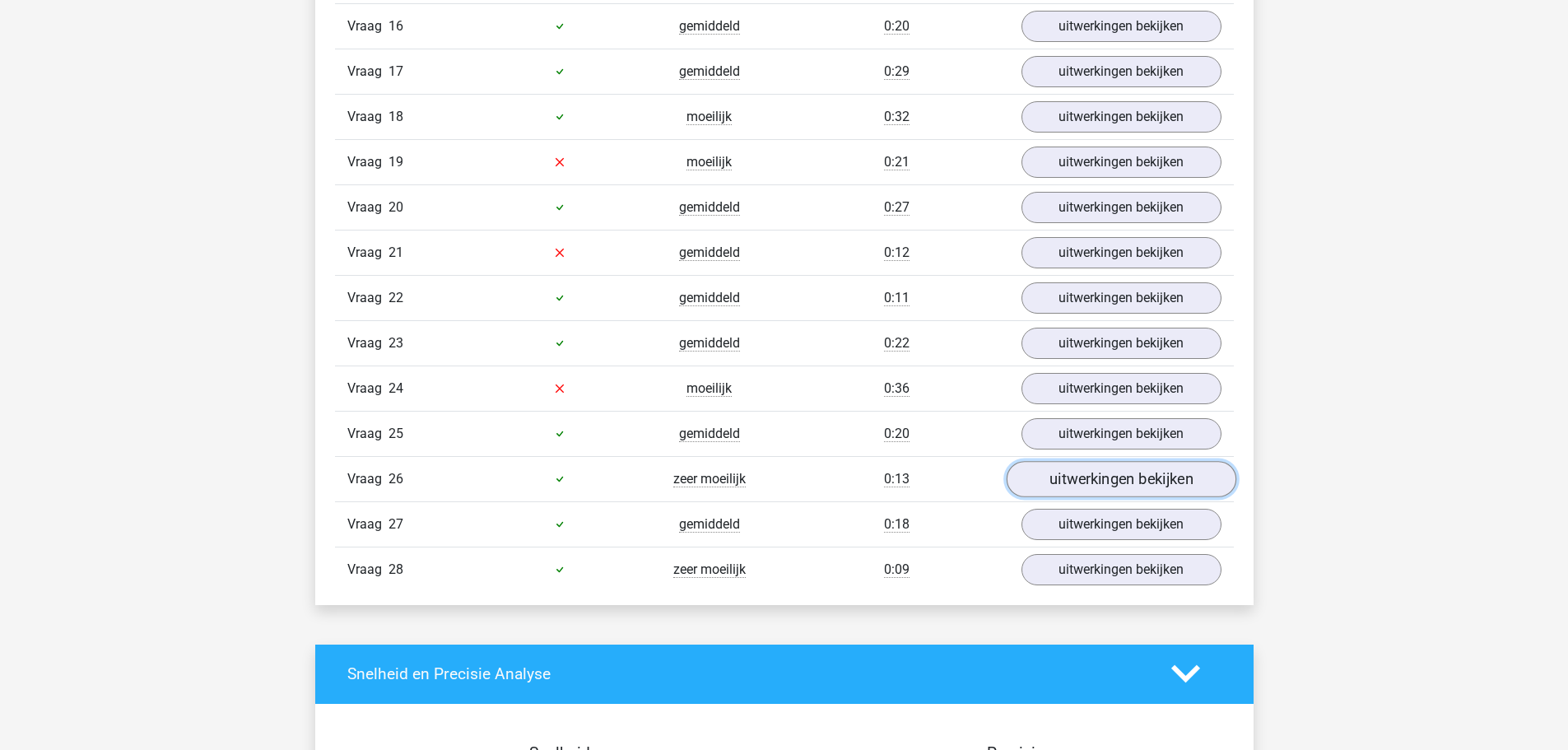
click at [1057, 473] on link "uitwerkingen bekijken" at bounding box center [1120, 479] width 229 height 36
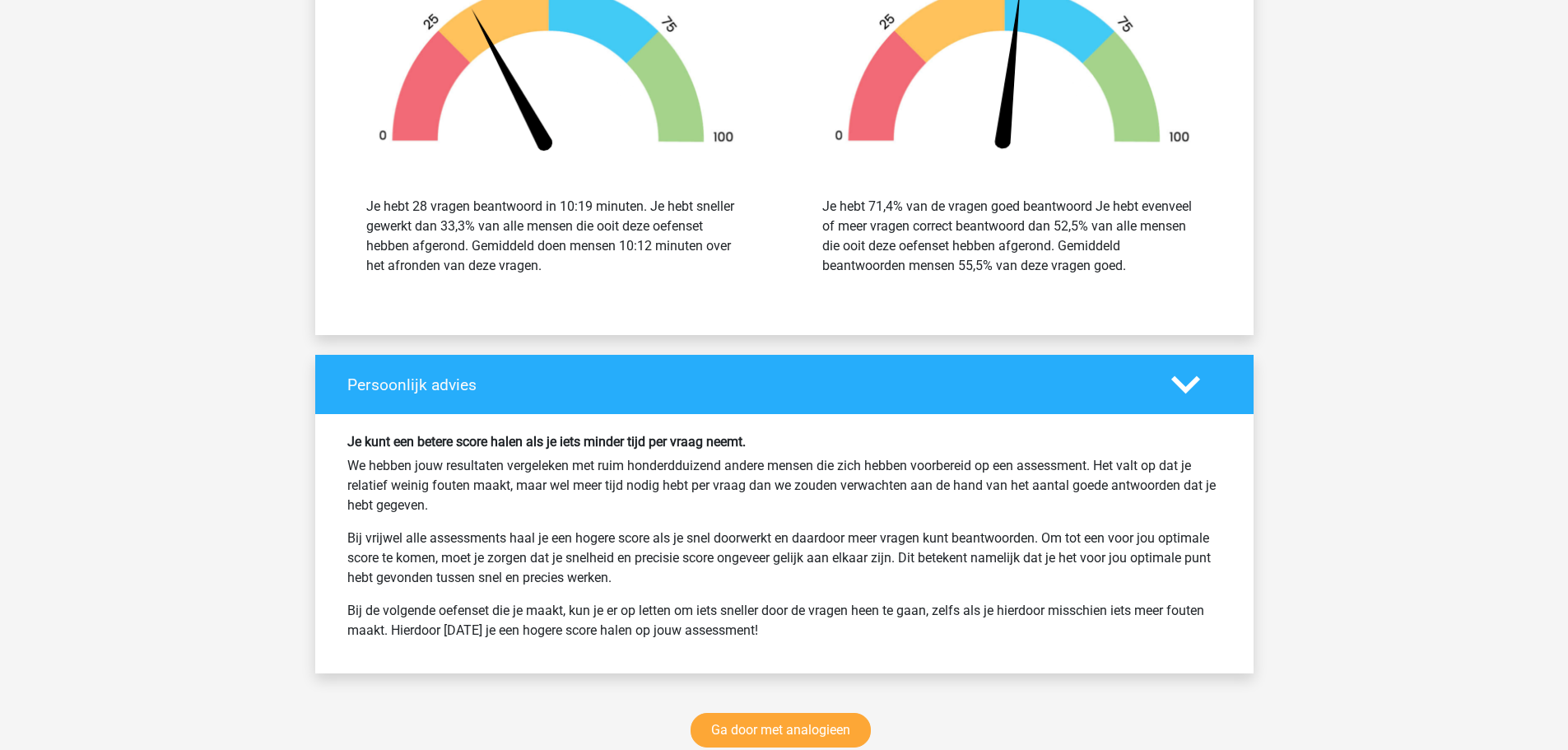
scroll to position [3457, 0]
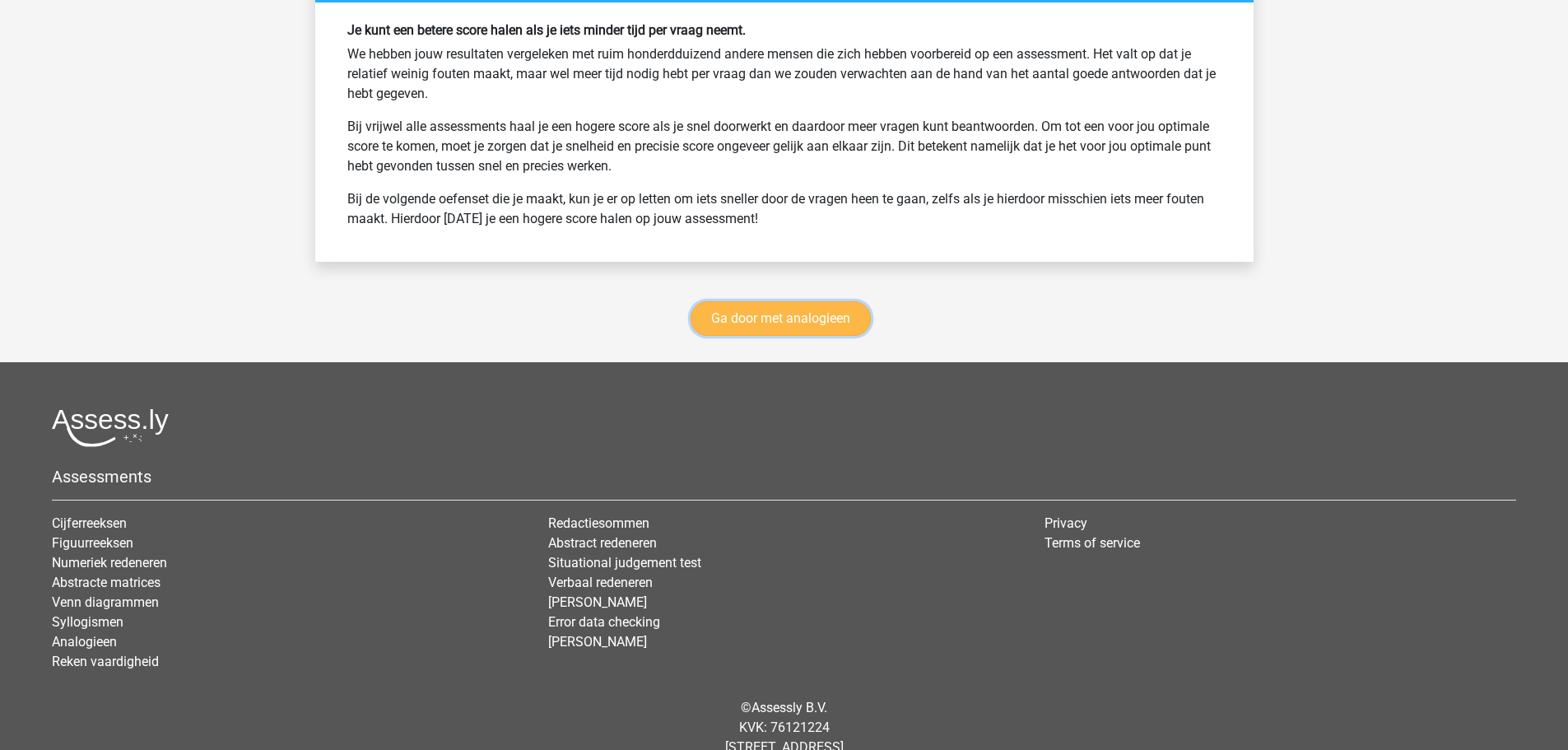
click at [744, 317] on link "Ga door met analogieen" at bounding box center [780, 319] width 180 height 34
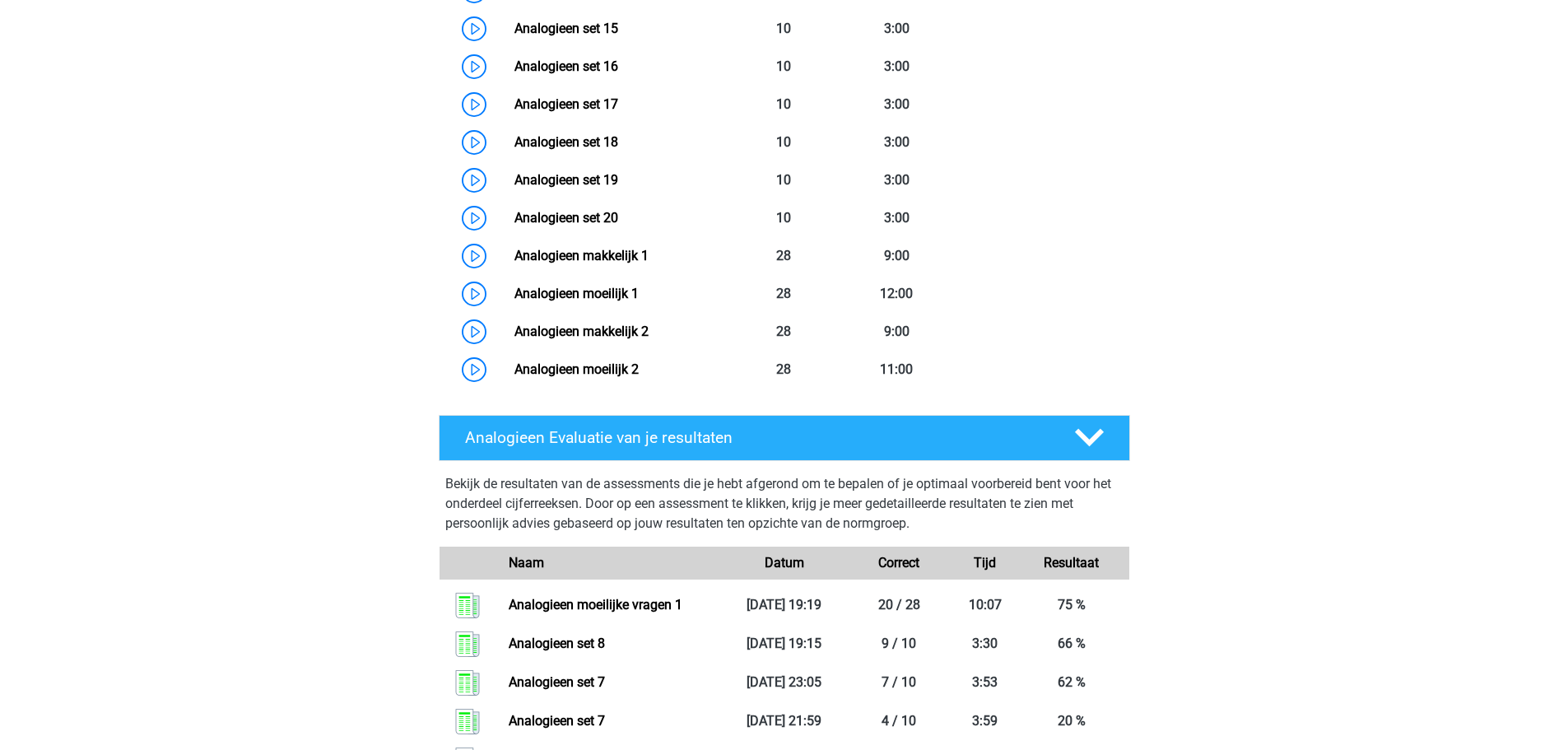
scroll to position [1334, 0]
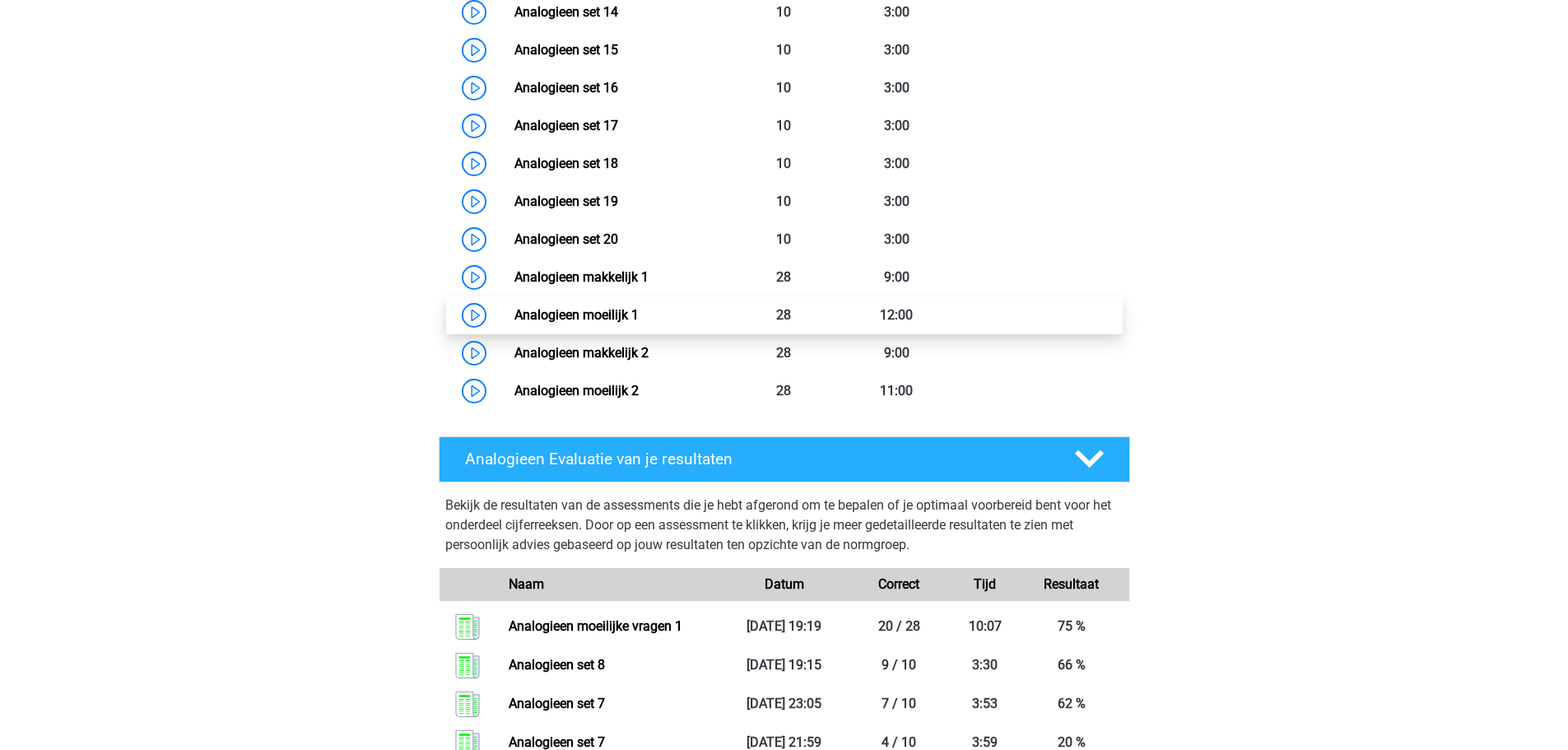
click at [639, 321] on link "Analogieen moeilijk 1" at bounding box center [576, 314] width 124 height 15
